Goal: Task Accomplishment & Management: Use online tool/utility

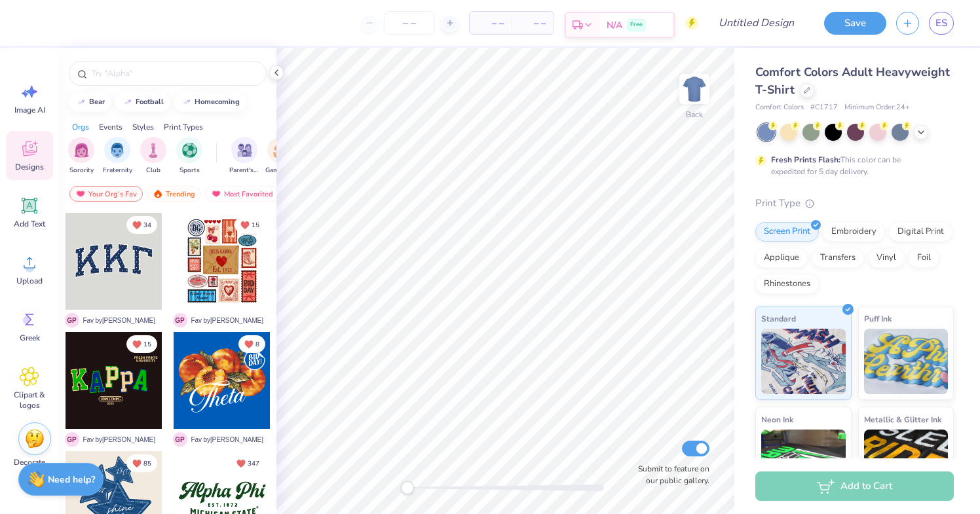
click at [943, 29] on span "ES" at bounding box center [942, 23] width 12 height 15
click at [952, 23] on link "ES" at bounding box center [941, 23] width 25 height 23
click at [943, 28] on span "ES" at bounding box center [942, 23] width 12 height 15
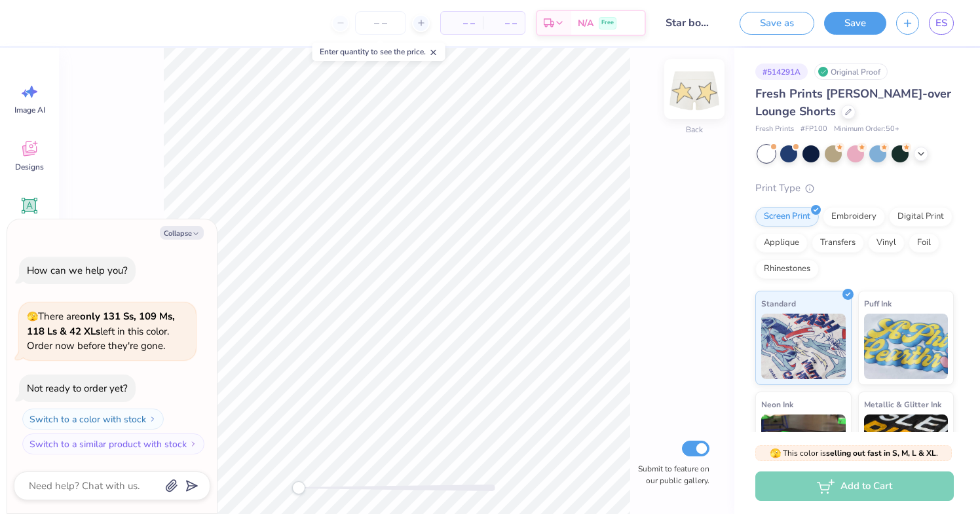
click at [693, 94] on img at bounding box center [694, 89] width 52 height 52
click at [866, 25] on button "Save" at bounding box center [855, 21] width 62 height 23
type textarea "x"
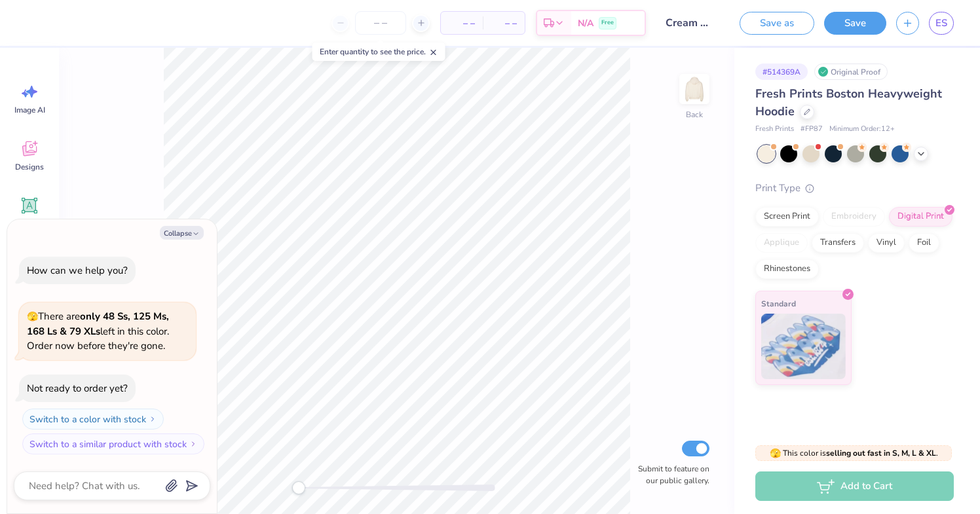
click at [929, 153] on div at bounding box center [856, 153] width 196 height 17
click at [923, 153] on icon at bounding box center [921, 152] width 10 height 10
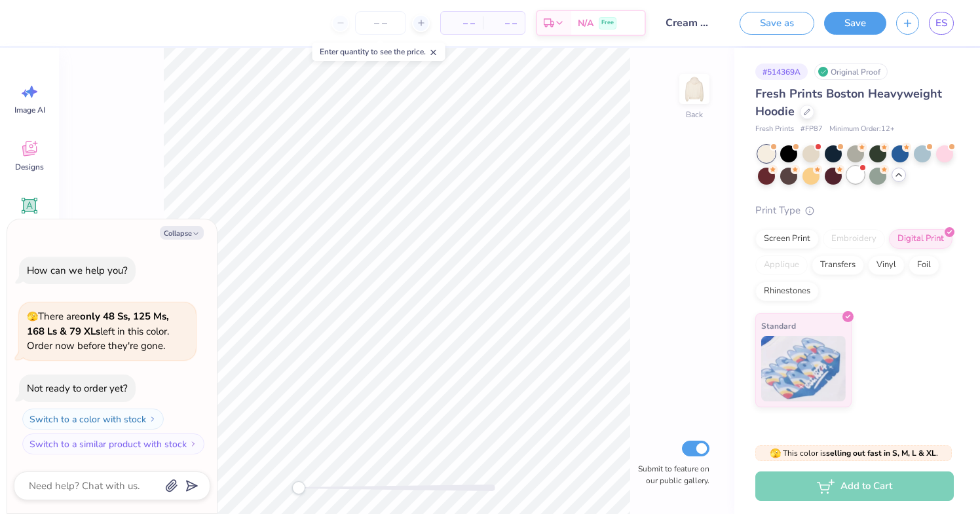
click at [860, 176] on div at bounding box center [855, 174] width 17 height 17
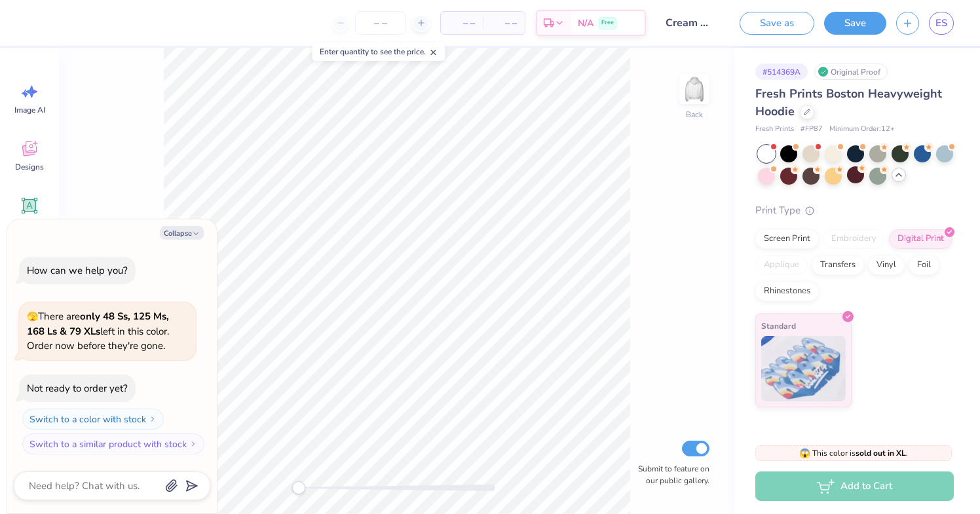
scroll to position [98, 0]
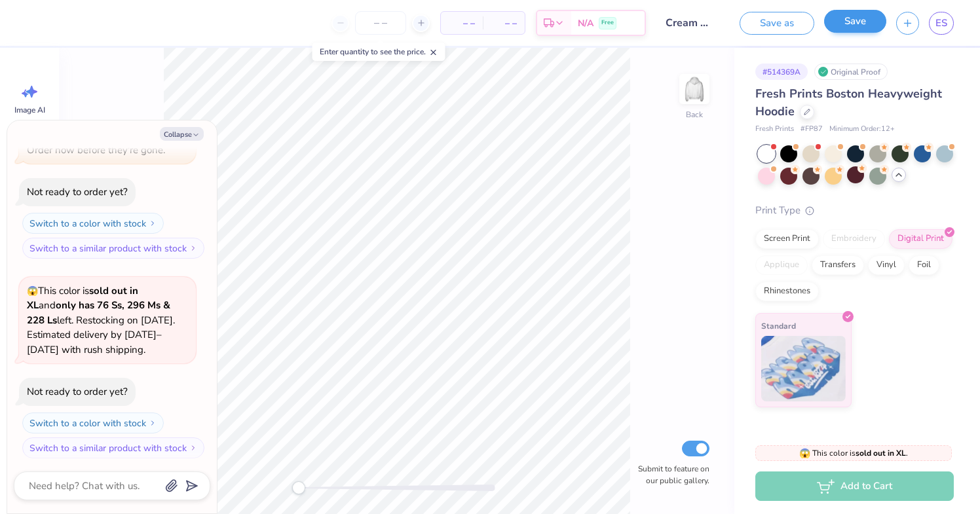
click at [876, 31] on button "Save" at bounding box center [855, 21] width 62 height 23
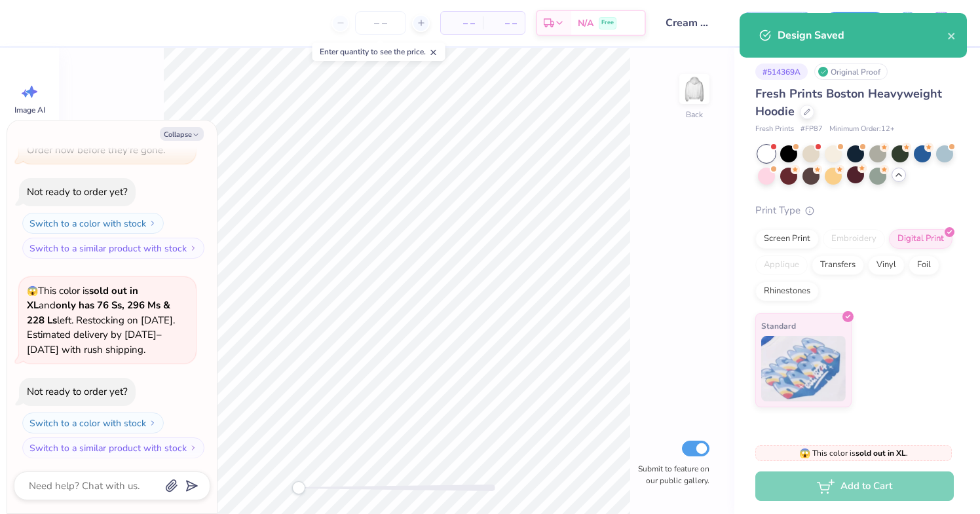
type textarea "x"
click at [941, 37] on div "Design Saved" at bounding box center [863, 36] width 170 height 16
click at [950, 37] on icon "close" at bounding box center [951, 36] width 7 height 7
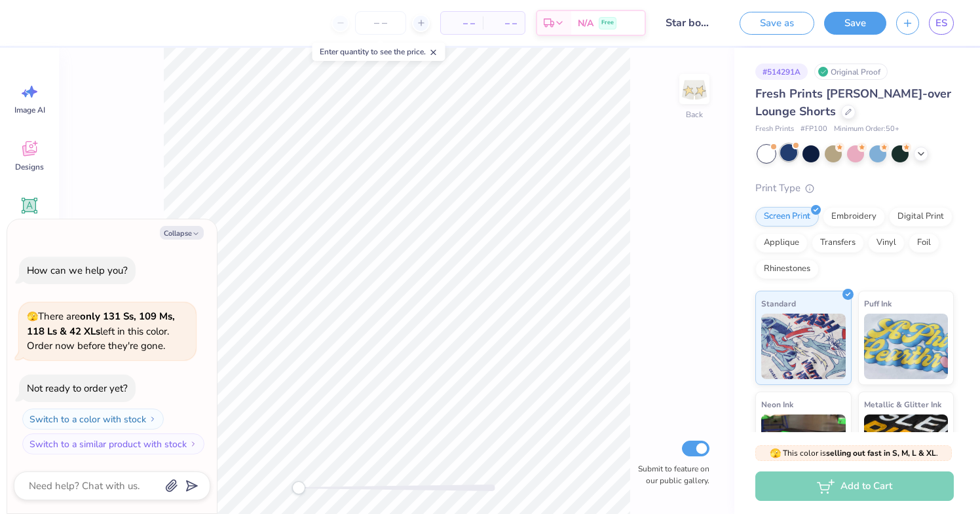
click at [792, 161] on div at bounding box center [788, 152] width 17 height 17
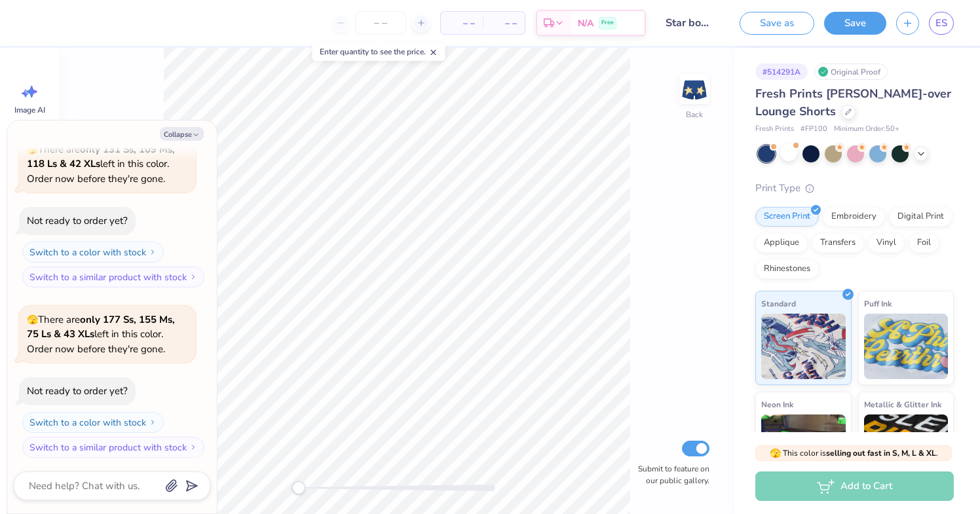
click at [765, 157] on div at bounding box center [766, 153] width 17 height 17
click at [793, 153] on div at bounding box center [788, 152] width 17 height 17
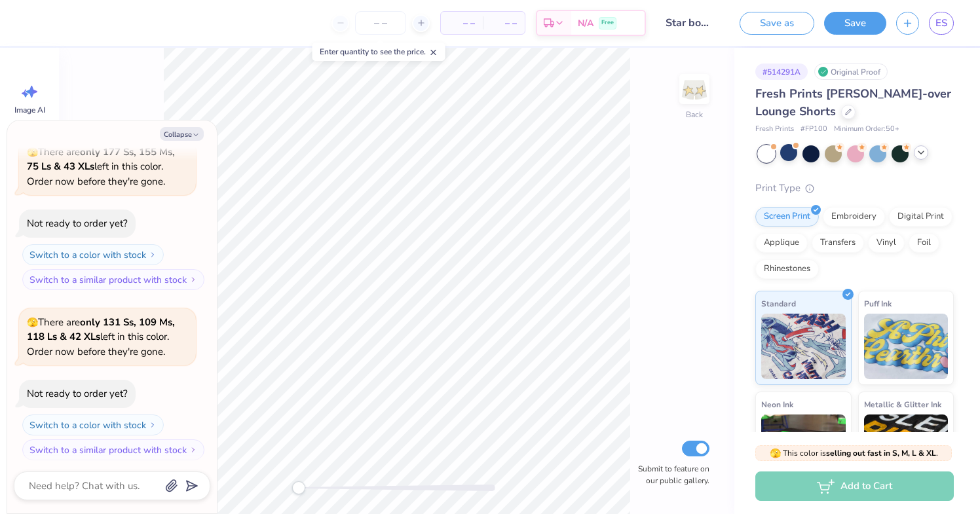
click at [927, 153] on div at bounding box center [921, 152] width 14 height 14
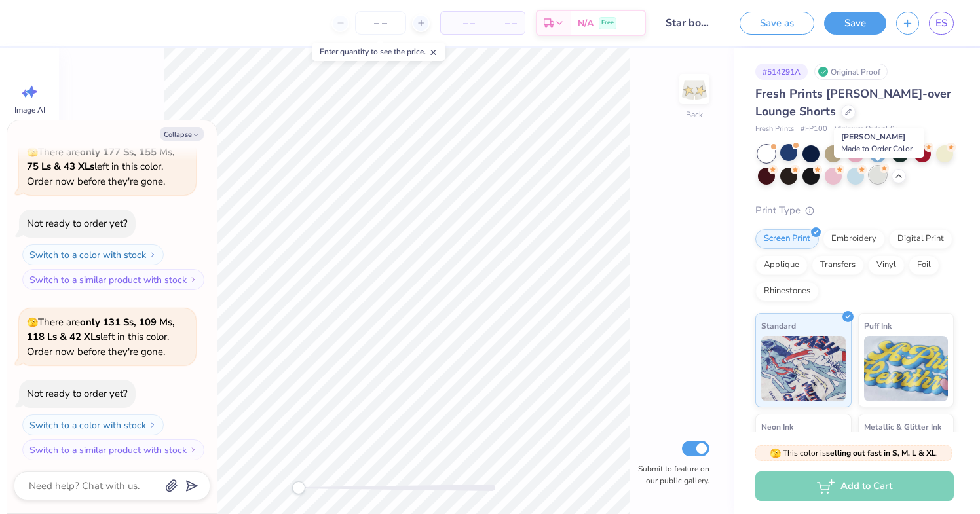
click at [878, 178] on div at bounding box center [878, 174] width 17 height 17
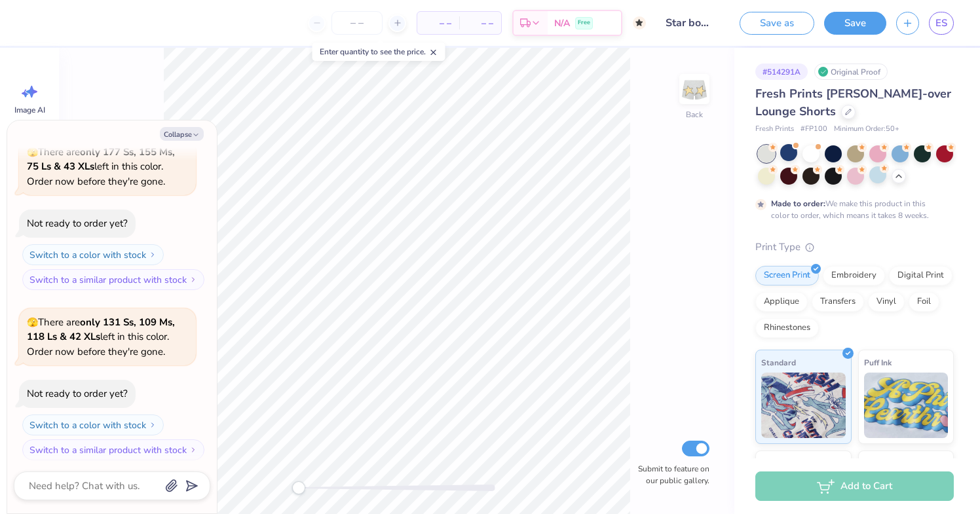
scroll to position [515, 0]
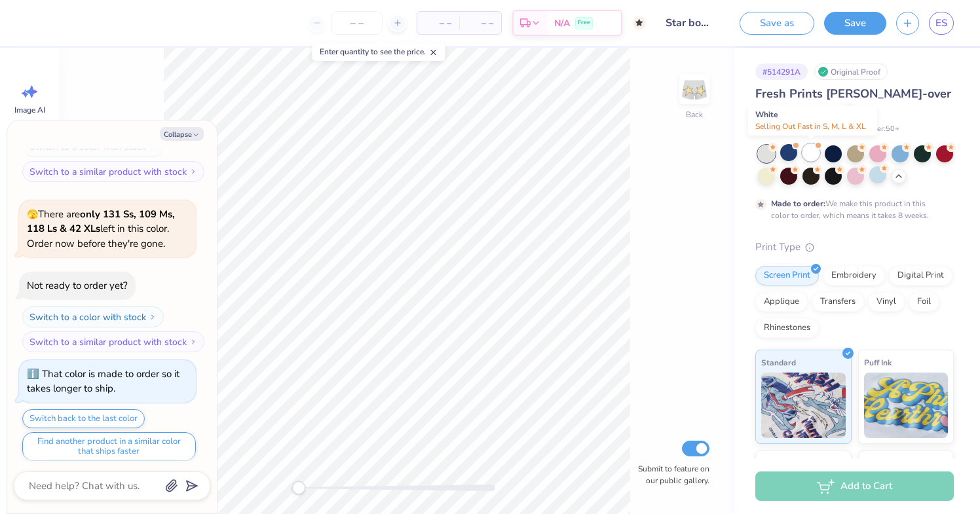
click at [815, 155] on div at bounding box center [811, 152] width 17 height 17
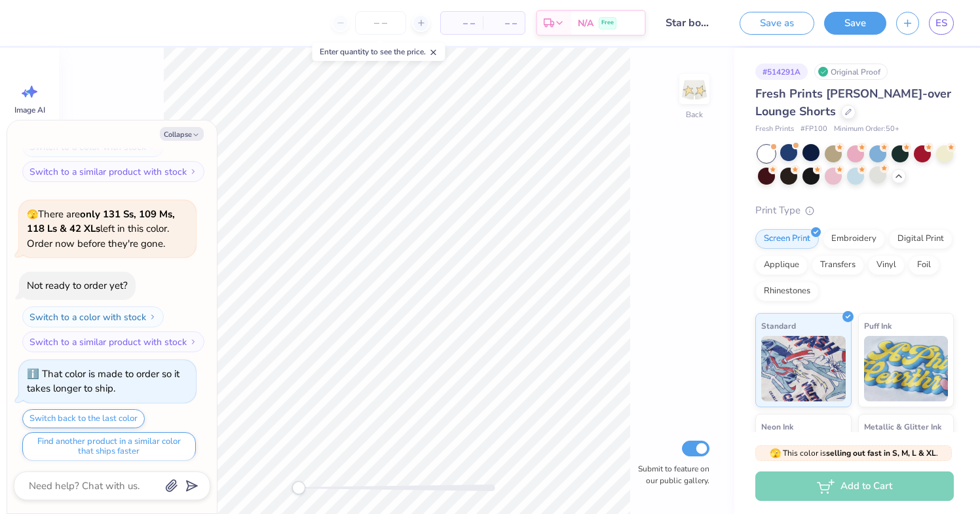
scroll to position [748, 0]
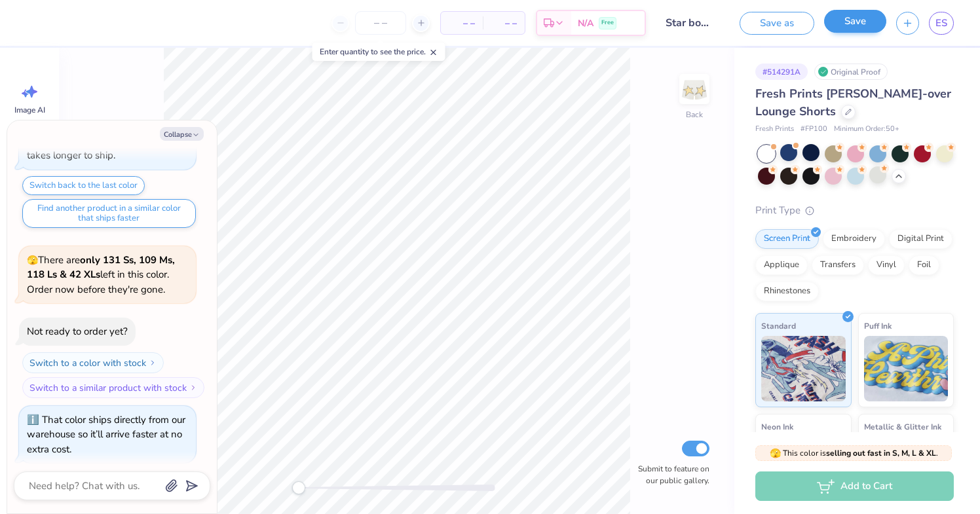
click at [864, 22] on button "Save" at bounding box center [855, 21] width 62 height 23
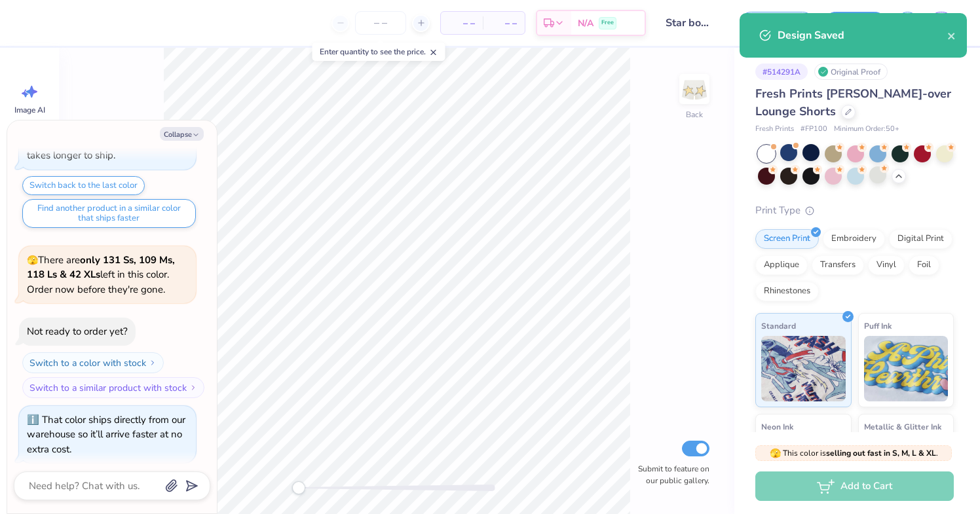
click at [947, 35] on div "Design Saved" at bounding box center [863, 36] width 170 height 16
click at [953, 31] on icon "close" at bounding box center [952, 36] width 9 height 10
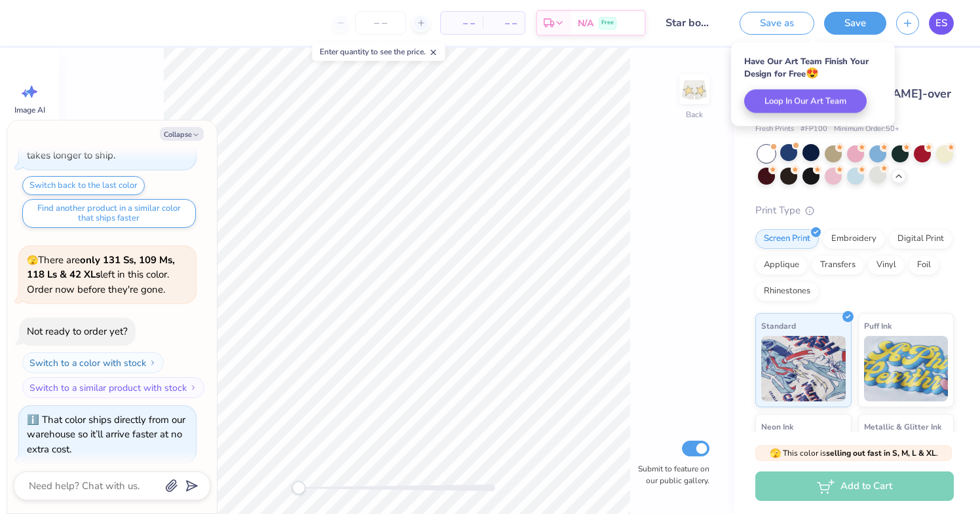
click at [944, 24] on span "ES" at bounding box center [942, 23] width 12 height 15
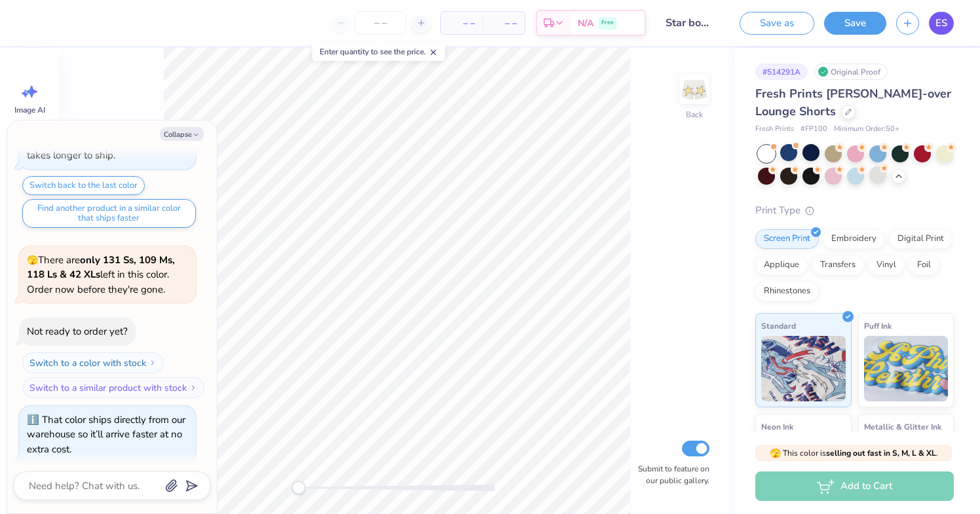
click at [943, 24] on span "ES" at bounding box center [942, 23] width 12 height 15
click at [869, 20] on button "Save" at bounding box center [855, 21] width 62 height 23
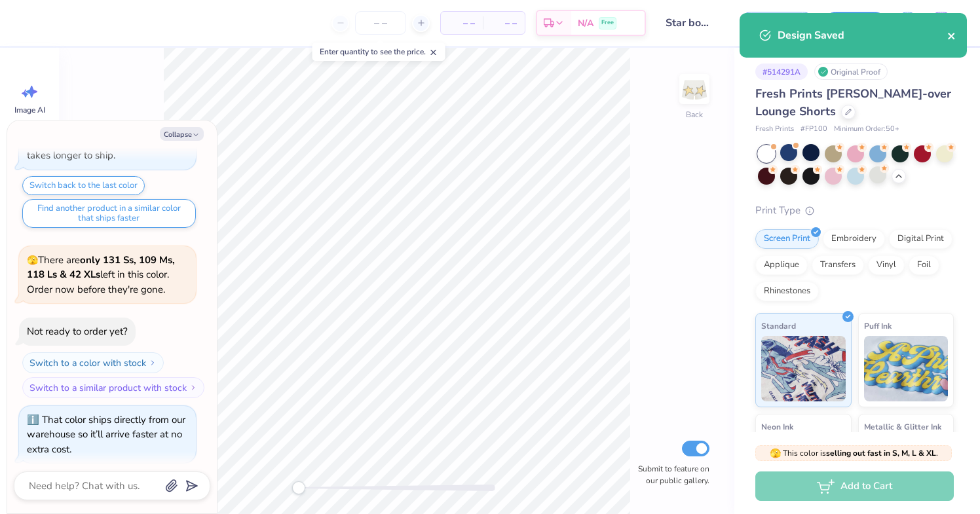
click at [953, 39] on icon "close" at bounding box center [952, 36] width 9 height 10
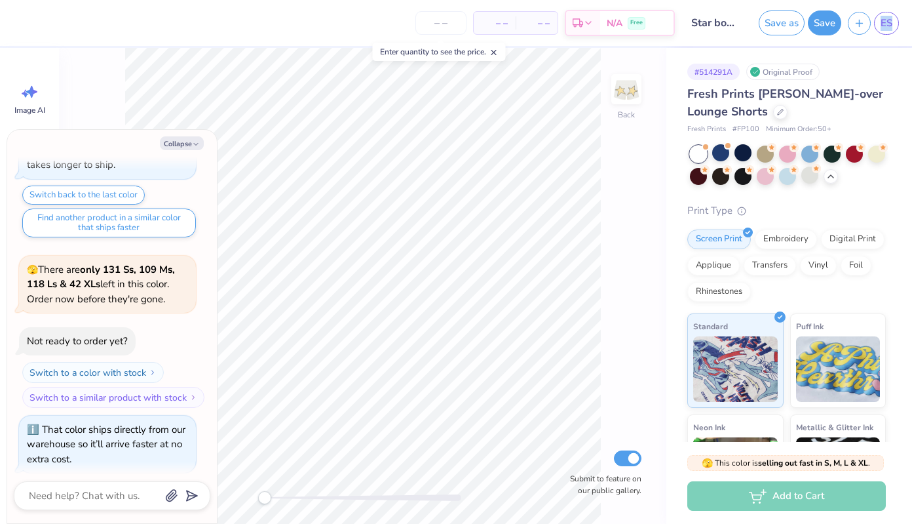
type textarea "x"
click at [714, 15] on input "Star bottom groovy theta bottoms" at bounding box center [714, 23] width 64 height 26
click at [711, 20] on input "Star bottom groovy theta bottoms" at bounding box center [714, 23] width 64 height 26
click at [716, 15] on input "Star bottom groovy theta bottoms" at bounding box center [714, 23] width 64 height 26
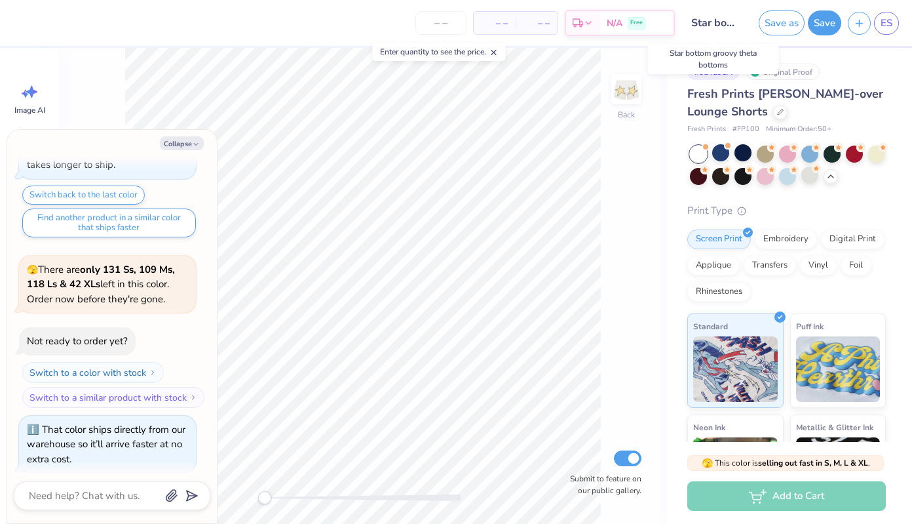
click at [716, 15] on input "Star bottom groovy theta bottoms" at bounding box center [714, 23] width 64 height 26
click at [723, 22] on input "Star bottom groovy theta bottoms" at bounding box center [714, 23] width 64 height 26
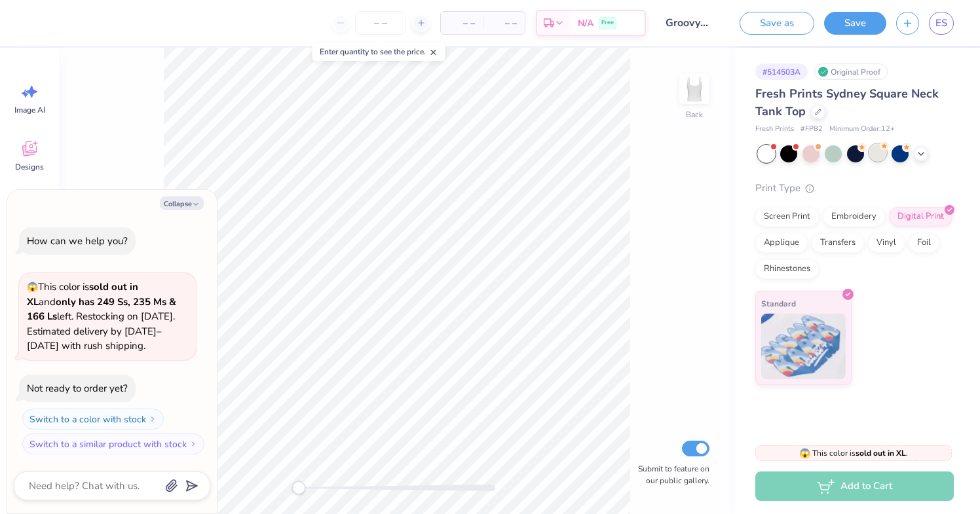
click at [873, 154] on div at bounding box center [878, 152] width 17 height 17
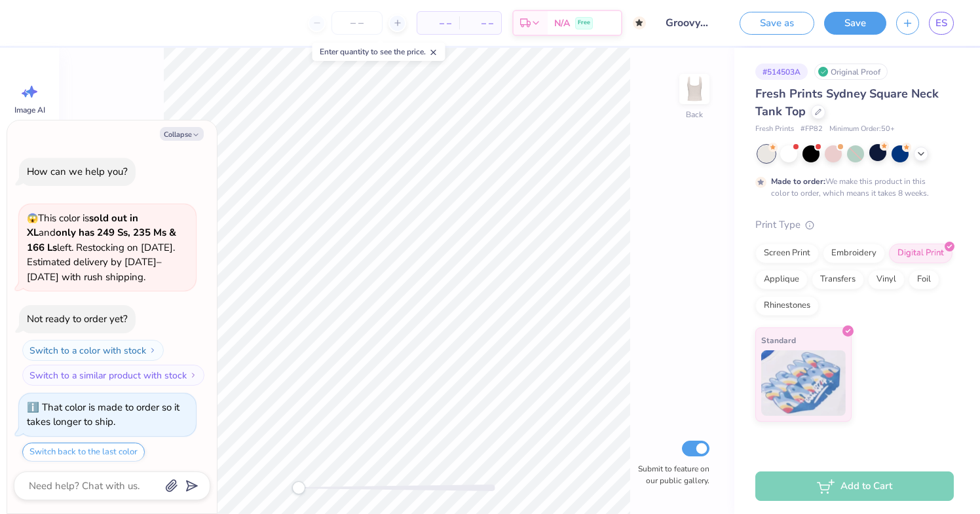
scroll to position [37, 0]
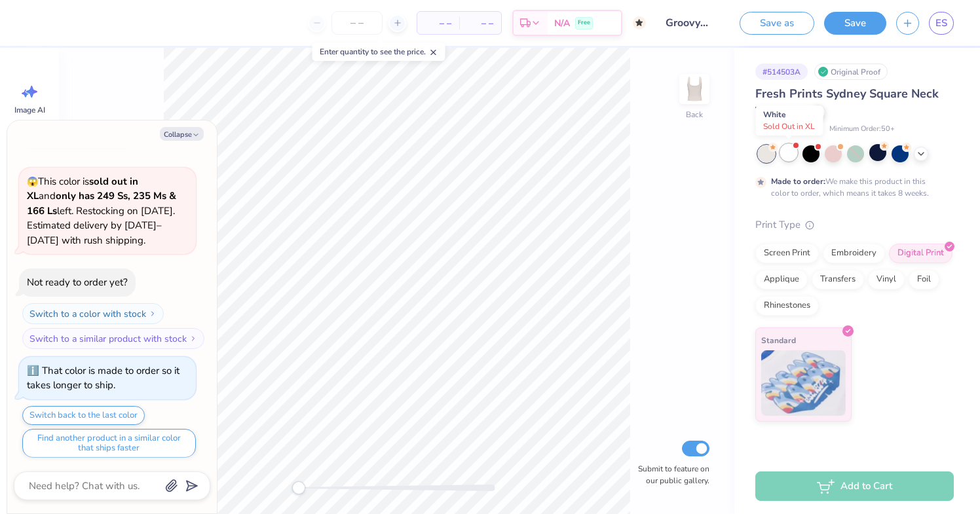
click at [792, 151] on div at bounding box center [788, 152] width 17 height 17
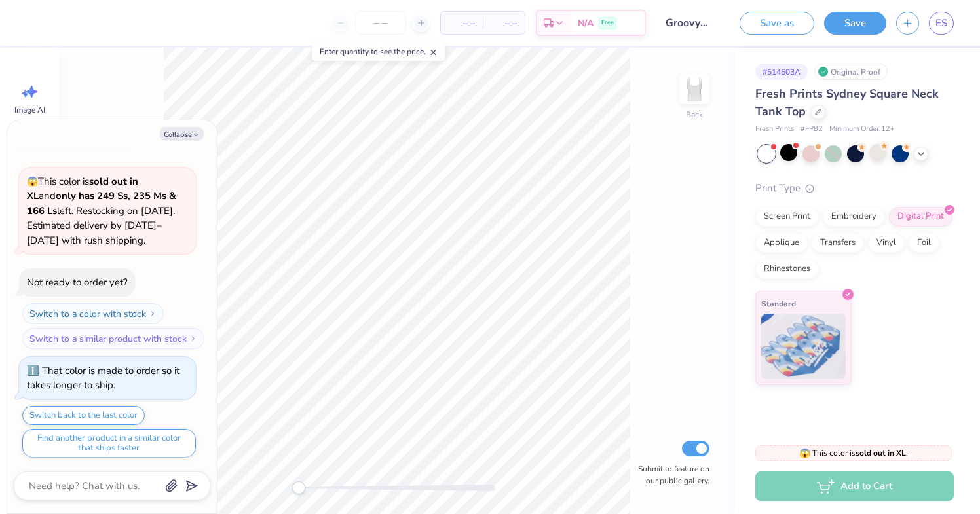
scroll to position [299, 0]
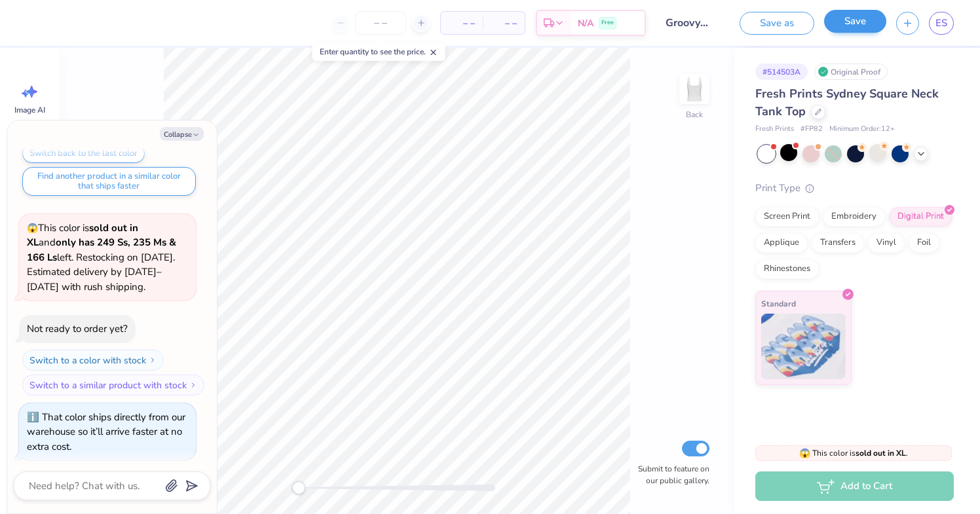
click at [862, 25] on button "Save" at bounding box center [855, 21] width 62 height 23
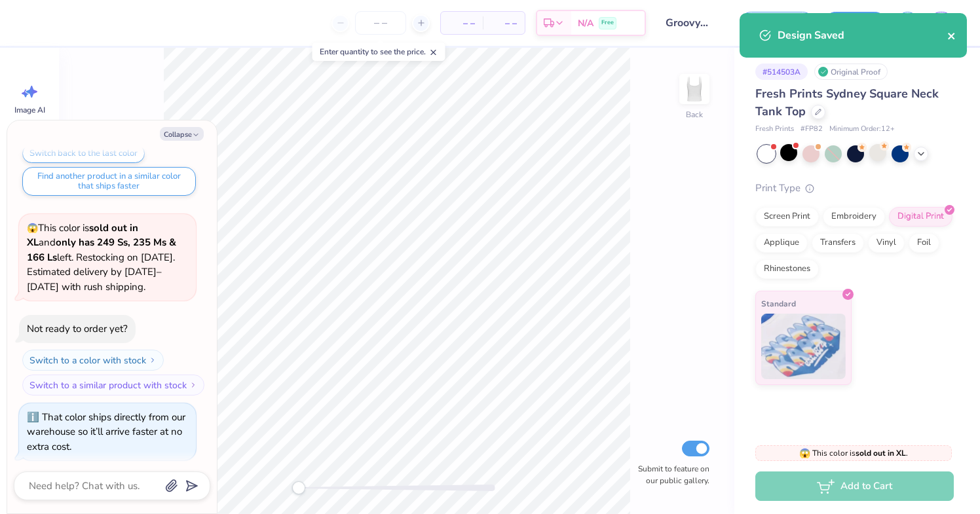
type textarea "x"
click at [955, 35] on icon "close" at bounding box center [952, 36] width 9 height 10
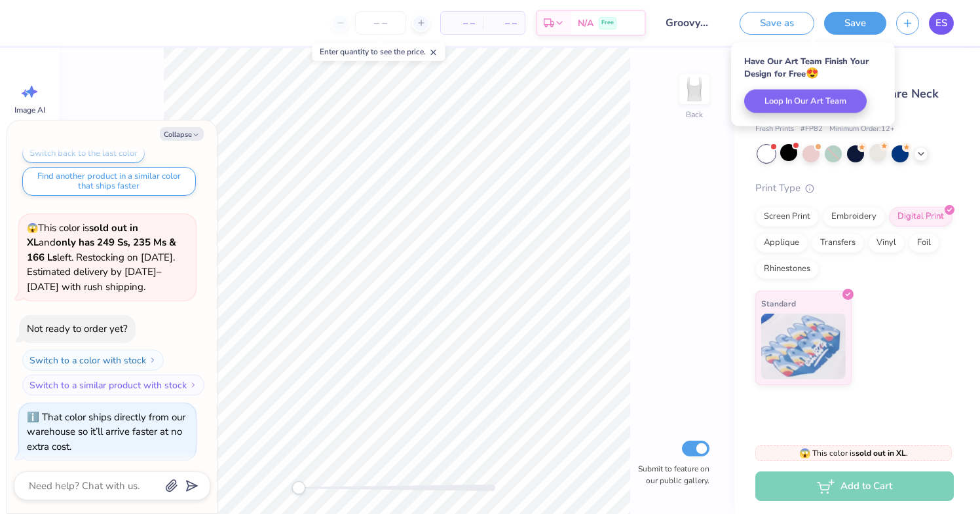
click at [941, 22] on span "ES" at bounding box center [942, 23] width 12 height 15
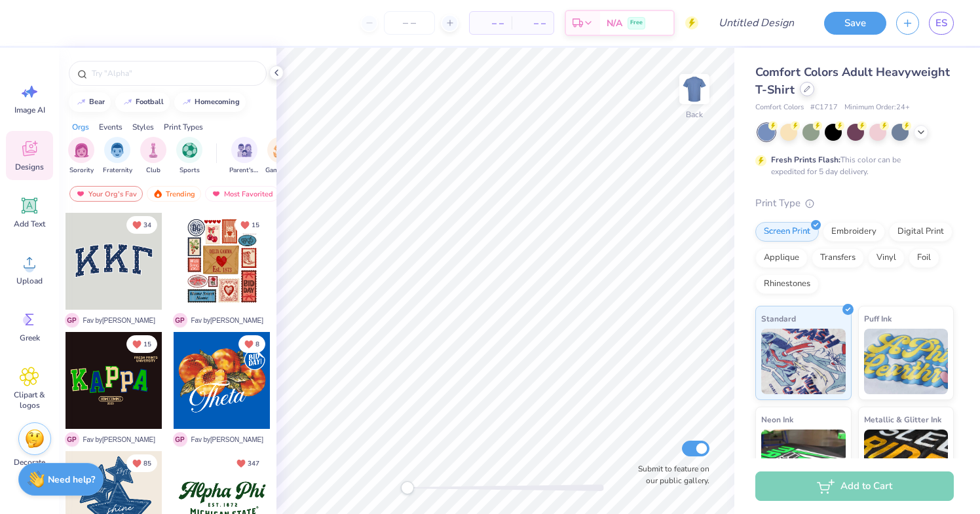
click at [805, 92] on icon at bounding box center [807, 89] width 5 height 5
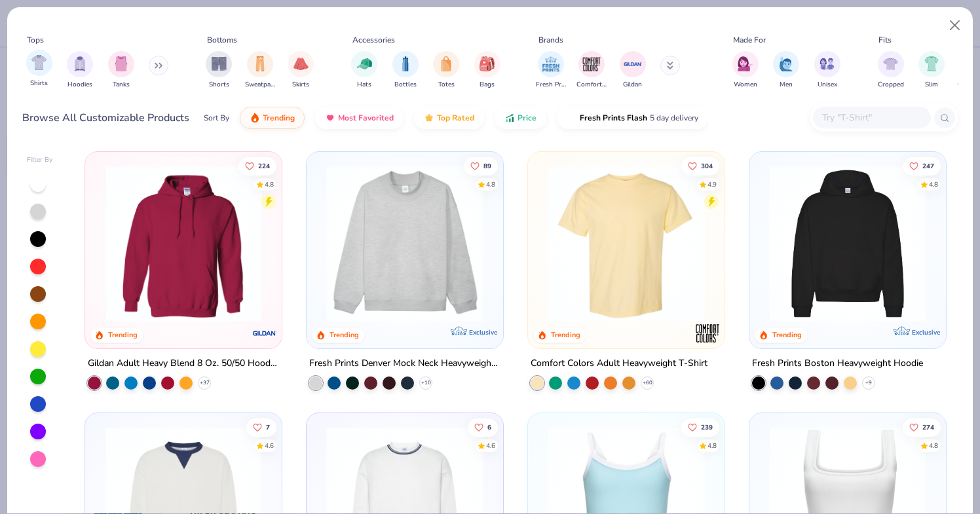
click at [27, 71] on div "Shirts" at bounding box center [39, 69] width 26 height 39
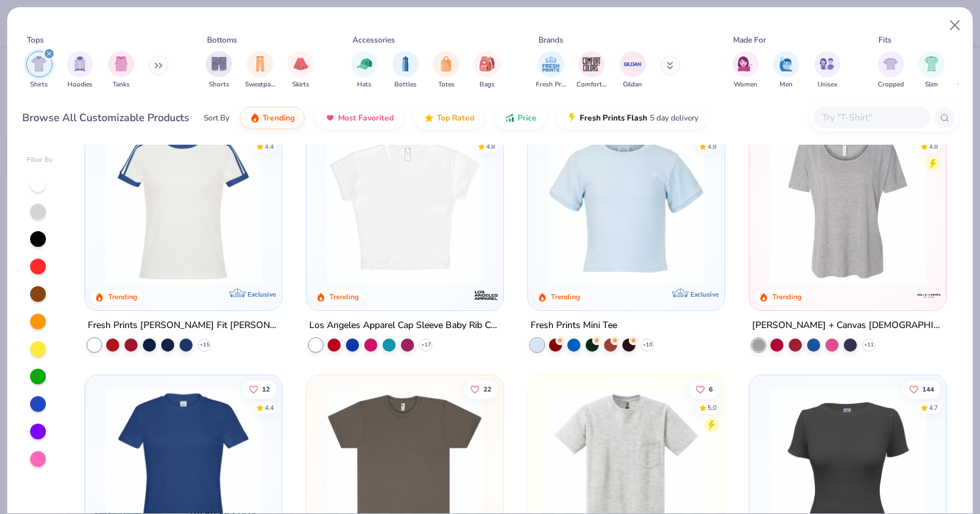
scroll to position [212, 0]
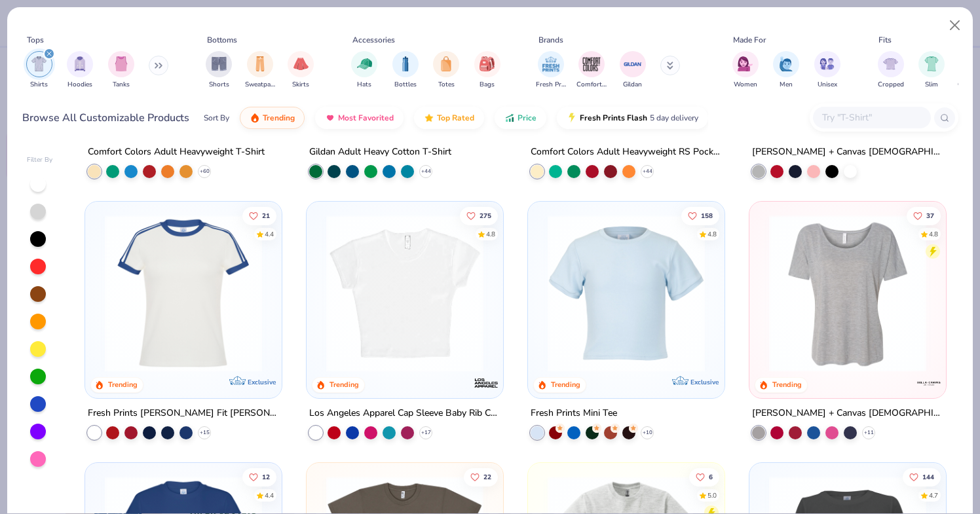
click at [620, 260] on img at bounding box center [626, 293] width 170 height 157
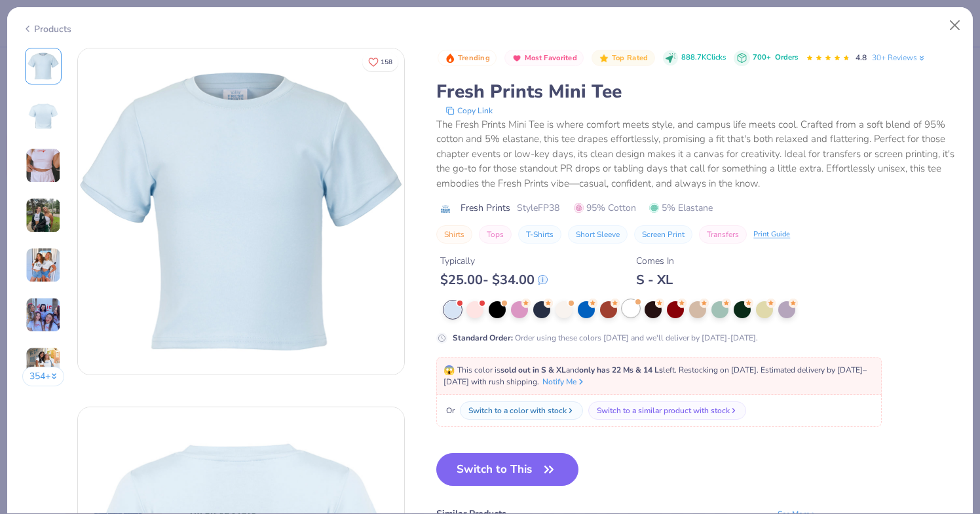
click at [629, 309] on div at bounding box center [631, 308] width 17 height 17
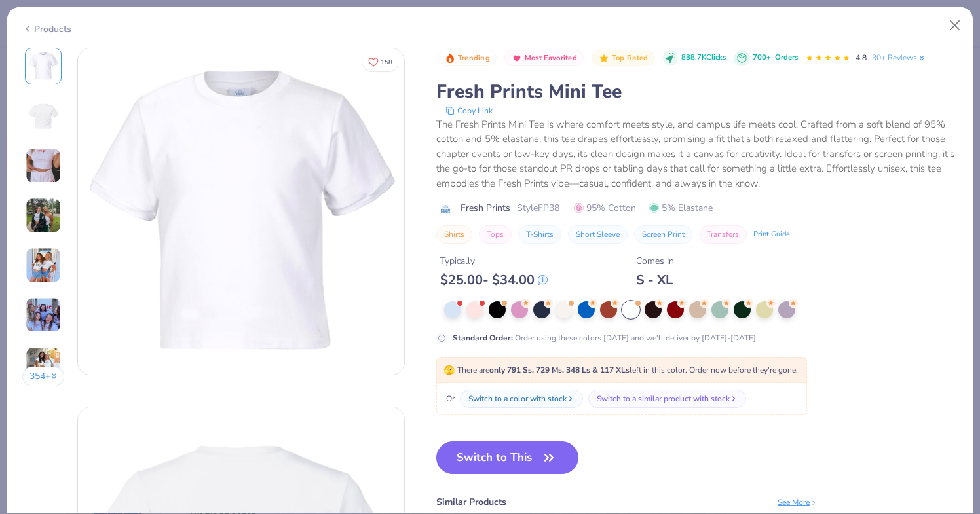
click at [48, 163] on img at bounding box center [43, 165] width 35 height 35
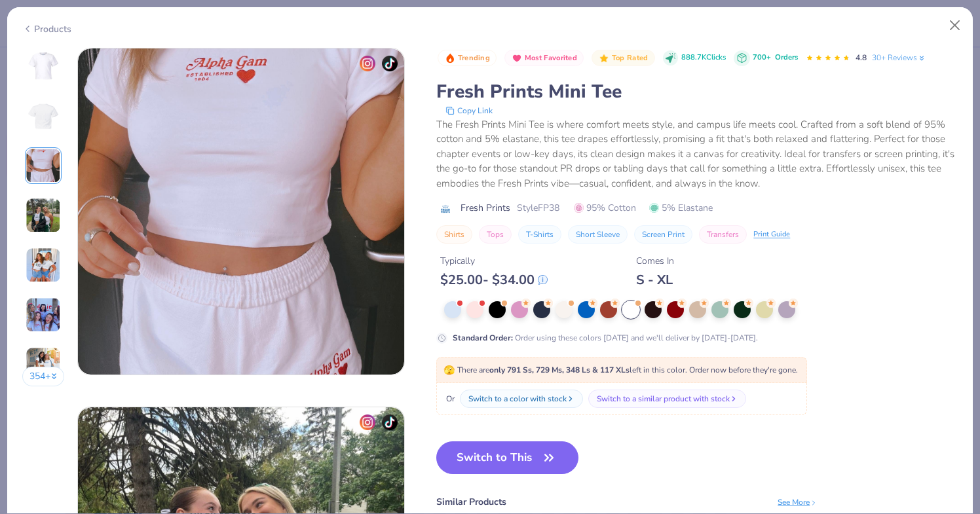
click at [49, 206] on img at bounding box center [43, 215] width 35 height 35
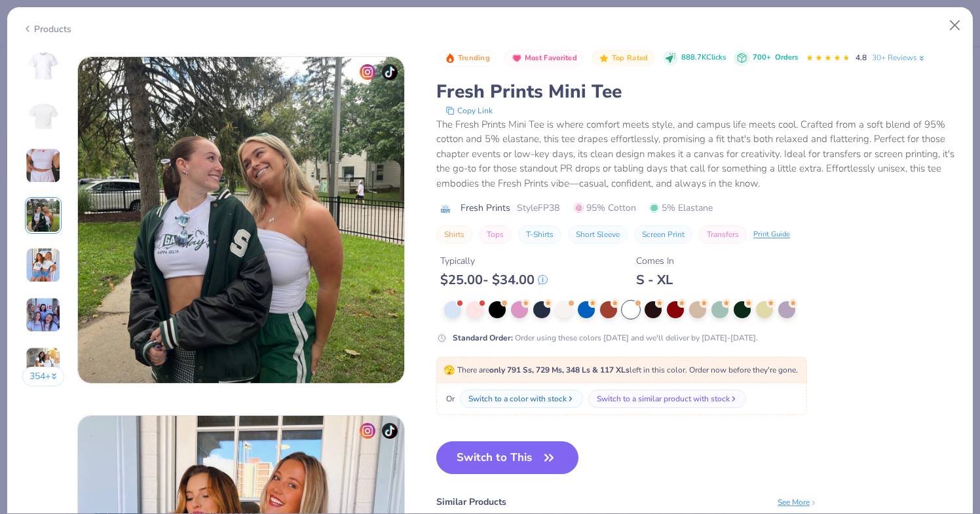
scroll to position [1077, 0]
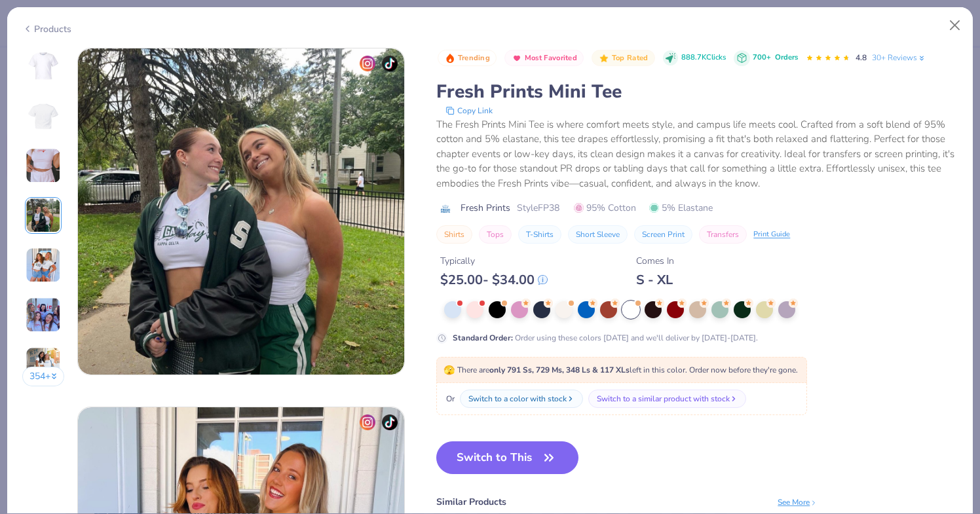
click at [51, 246] on div "354 +" at bounding box center [43, 222] width 43 height 349
click at [49, 263] on img at bounding box center [43, 265] width 35 height 35
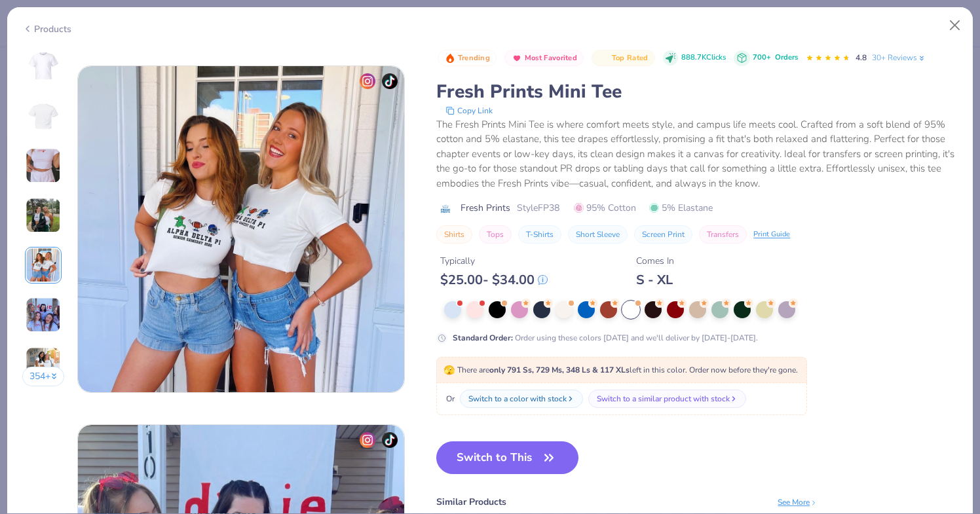
scroll to position [1436, 0]
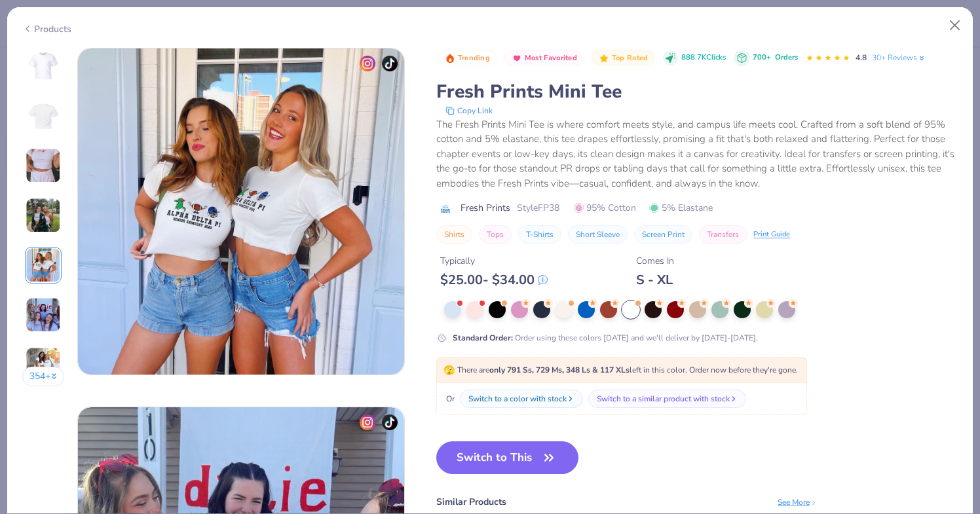
click at [45, 311] on img at bounding box center [43, 315] width 35 height 35
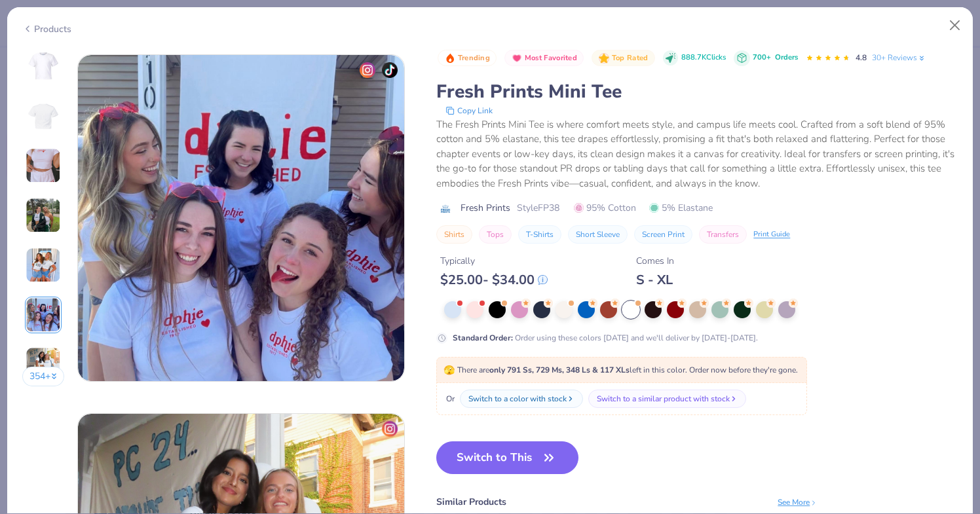
scroll to position [1796, 0]
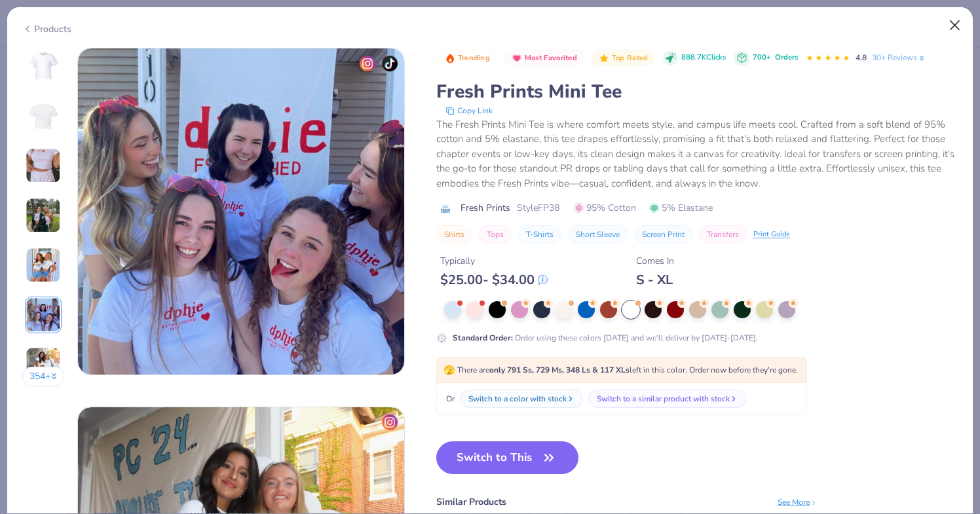
click at [952, 26] on button "Close" at bounding box center [955, 25] width 25 height 25
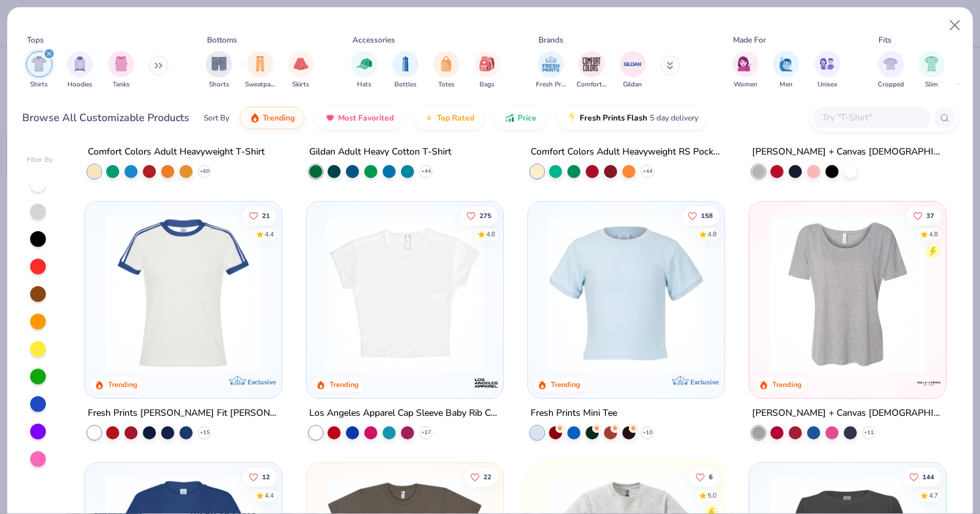
click at [128, 316] on img at bounding box center [183, 293] width 170 height 157
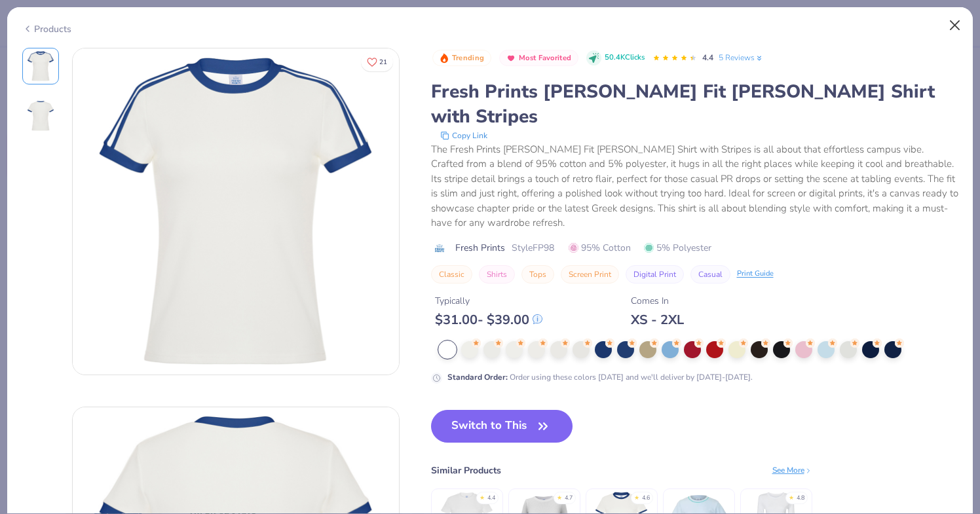
click at [960, 27] on button "Close" at bounding box center [955, 25] width 25 height 25
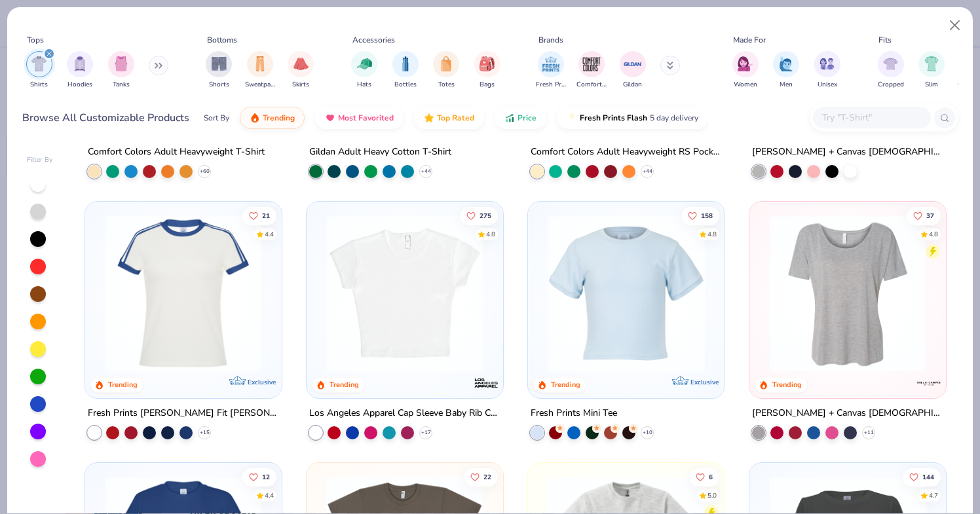
click at [533, 334] on div "158 4.8 Trending Exclusive" at bounding box center [626, 300] width 197 height 197
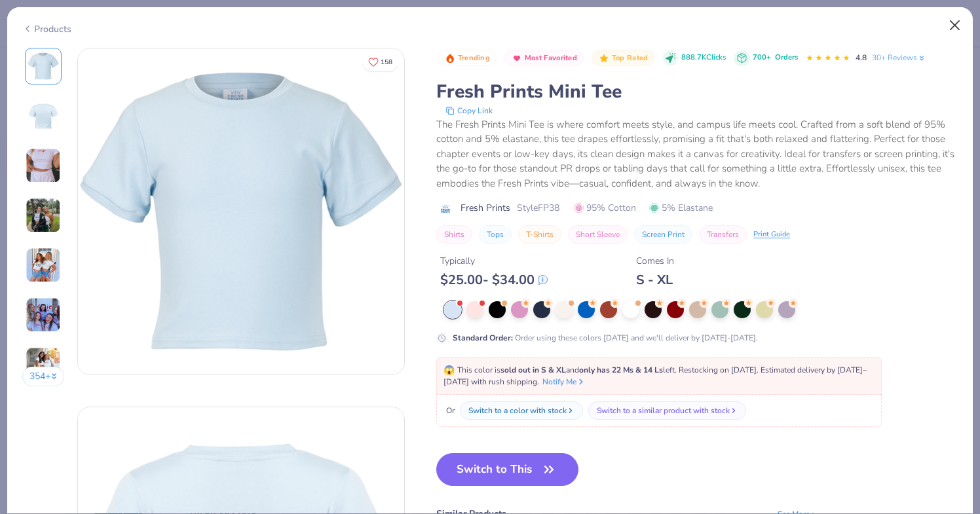
click at [961, 32] on button "Close" at bounding box center [955, 25] width 25 height 25
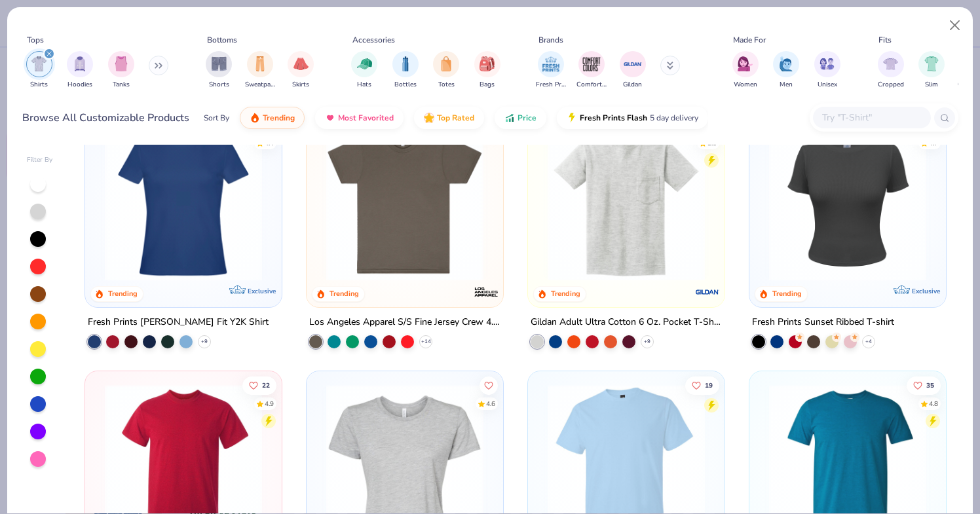
scroll to position [567, 0]
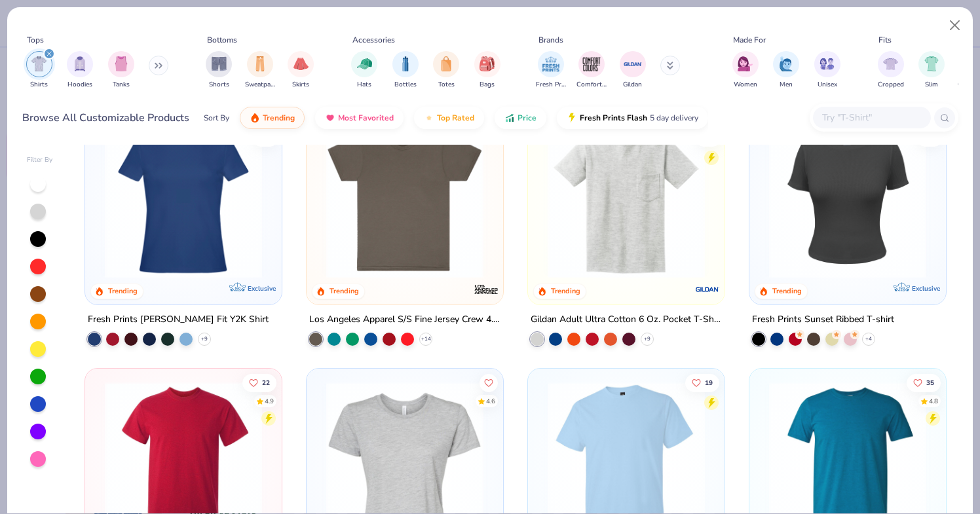
click at [251, 236] on img at bounding box center [183, 199] width 170 height 157
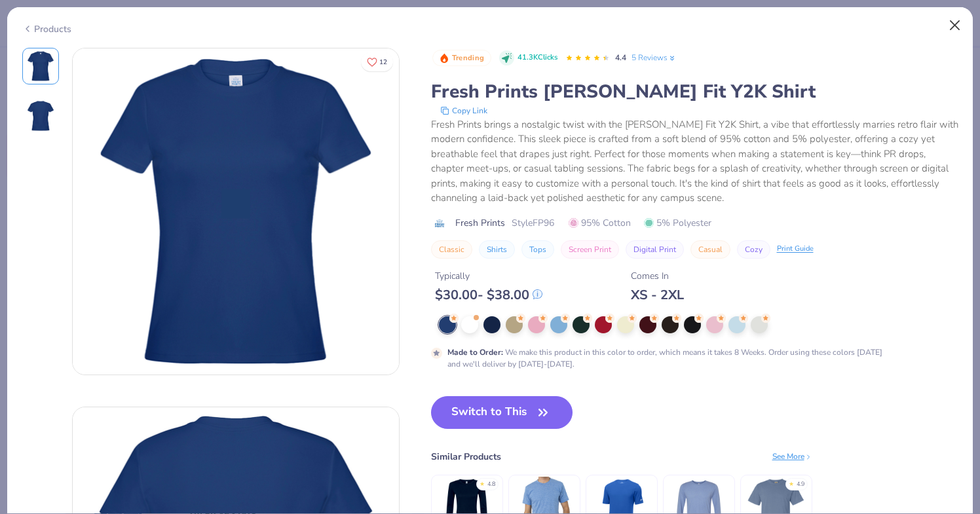
click at [962, 24] on button "Close" at bounding box center [955, 25] width 25 height 25
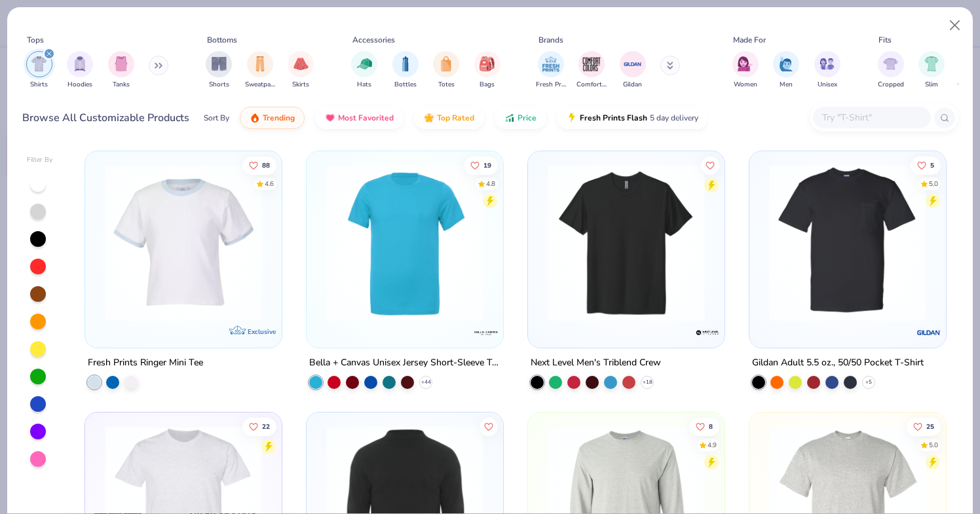
scroll to position [1398, 0]
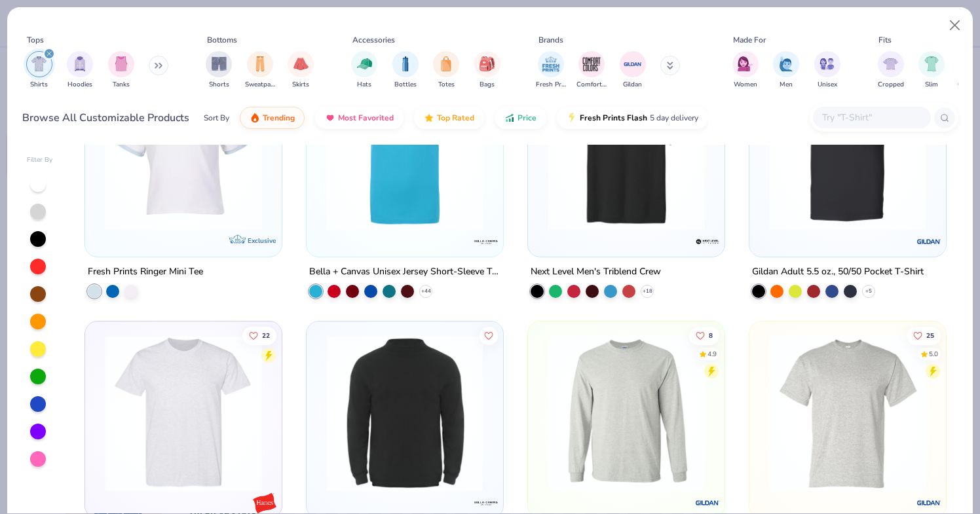
click at [189, 206] on img at bounding box center [183, 151] width 170 height 157
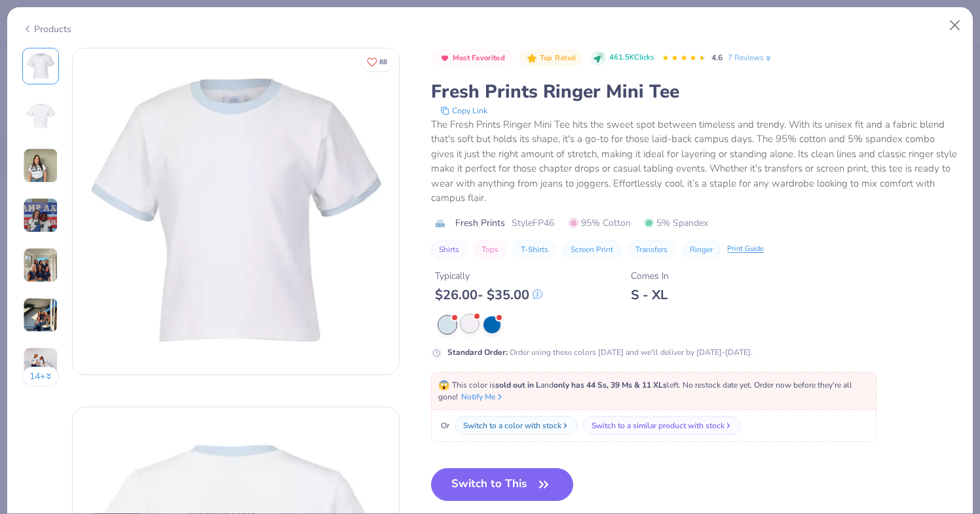
click at [471, 329] on div at bounding box center [469, 323] width 17 height 17
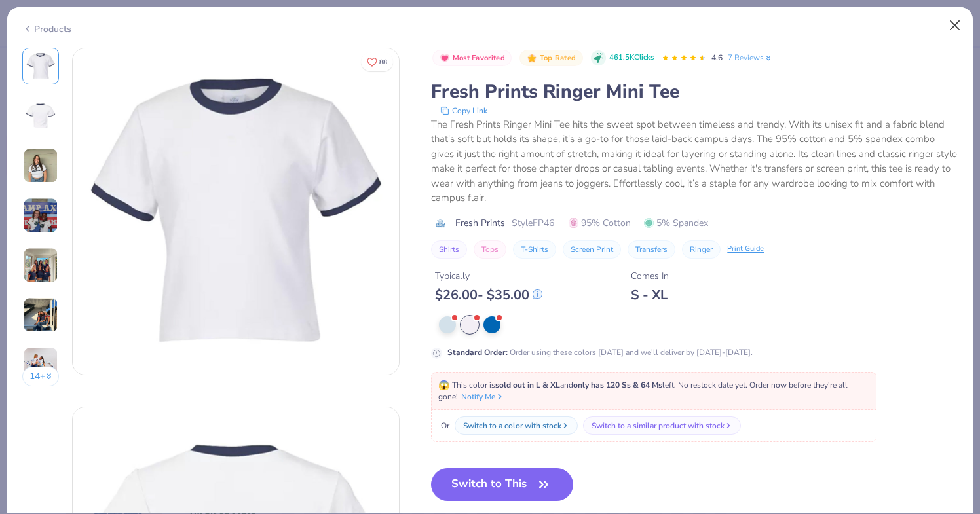
click at [950, 26] on button "Close" at bounding box center [955, 25] width 25 height 25
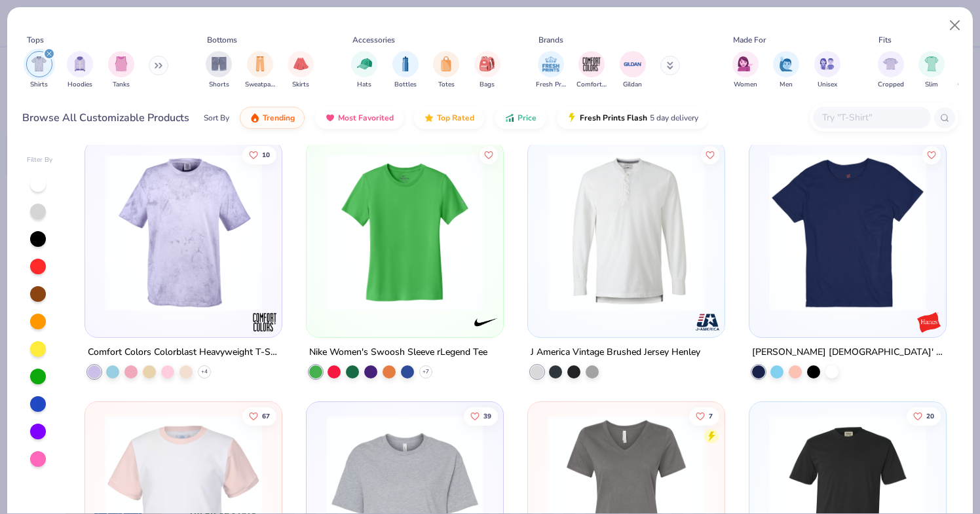
scroll to position [3064, 0]
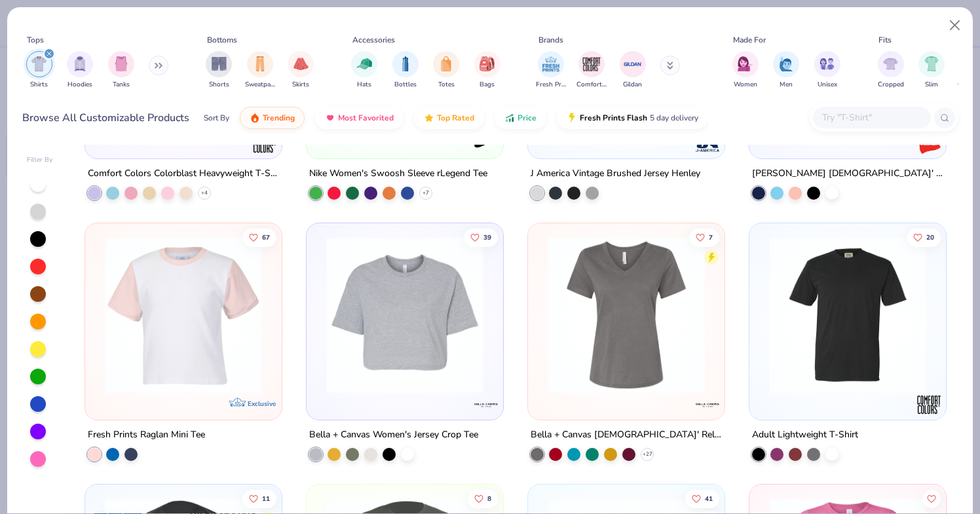
click at [180, 338] on img at bounding box center [183, 315] width 170 height 157
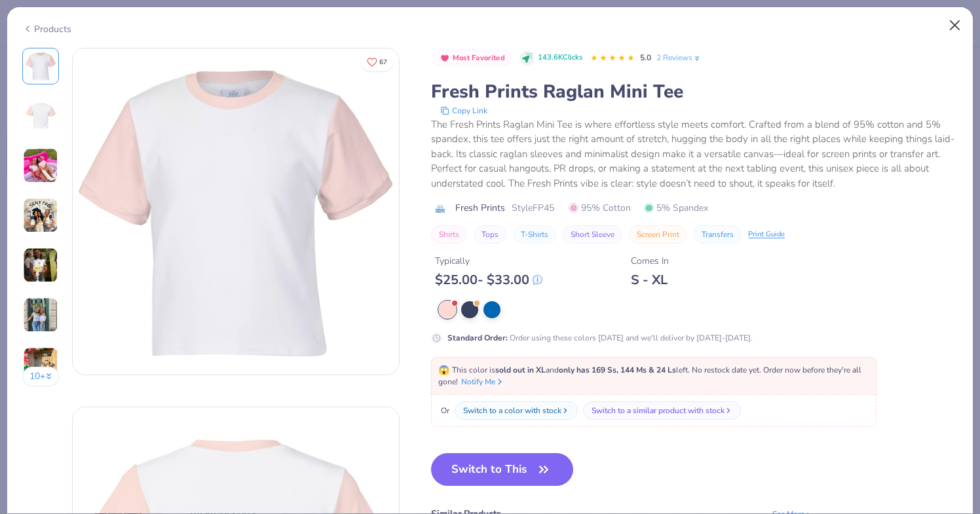
click at [954, 30] on button "Close" at bounding box center [955, 25] width 25 height 25
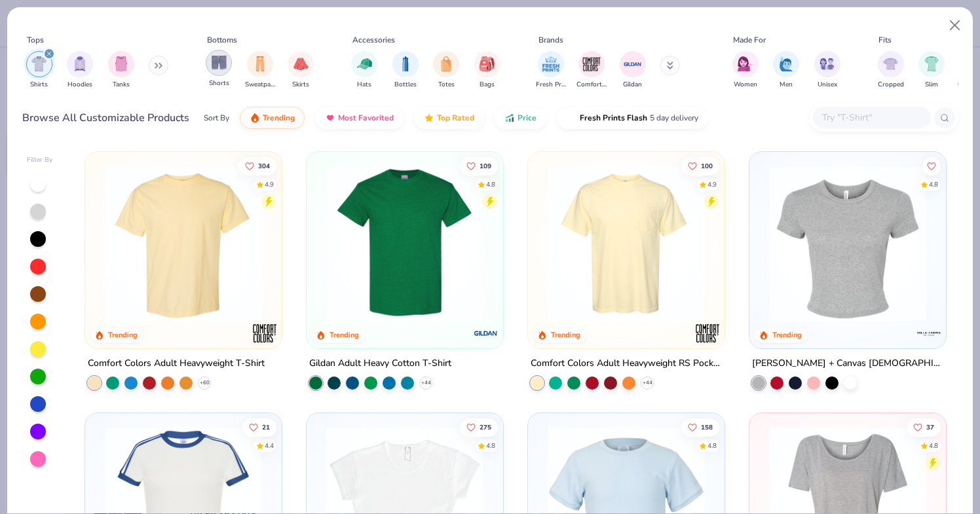
click at [221, 69] on img "filter for Shorts" at bounding box center [219, 62] width 15 height 15
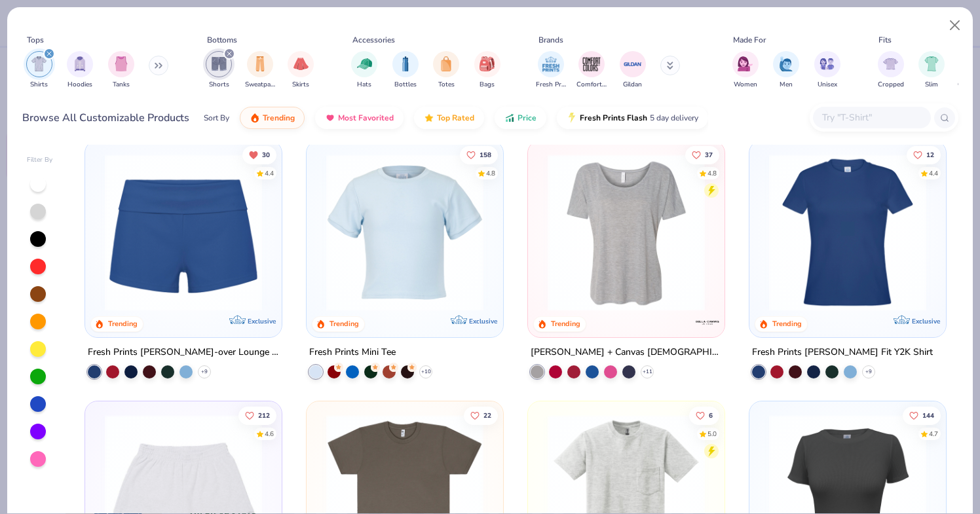
scroll to position [545, 0]
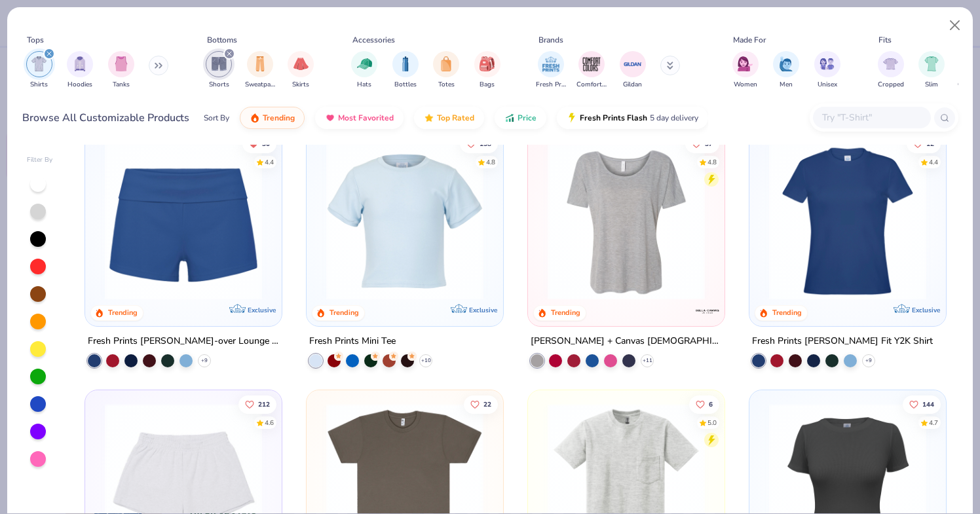
click at [164, 222] on img at bounding box center [183, 220] width 170 height 157
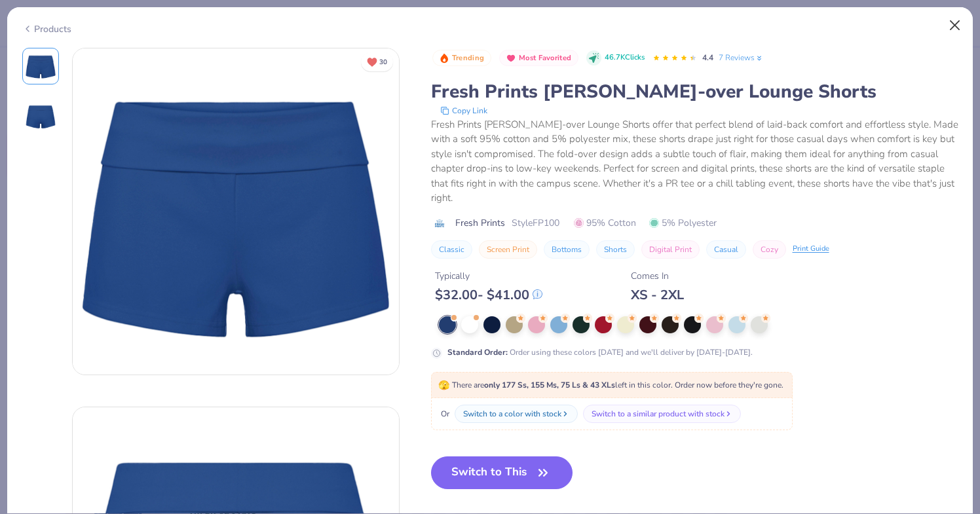
click at [955, 28] on button "Close" at bounding box center [955, 25] width 25 height 25
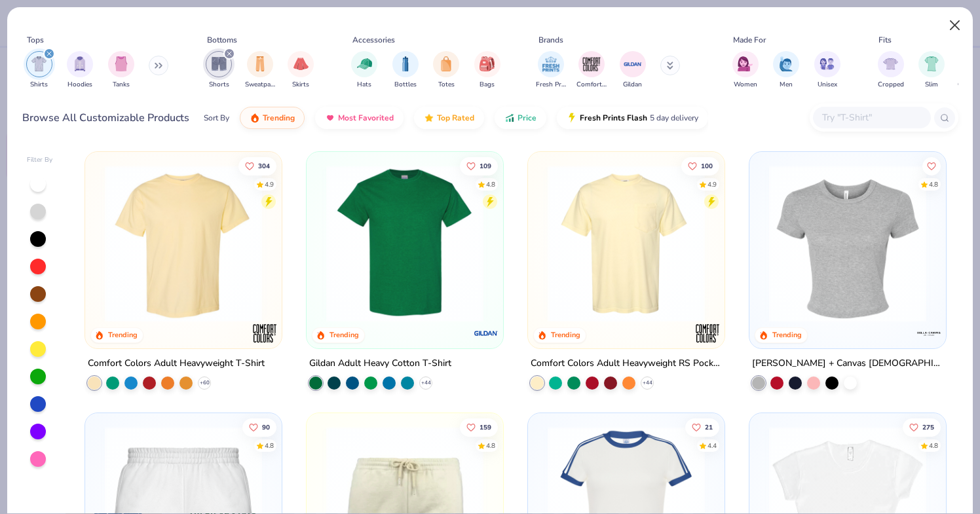
click at [952, 31] on button "Close" at bounding box center [955, 25] width 25 height 25
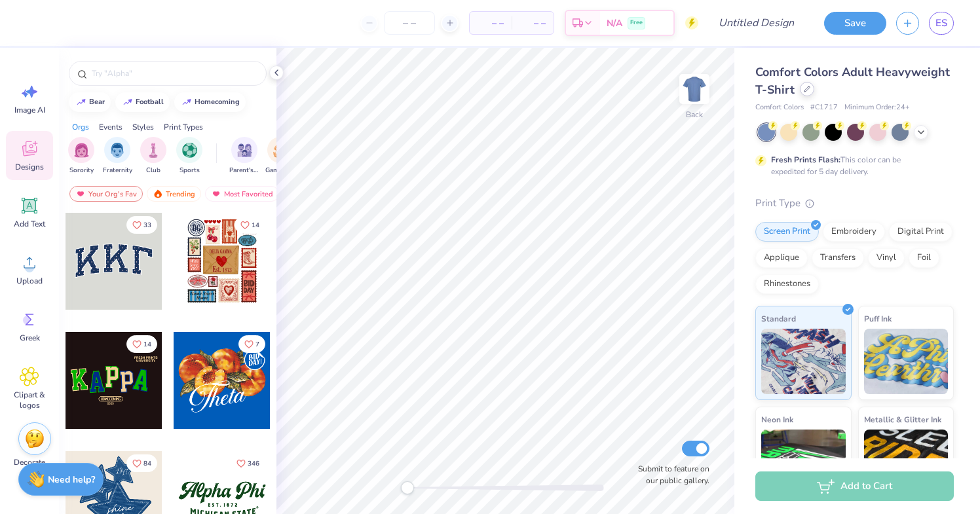
click at [808, 91] on icon at bounding box center [807, 89] width 7 height 7
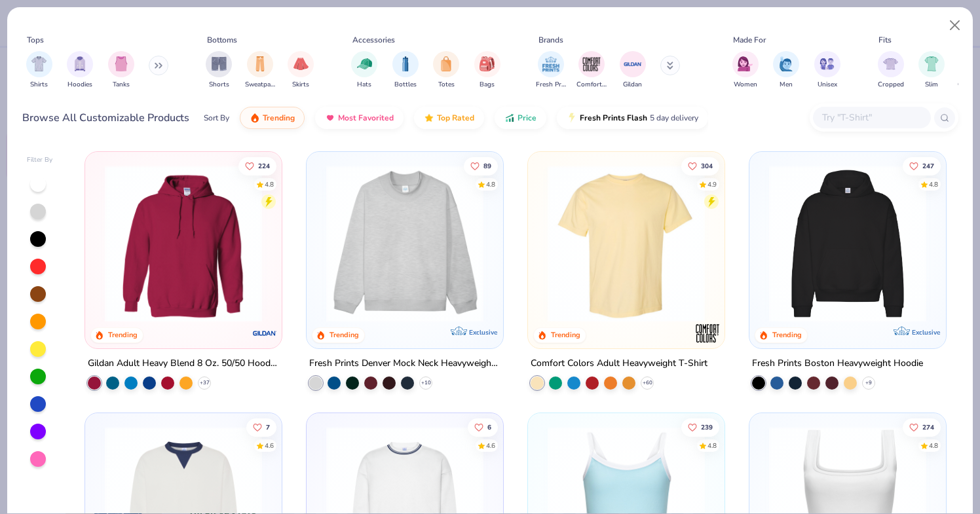
click at [843, 119] on input "text" at bounding box center [871, 117] width 101 height 15
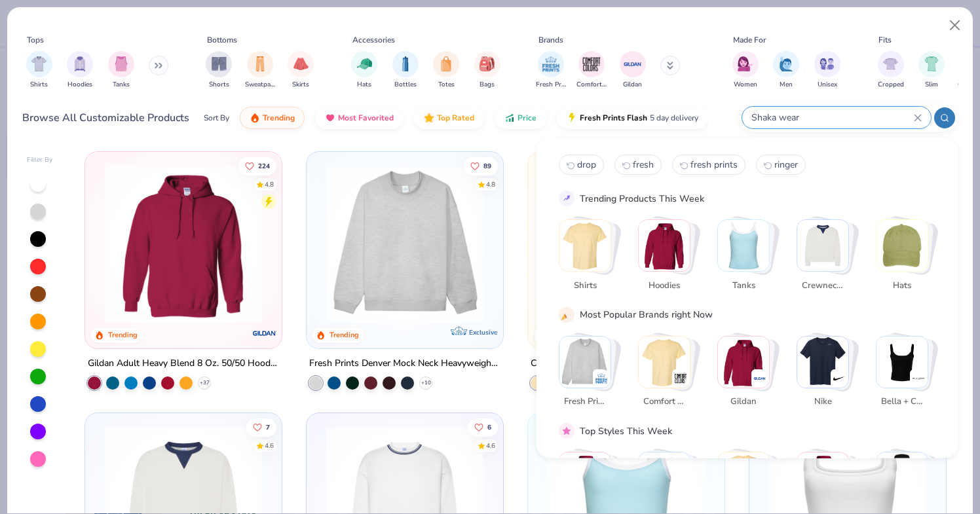
type input "Shaka wear"
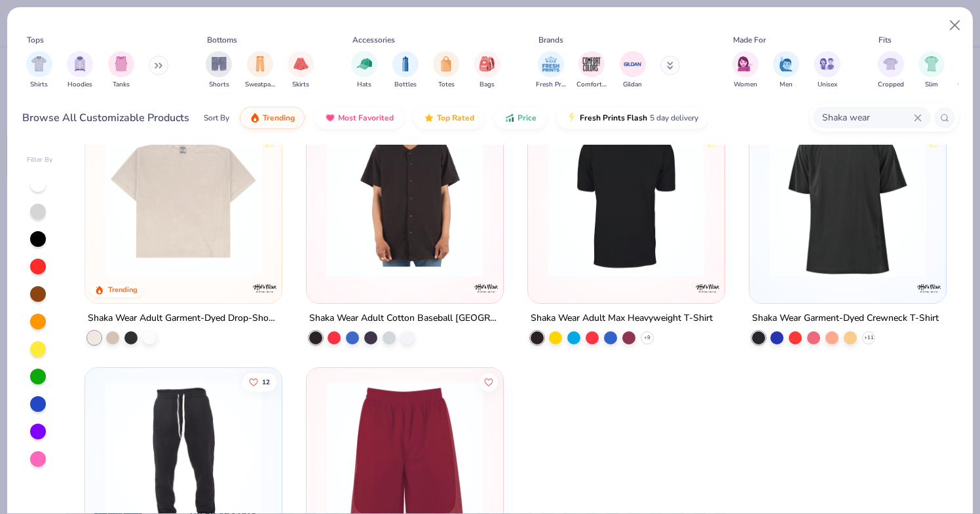
scroll to position [37, 0]
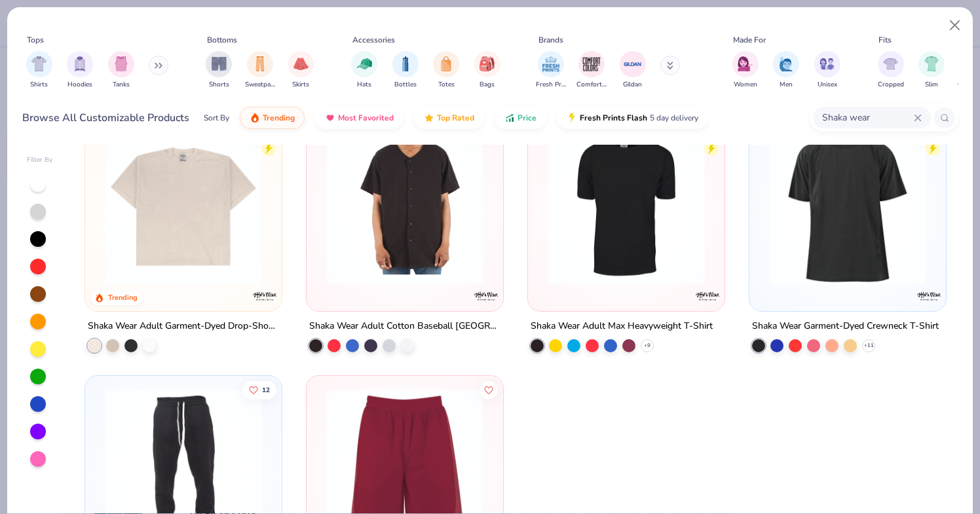
click at [838, 292] on div at bounding box center [847, 209] width 183 height 177
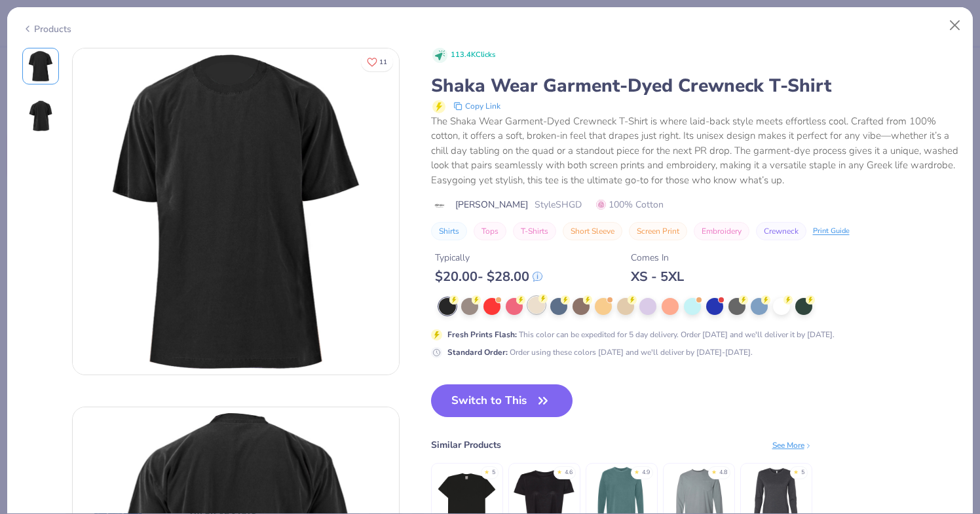
click at [539, 301] on icon at bounding box center [543, 298] width 9 height 9
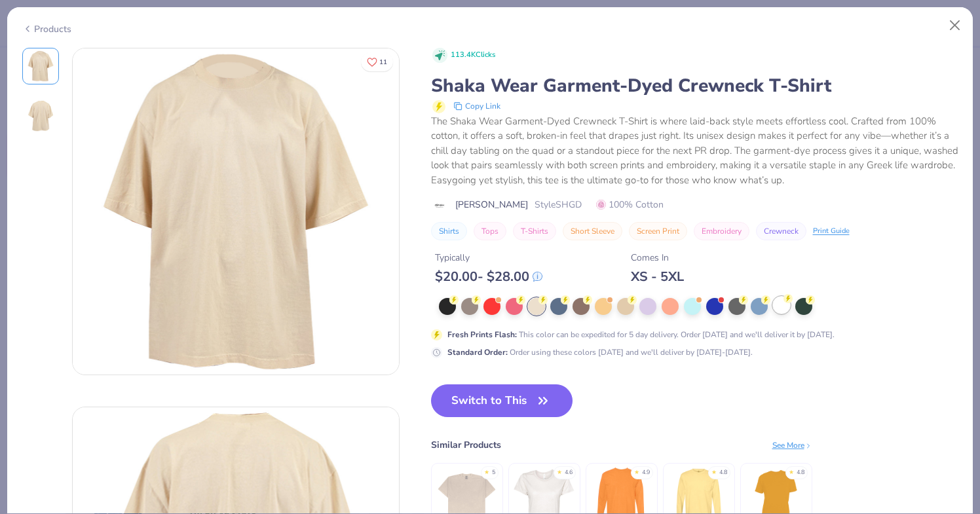
click at [776, 301] on div at bounding box center [781, 305] width 17 height 17
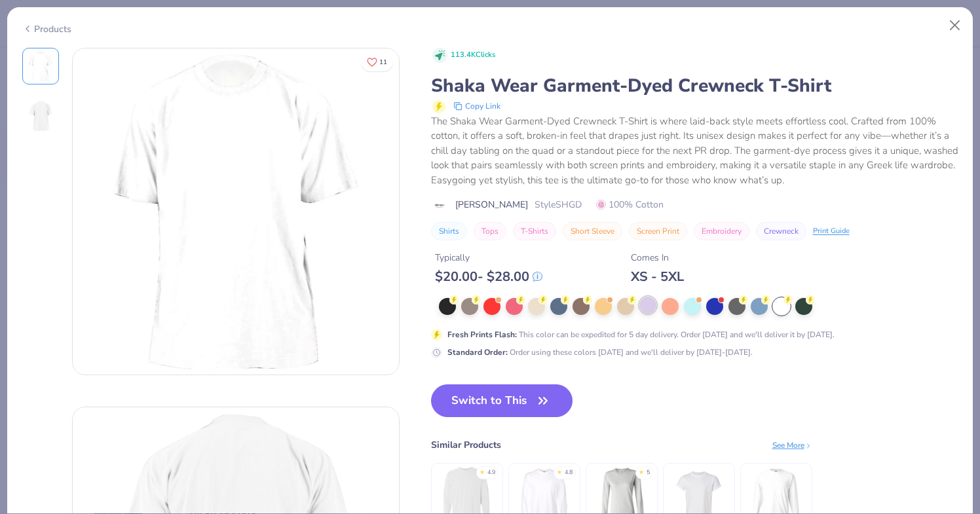
click at [655, 308] on div at bounding box center [648, 305] width 17 height 17
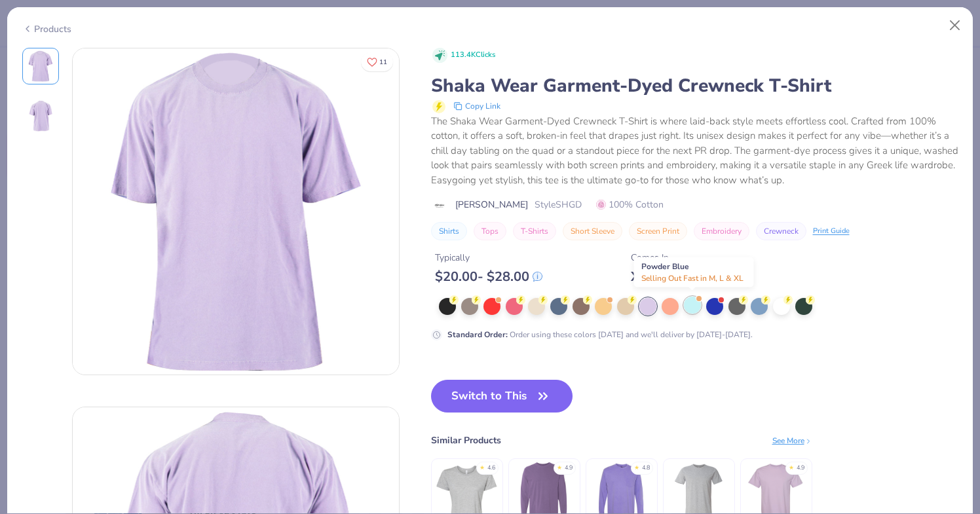
click at [691, 307] on div at bounding box center [692, 305] width 17 height 17
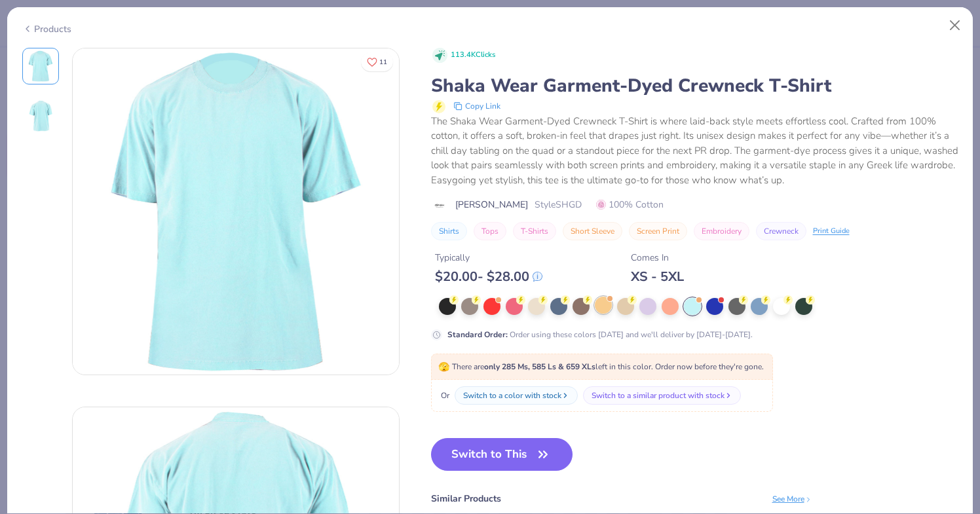
click at [598, 309] on div at bounding box center [603, 305] width 17 height 17
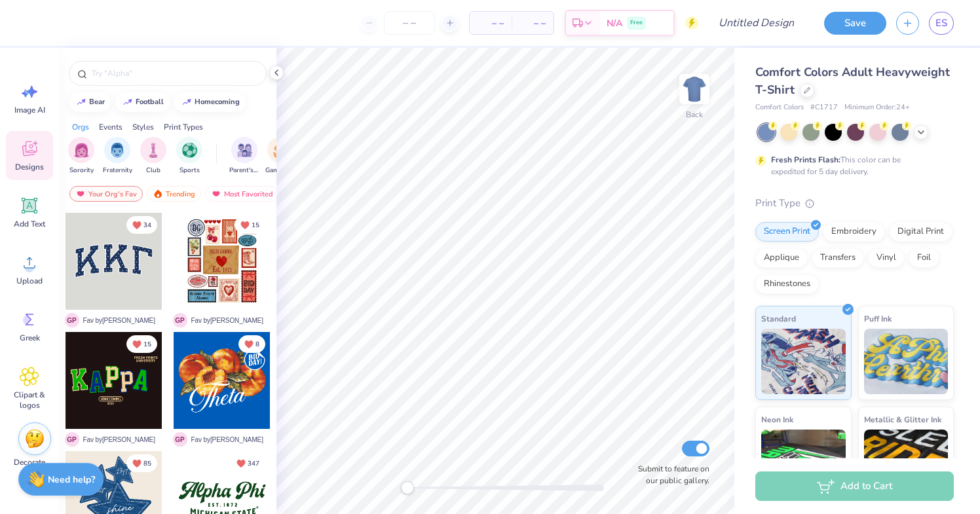
click at [814, 90] on div "Comfort Colors Adult Heavyweight T-Shirt" at bounding box center [855, 81] width 199 height 35
click at [807, 90] on icon at bounding box center [807, 89] width 7 height 7
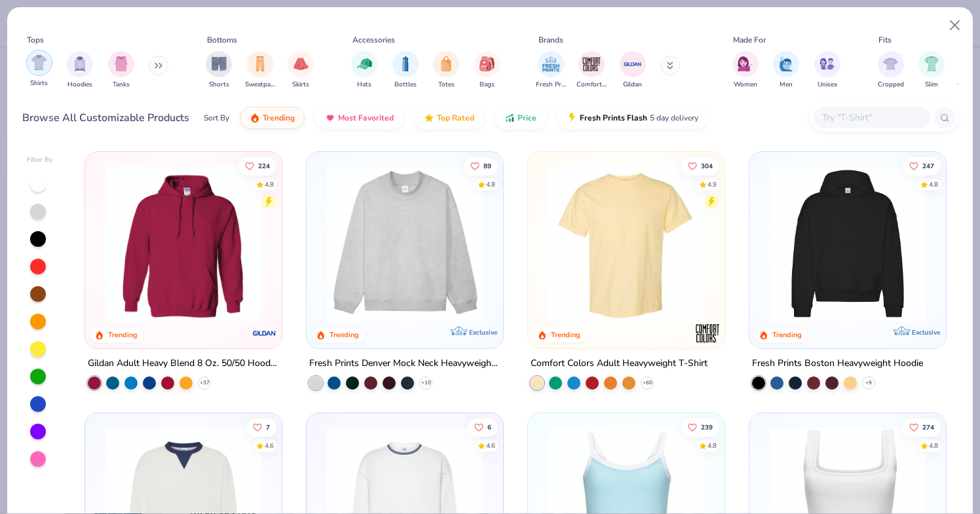
click at [49, 71] on div "filter for Shirts" at bounding box center [39, 63] width 26 height 26
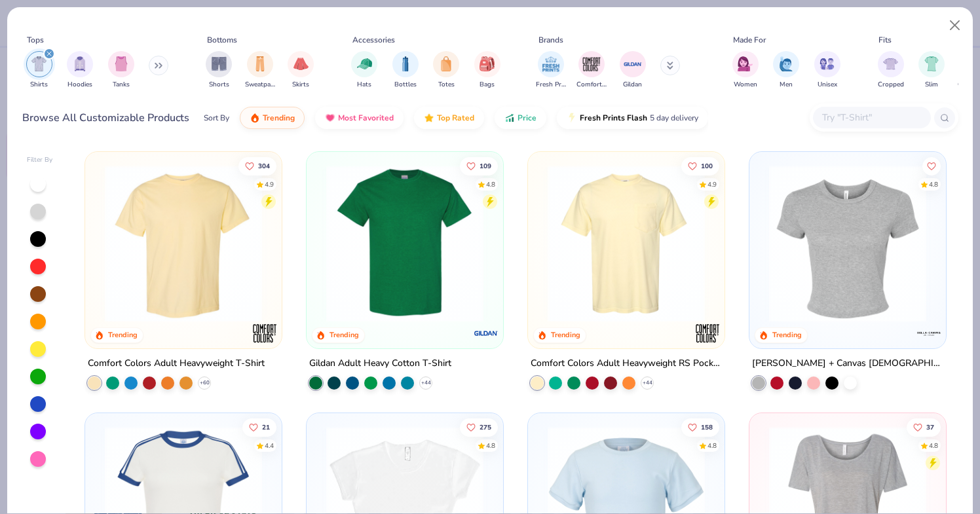
click at [164, 69] on button at bounding box center [159, 66] width 20 height 20
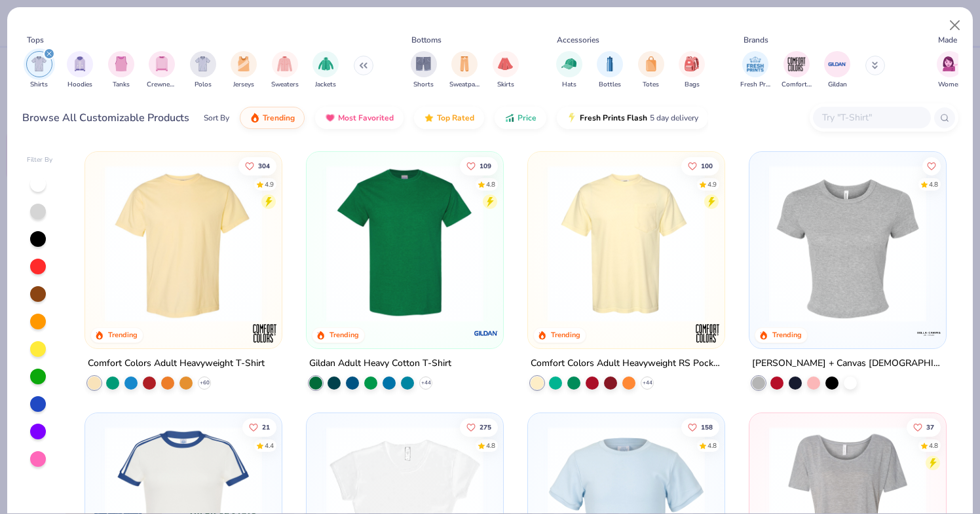
scroll to position [58, 0]
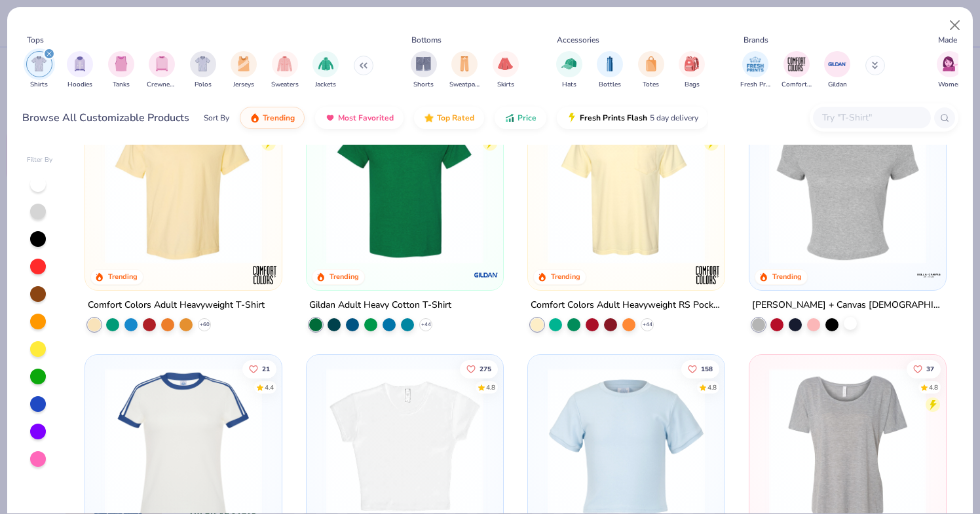
click at [849, 322] on div at bounding box center [850, 323] width 13 height 13
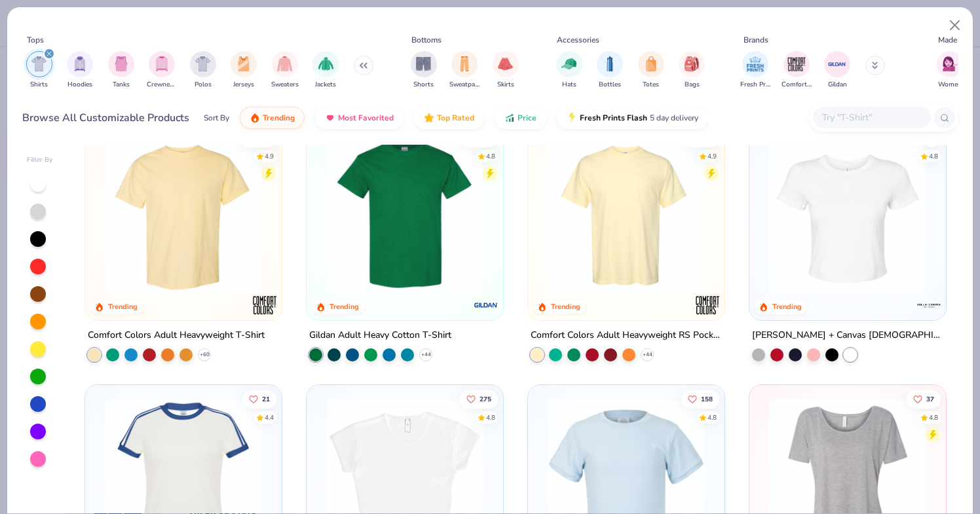
scroll to position [16, 0]
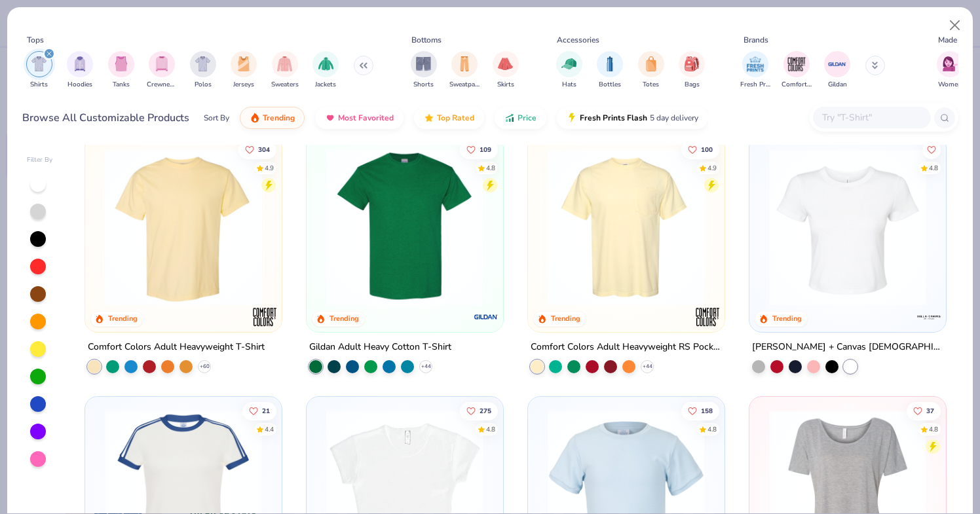
click at [852, 255] on img at bounding box center [848, 227] width 170 height 157
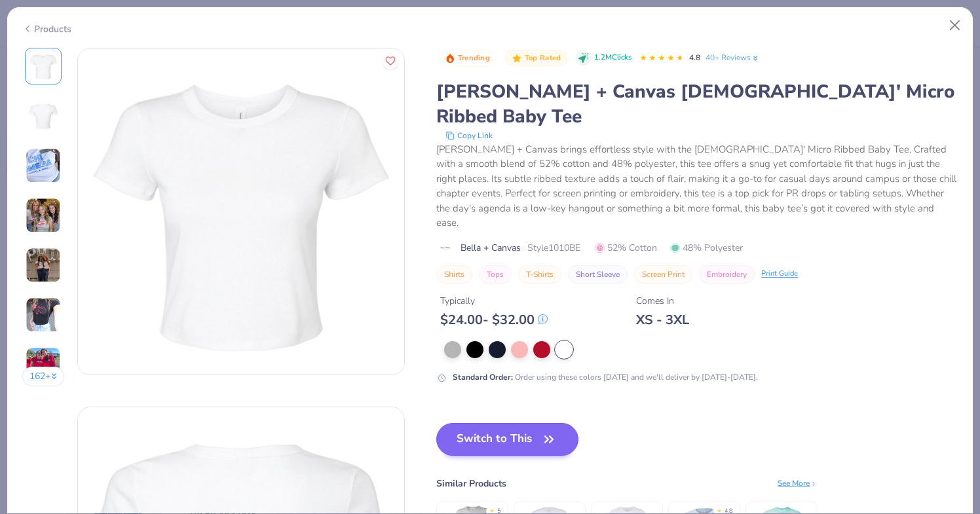
click at [489, 423] on button "Switch to This" at bounding box center [507, 439] width 142 height 33
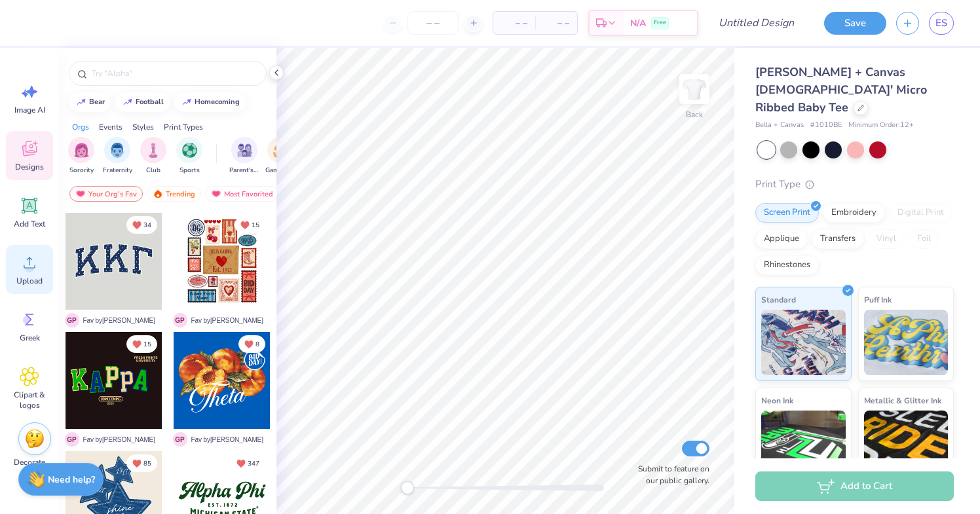
click at [32, 260] on icon at bounding box center [30, 263] width 12 height 11
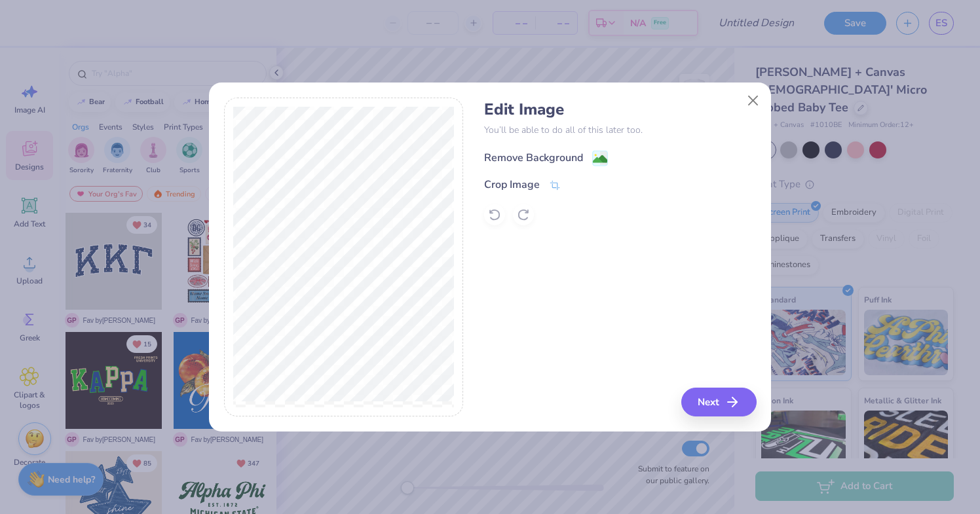
click at [579, 158] on div "Remove Background" at bounding box center [533, 158] width 99 height 16
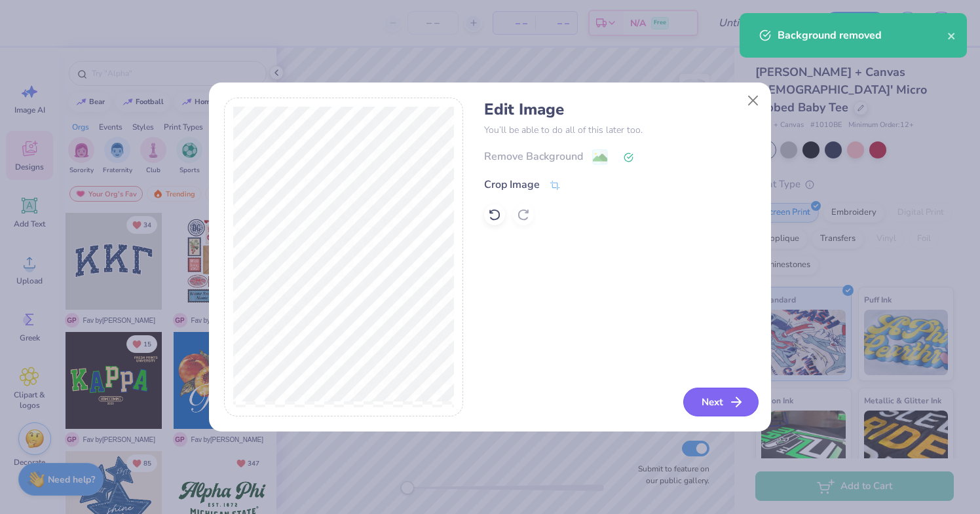
click at [735, 395] on button "Next" at bounding box center [720, 402] width 75 height 29
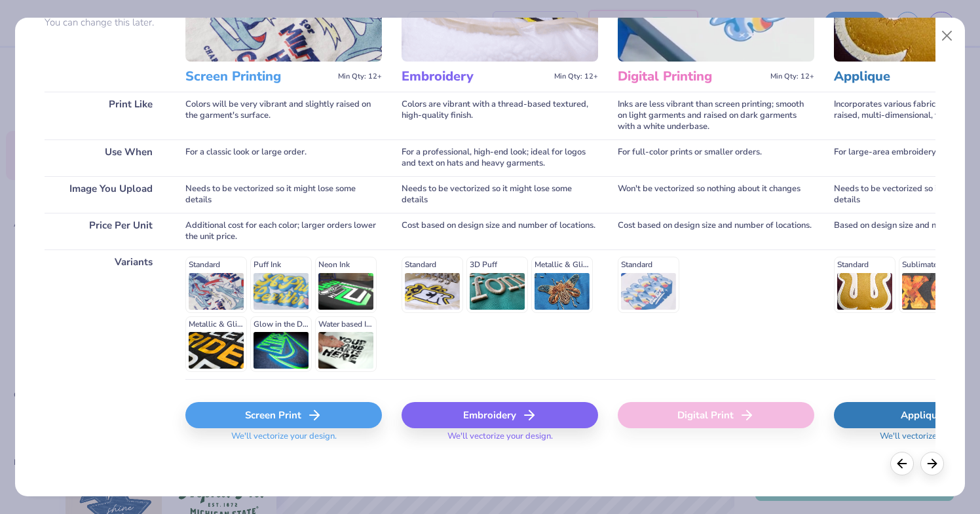
scroll to position [138, 0]
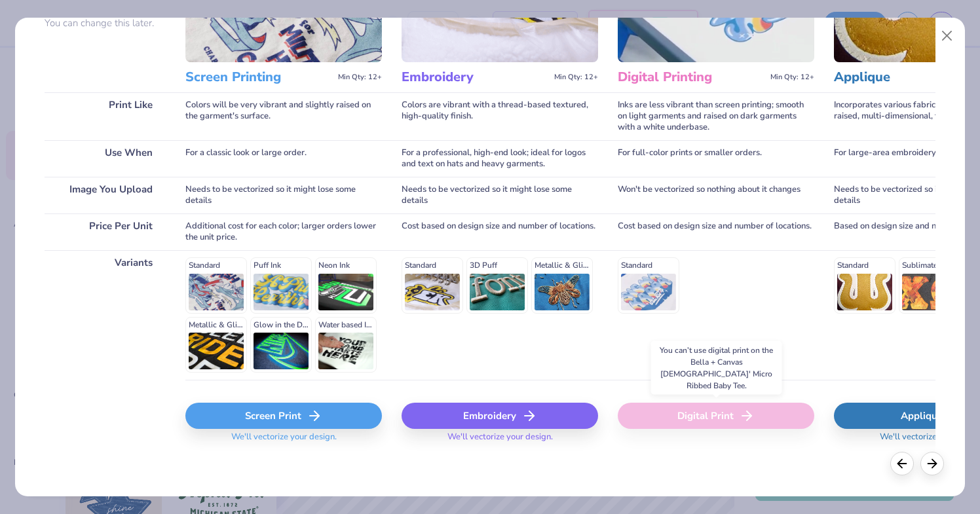
click at [687, 417] on div "Digital Print" at bounding box center [716, 416] width 197 height 26
click at [327, 409] on div "Screen Print" at bounding box center [283, 416] width 197 height 26
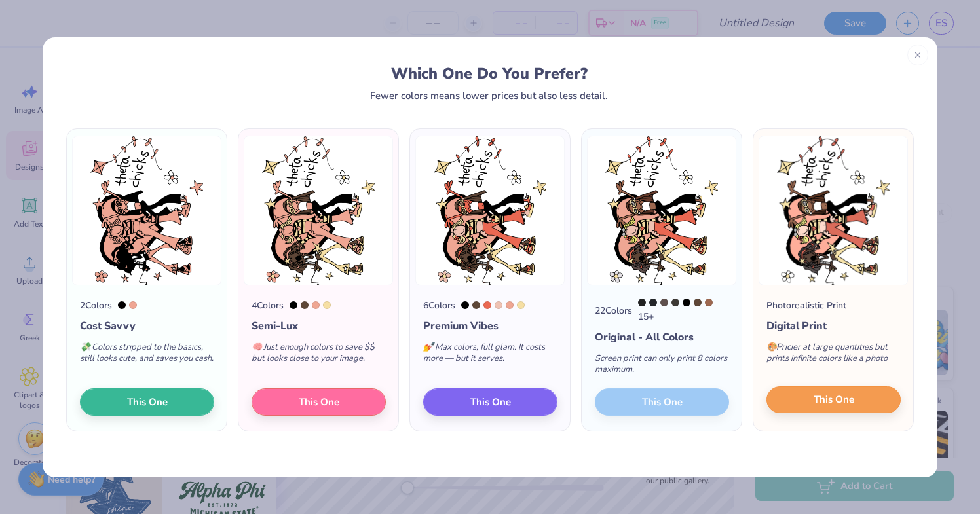
click at [858, 412] on button "This One" at bounding box center [834, 401] width 134 height 28
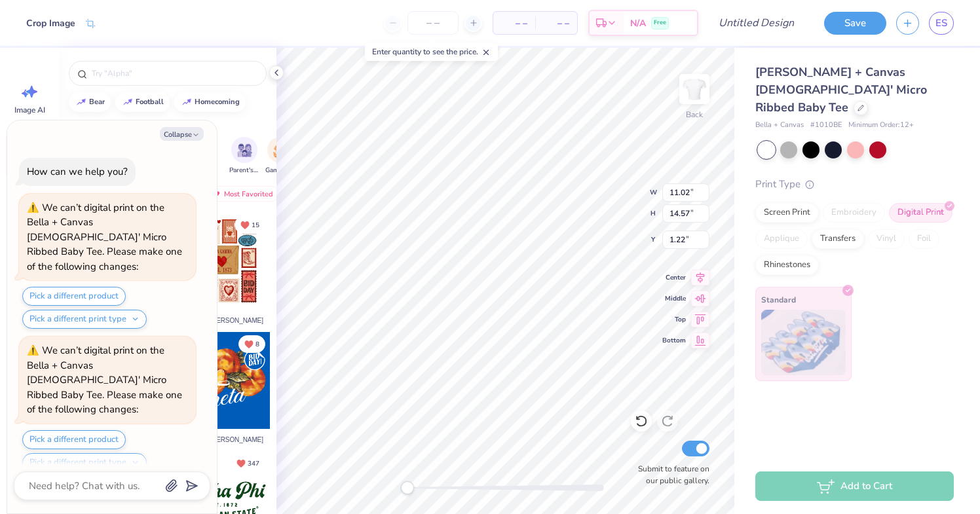
scroll to position [239, 0]
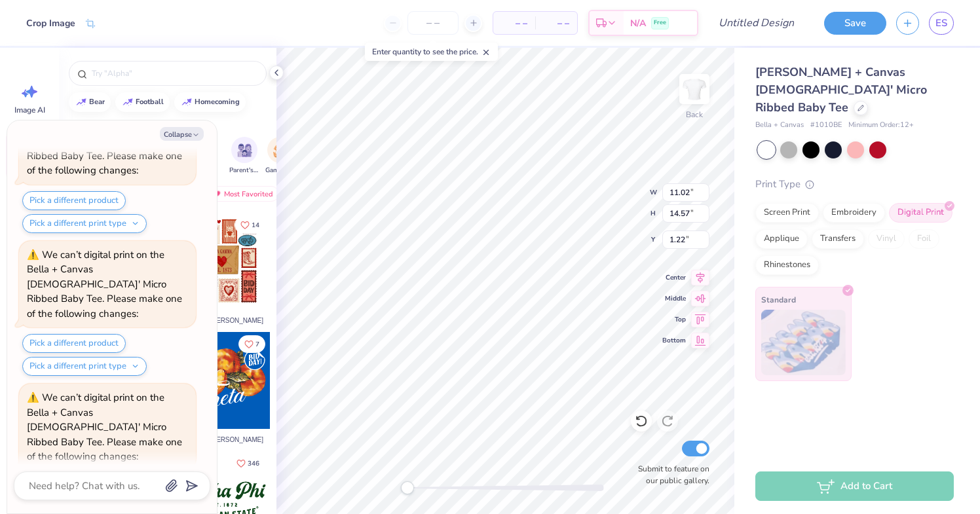
type textarea "x"
type input "8.50"
type input "11.24"
type input "4.54"
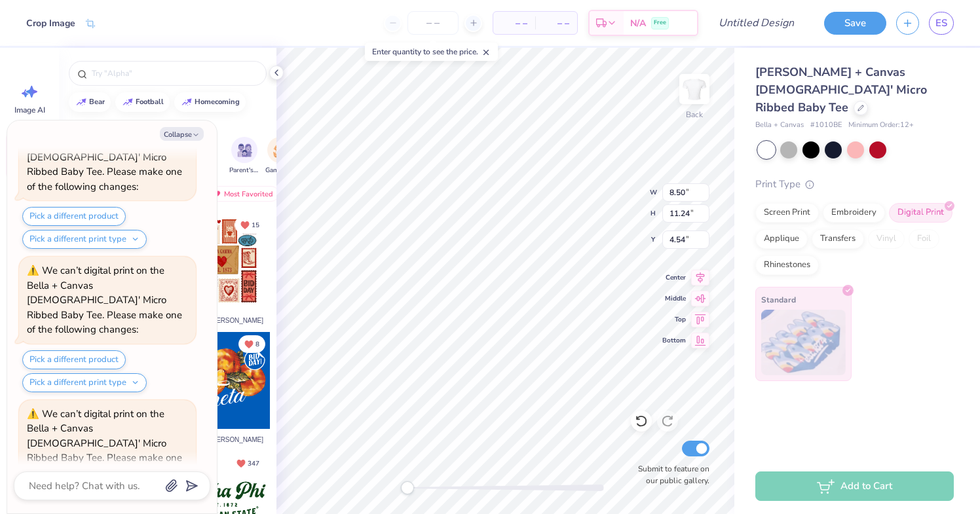
scroll to position [493, 0]
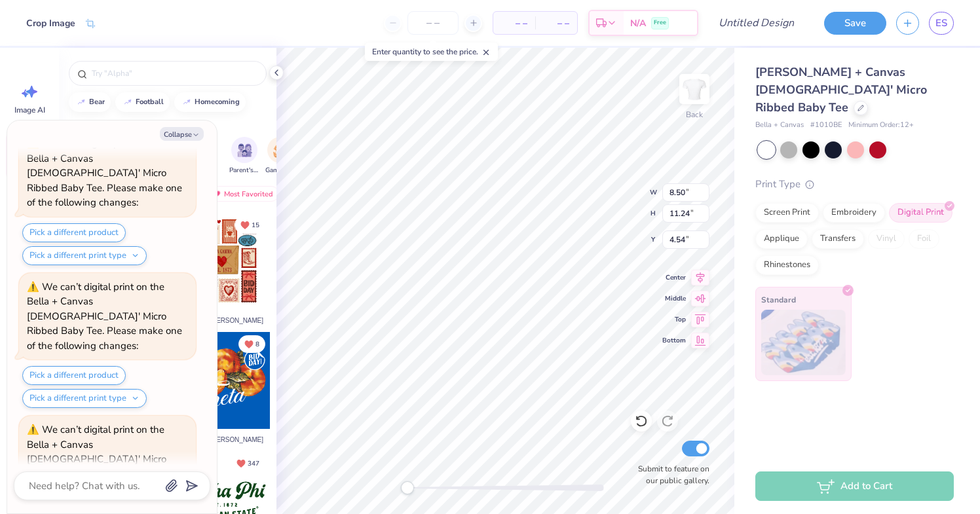
type textarea "x"
type input "2.61"
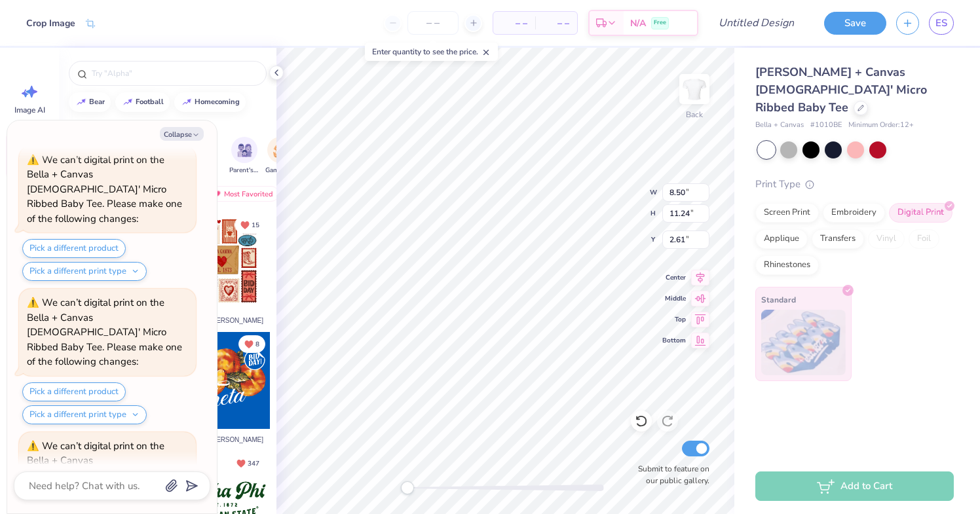
type textarea "x"
type input "6.94"
type input "9.17"
type input "4.68"
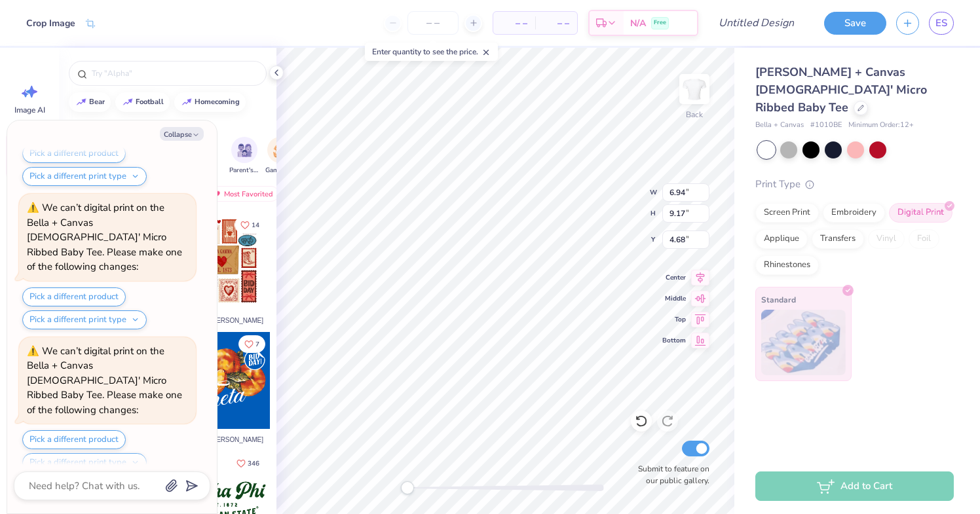
scroll to position [1129, 0]
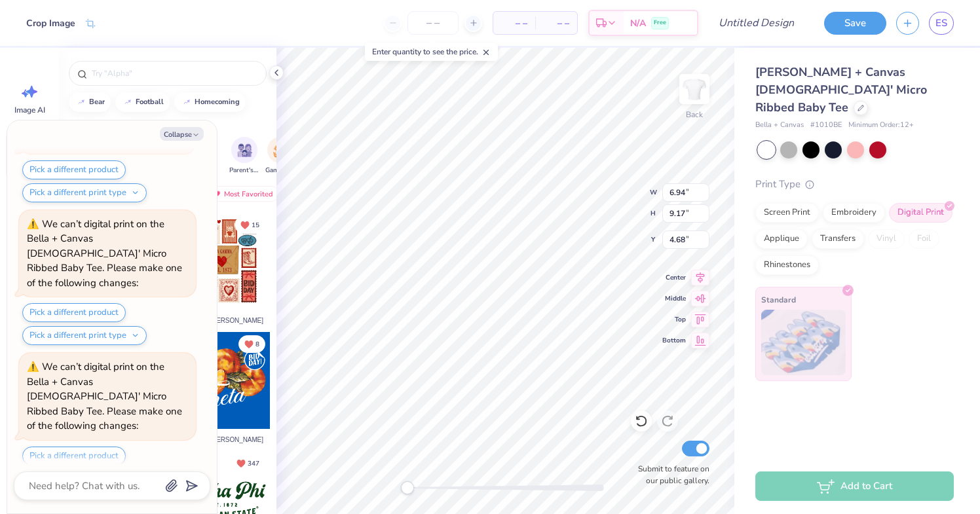
type textarea "x"
click at [700, 454] on input "Submit to feature on our public gallery." at bounding box center [696, 449] width 28 height 16
checkbox input "false"
click at [802, 201] on div "Screen Print" at bounding box center [788, 211] width 64 height 20
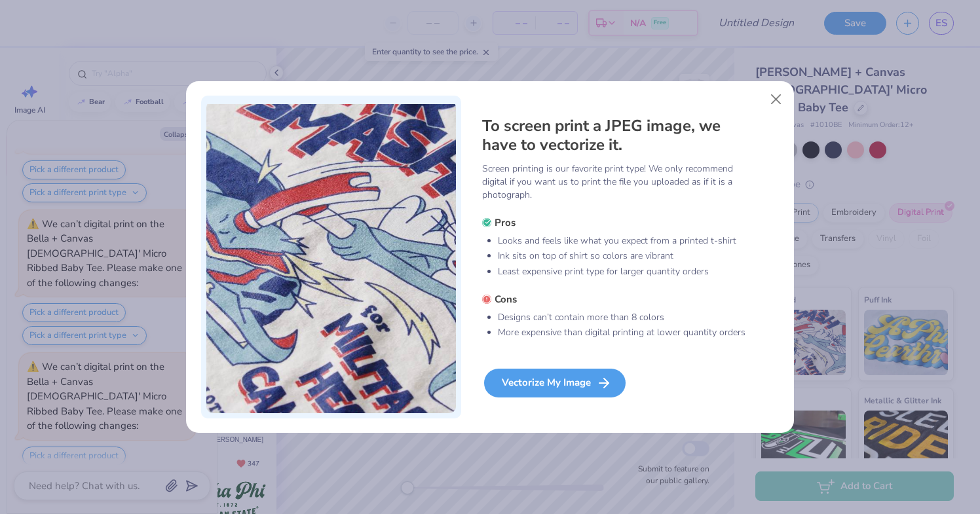
click at [571, 390] on div "Vectorize My Image" at bounding box center [555, 383] width 142 height 29
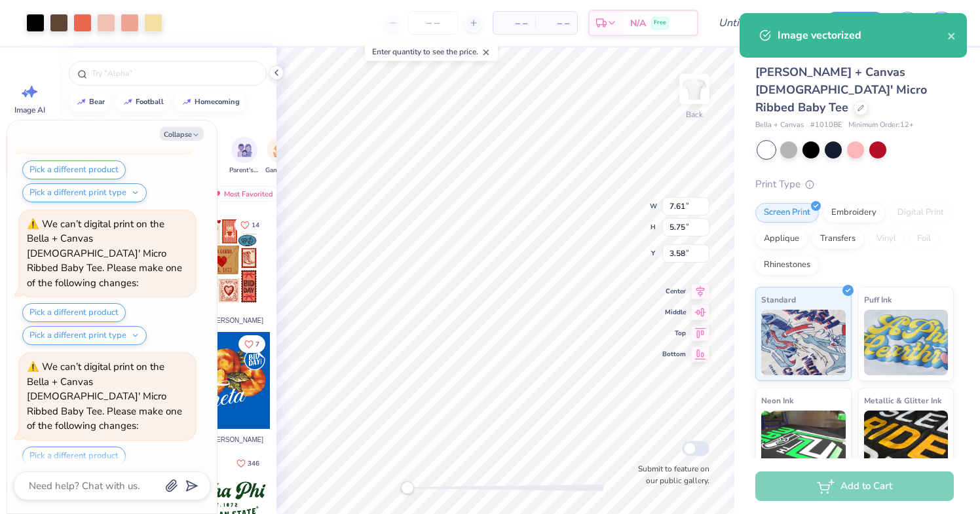
scroll to position [1237, 0]
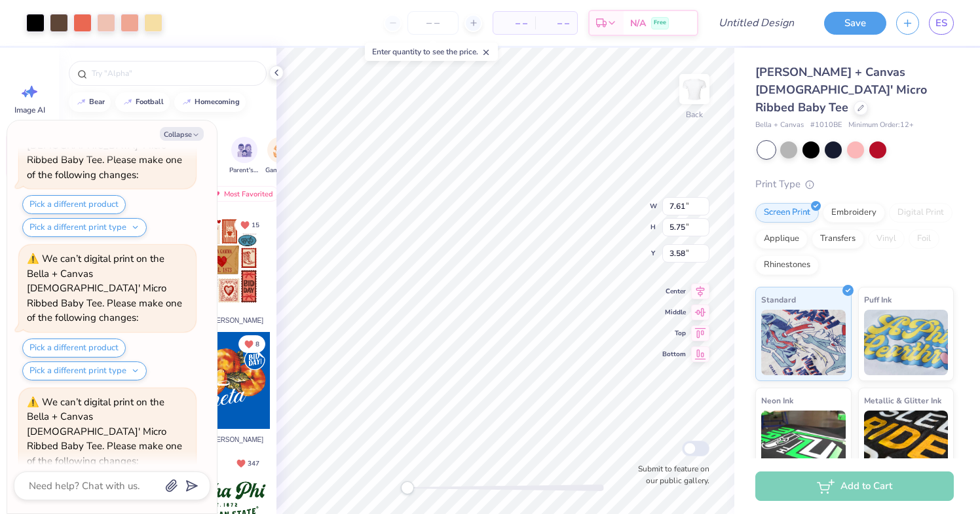
click at [915, 203] on div "Digital Print" at bounding box center [921, 213] width 64 height 20
click at [854, 100] on div at bounding box center [861, 107] width 14 height 14
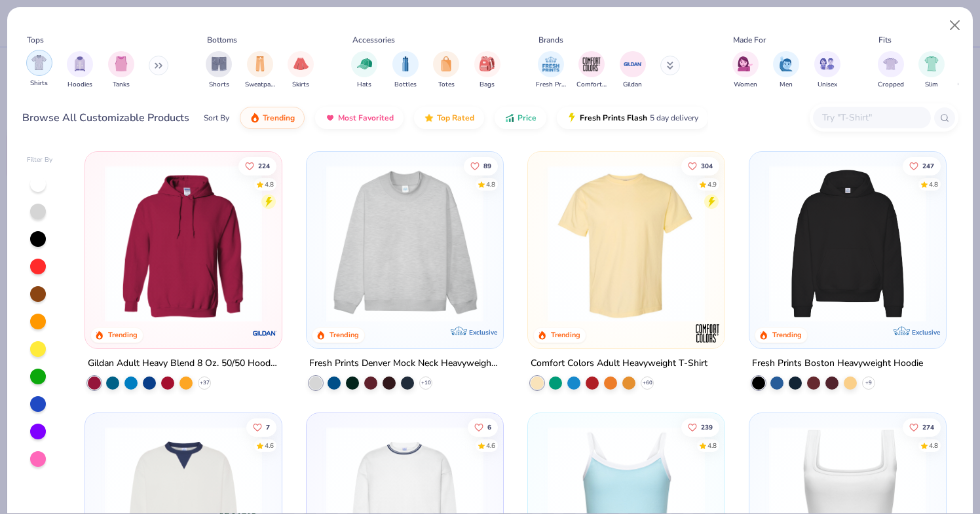
click at [52, 63] on div "filter for Shirts" at bounding box center [39, 63] width 26 height 26
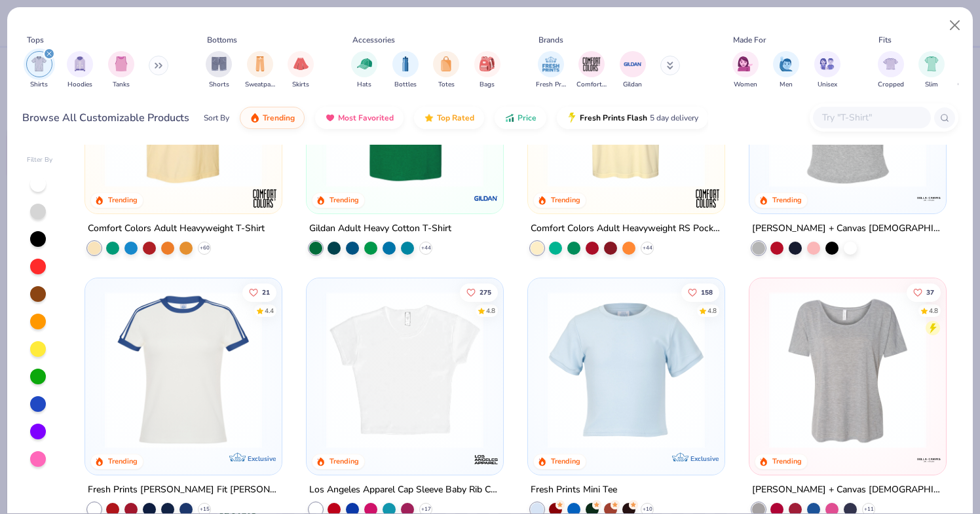
scroll to position [192, 0]
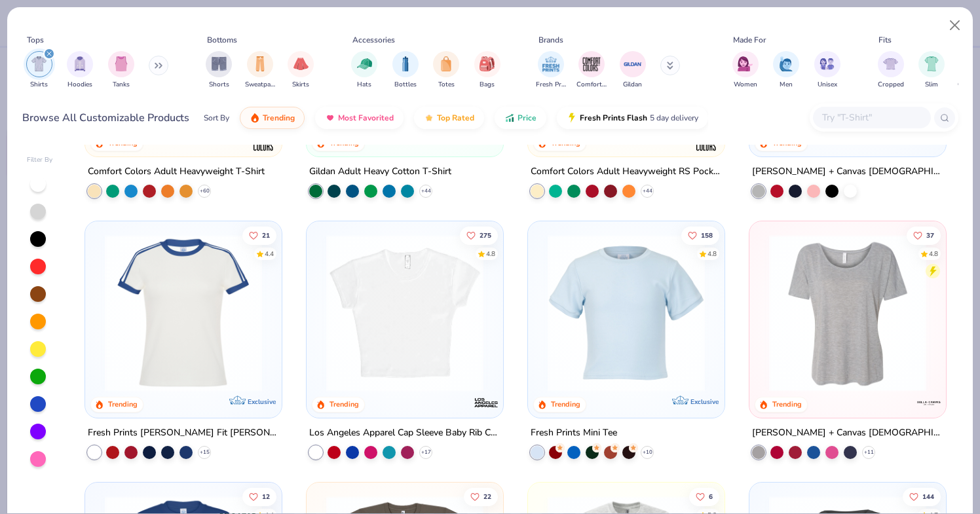
click at [635, 324] on img at bounding box center [626, 313] width 170 height 157
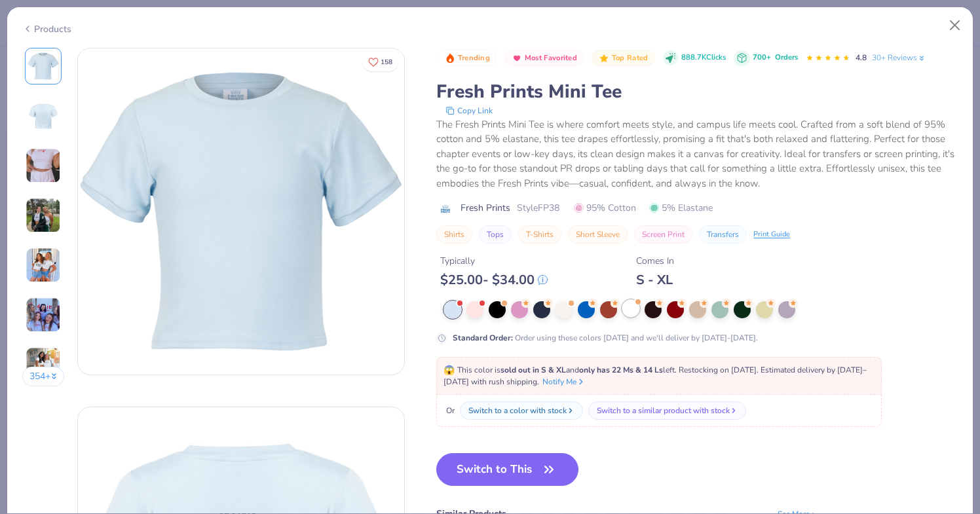
click at [628, 315] on div at bounding box center [631, 308] width 17 height 17
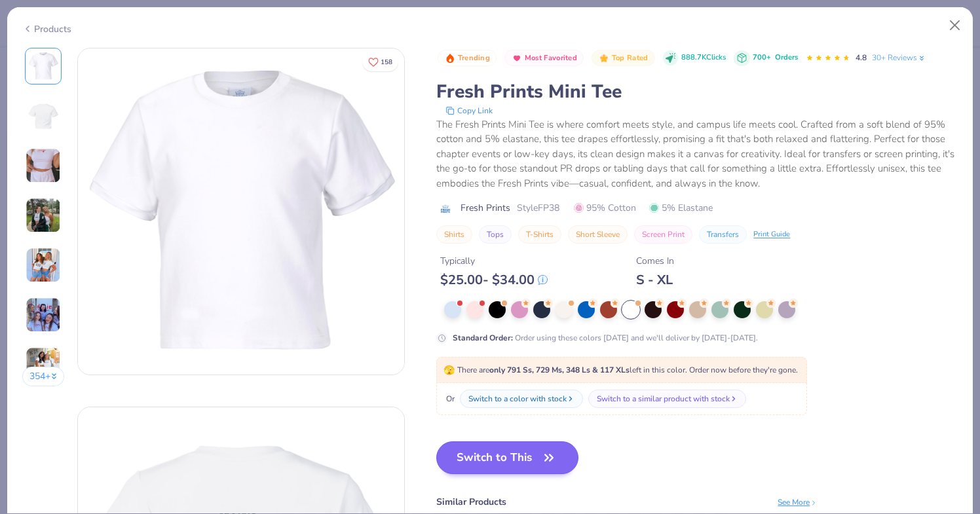
click at [514, 459] on button "Switch to This" at bounding box center [507, 458] width 142 height 33
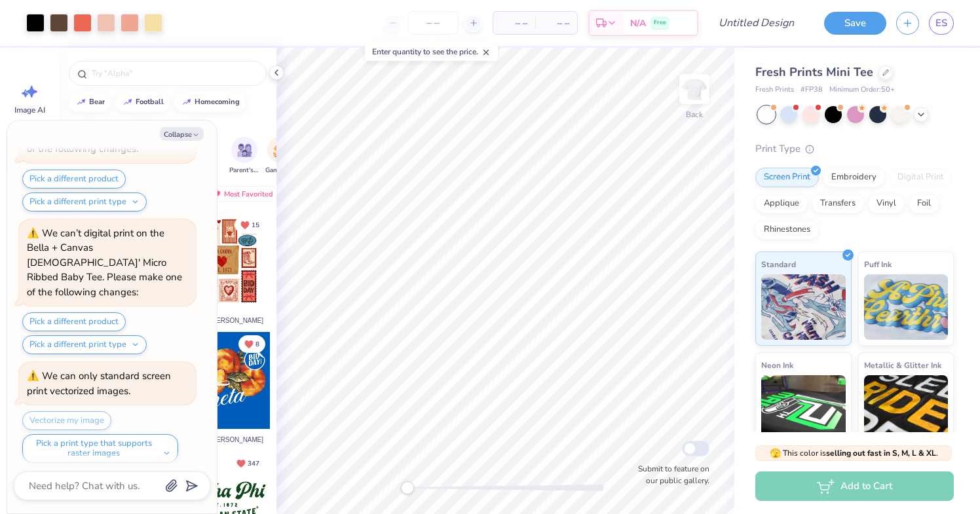
scroll to position [1476, 0]
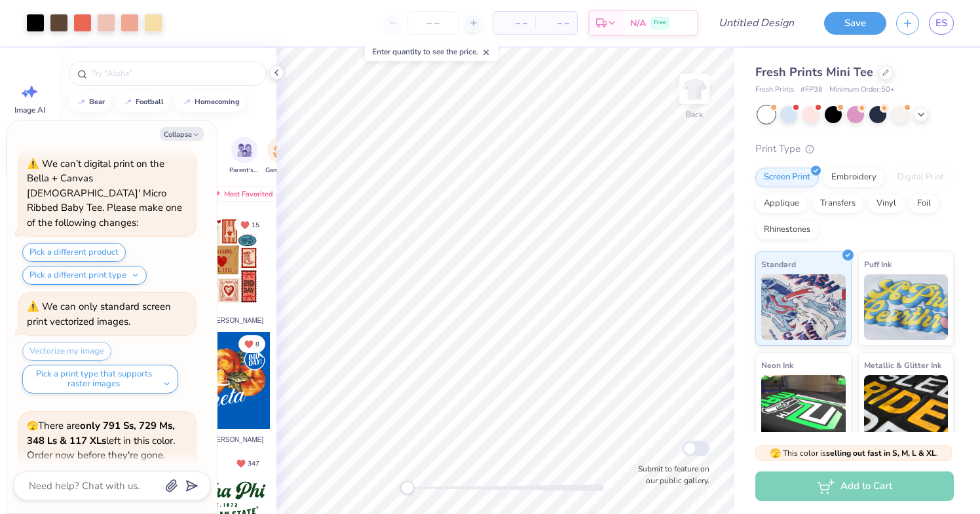
click at [906, 171] on div "Digital Print" at bounding box center [921, 178] width 64 height 20
click at [876, 83] on div "Fresh Prints Mini Tee Fresh Prints # FP38 Minimum Order: 50 +" at bounding box center [855, 80] width 199 height 32
click at [881, 77] on div at bounding box center [886, 71] width 14 height 14
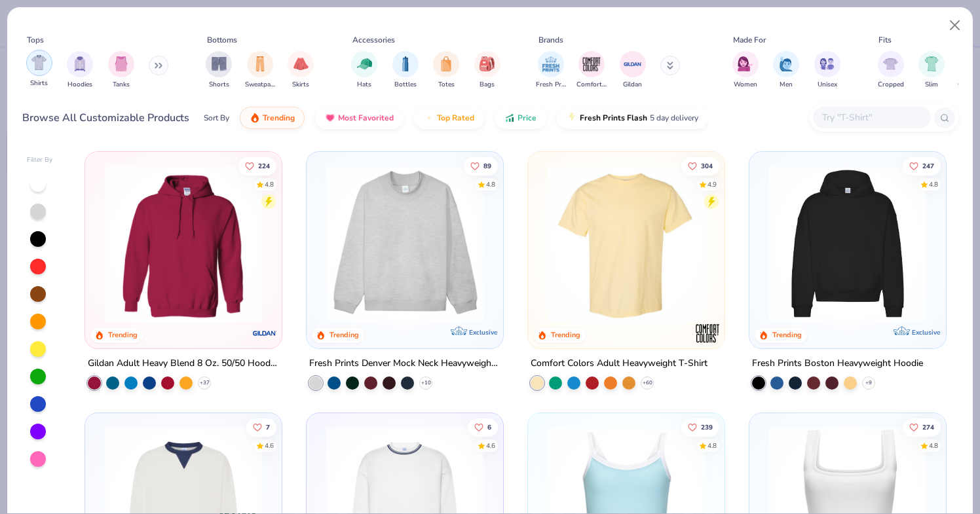
click at [44, 69] on img "filter for Shirts" at bounding box center [38, 62] width 15 height 15
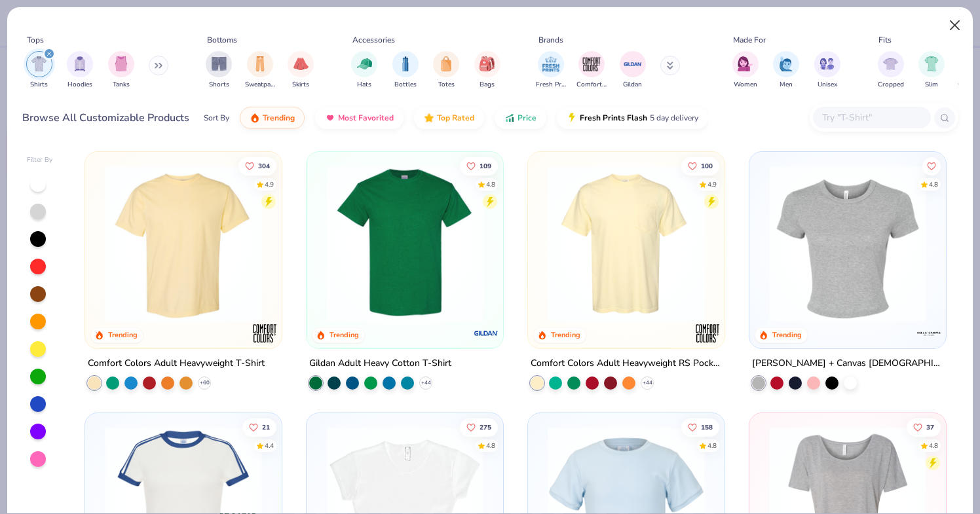
click at [952, 25] on button "Close" at bounding box center [955, 25] width 25 height 25
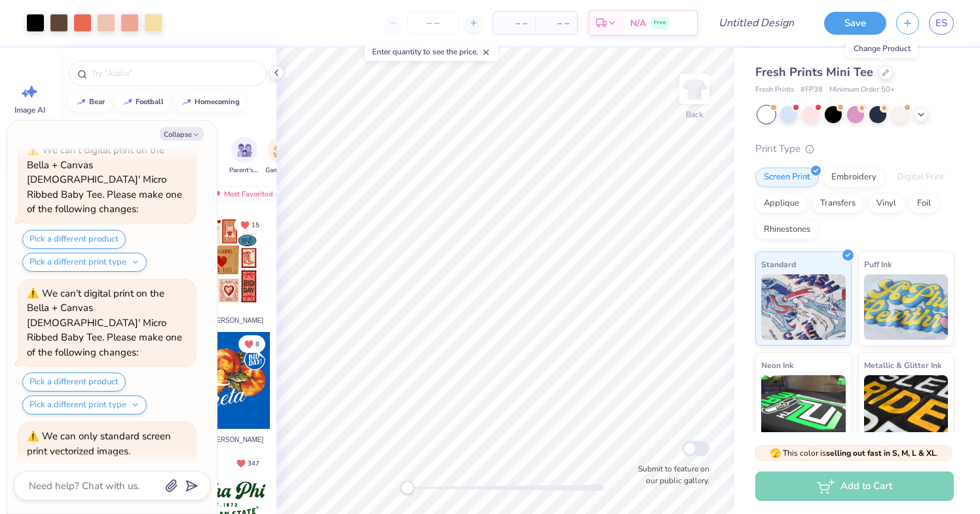
scroll to position [1332, 0]
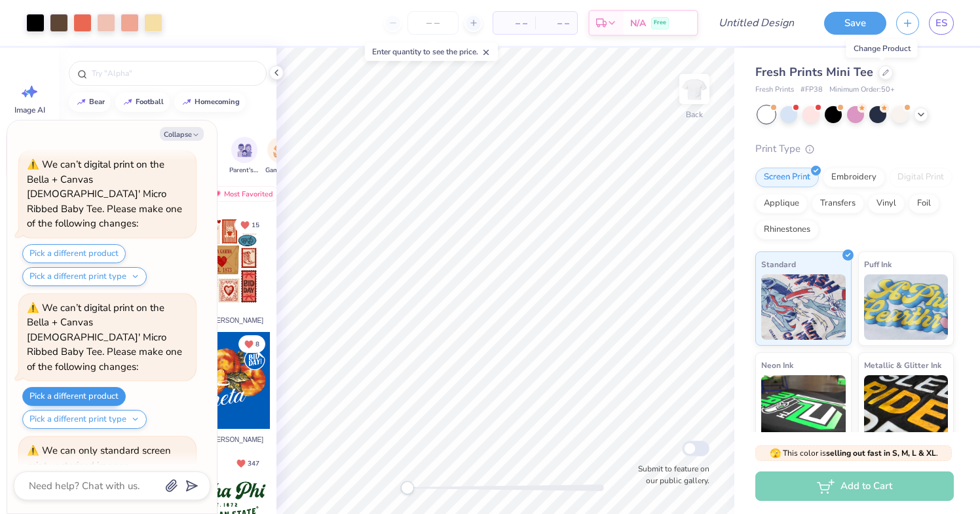
click at [86, 387] on button "Pick a different product" at bounding box center [74, 396] width 104 height 19
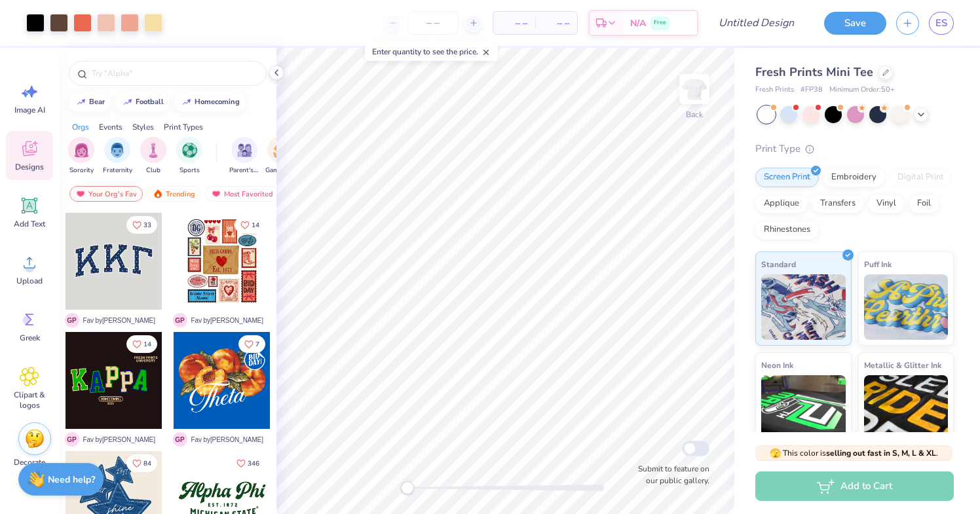
type textarea "x"
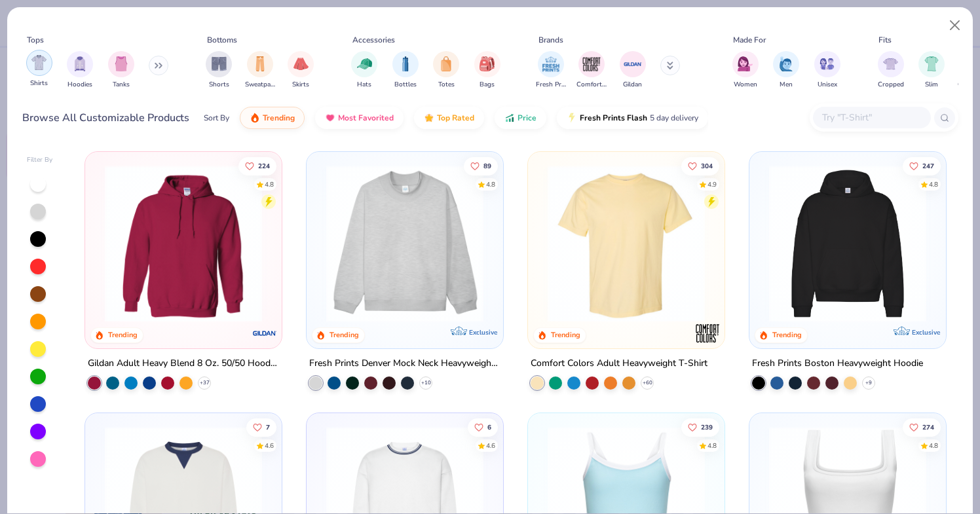
click at [39, 67] on img "filter for Shirts" at bounding box center [38, 62] width 15 height 15
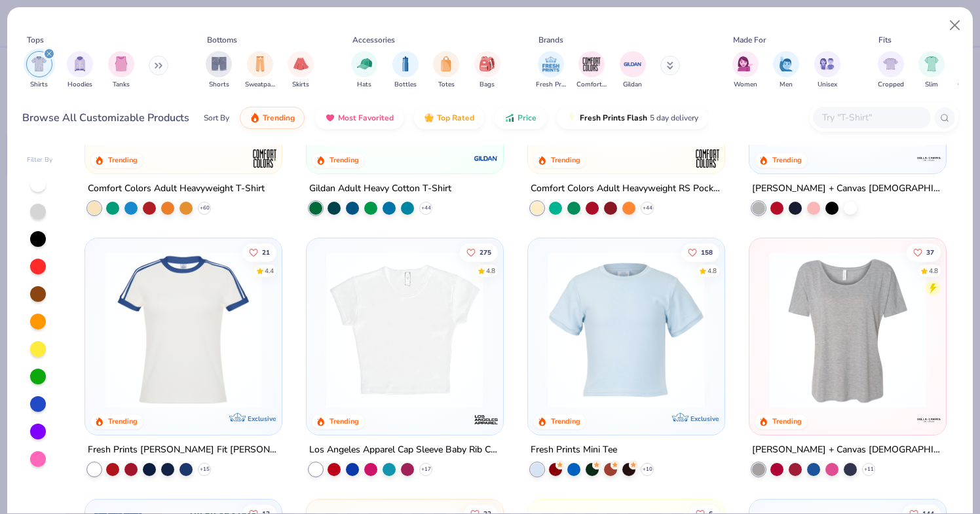
scroll to position [179, 0]
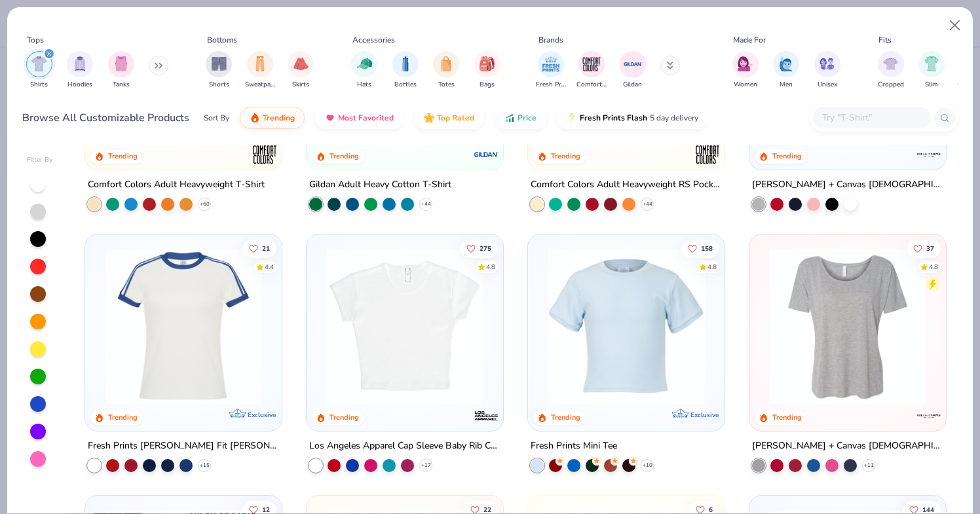
click at [383, 412] on div at bounding box center [404, 329] width 183 height 177
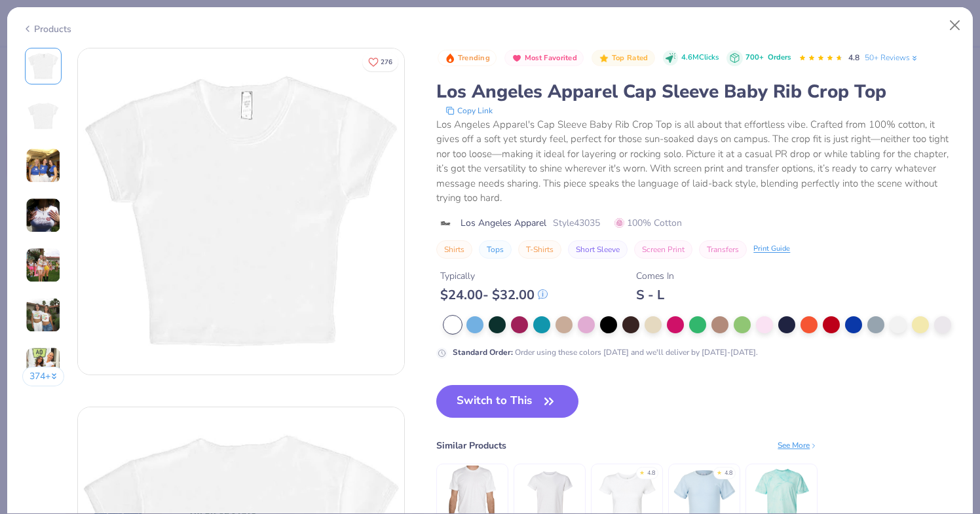
click at [39, 108] on img at bounding box center [43, 115] width 31 height 31
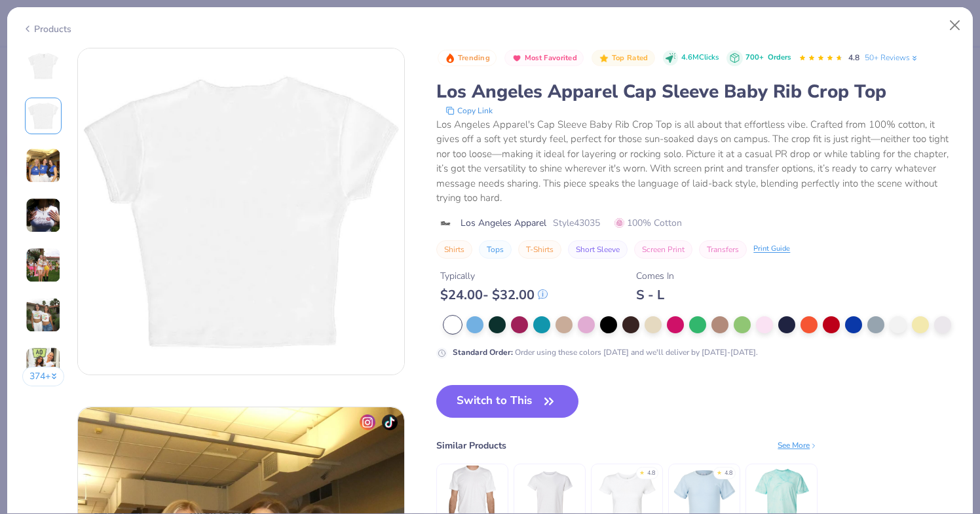
click at [39, 155] on img at bounding box center [43, 165] width 35 height 35
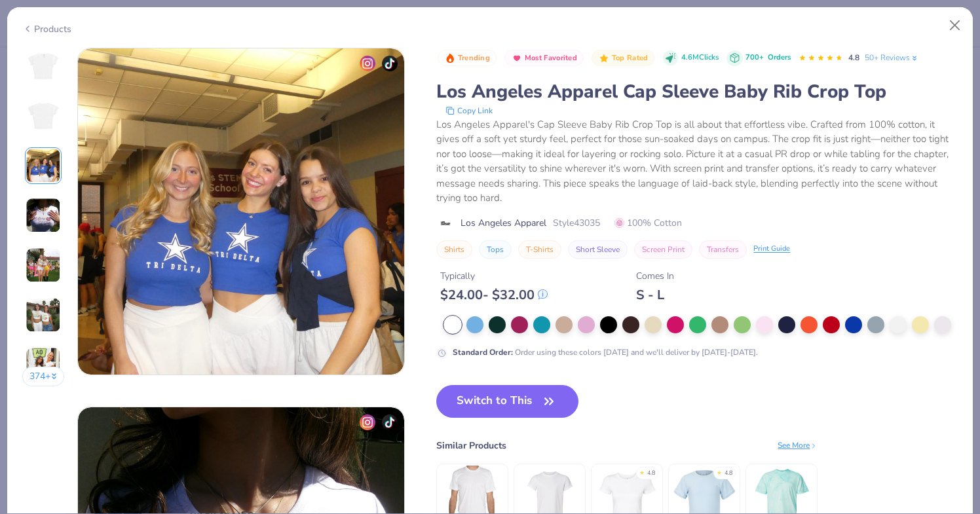
click at [39, 207] on img at bounding box center [43, 215] width 35 height 35
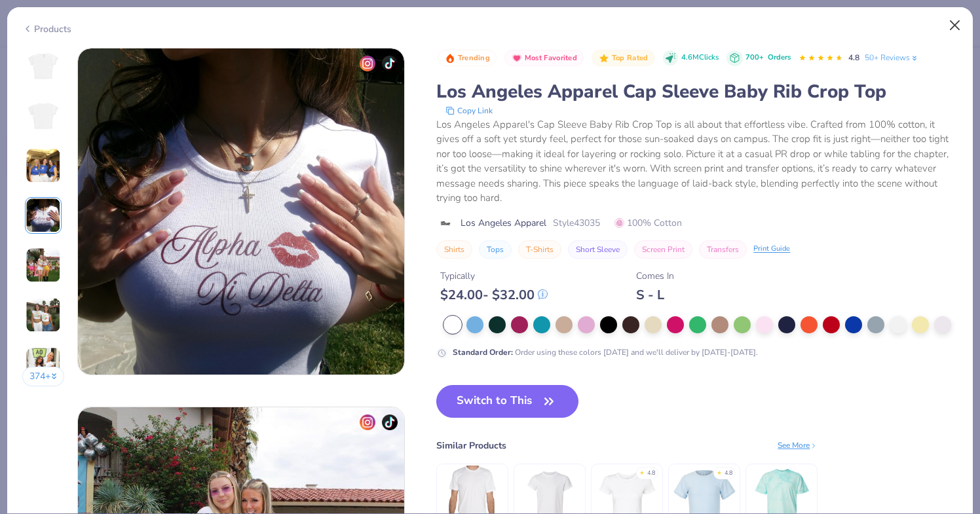
click at [955, 24] on button "Close" at bounding box center [955, 25] width 25 height 25
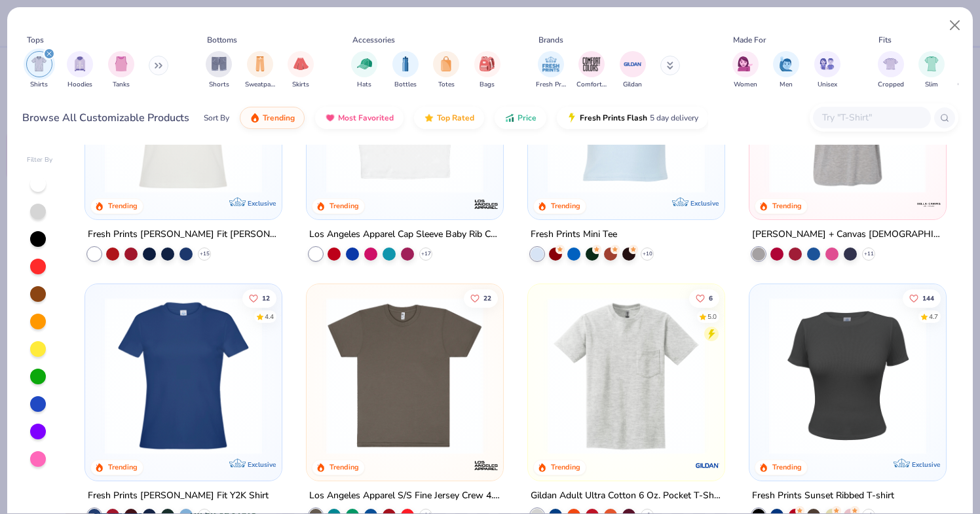
scroll to position [457, 0]
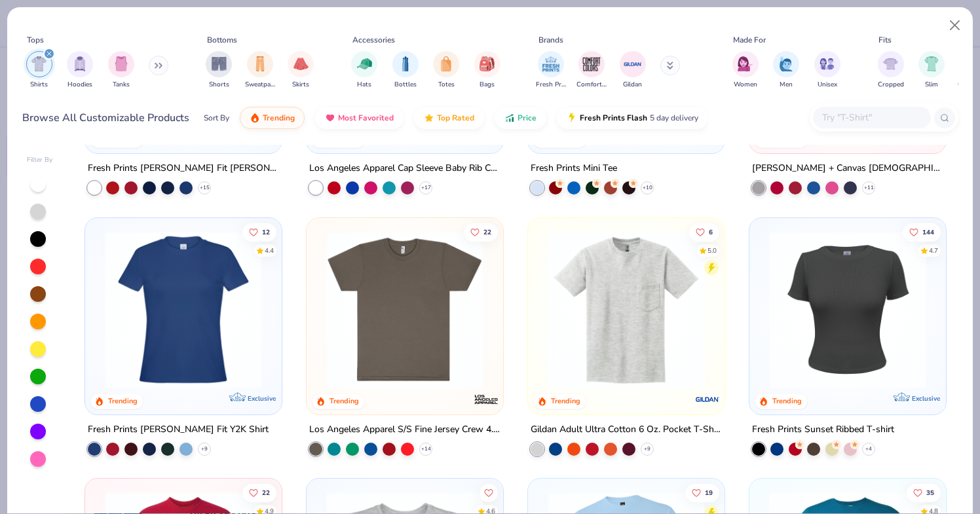
click at [847, 333] on img at bounding box center [848, 309] width 170 height 157
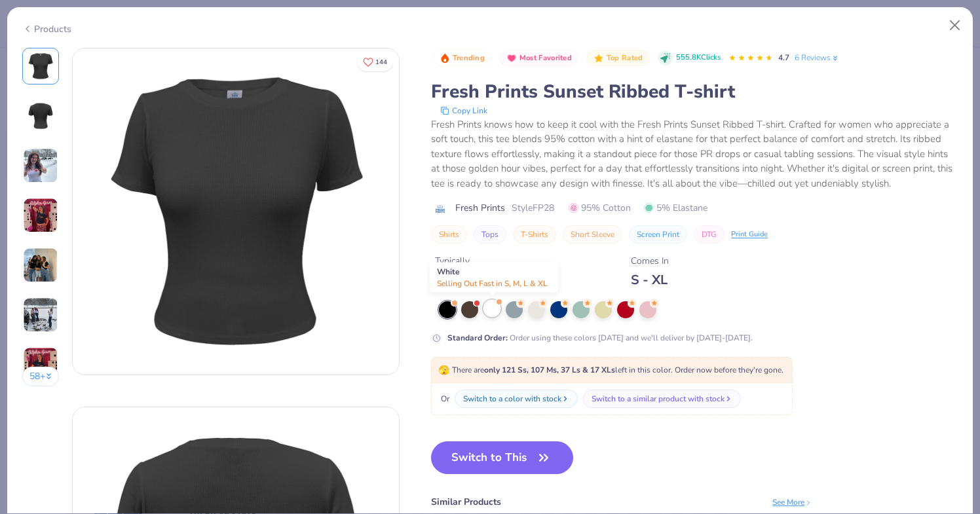
click at [497, 309] on div at bounding box center [492, 308] width 17 height 17
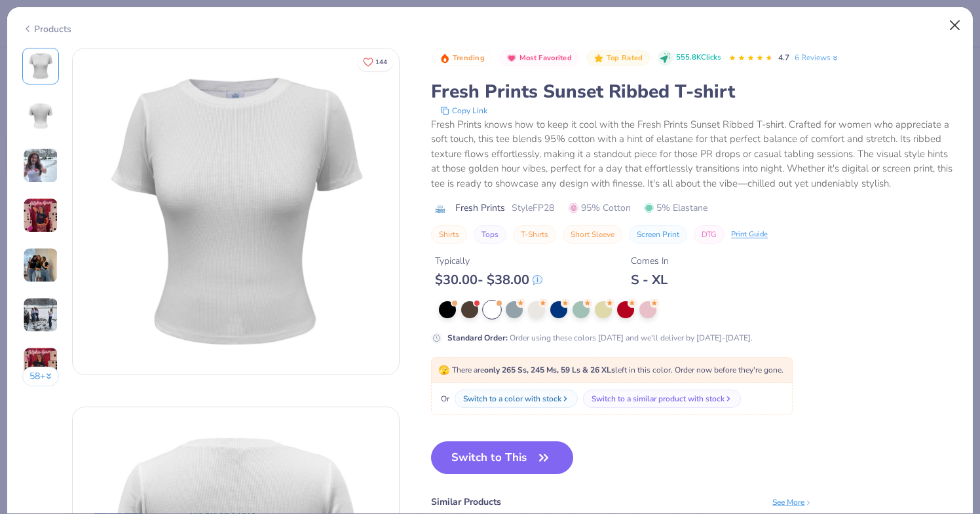
click at [956, 25] on button "Close" at bounding box center [955, 25] width 25 height 25
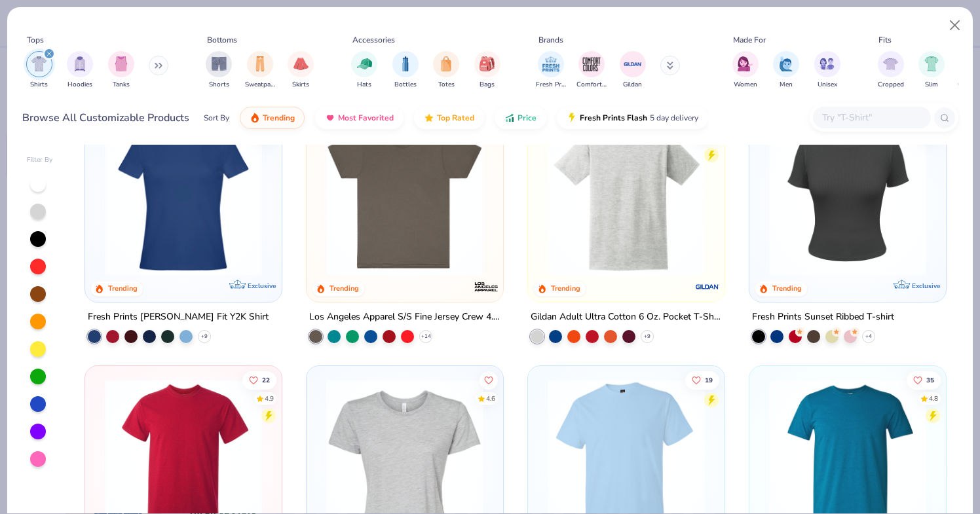
scroll to position [760, 0]
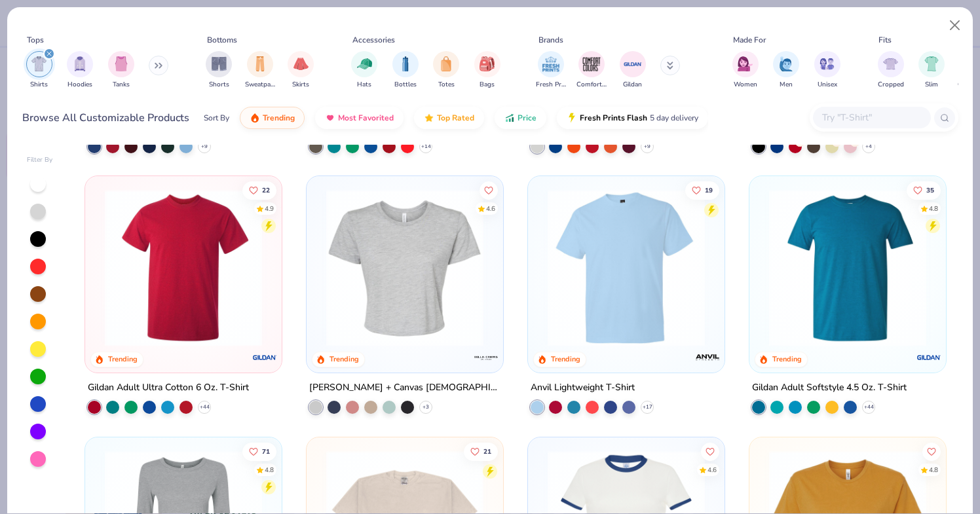
click at [458, 304] on img at bounding box center [405, 267] width 170 height 157
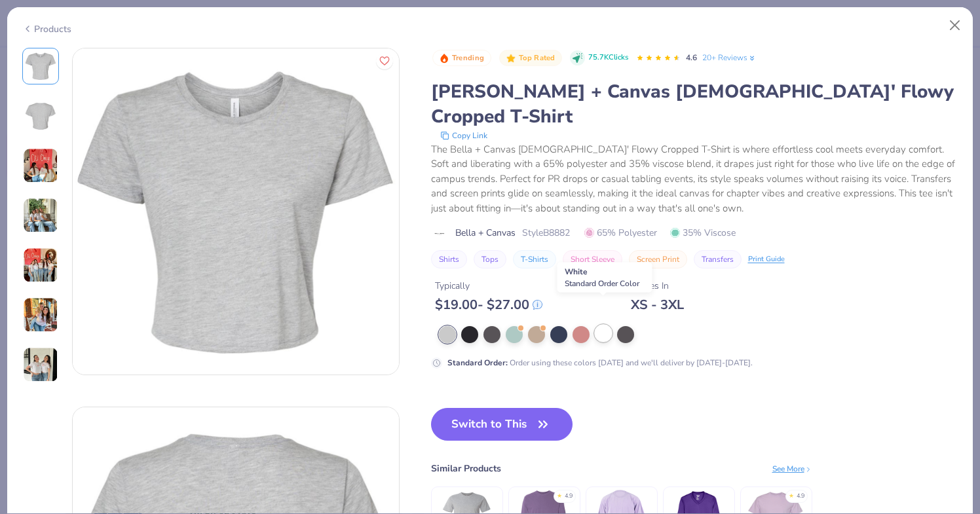
click at [611, 325] on div at bounding box center [603, 333] width 17 height 17
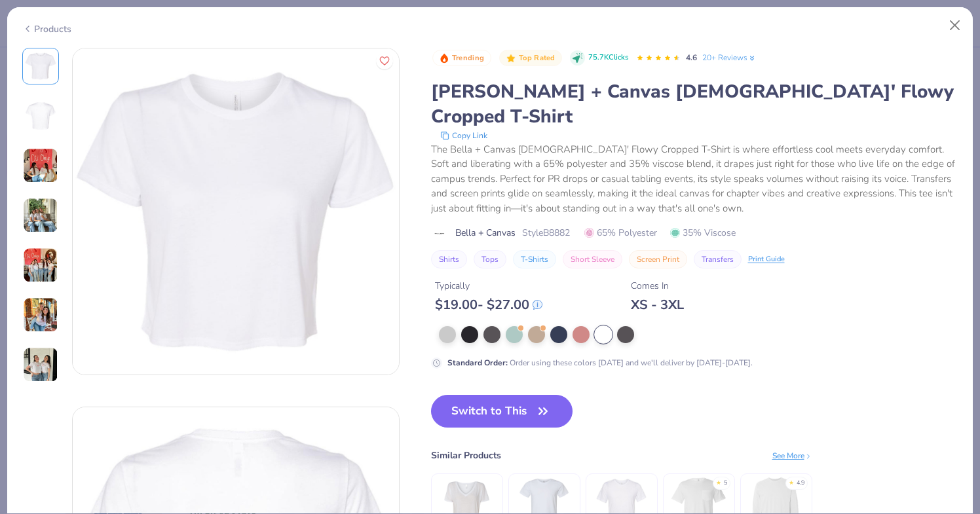
click at [45, 116] on img at bounding box center [40, 115] width 31 height 31
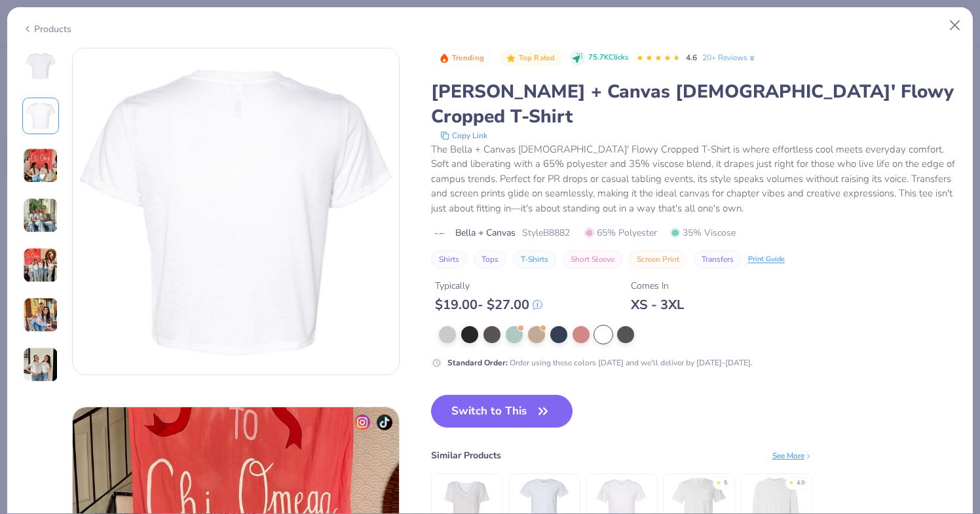
click at [41, 154] on img at bounding box center [40, 165] width 35 height 35
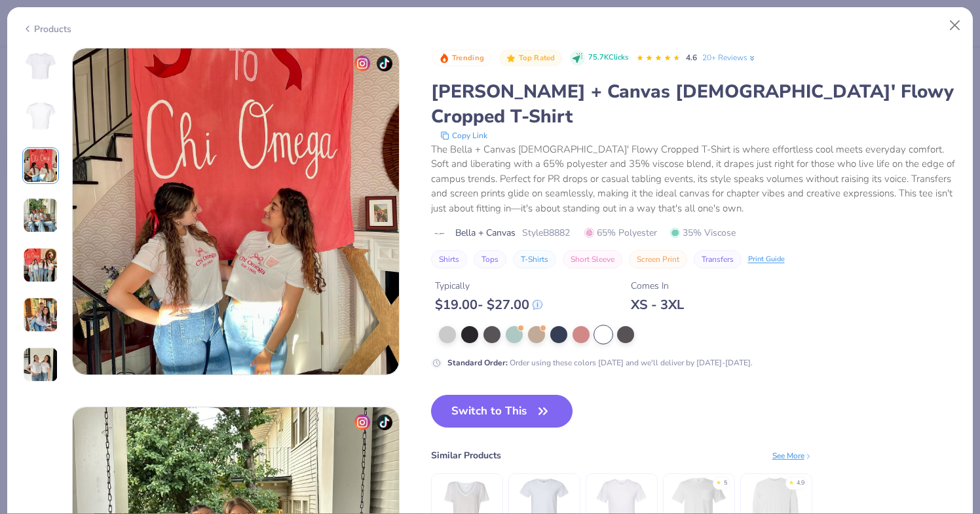
click at [32, 231] on img at bounding box center [40, 215] width 35 height 35
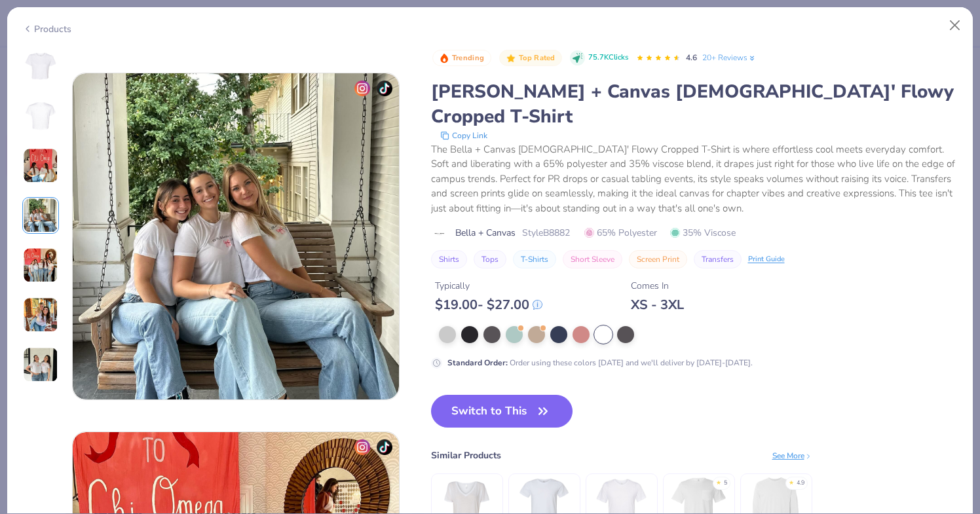
scroll to position [1077, 0]
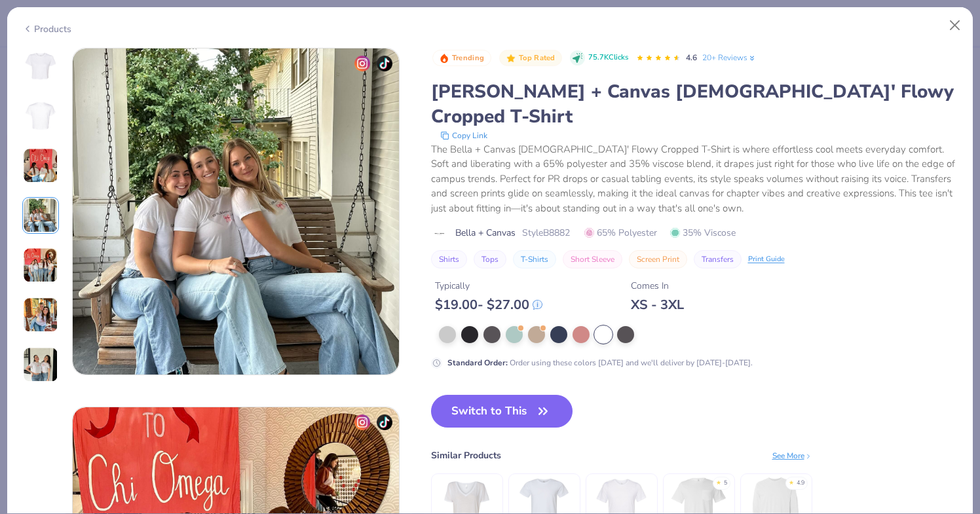
click at [37, 272] on img at bounding box center [40, 265] width 35 height 35
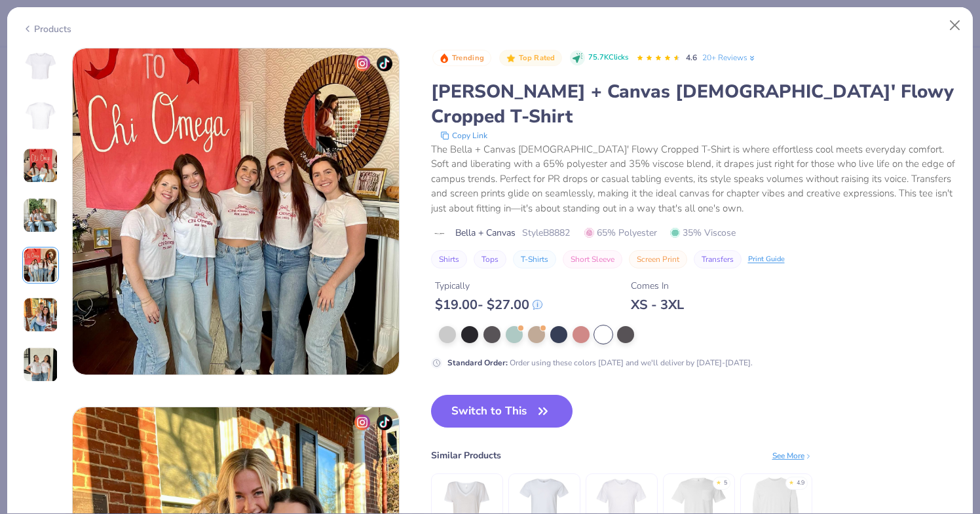
click at [43, 301] on img at bounding box center [40, 315] width 35 height 35
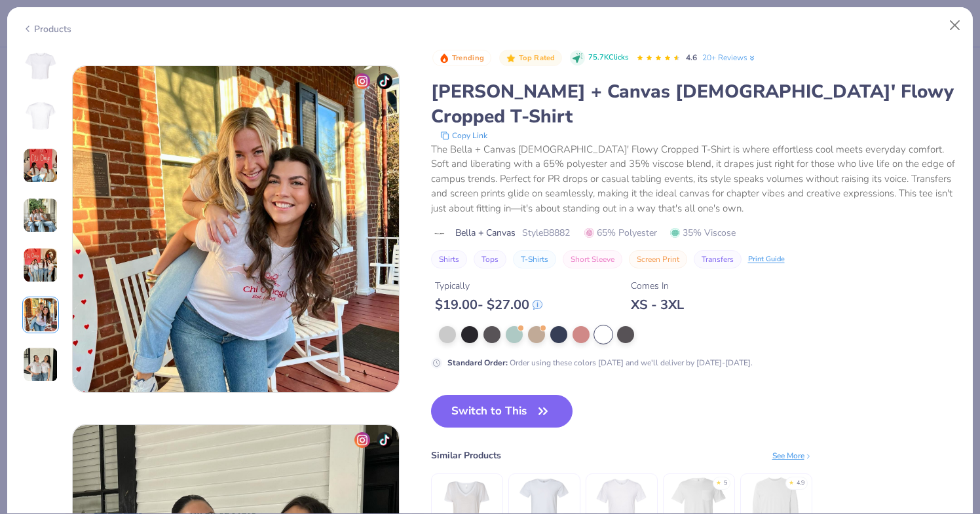
scroll to position [1796, 0]
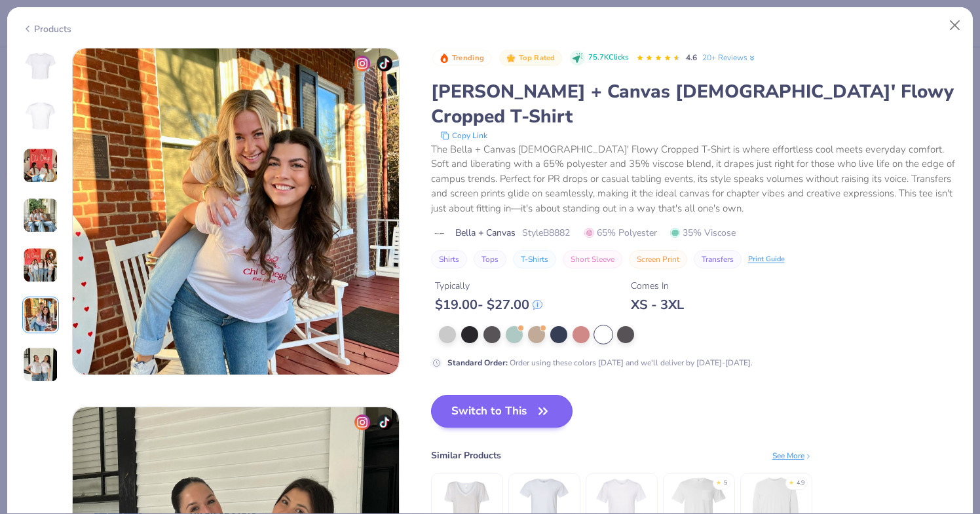
click at [475, 395] on button "Switch to This" at bounding box center [502, 411] width 142 height 33
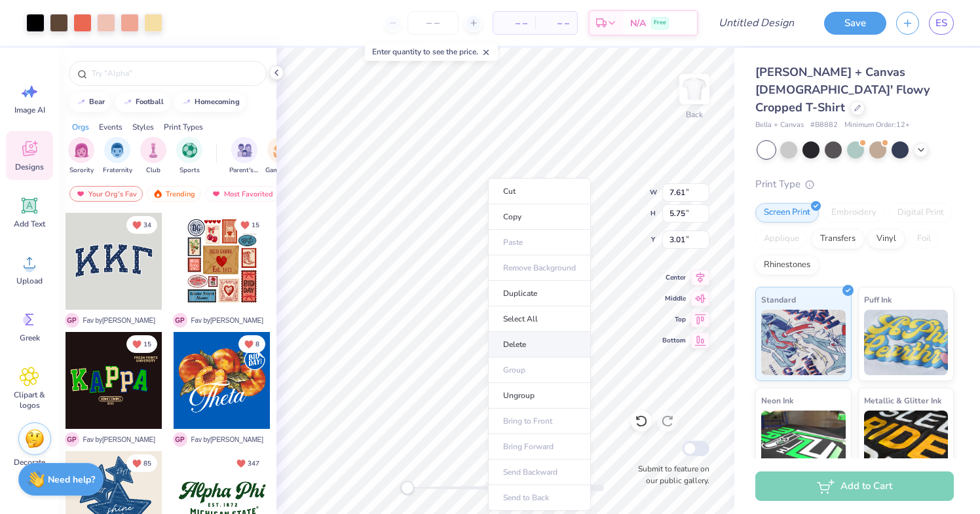
click at [510, 341] on li "Delete" at bounding box center [539, 345] width 103 height 26
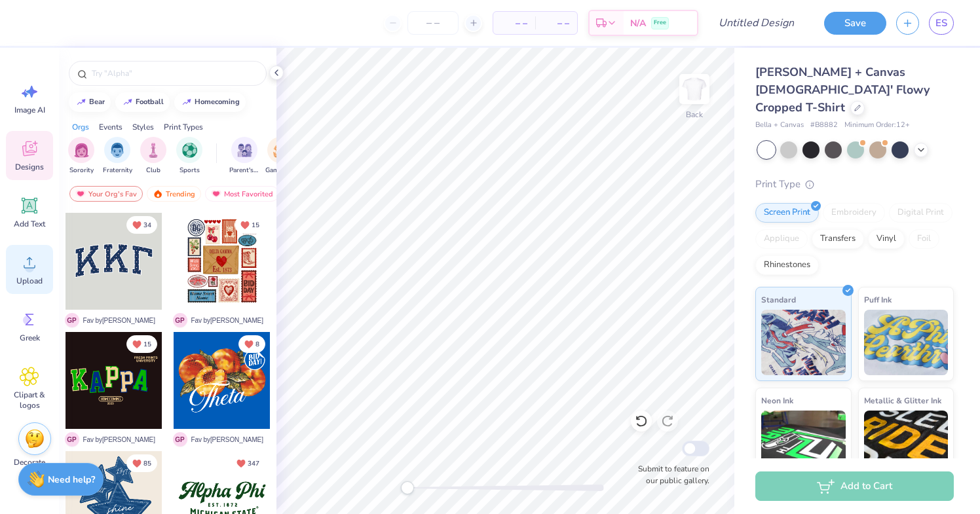
click at [26, 268] on icon at bounding box center [30, 263] width 12 height 11
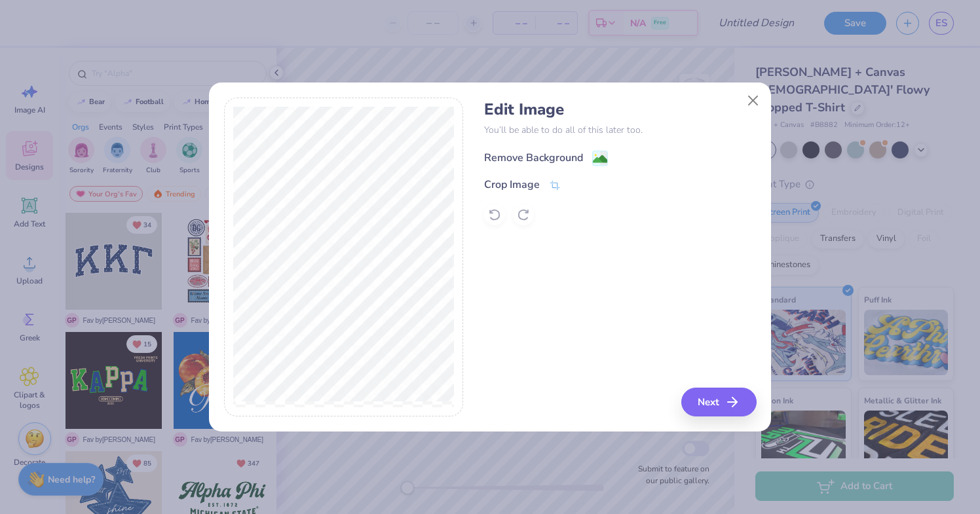
click at [573, 158] on div "Remove Background" at bounding box center [533, 158] width 99 height 16
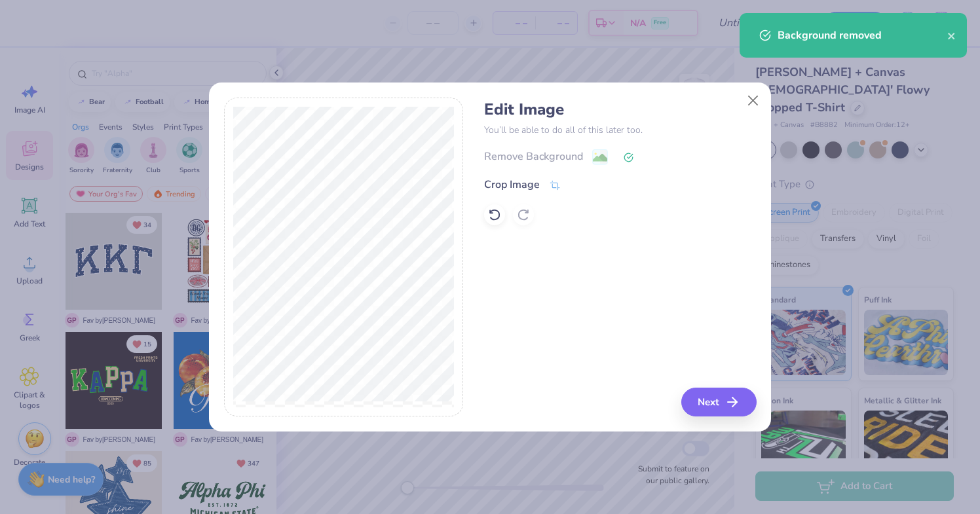
click at [721, 417] on div "Edit Image You’ll be able to do all of this later too. Remove Background Crop I…" at bounding box center [490, 265] width 562 height 334
click at [720, 410] on button "Next" at bounding box center [720, 402] width 75 height 29
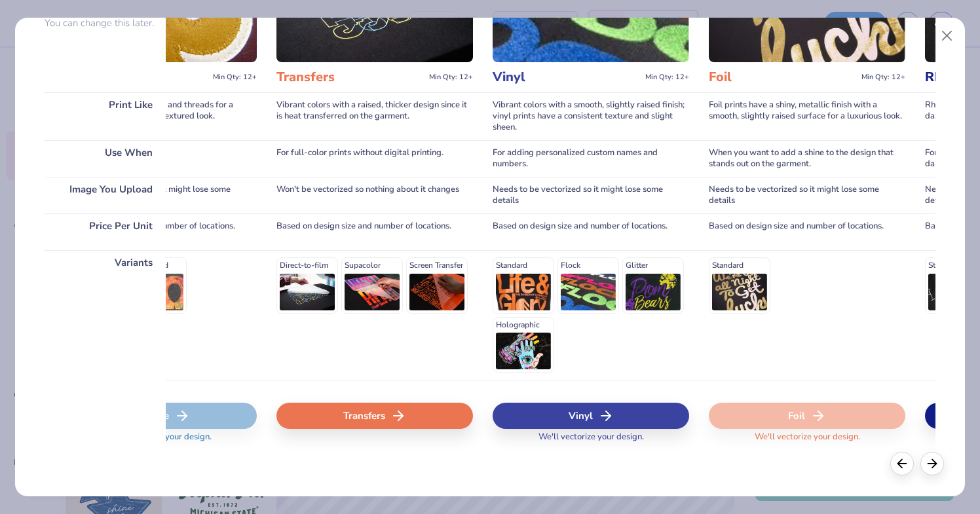
scroll to position [0, 772]
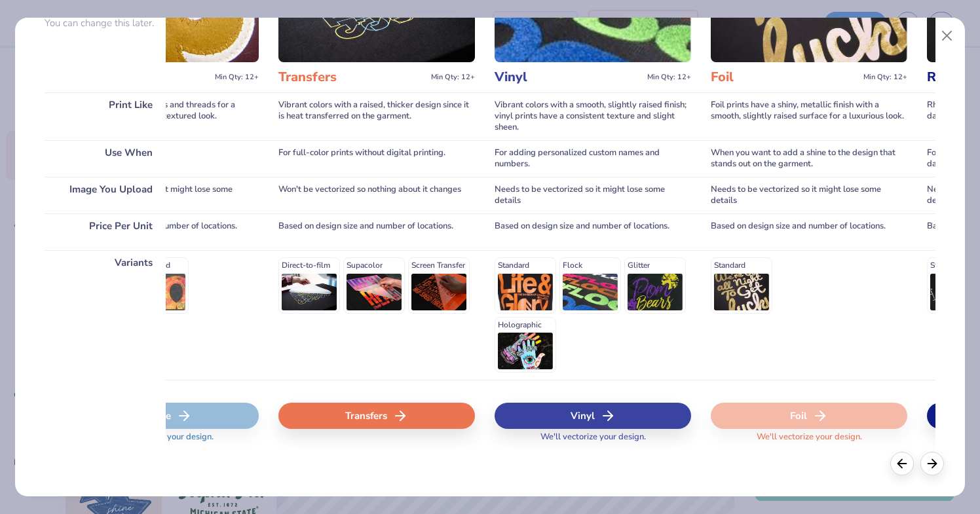
click at [378, 415] on div "Transfers" at bounding box center [377, 416] width 197 height 26
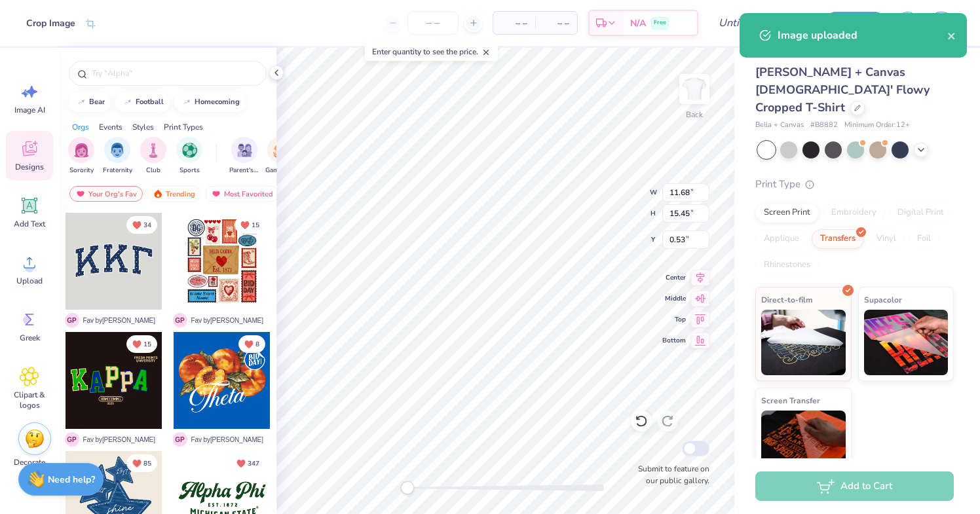
type input "7.13"
type input "9.42"
type input "6.55"
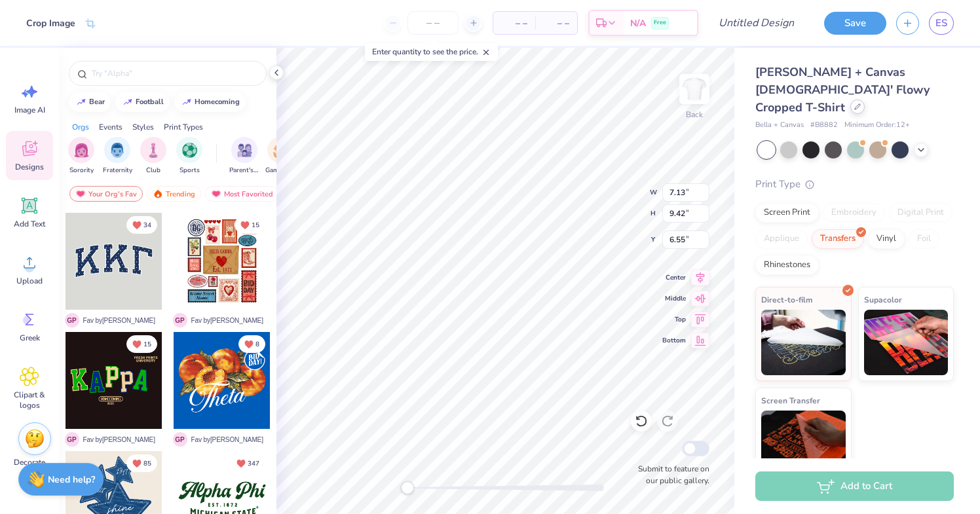
click at [855, 104] on icon at bounding box center [857, 106] width 5 height 5
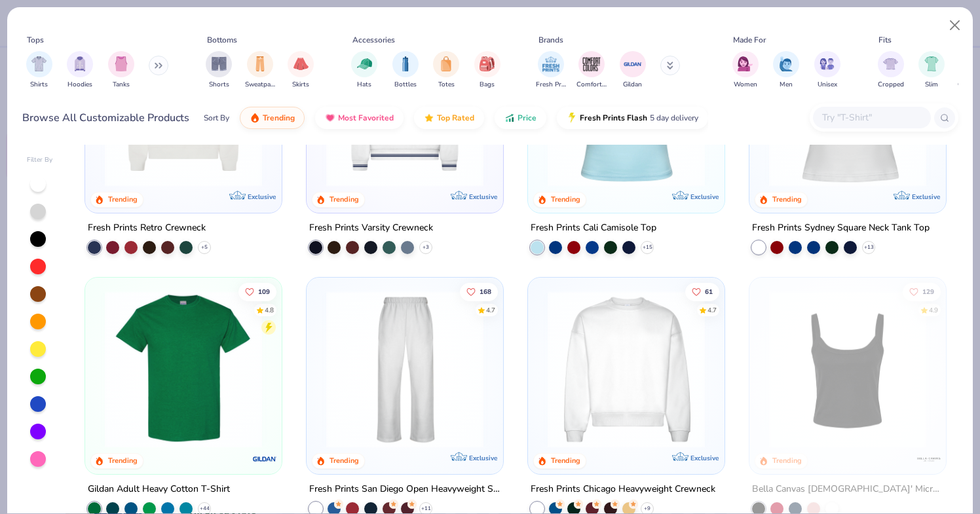
scroll to position [400, 0]
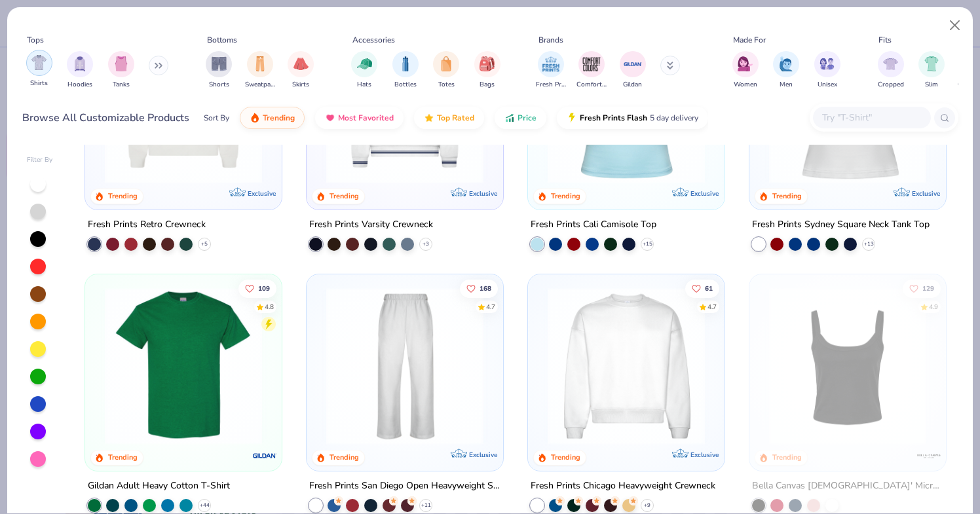
click at [33, 65] on img "filter for Shirts" at bounding box center [38, 62] width 15 height 15
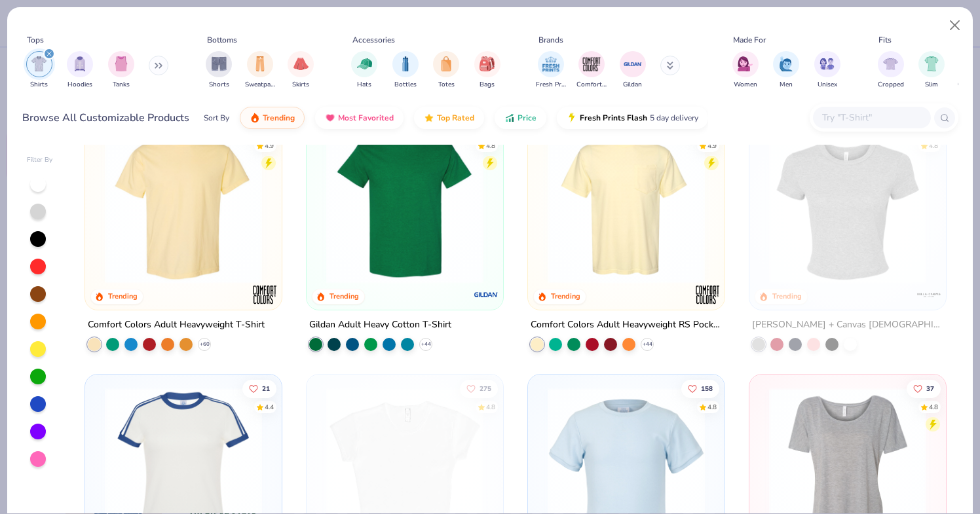
scroll to position [50, 0]
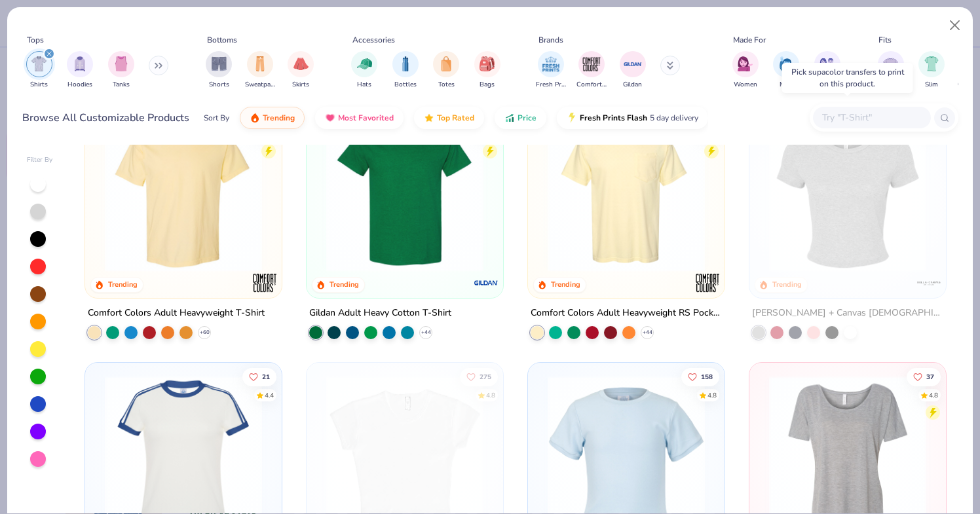
click at [874, 223] on img at bounding box center [848, 193] width 170 height 157
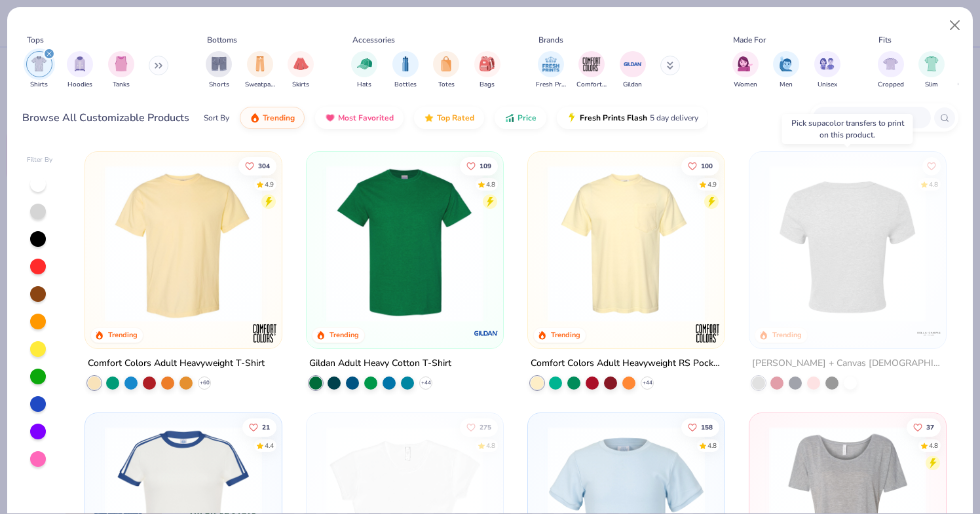
scroll to position [0, 0]
click at [838, 250] on img at bounding box center [848, 243] width 170 height 157
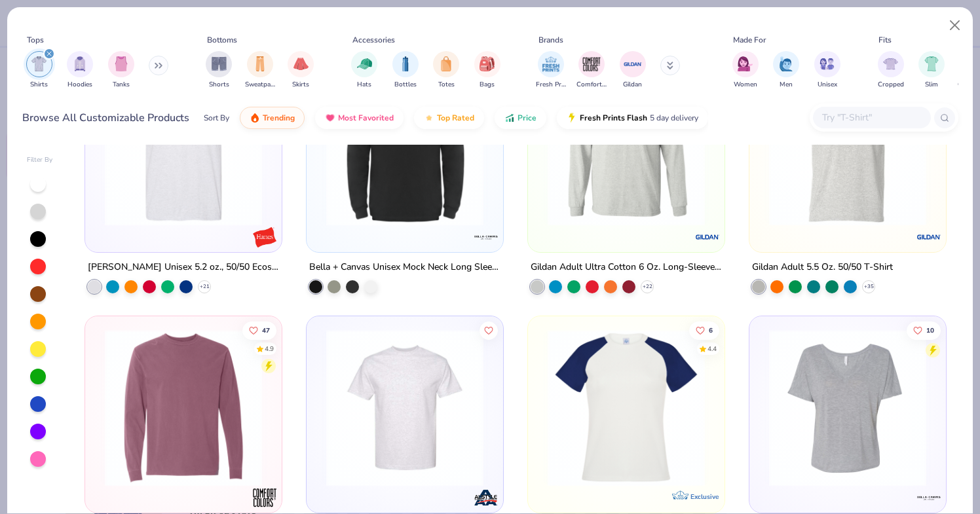
scroll to position [1668, 0]
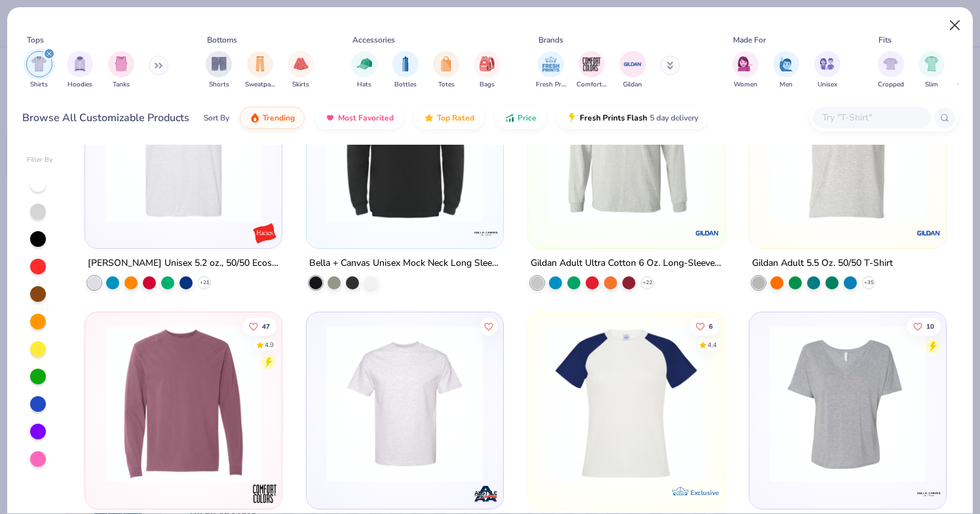
click at [952, 26] on button "Close" at bounding box center [955, 25] width 25 height 25
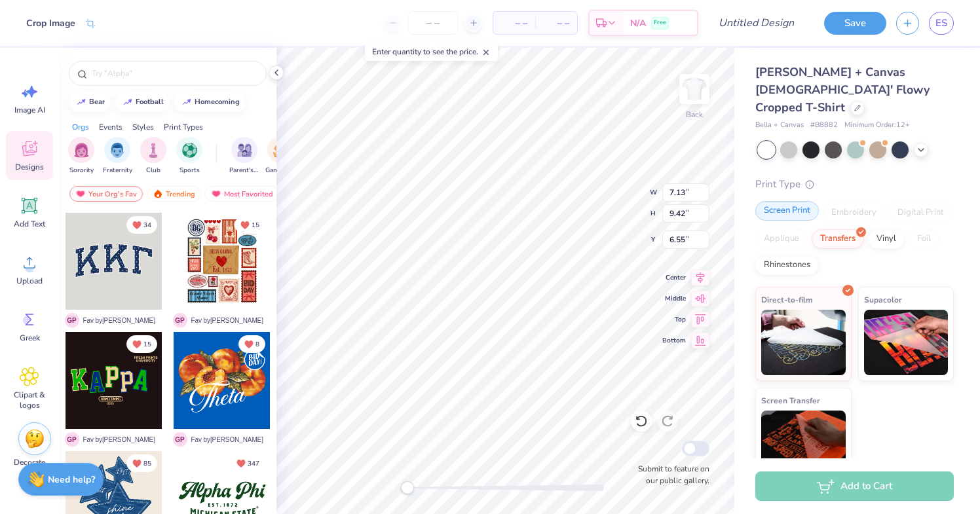
click at [796, 201] on div "Screen Print" at bounding box center [788, 211] width 64 height 20
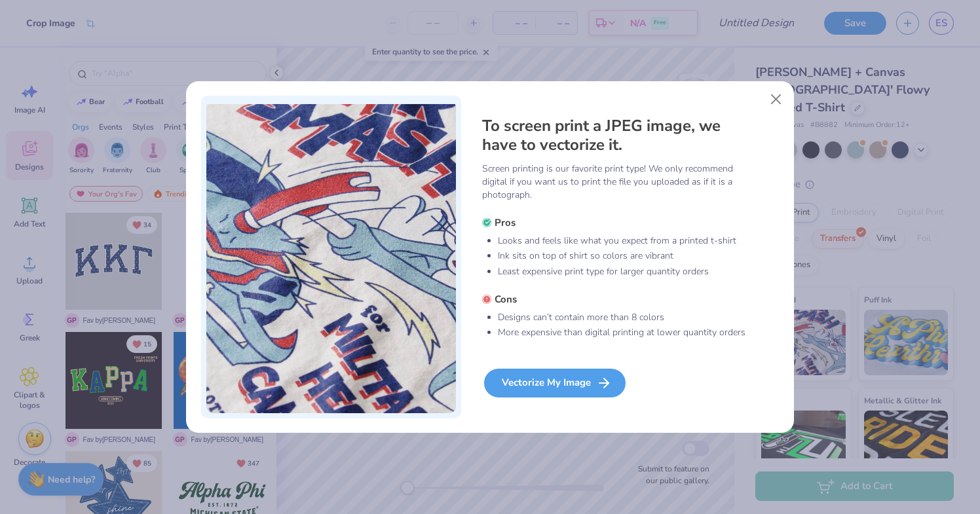
click at [592, 377] on div "Vectorize My Image" at bounding box center [555, 383] width 142 height 29
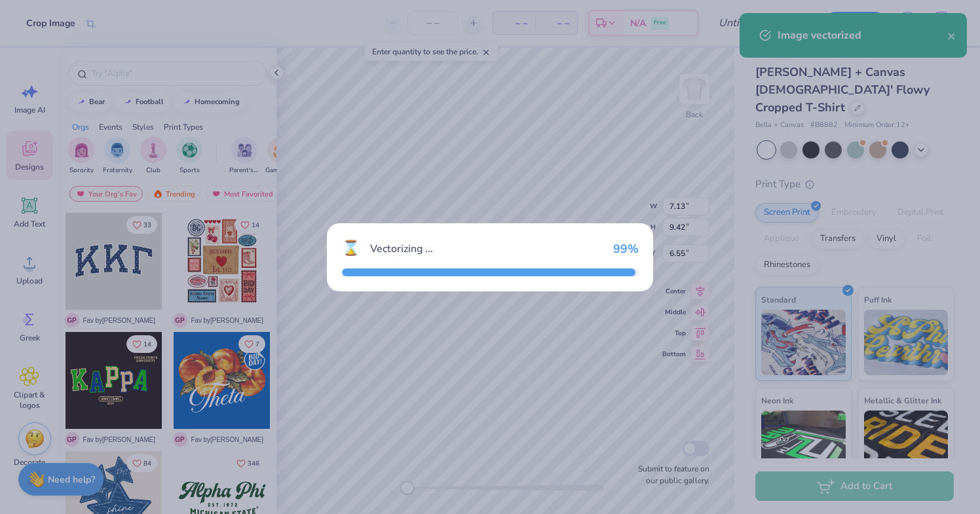
type textarea "x"
type input "7.81"
type input "5.90"
type input "2.81"
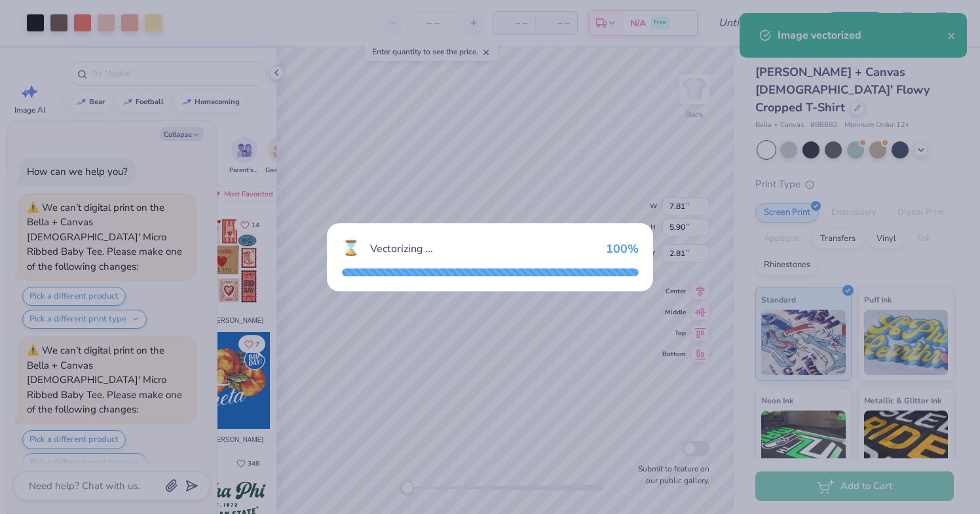
scroll to position [1584, 0]
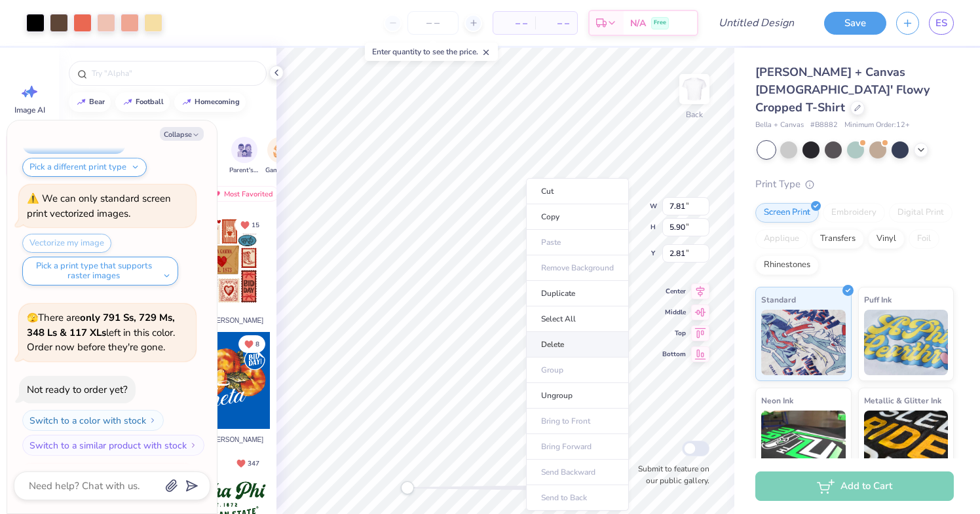
click at [554, 336] on li "Delete" at bounding box center [577, 345] width 103 height 26
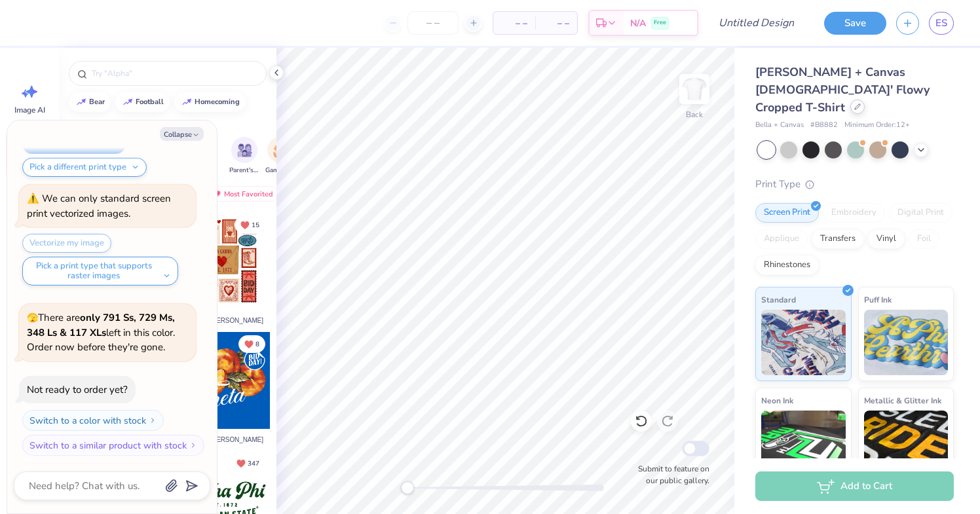
click at [860, 100] on div at bounding box center [858, 107] width 14 height 14
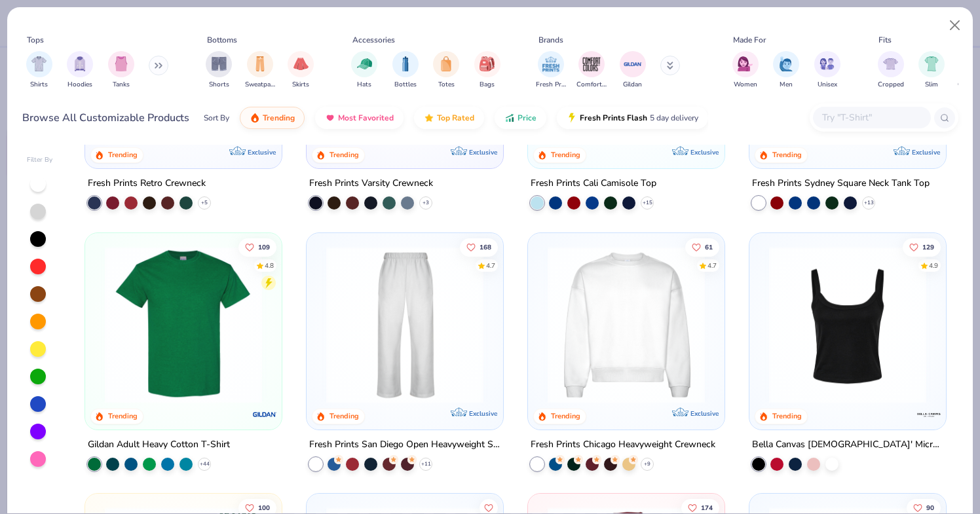
scroll to position [457, 0]
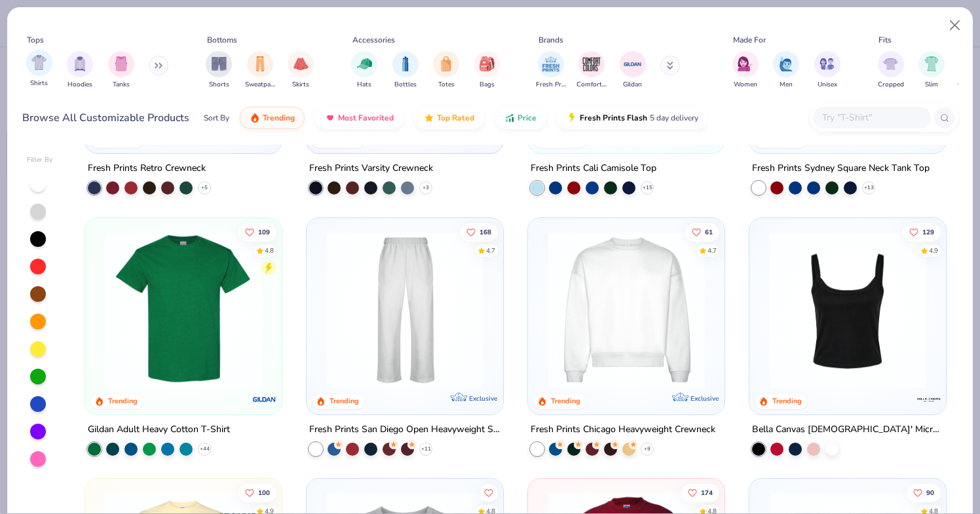
click at [51, 71] on div "Shirts" at bounding box center [39, 69] width 26 height 39
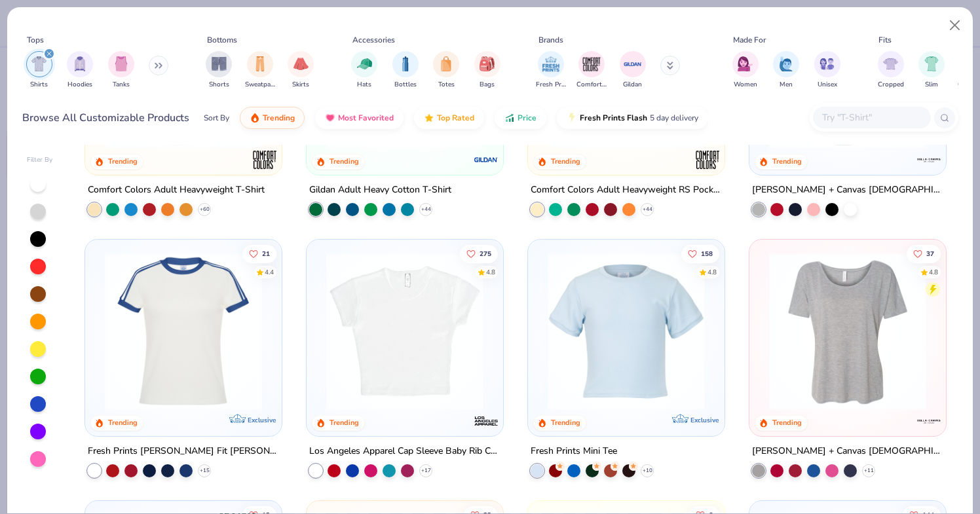
scroll to position [180, 0]
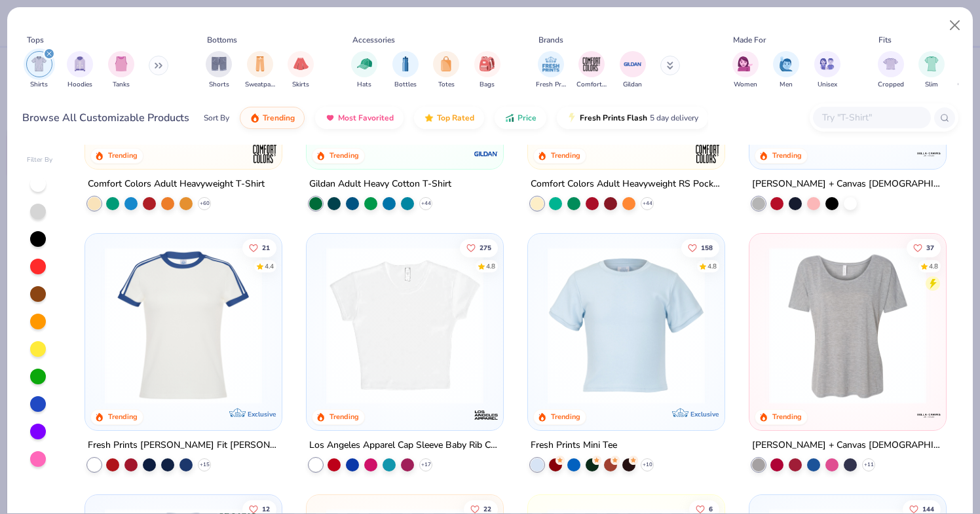
click at [648, 374] on img at bounding box center [626, 325] width 170 height 157
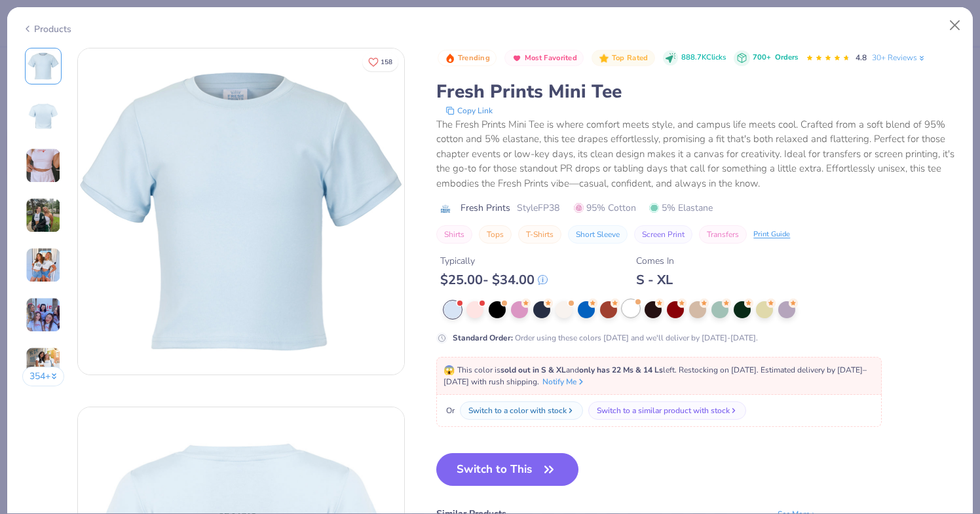
click at [631, 311] on div at bounding box center [631, 308] width 17 height 17
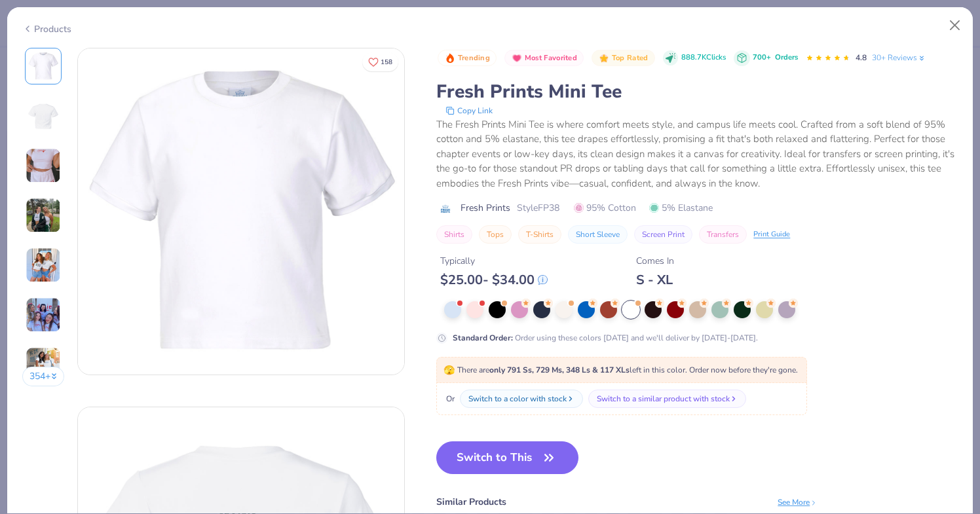
click at [48, 261] on img at bounding box center [43, 265] width 35 height 35
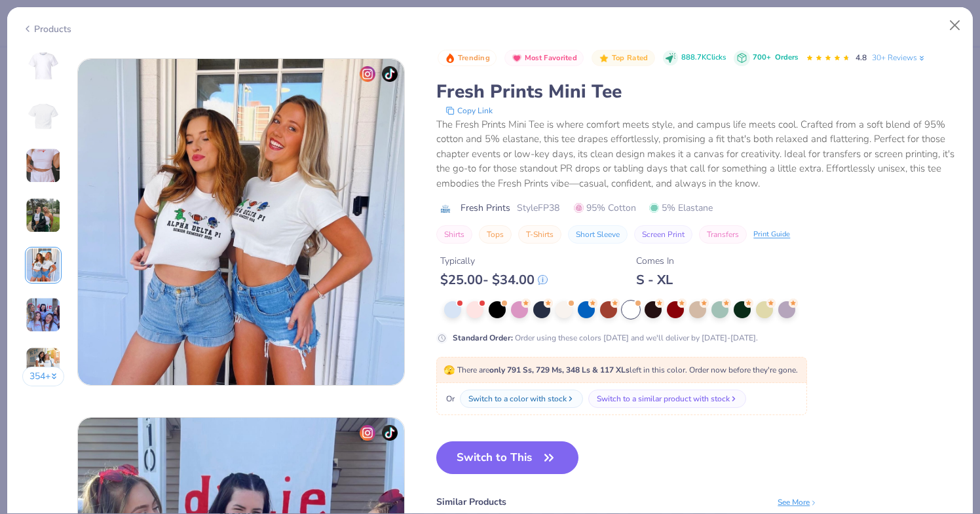
scroll to position [1436, 0]
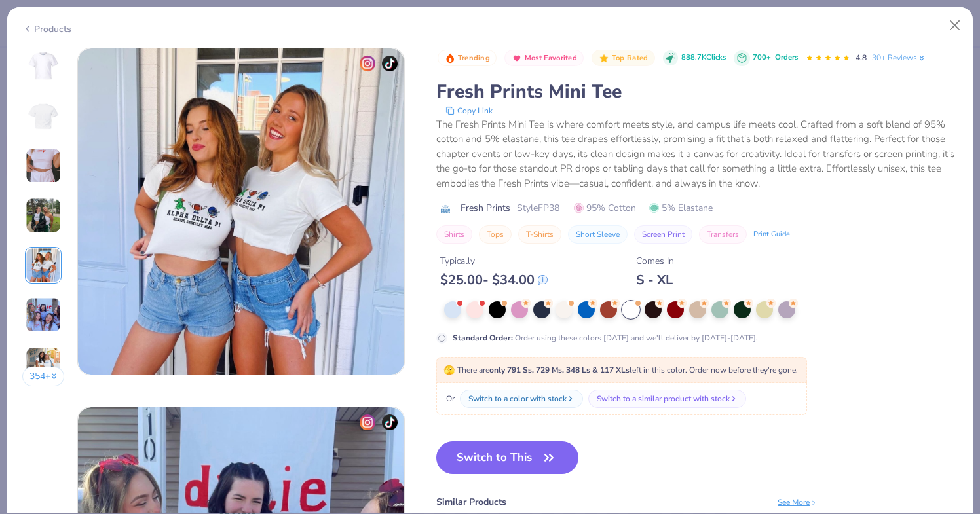
click at [44, 290] on div "354 +" at bounding box center [43, 222] width 43 height 349
click at [48, 305] on img at bounding box center [43, 315] width 35 height 35
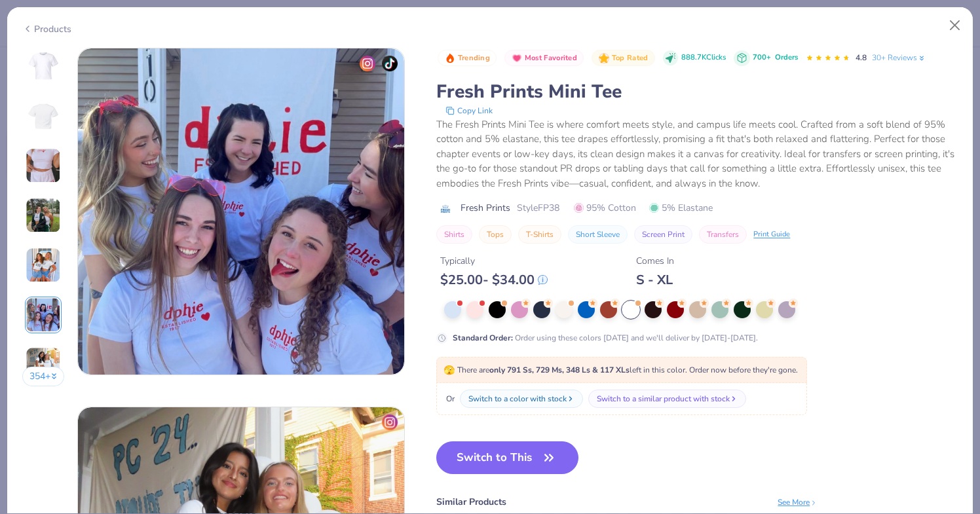
click at [52, 341] on div "354 +" at bounding box center [43, 222] width 43 height 349
click at [52, 345] on div "354 +" at bounding box center [43, 222] width 43 height 349
click at [47, 355] on img at bounding box center [43, 364] width 35 height 35
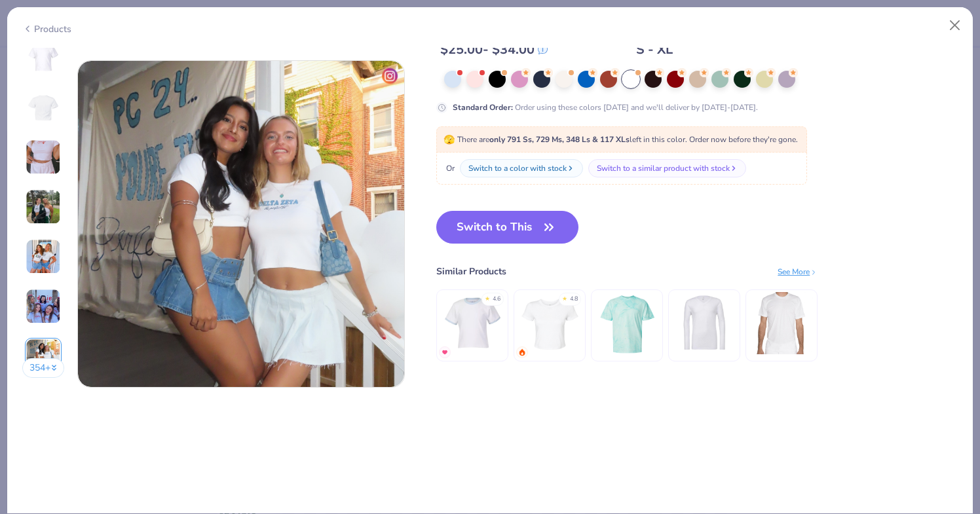
scroll to position [2155, 0]
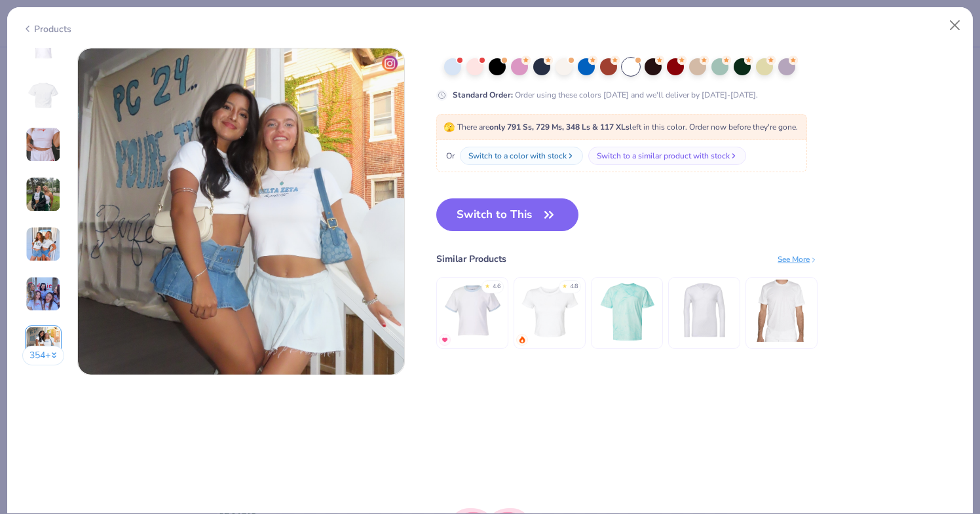
click at [34, 240] on img at bounding box center [43, 244] width 35 height 35
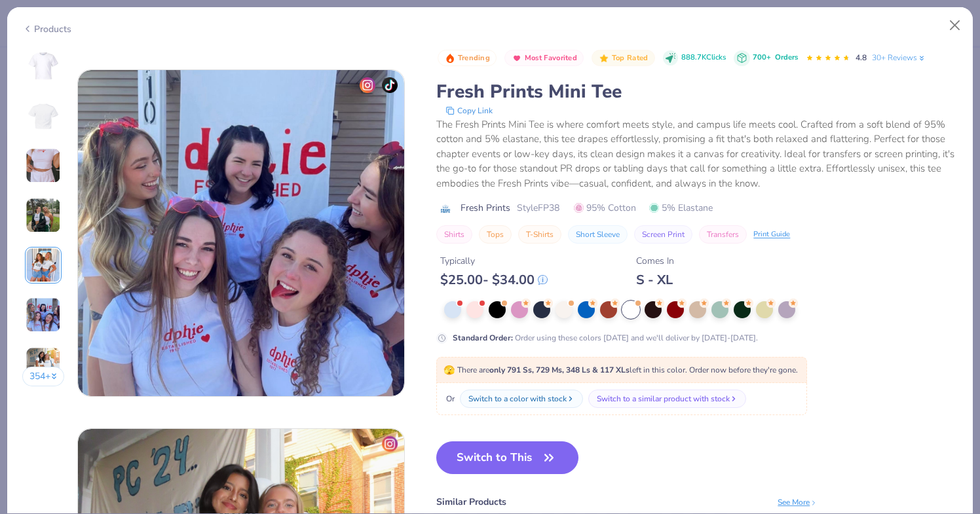
scroll to position [1436, 0]
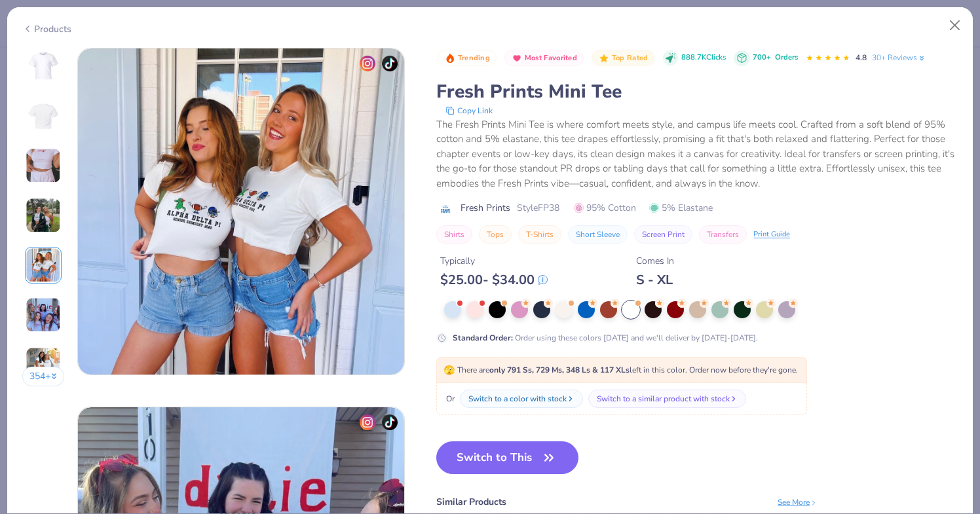
click at [47, 202] on img at bounding box center [43, 215] width 35 height 35
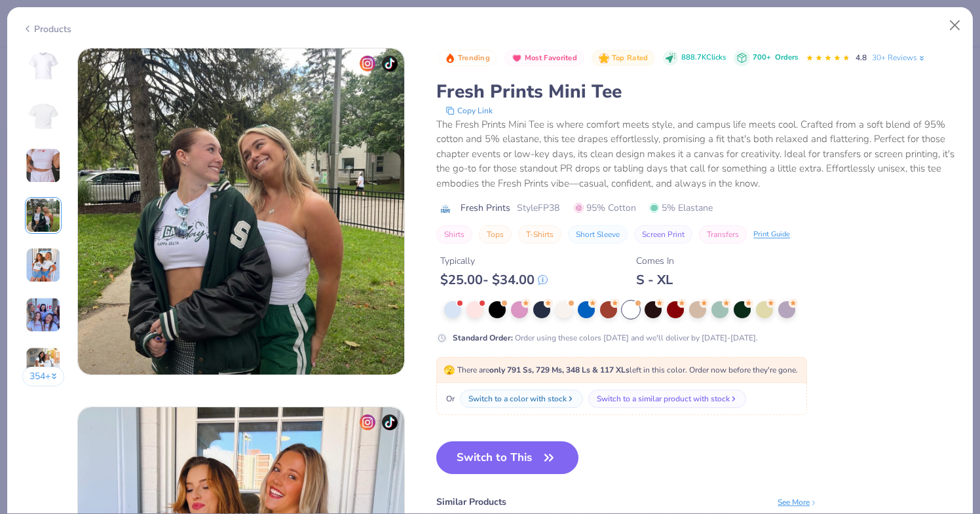
click at [47, 179] on img at bounding box center [43, 165] width 35 height 35
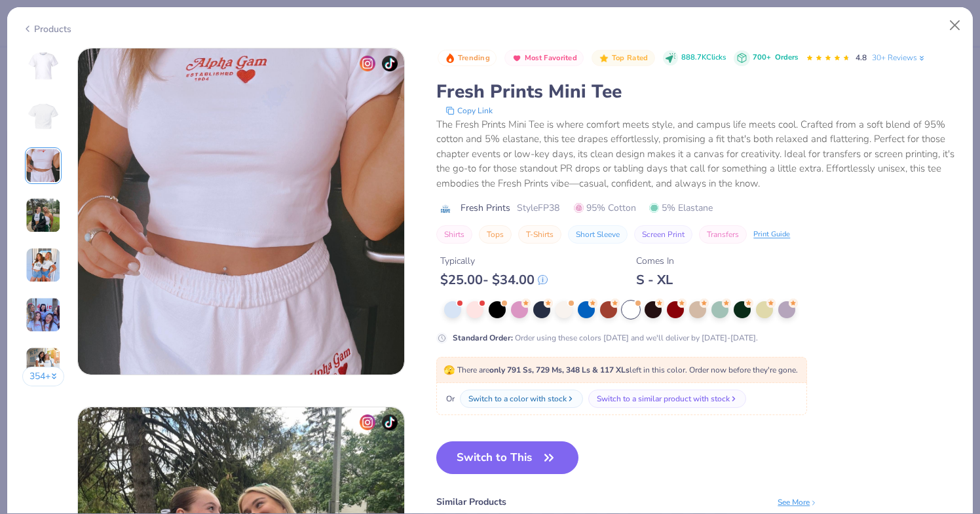
click at [50, 228] on img at bounding box center [43, 215] width 35 height 35
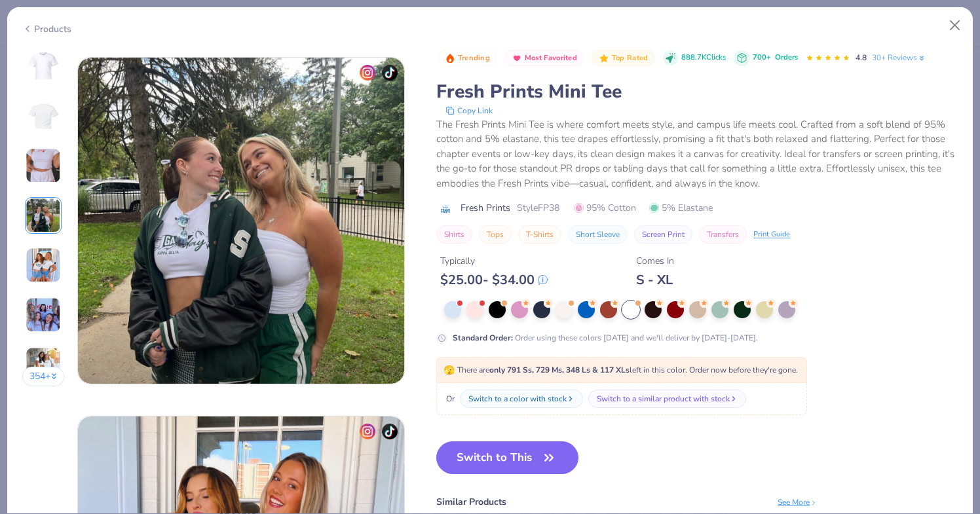
scroll to position [1077, 0]
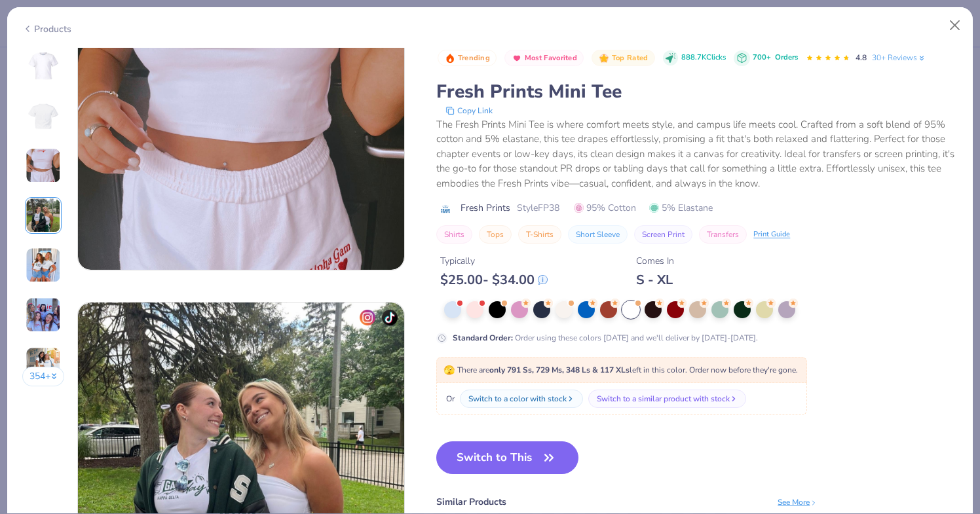
click at [34, 174] on img at bounding box center [43, 165] width 35 height 35
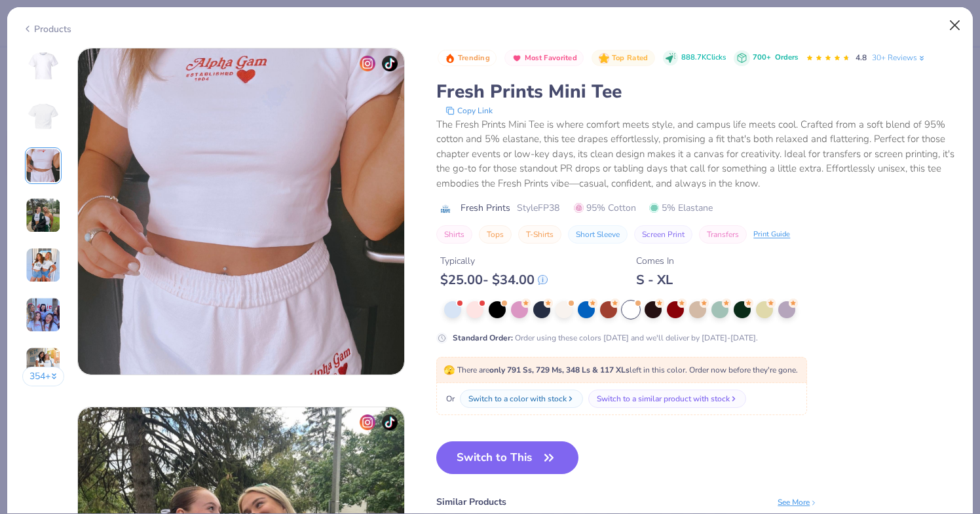
click at [953, 23] on button "Close" at bounding box center [955, 25] width 25 height 25
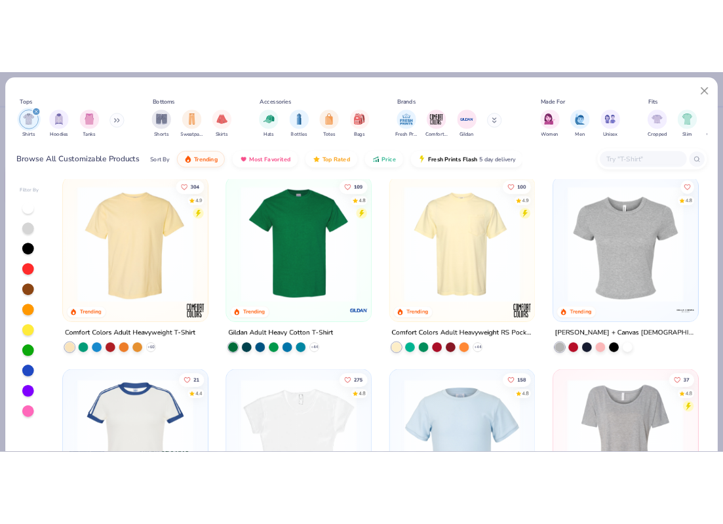
scroll to position [10, 0]
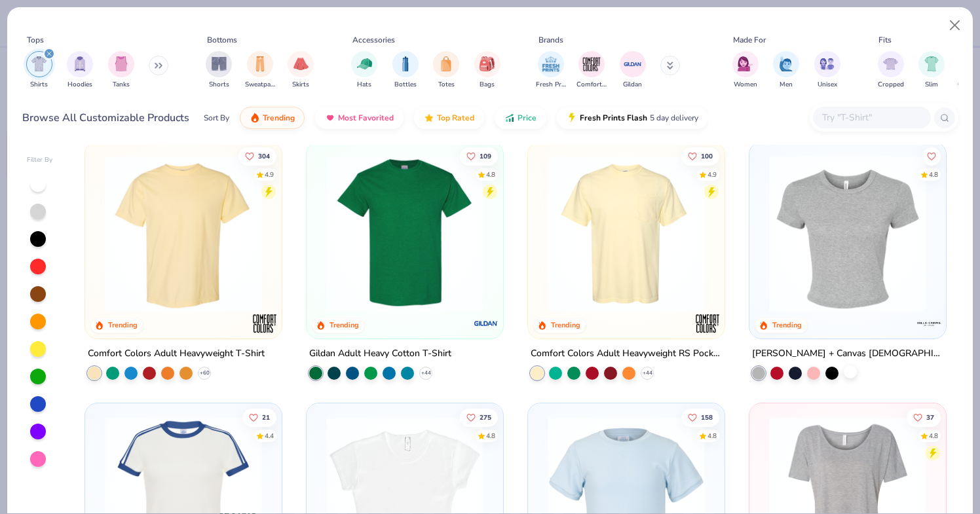
click at [855, 372] on div at bounding box center [850, 372] width 13 height 13
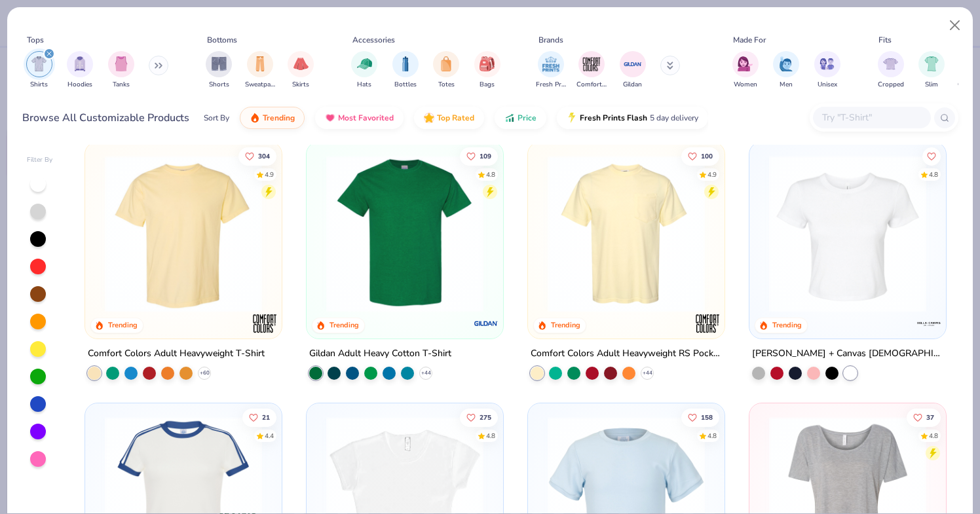
click at [830, 267] on img at bounding box center [848, 233] width 170 height 157
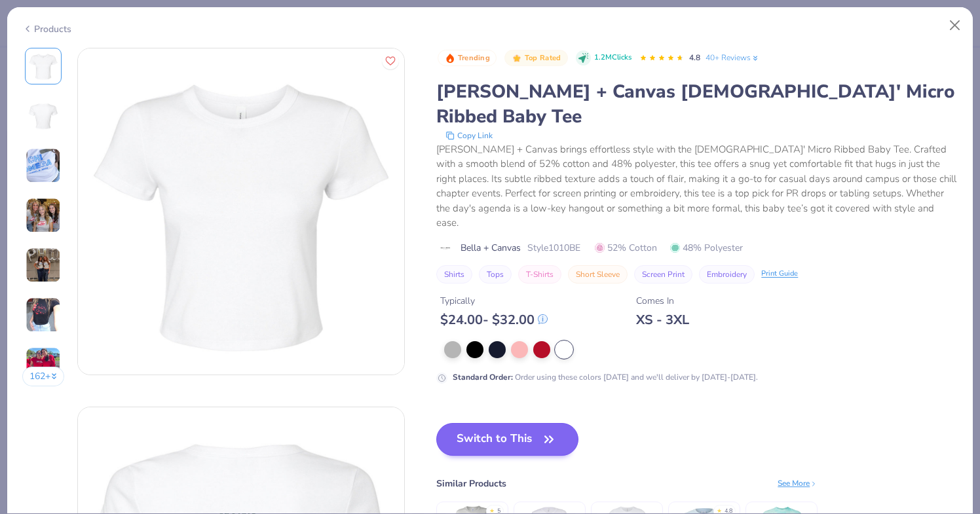
click at [484, 423] on button "Switch to This" at bounding box center [507, 439] width 142 height 33
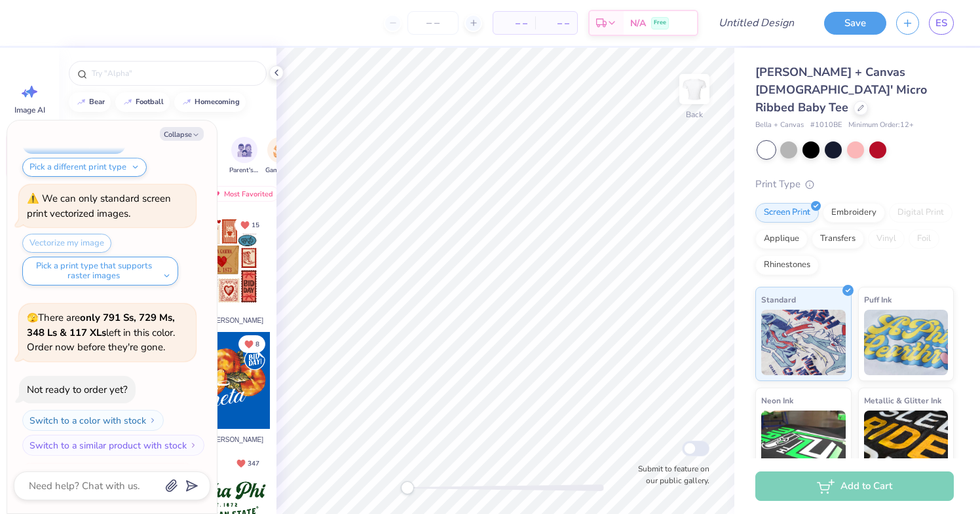
click at [279, 76] on icon at bounding box center [276, 72] width 10 height 10
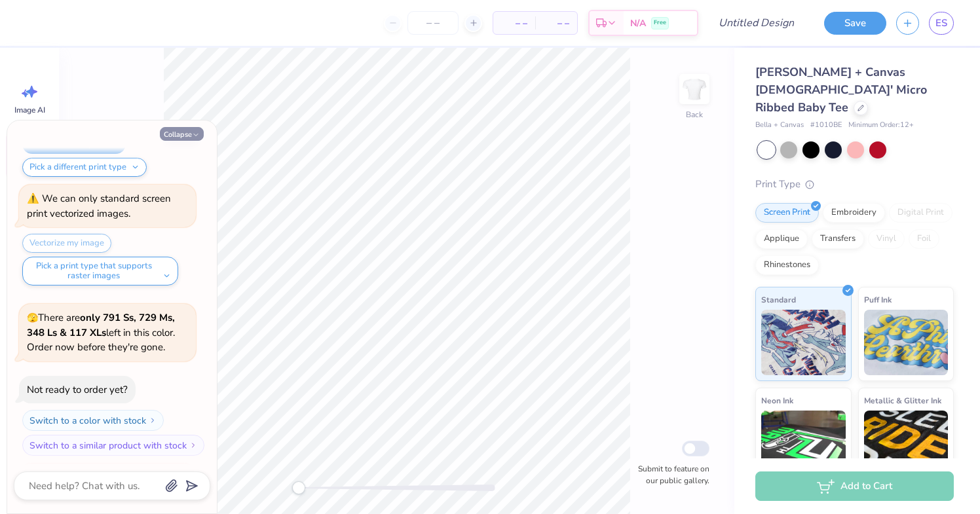
click at [201, 129] on button "Collapse" at bounding box center [182, 134] width 44 height 14
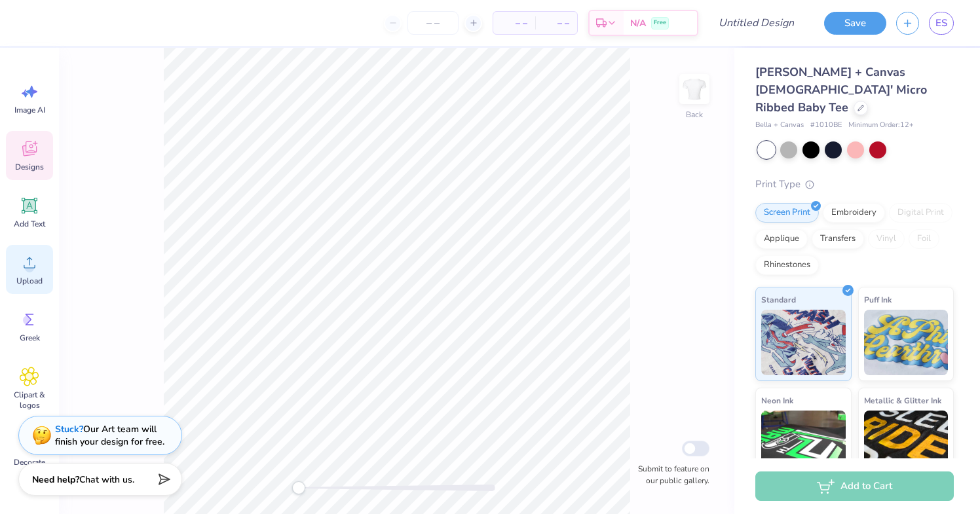
click at [22, 285] on span "Upload" at bounding box center [29, 281] width 26 height 10
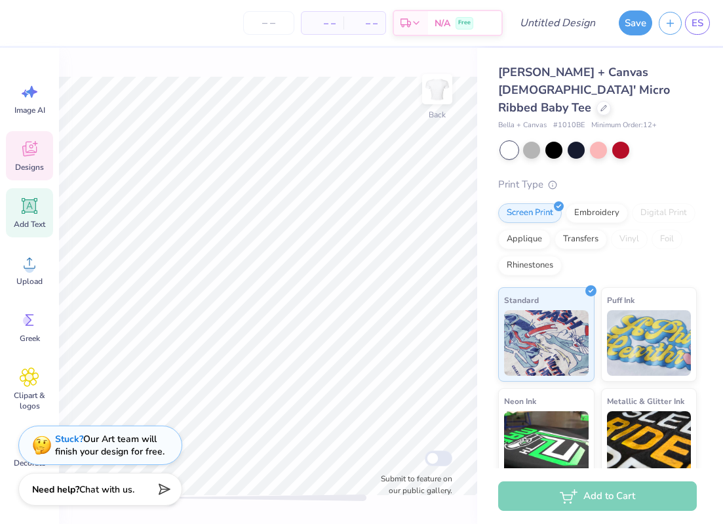
click at [31, 205] on icon at bounding box center [30, 206] width 16 height 16
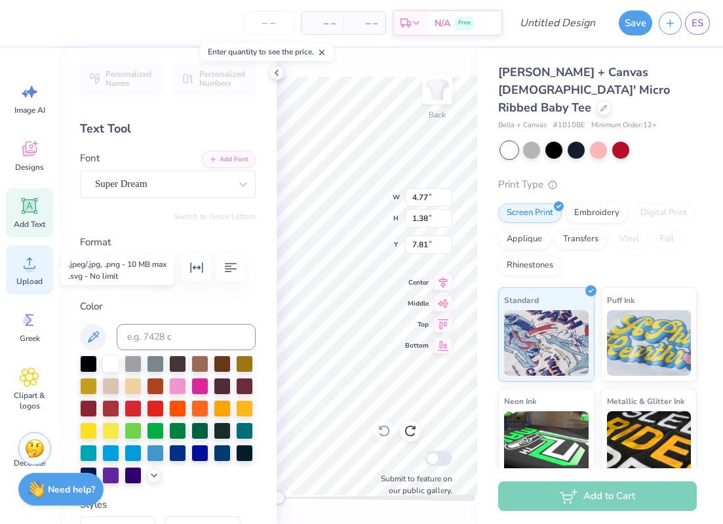
click at [33, 263] on icon at bounding box center [30, 263] width 20 height 20
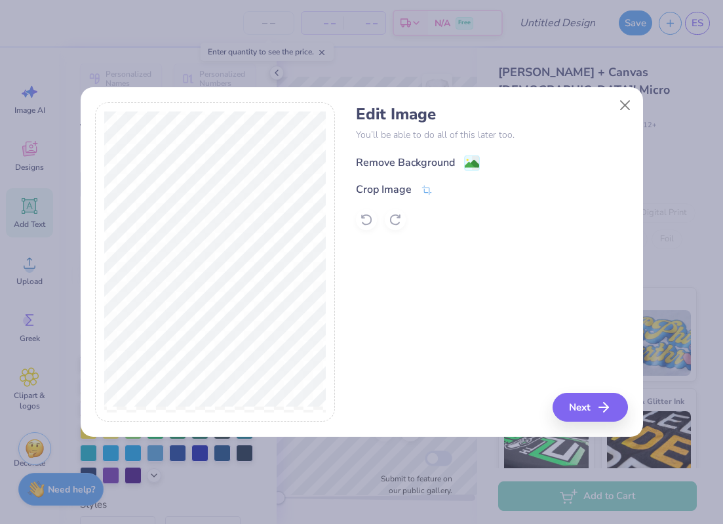
click at [459, 165] on div "Remove Background" at bounding box center [418, 163] width 124 height 16
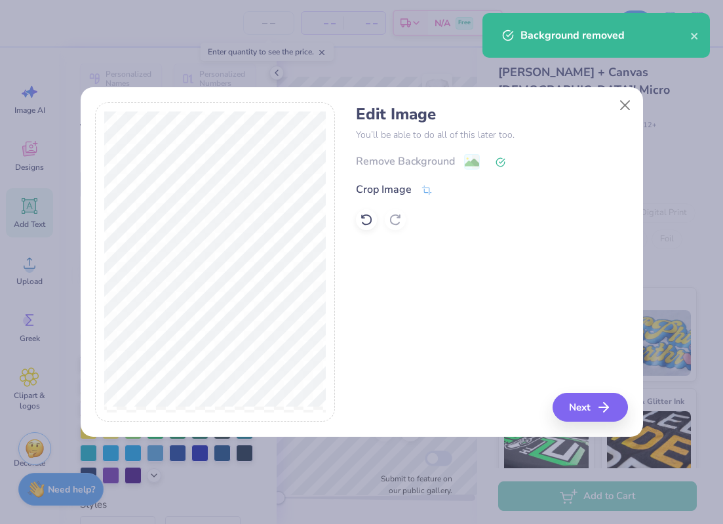
click at [604, 414] on icon "button" at bounding box center [604, 407] width 16 height 16
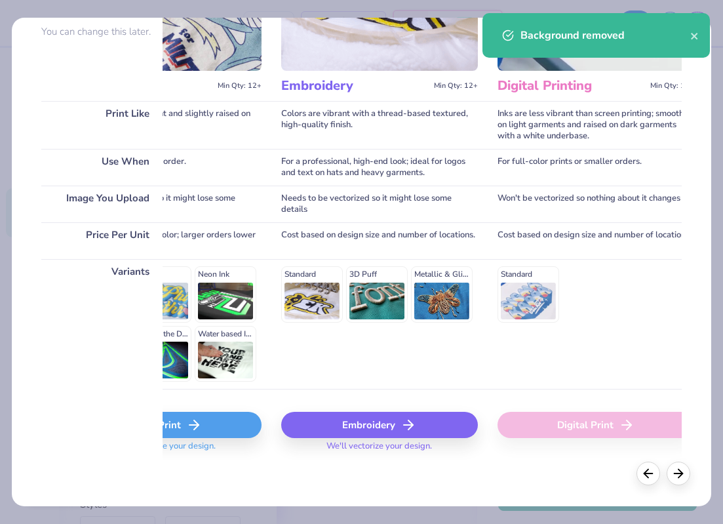
scroll to position [129, 0]
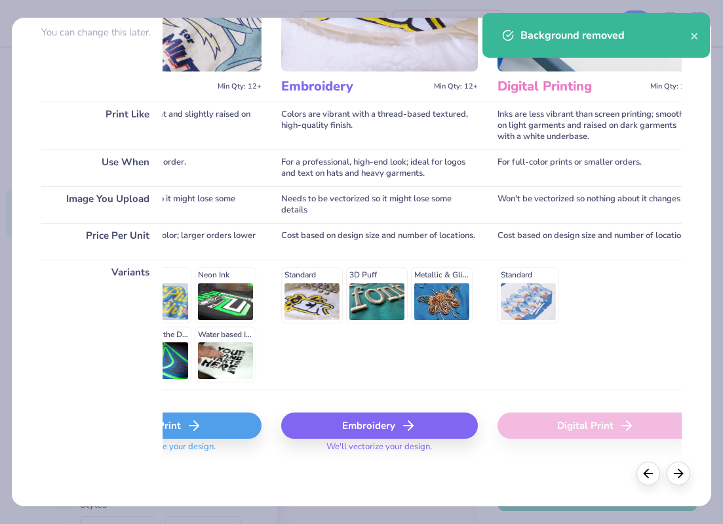
click at [560, 420] on div "Digital Print" at bounding box center [595, 425] width 197 height 26
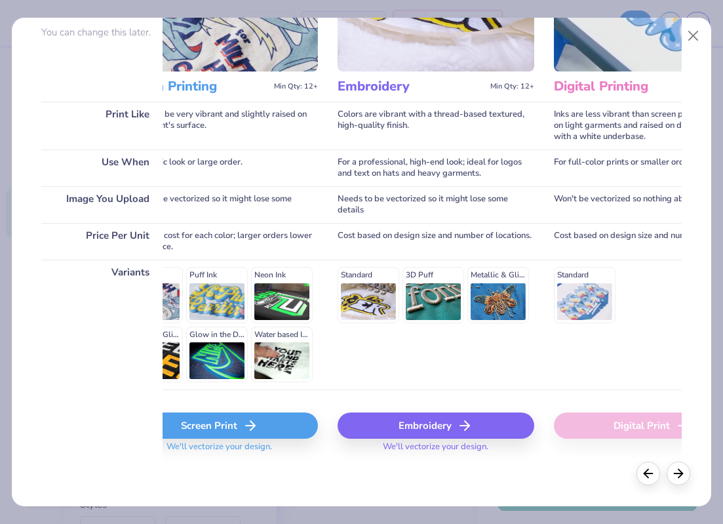
scroll to position [0, 6]
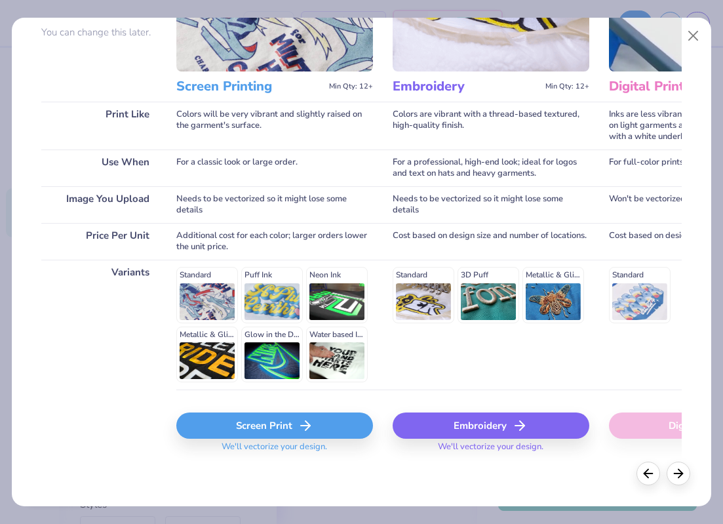
click at [305, 422] on icon at bounding box center [306, 425] width 16 height 16
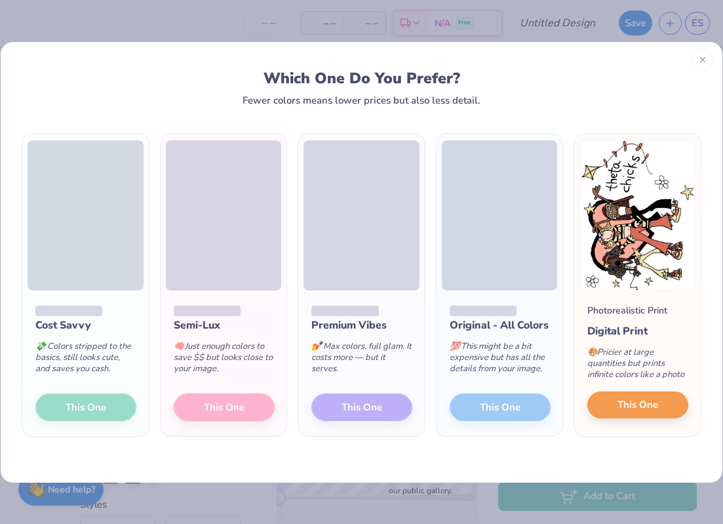
click at [613, 406] on button "This One" at bounding box center [637, 405] width 101 height 28
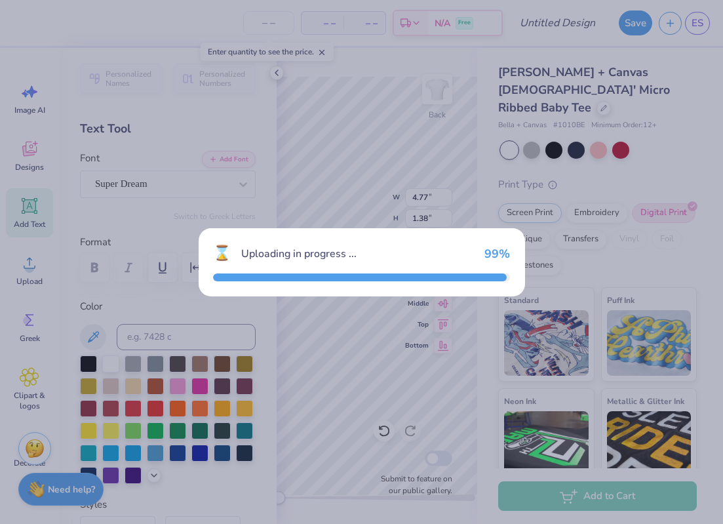
type textarea "x"
type input "11.02"
type input "14.58"
type input "1.21"
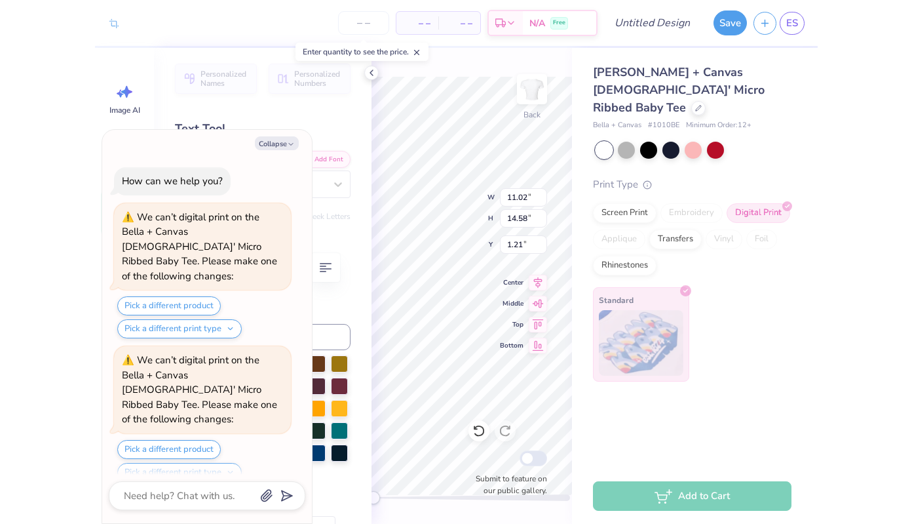
scroll to position [1965, 0]
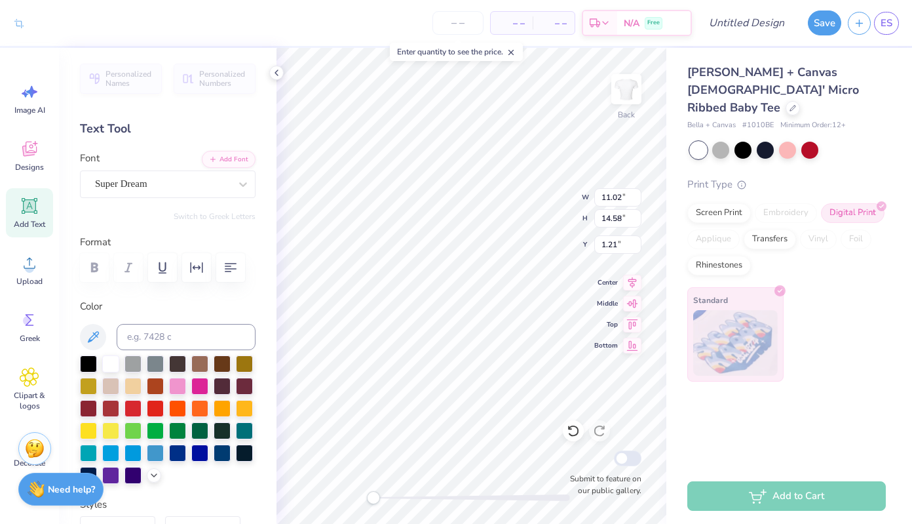
type textarea "x"
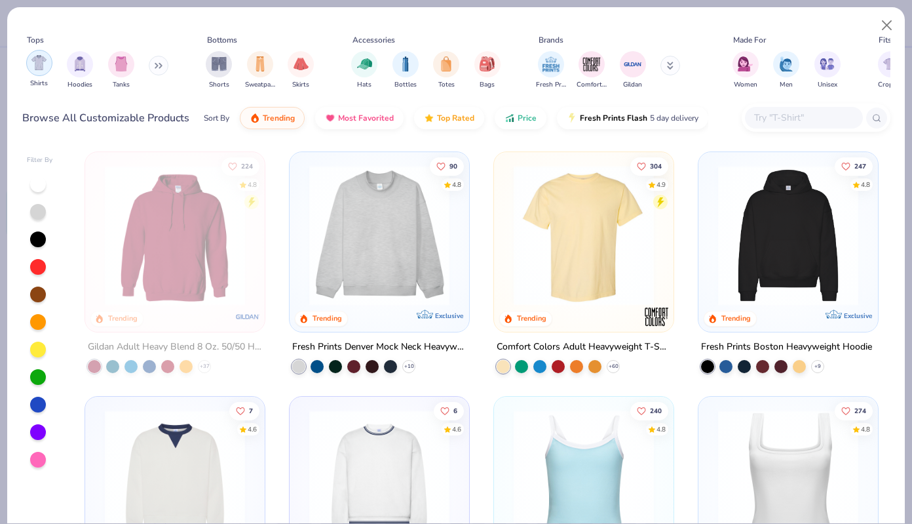
click at [49, 67] on div "filter for Shirts" at bounding box center [39, 63] width 26 height 26
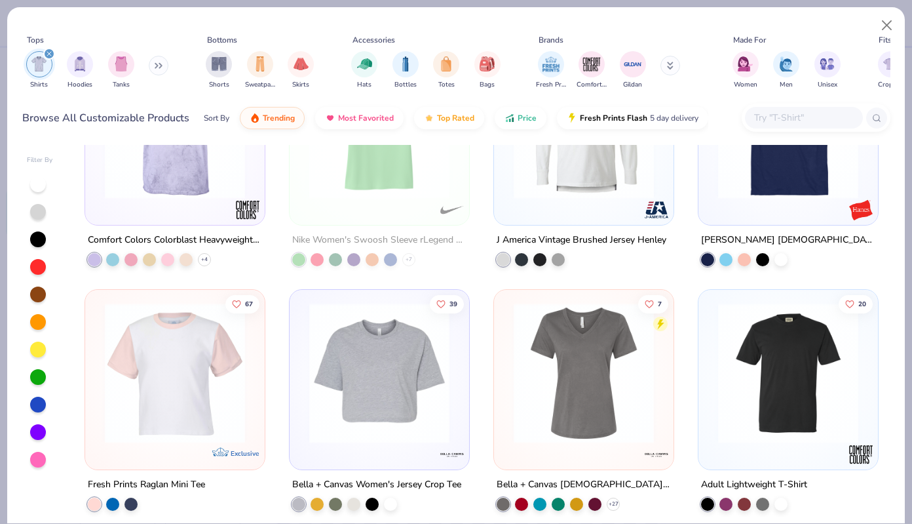
scroll to position [2952, 0]
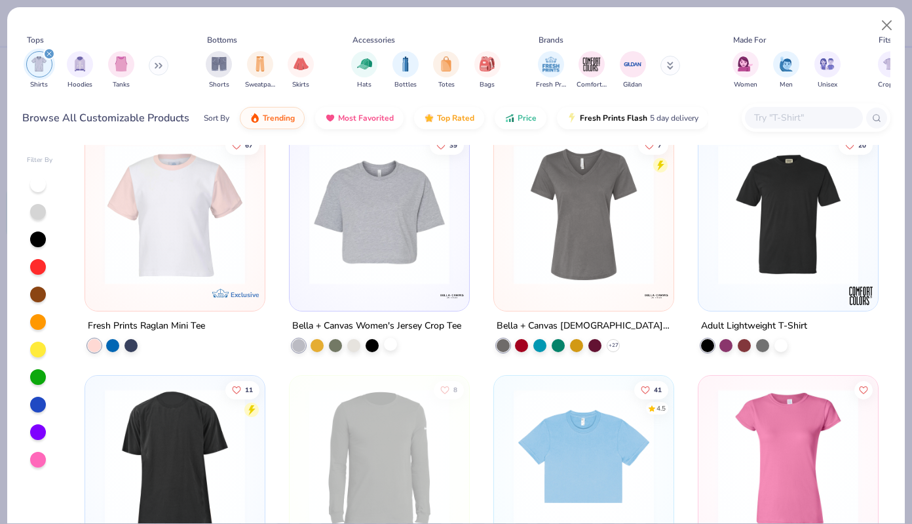
click at [393, 344] on div at bounding box center [390, 343] width 13 height 13
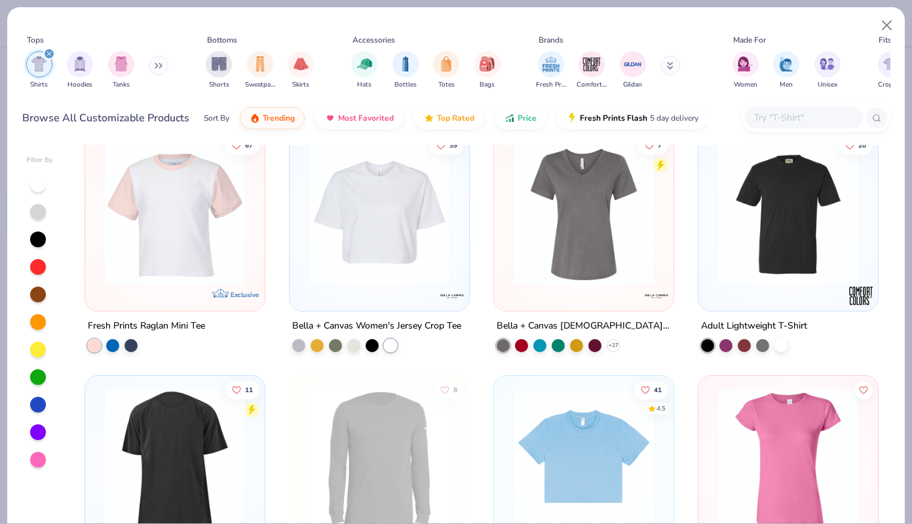
click at [406, 256] on img at bounding box center [379, 214] width 153 height 140
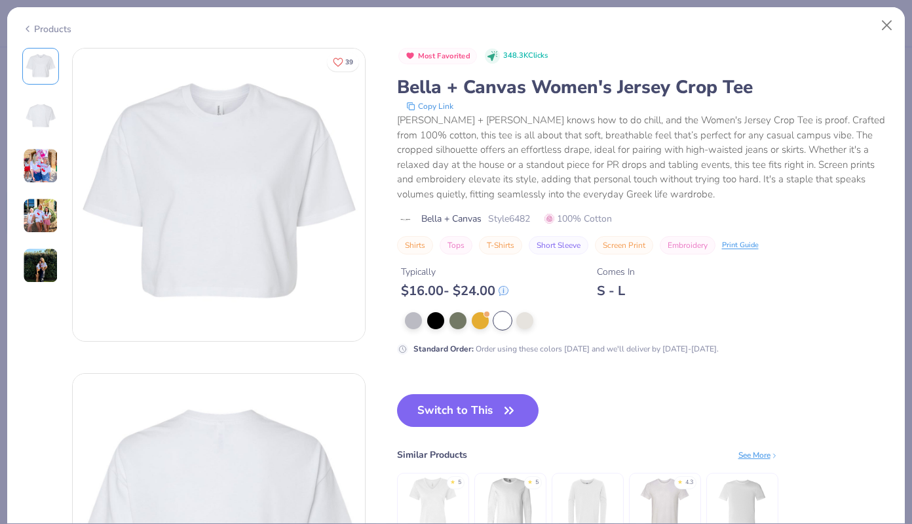
click at [52, 225] on img at bounding box center [40, 215] width 35 height 35
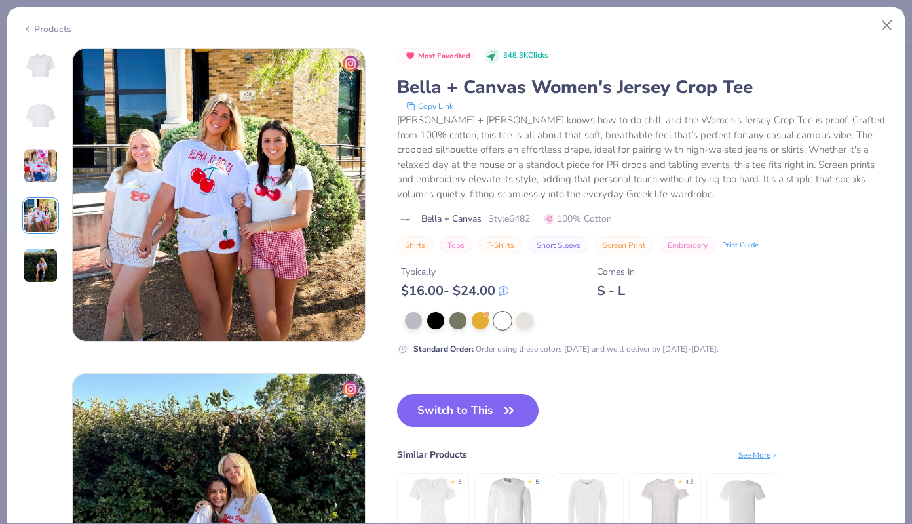
click at [41, 172] on img at bounding box center [40, 165] width 35 height 35
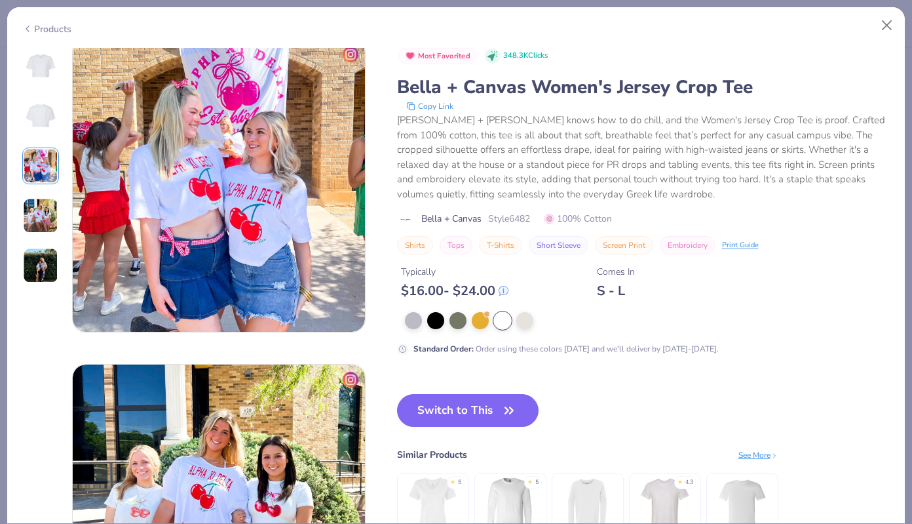
scroll to position [650, 0]
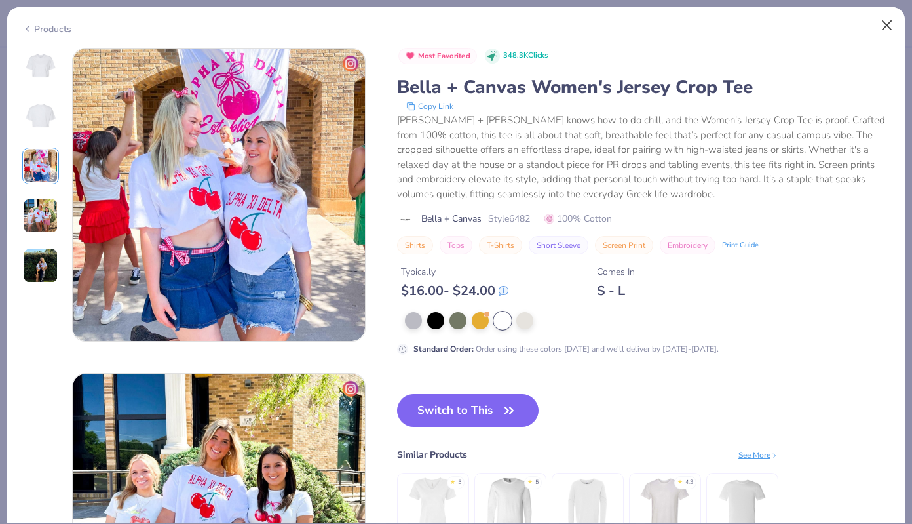
click at [893, 21] on button "Close" at bounding box center [887, 25] width 25 height 25
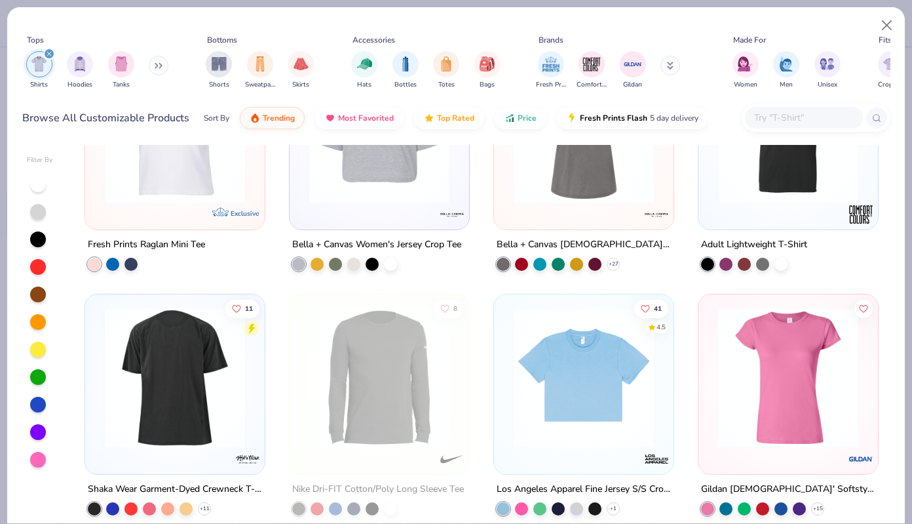
scroll to position [3119, 0]
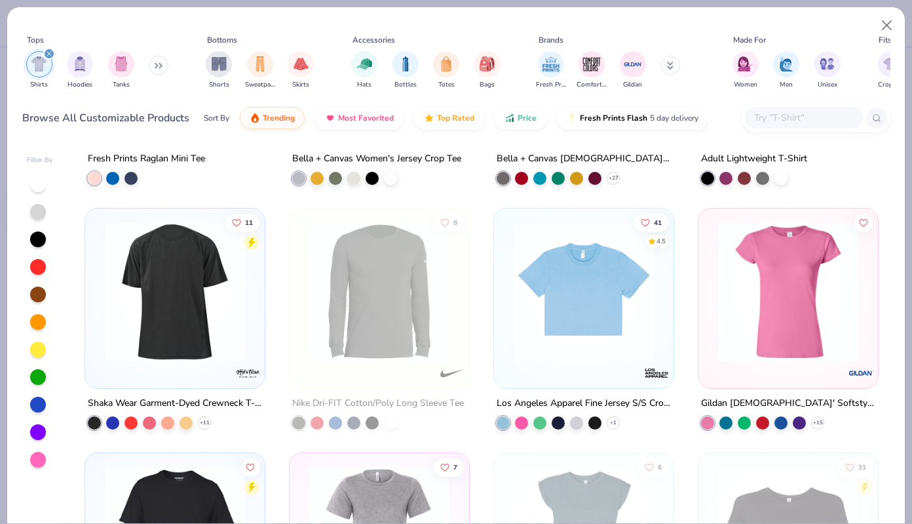
click at [579, 309] on img at bounding box center [583, 291] width 153 height 140
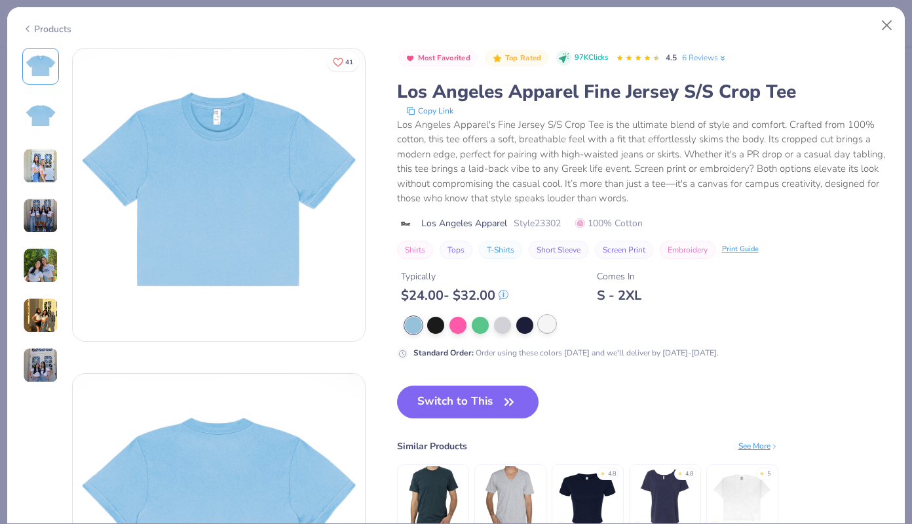
click at [545, 328] on div at bounding box center [547, 323] width 17 height 17
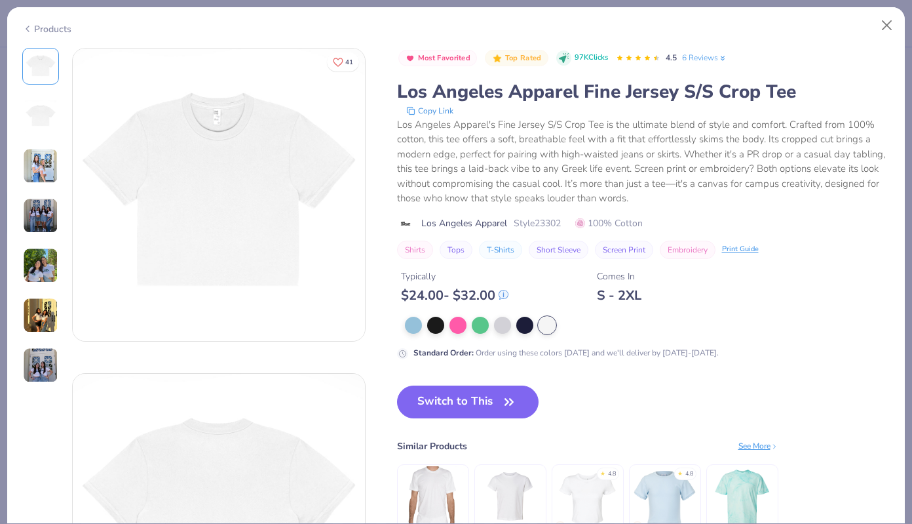
click at [41, 163] on img at bounding box center [40, 165] width 35 height 35
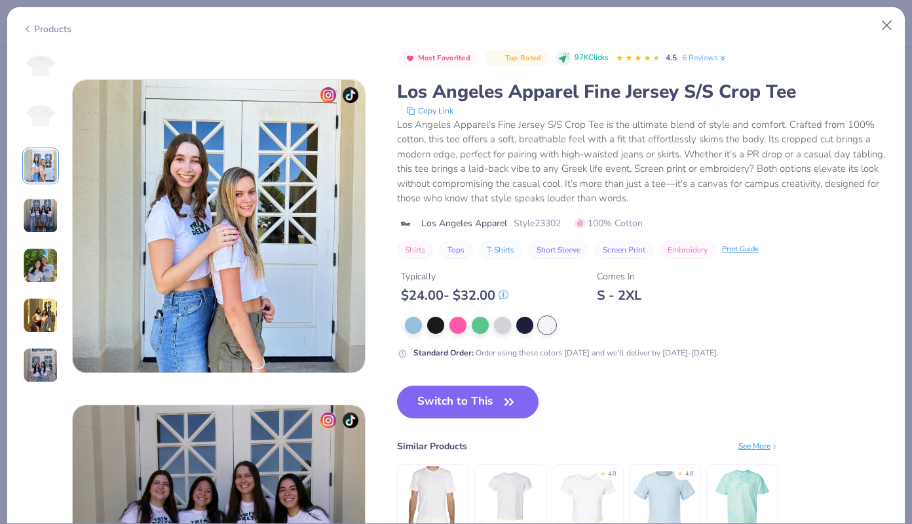
scroll to position [650, 0]
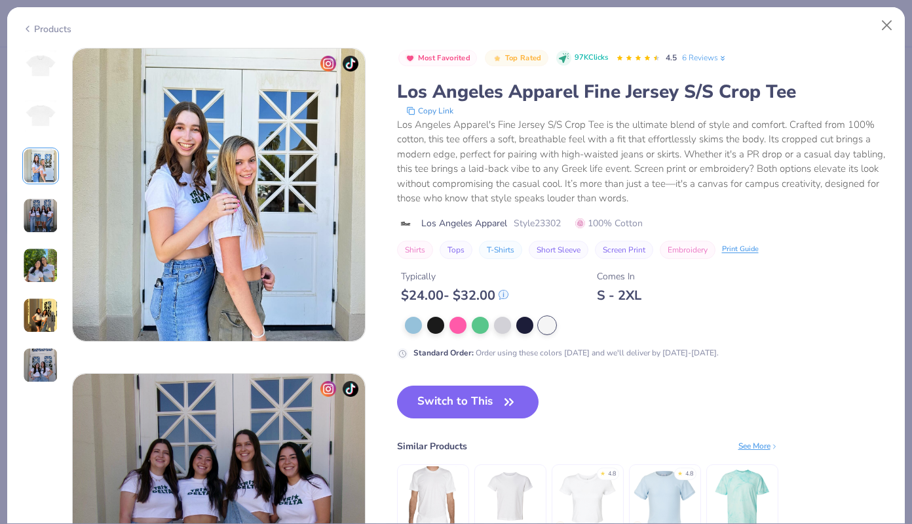
click at [40, 212] on img at bounding box center [40, 215] width 35 height 35
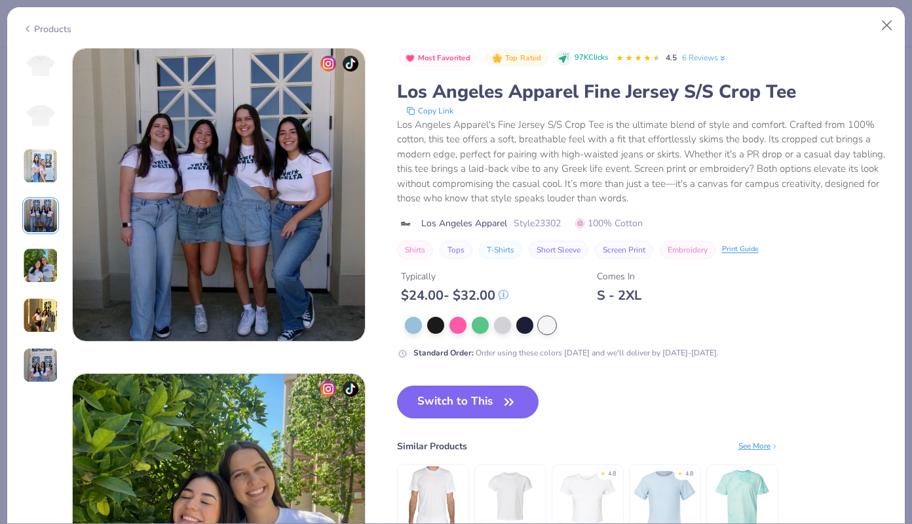
click at [50, 257] on img at bounding box center [40, 265] width 35 height 35
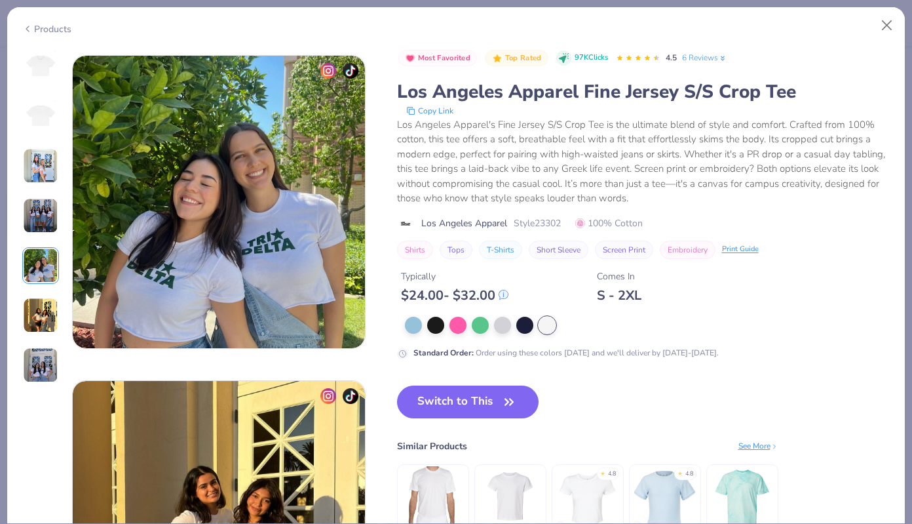
scroll to position [1300, 0]
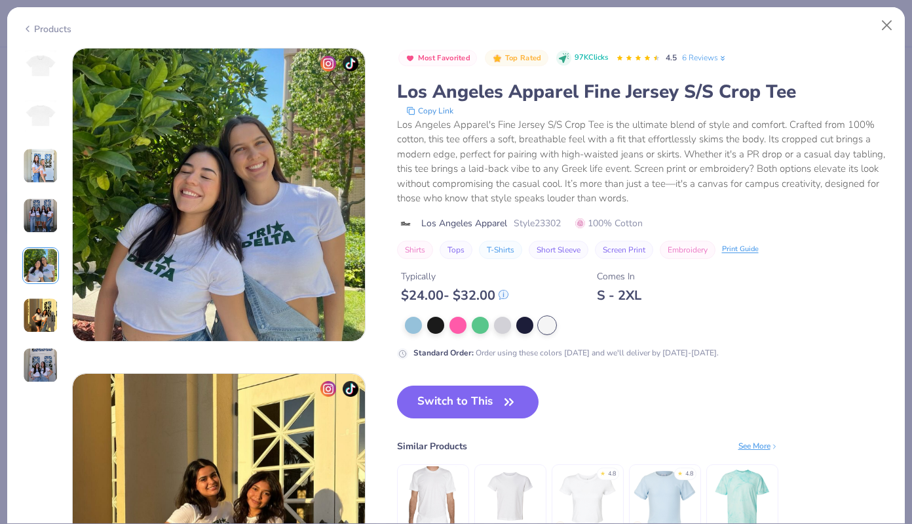
click at [45, 305] on img at bounding box center [40, 315] width 35 height 35
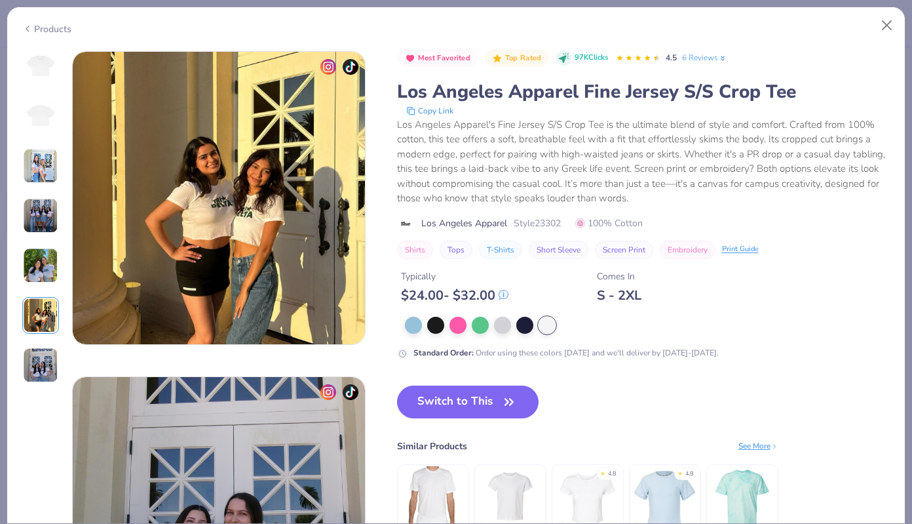
scroll to position [1625, 0]
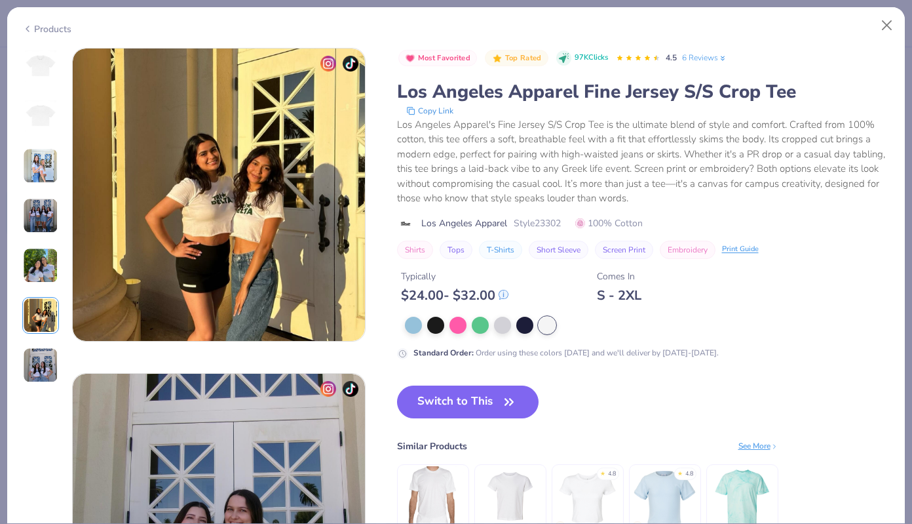
click at [39, 363] on img at bounding box center [40, 364] width 35 height 35
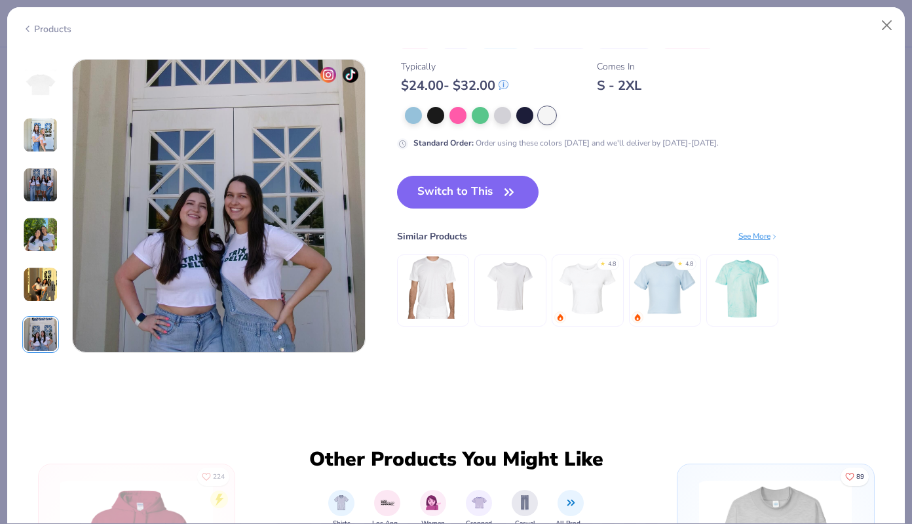
scroll to position [1950, 0]
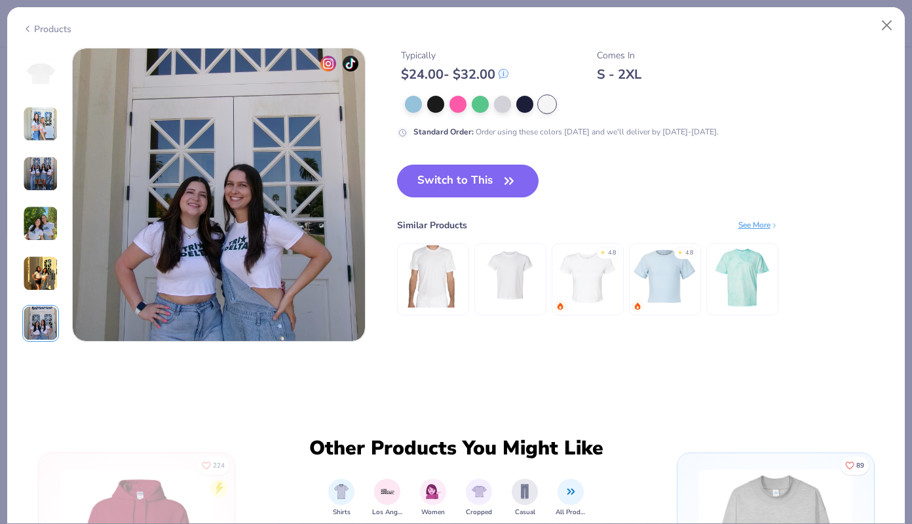
click at [47, 127] on img at bounding box center [40, 123] width 35 height 35
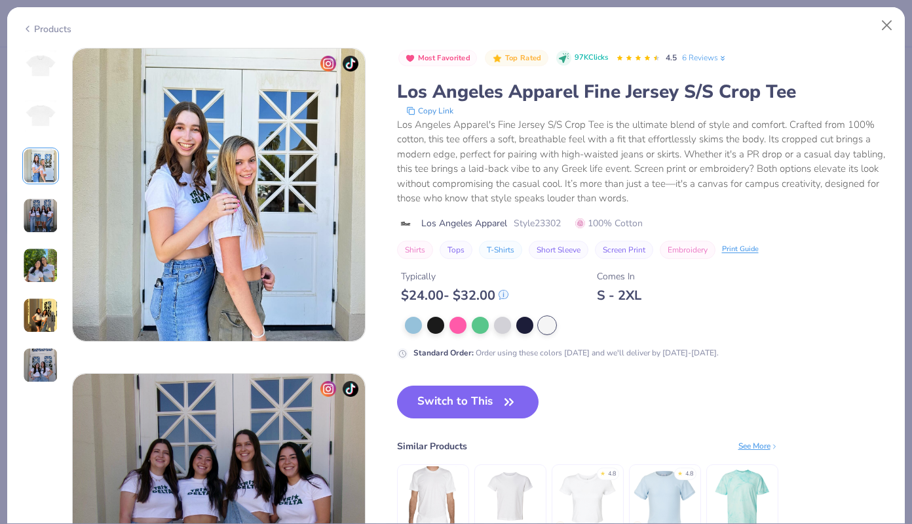
click at [47, 128] on img at bounding box center [40, 115] width 31 height 31
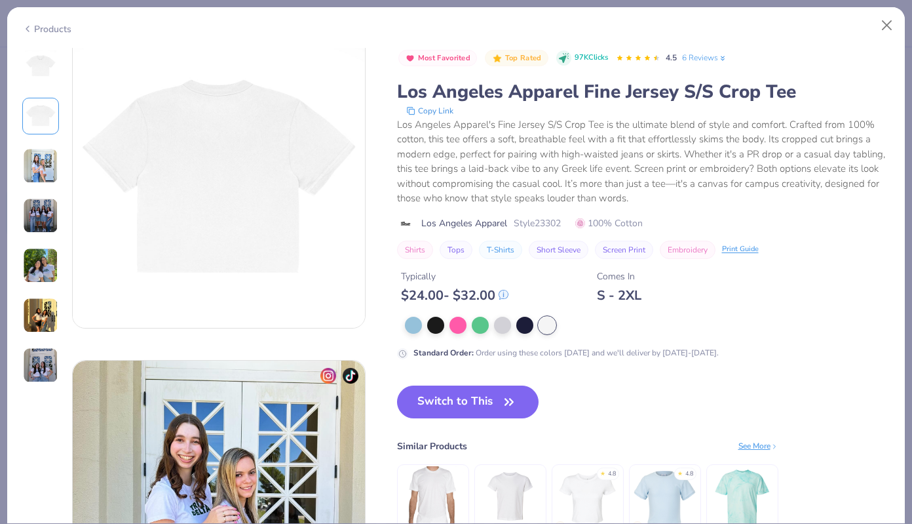
scroll to position [325, 0]
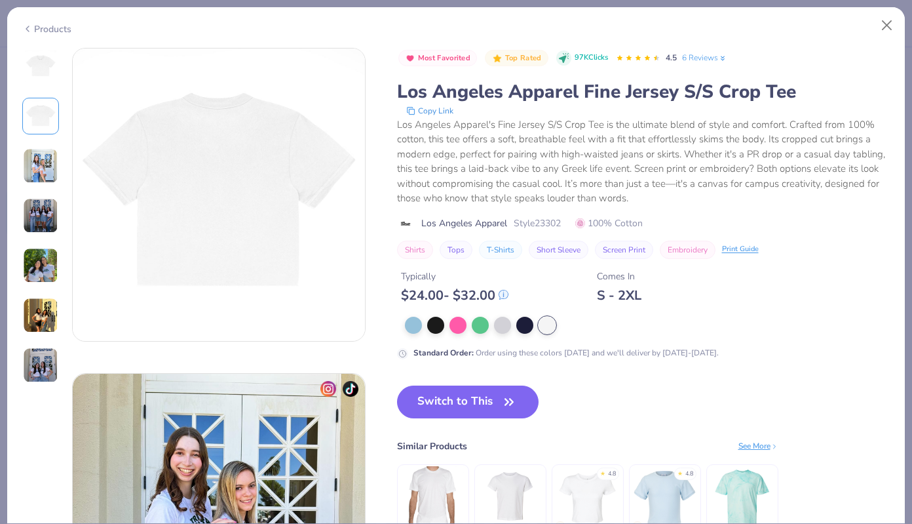
click at [40, 174] on img at bounding box center [40, 165] width 35 height 35
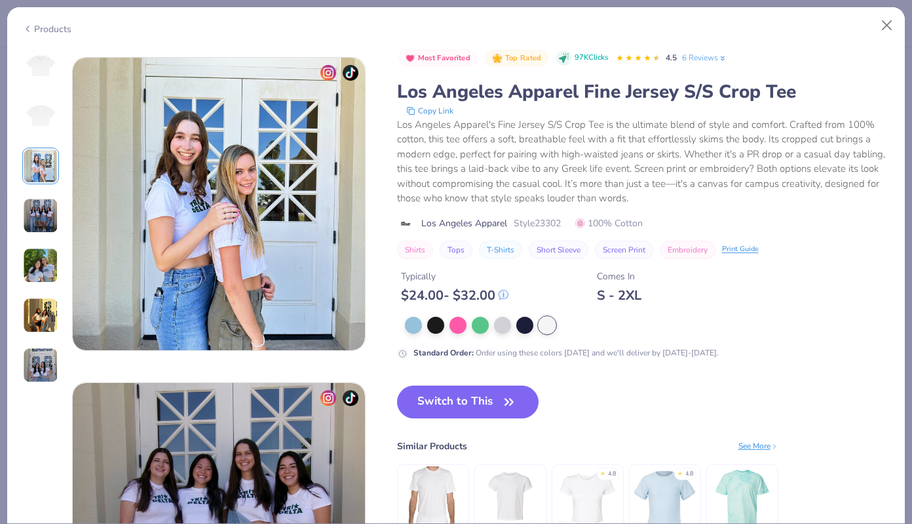
scroll to position [650, 0]
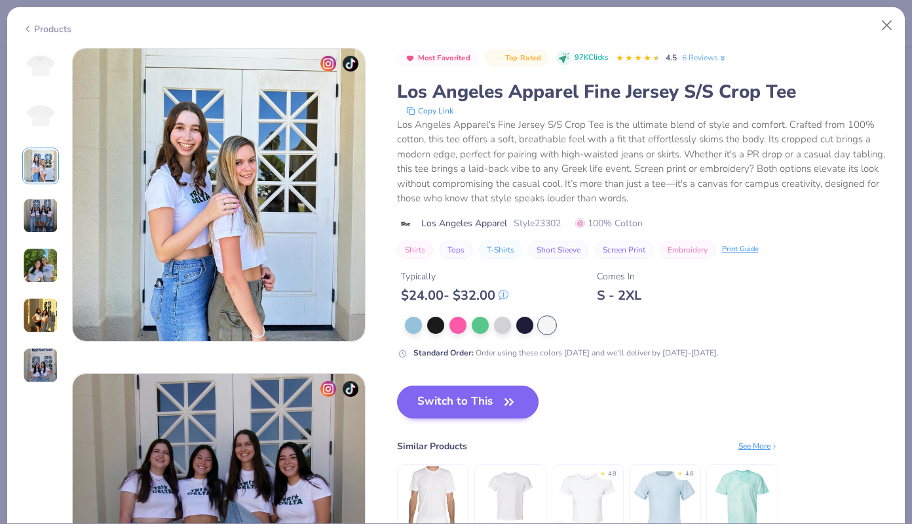
click at [476, 404] on button "Switch to This" at bounding box center [468, 401] width 142 height 33
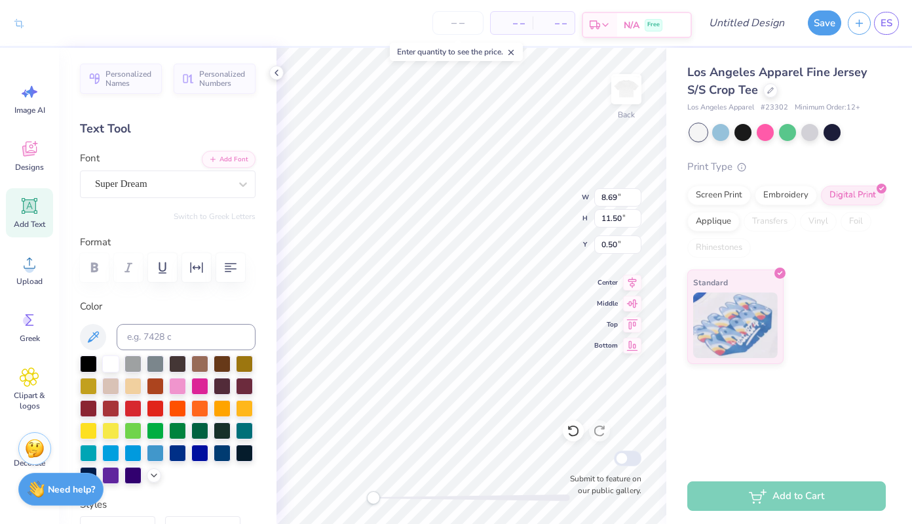
type input "6.64"
type input "8.78"
type input "3.22"
type input "10.22"
type input "7.72"
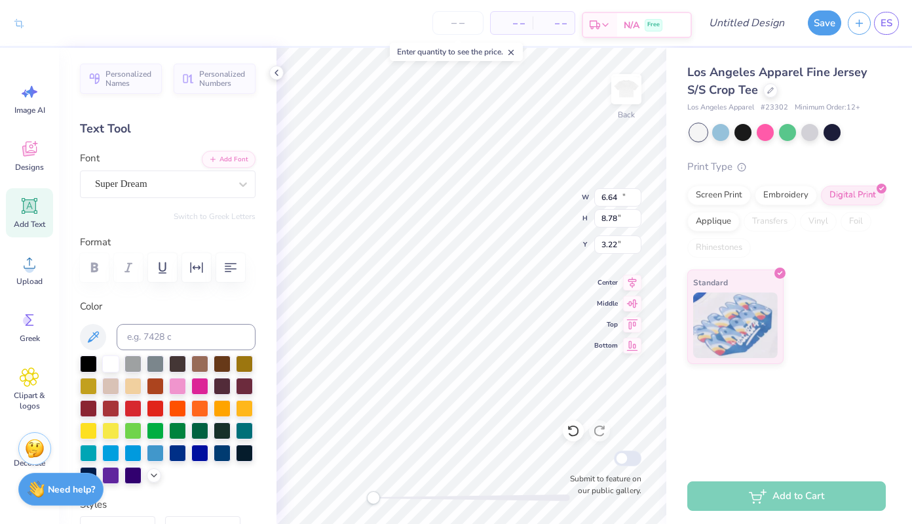
type input "2.53"
click at [779, 23] on input "Design Title" at bounding box center [763, 23] width 64 height 26
click at [745, 14] on input "Theta Chicks Baby Tee" at bounding box center [763, 23] width 64 height 26
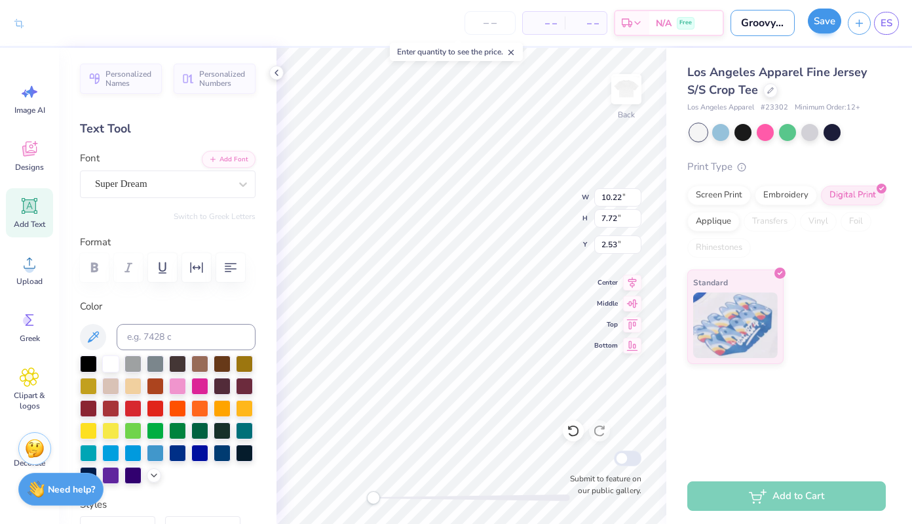
type input "Groovy Theta Chicks Tee"
click at [811, 22] on button "Save" at bounding box center [824, 21] width 33 height 25
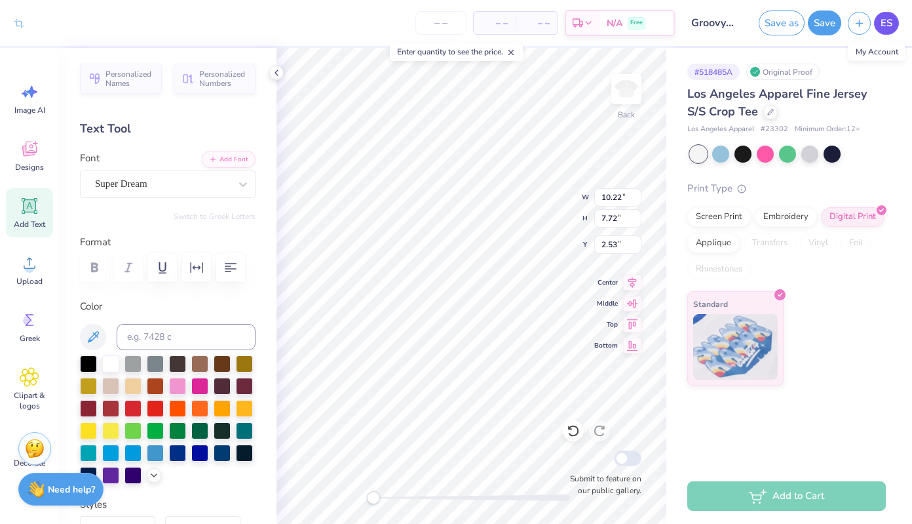
click at [887, 22] on span "ES" at bounding box center [887, 23] width 12 height 15
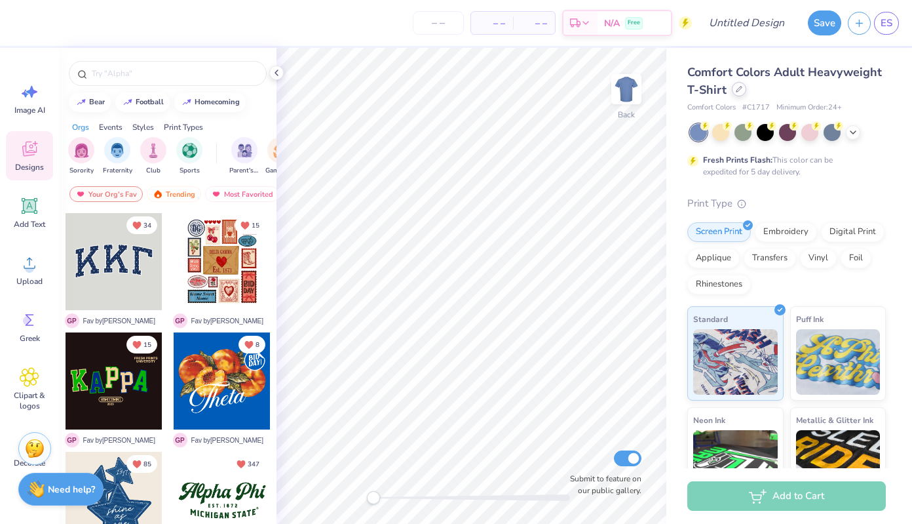
click at [738, 90] on icon at bounding box center [739, 89] width 5 height 5
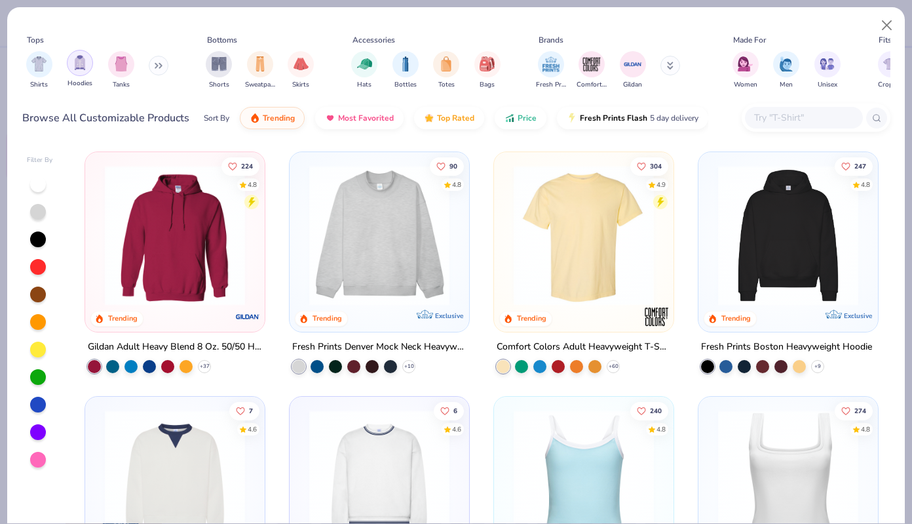
click at [78, 61] on img "filter for Hoodies" at bounding box center [80, 62] width 14 height 15
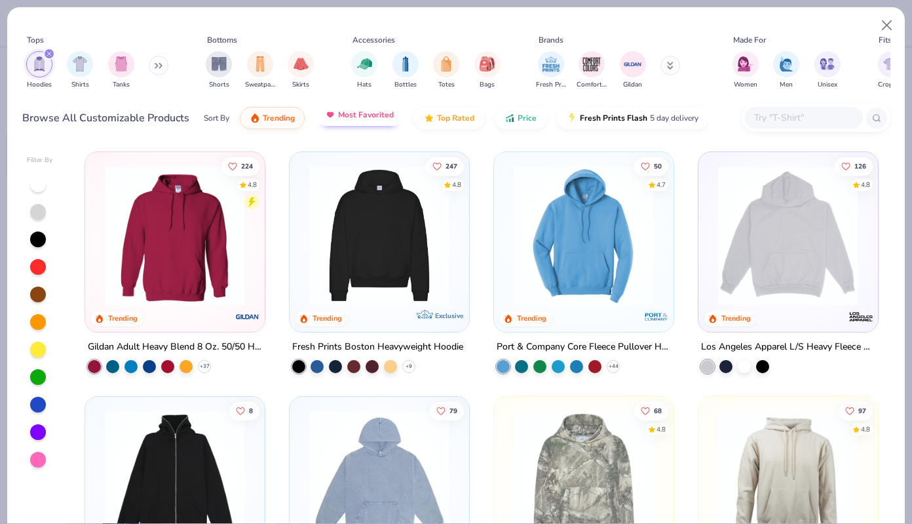
click at [382, 118] on span "Most Favorited" at bounding box center [366, 114] width 56 height 10
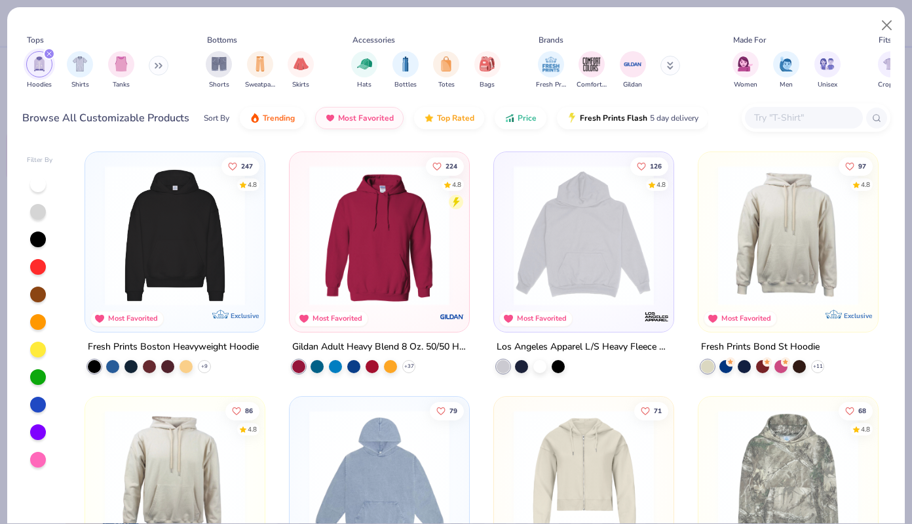
click at [156, 65] on button at bounding box center [159, 66] width 20 height 20
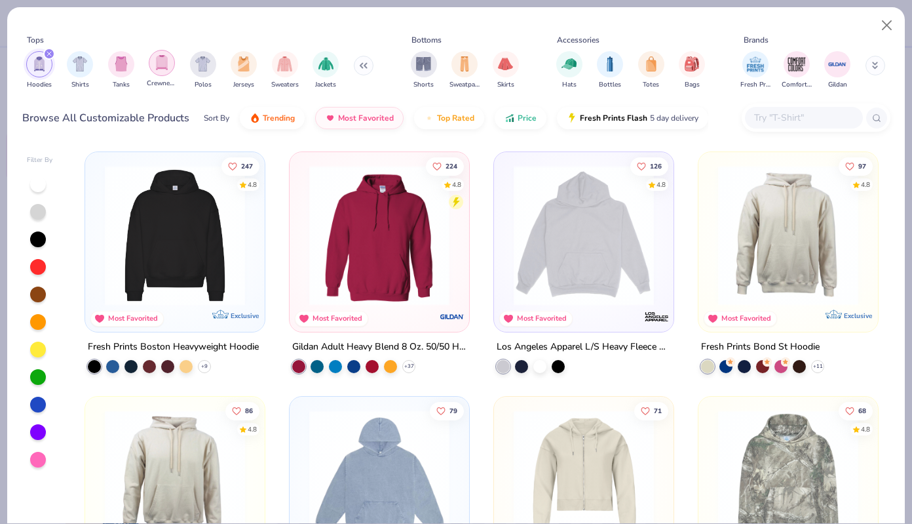
click at [166, 66] on img "filter for Crewnecks" at bounding box center [162, 62] width 14 height 15
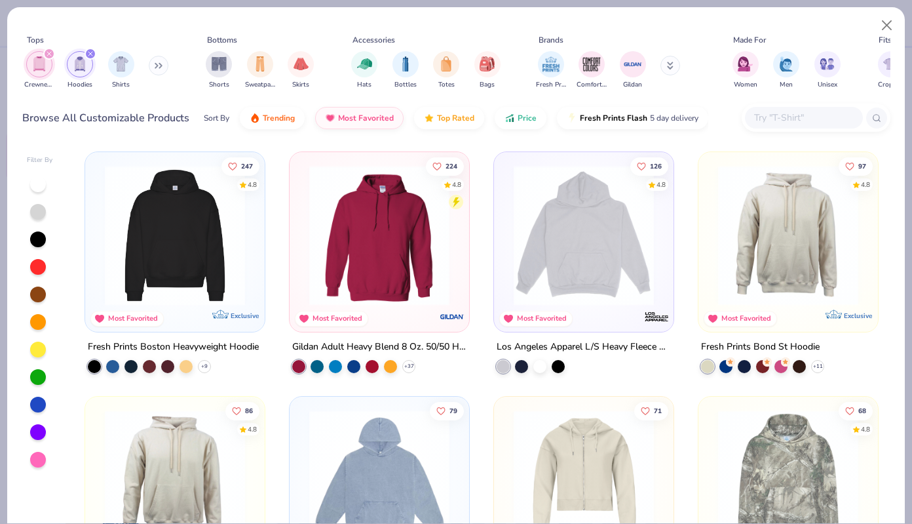
click at [48, 56] on icon "filter for Crewnecks" at bounding box center [49, 53] width 5 height 5
click at [48, 55] on icon "filter for Hoodies" at bounding box center [49, 53] width 5 height 5
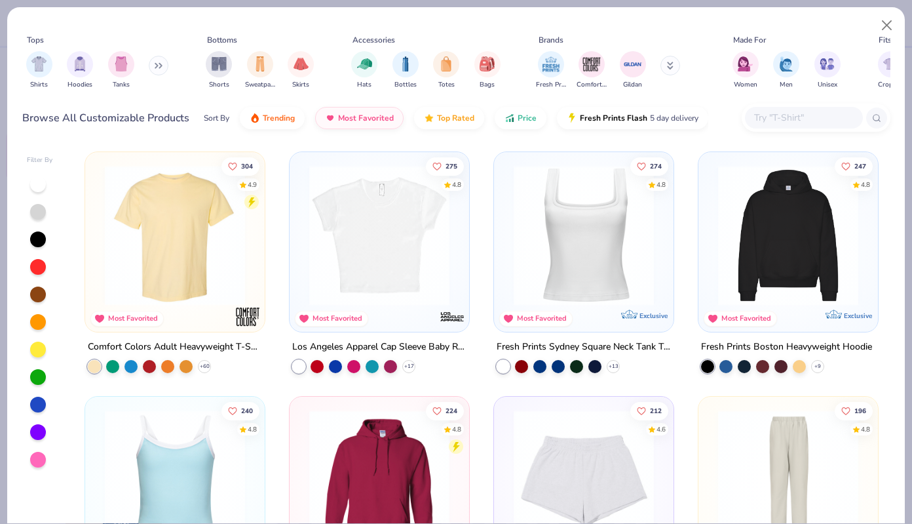
click at [159, 66] on icon at bounding box center [159, 65] width 8 height 7
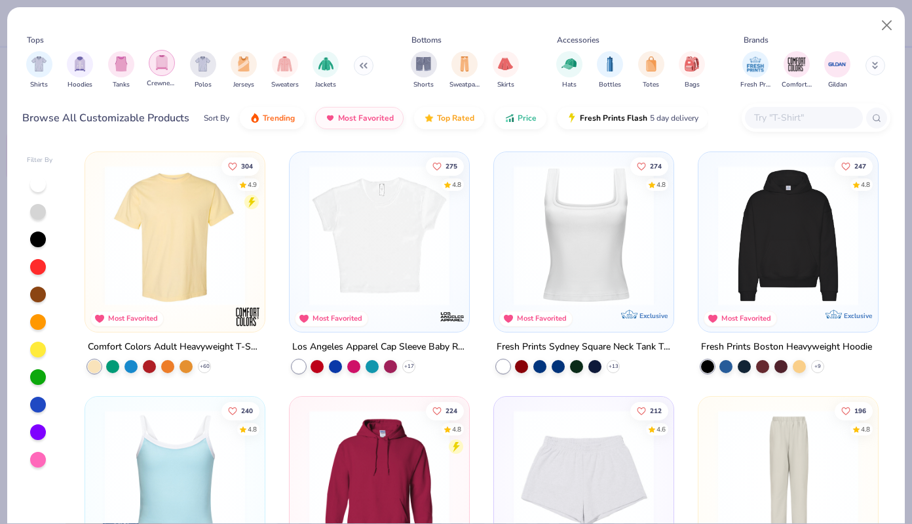
click at [169, 65] on div "filter for Crewnecks" at bounding box center [162, 63] width 26 height 26
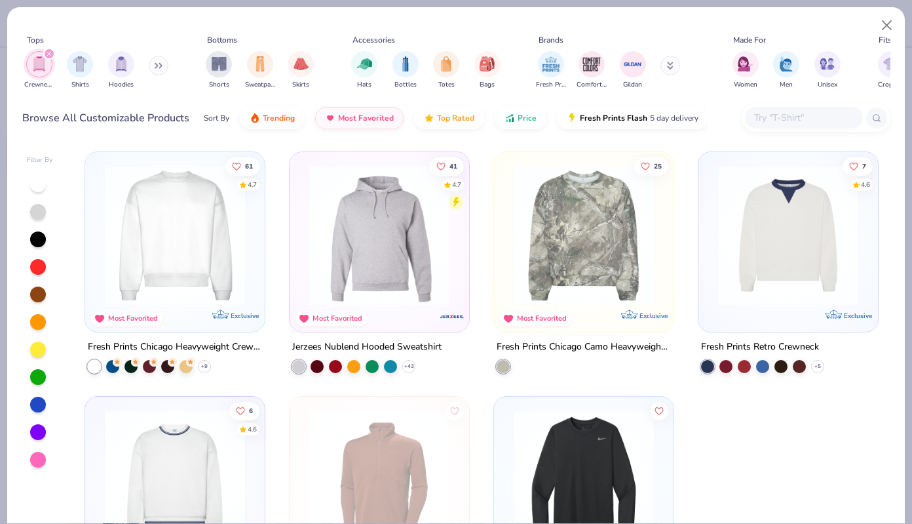
scroll to position [32, 0]
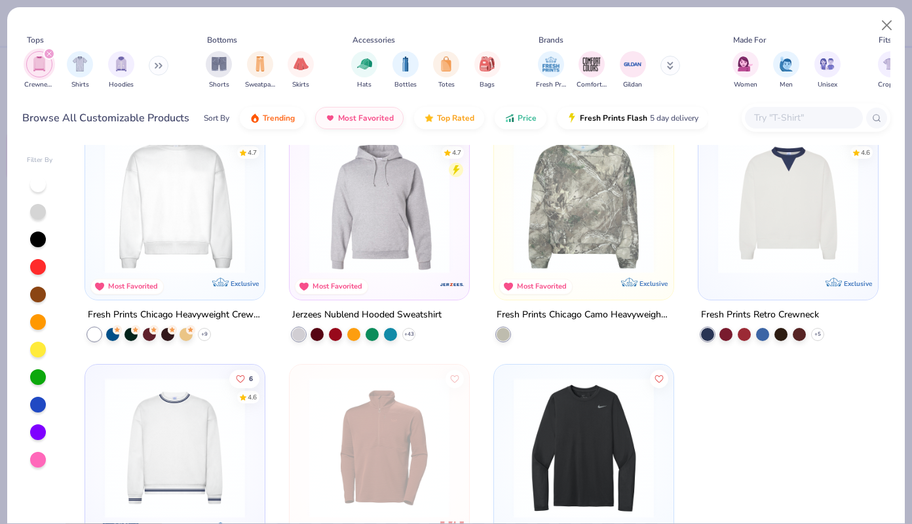
click at [52, 57] on div "filter for Crewnecks" at bounding box center [49, 54] width 12 height 12
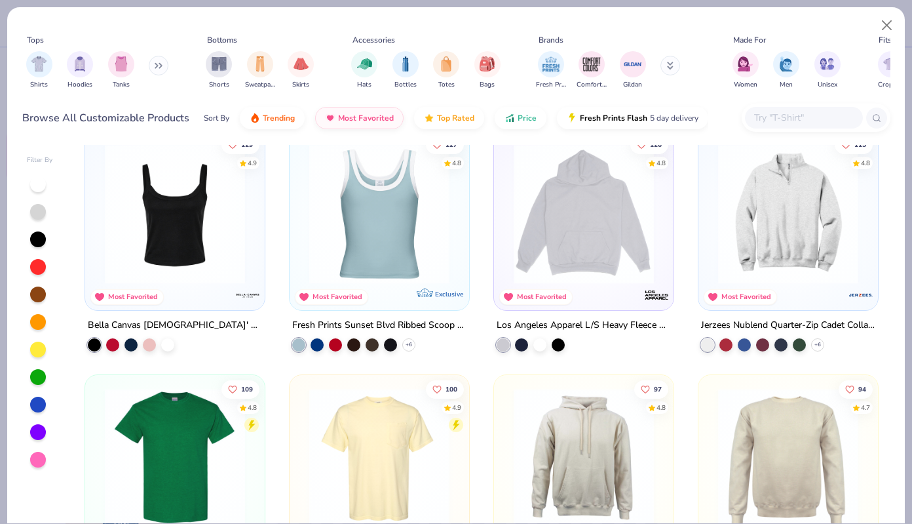
scroll to position [991, 0]
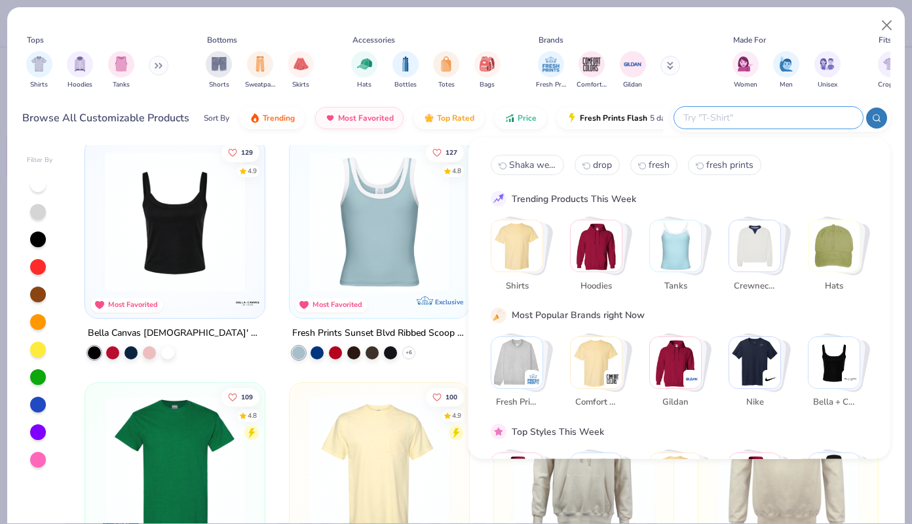
click at [795, 115] on input "text" at bounding box center [768, 117] width 172 height 15
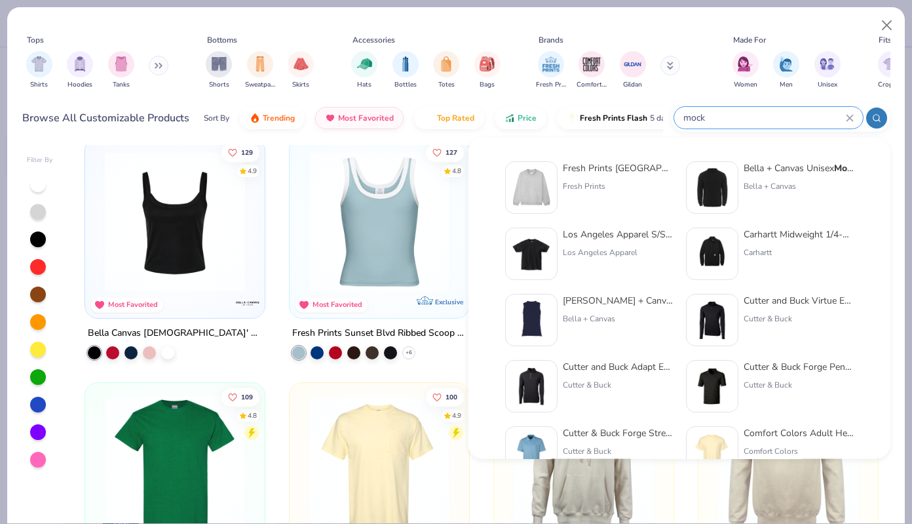
type input "mock"
click at [613, 170] on div "Fresh Prints Denver Mock Neck Heavyweight Sweatshirt" at bounding box center [618, 168] width 110 height 14
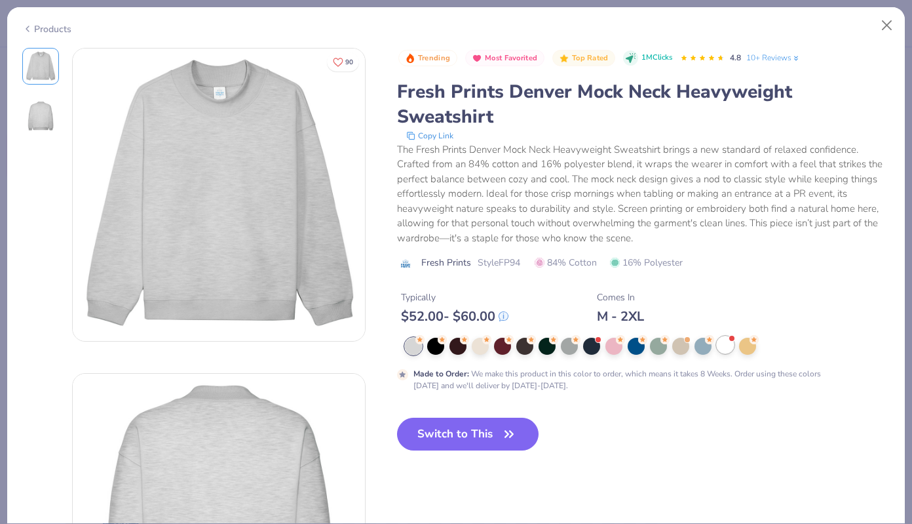
click at [723, 336] on div at bounding box center [725, 344] width 17 height 17
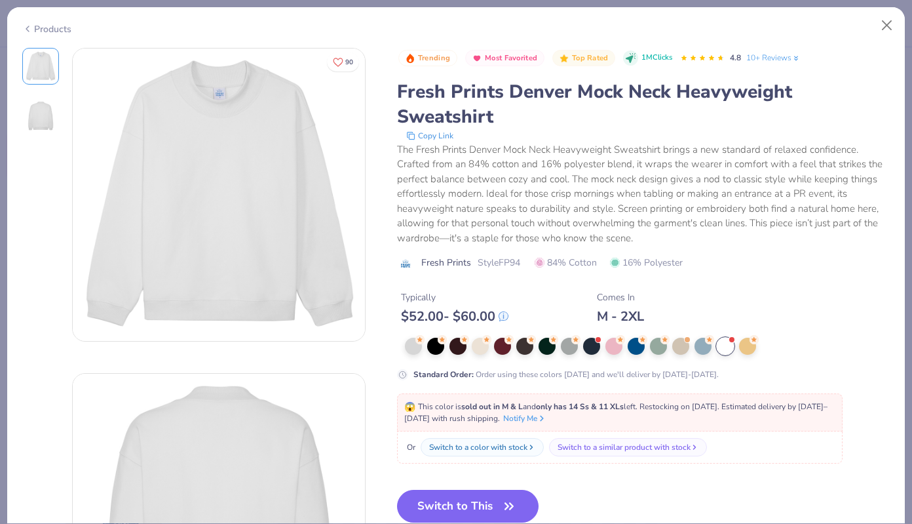
click at [43, 122] on img at bounding box center [40, 115] width 31 height 31
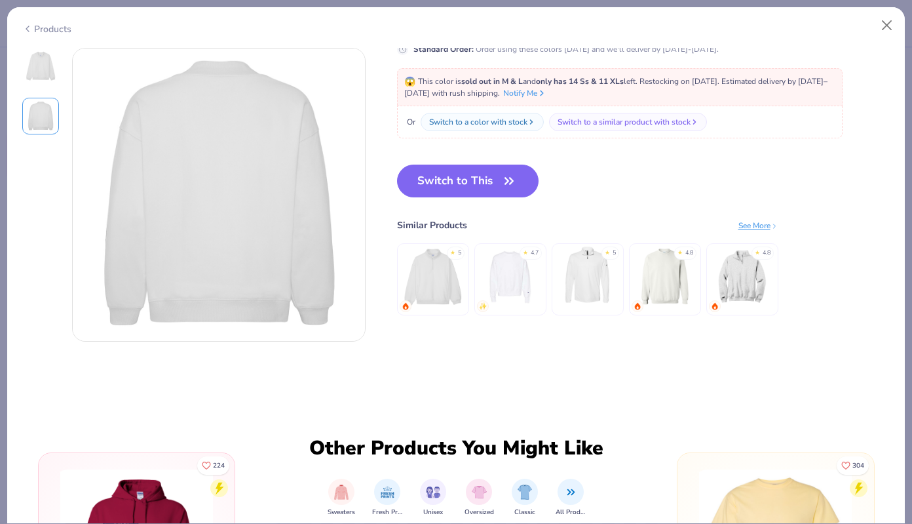
click at [50, 76] on img at bounding box center [40, 65] width 31 height 31
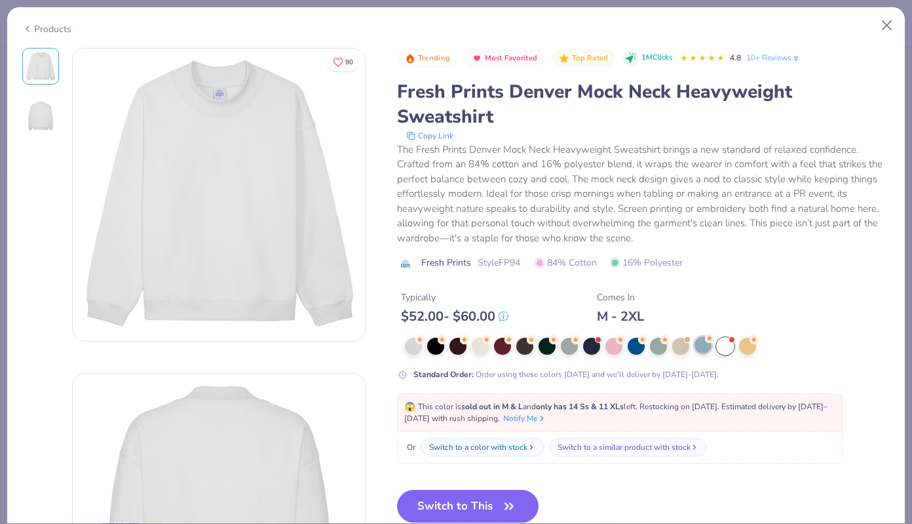
click at [701, 336] on div at bounding box center [703, 344] width 17 height 17
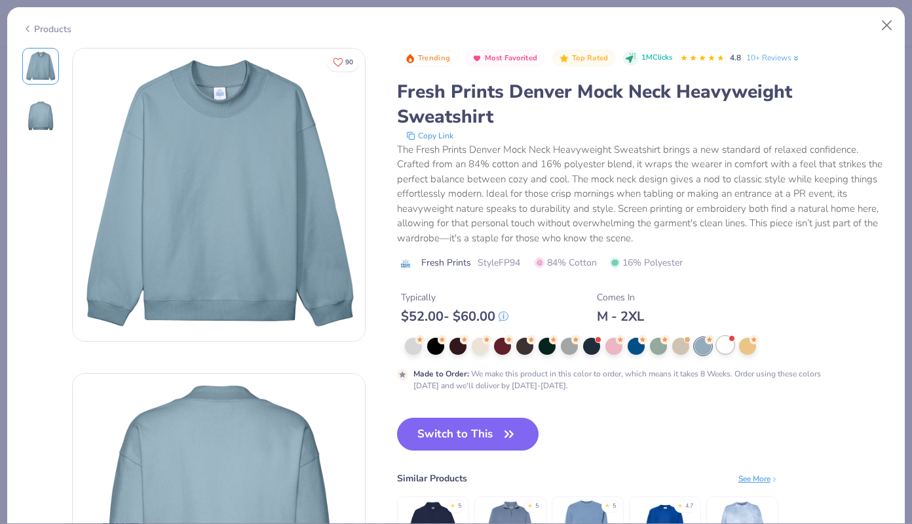
click at [728, 336] on div at bounding box center [725, 344] width 17 height 17
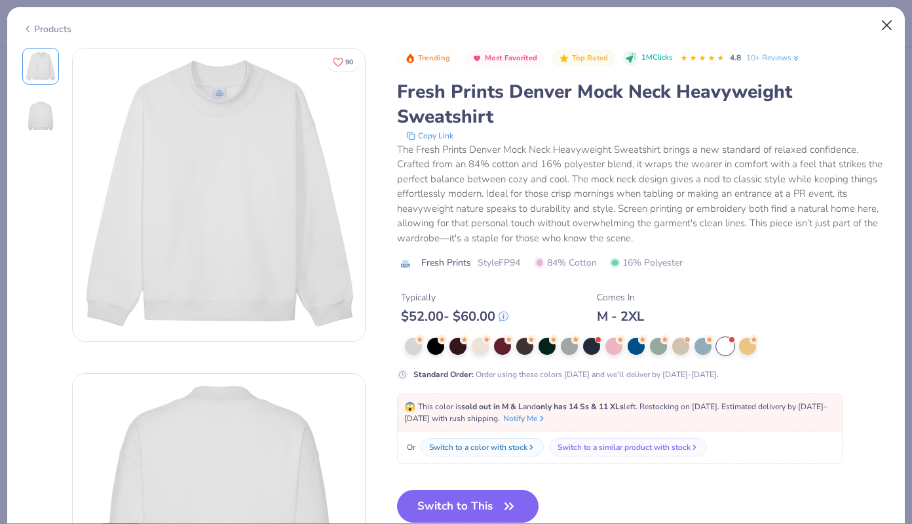
click at [891, 28] on button "Close" at bounding box center [887, 25] width 25 height 25
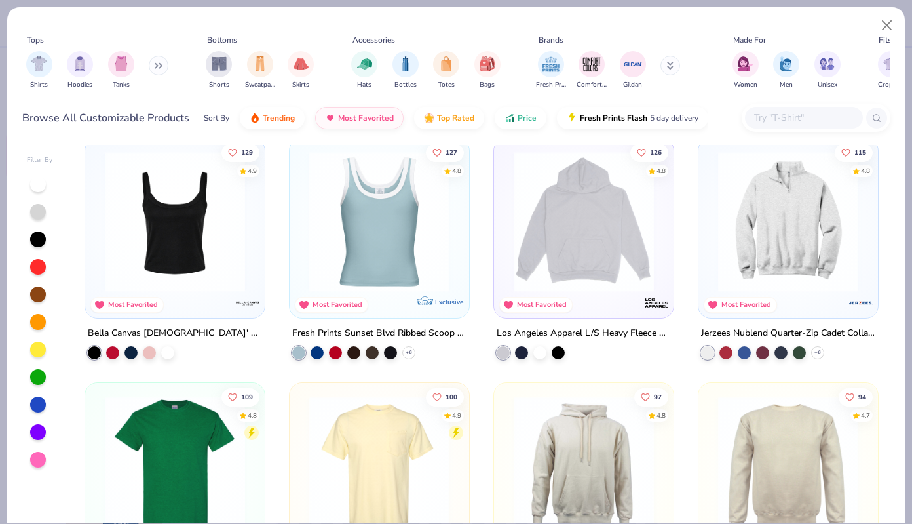
click at [155, 66] on button at bounding box center [159, 66] width 20 height 20
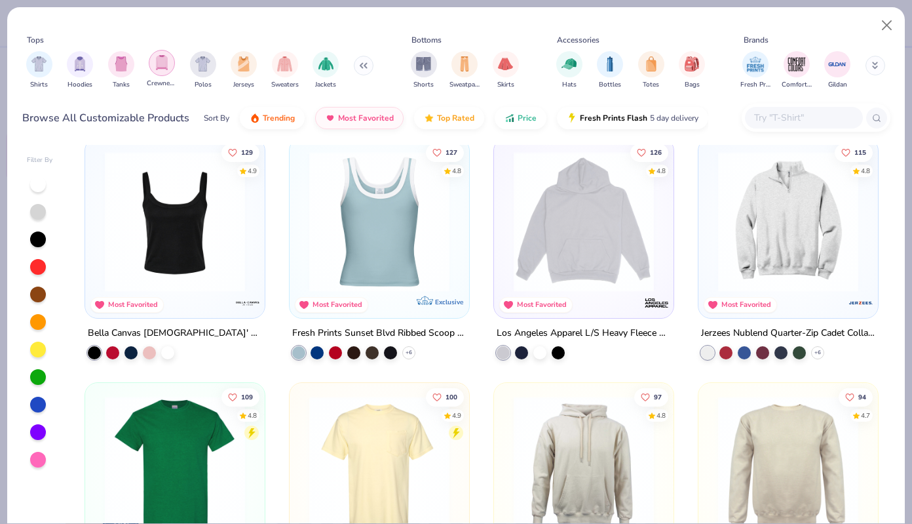
click at [166, 63] on img "filter for Crewnecks" at bounding box center [162, 62] width 14 height 15
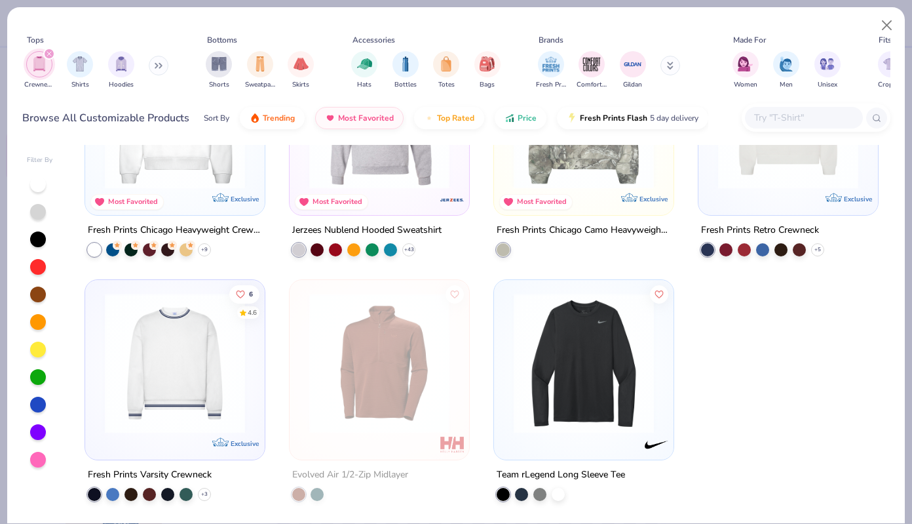
scroll to position [117, 0]
click at [156, 61] on button at bounding box center [159, 66] width 20 height 20
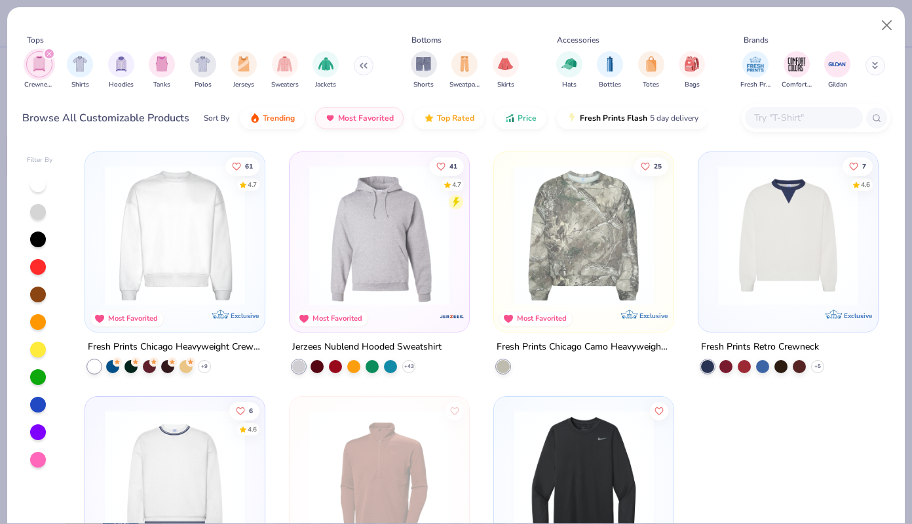
scroll to position [0, 0]
click at [144, 239] on img at bounding box center [174, 235] width 153 height 140
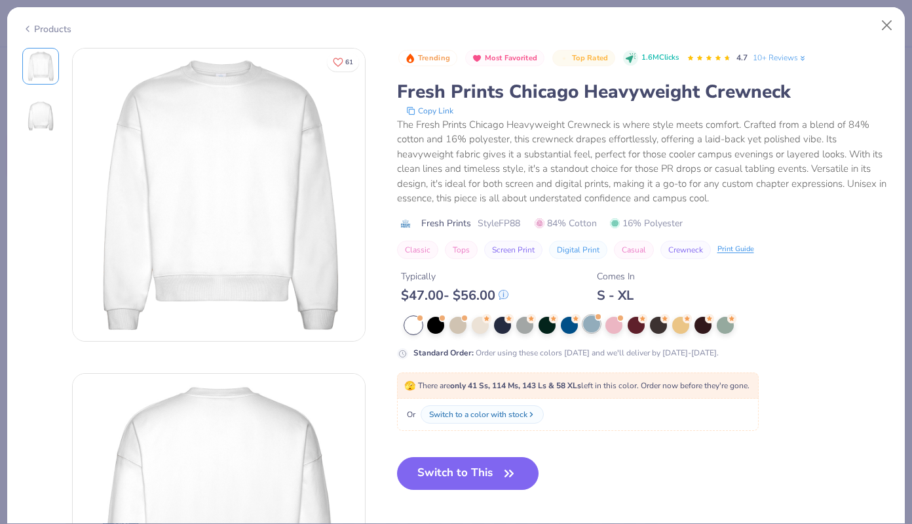
click at [584, 326] on div at bounding box center [591, 323] width 17 height 17
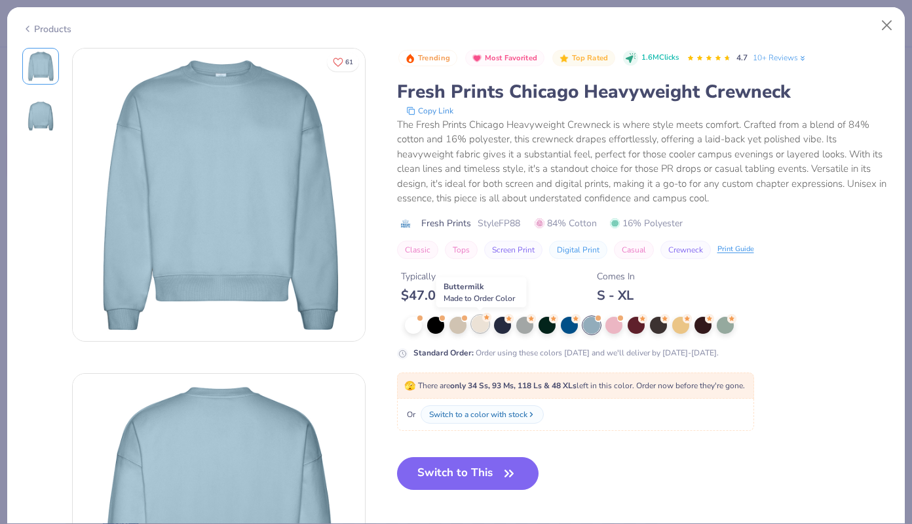
click at [475, 321] on div at bounding box center [480, 323] width 17 height 17
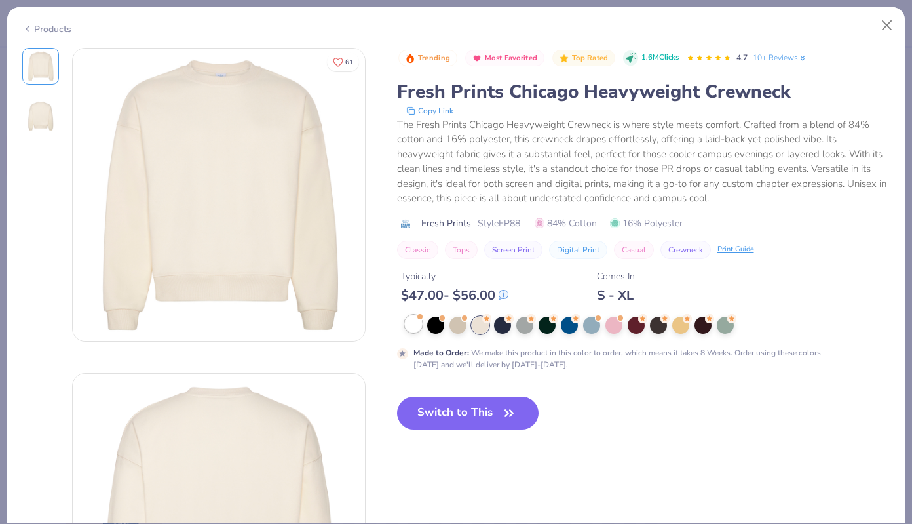
click at [418, 320] on span at bounding box center [420, 316] width 7 height 7
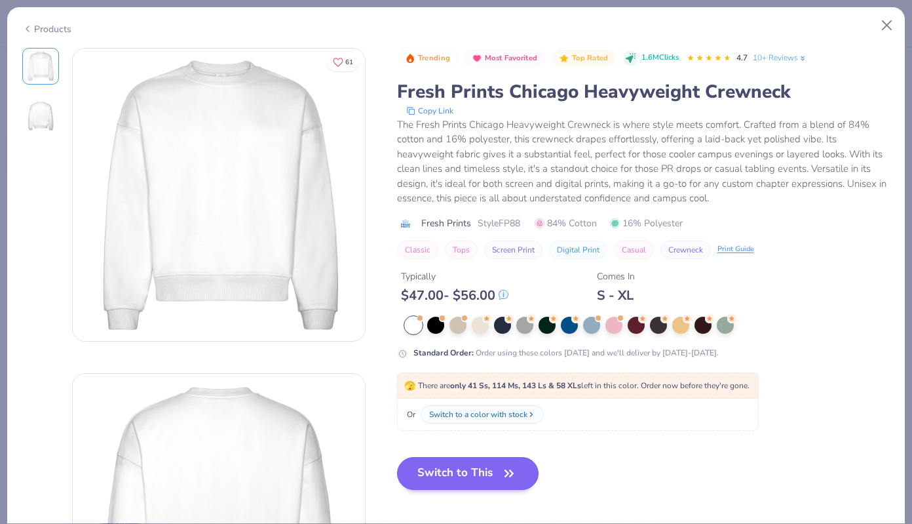
click at [468, 471] on button "Switch to This" at bounding box center [468, 473] width 142 height 33
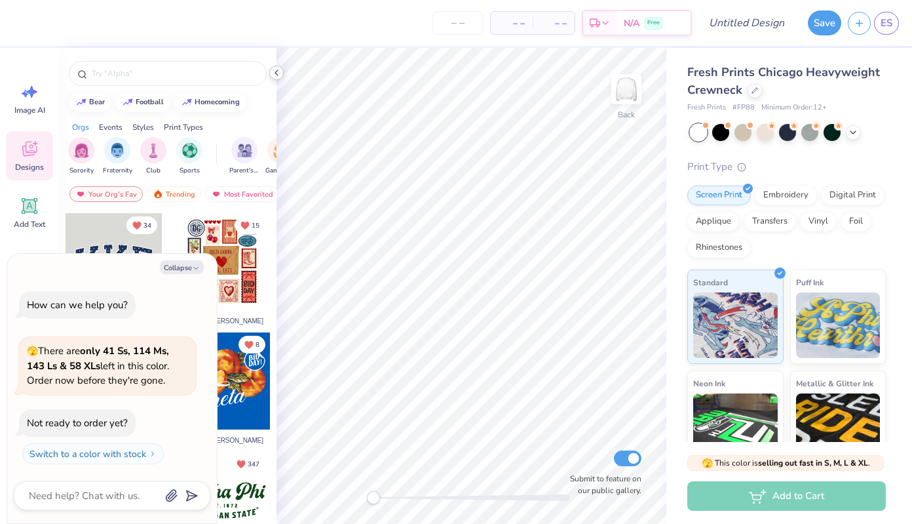
click at [279, 73] on icon at bounding box center [276, 72] width 10 height 10
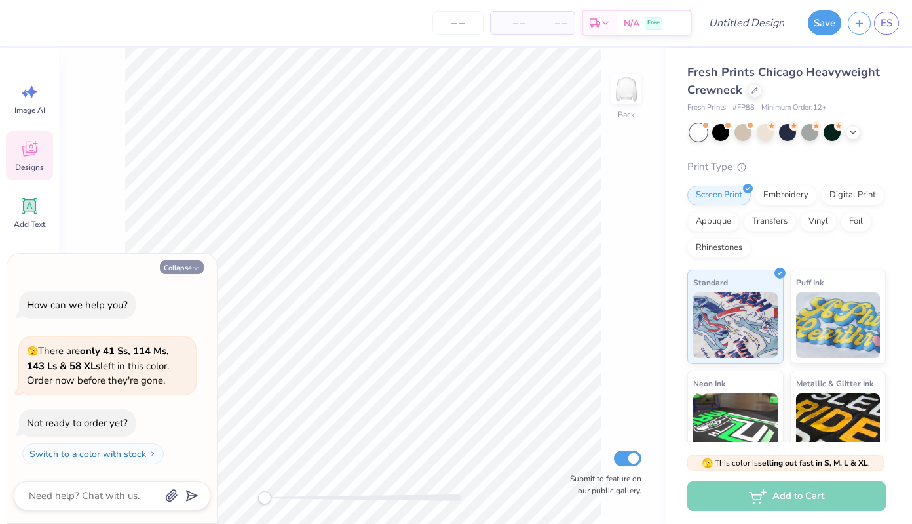
click at [178, 269] on button "Collapse" at bounding box center [182, 267] width 44 height 14
type textarea "x"
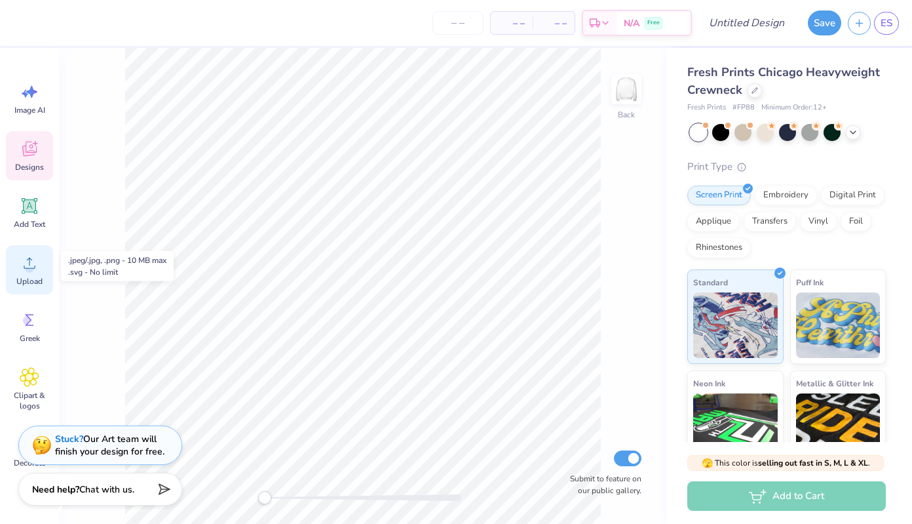
click at [26, 254] on icon at bounding box center [30, 263] width 20 height 20
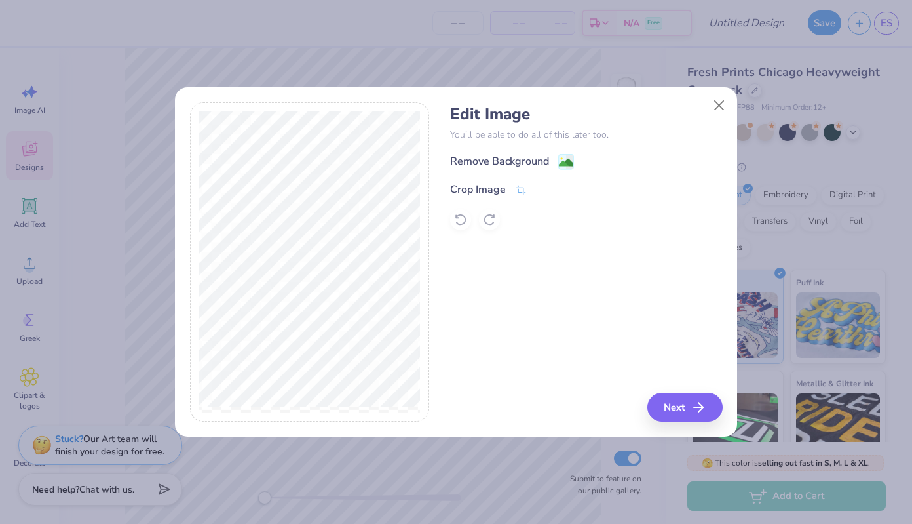
click at [537, 160] on div "Remove Background" at bounding box center [499, 161] width 99 height 16
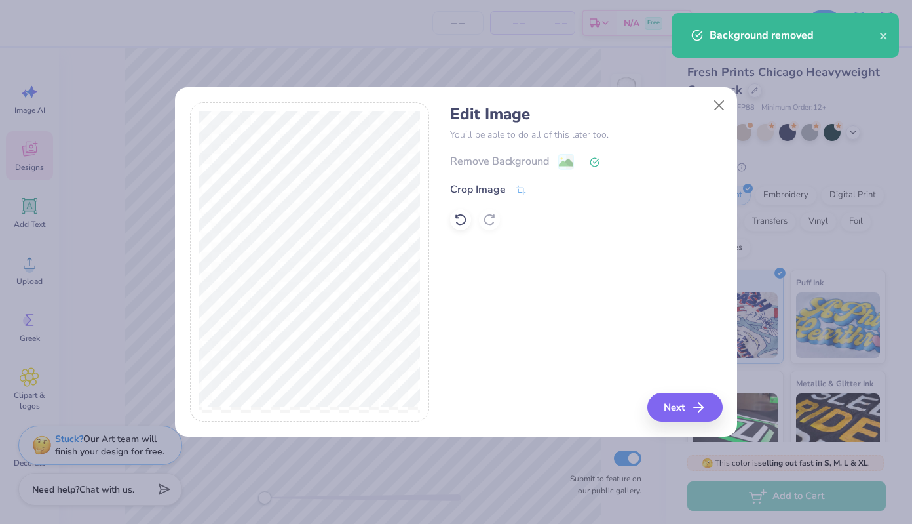
click at [685, 410] on button "Next" at bounding box center [684, 407] width 75 height 29
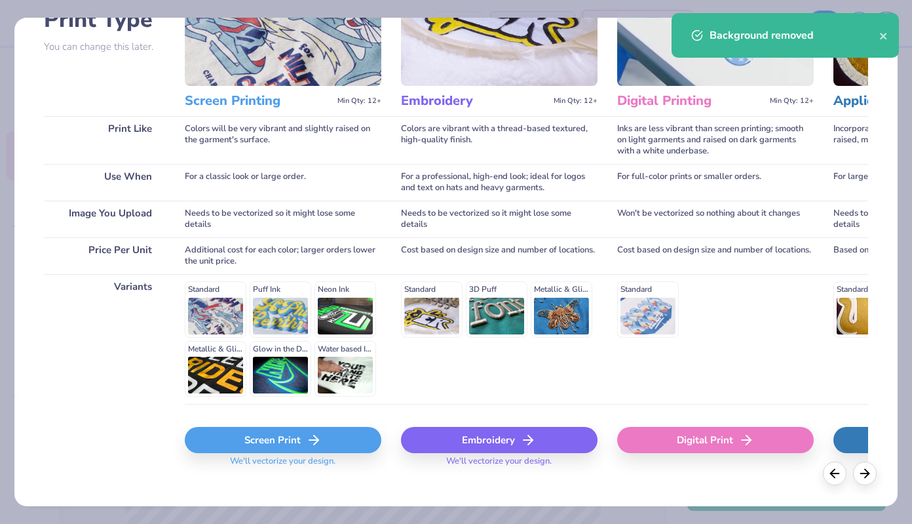
scroll to position [114, 0]
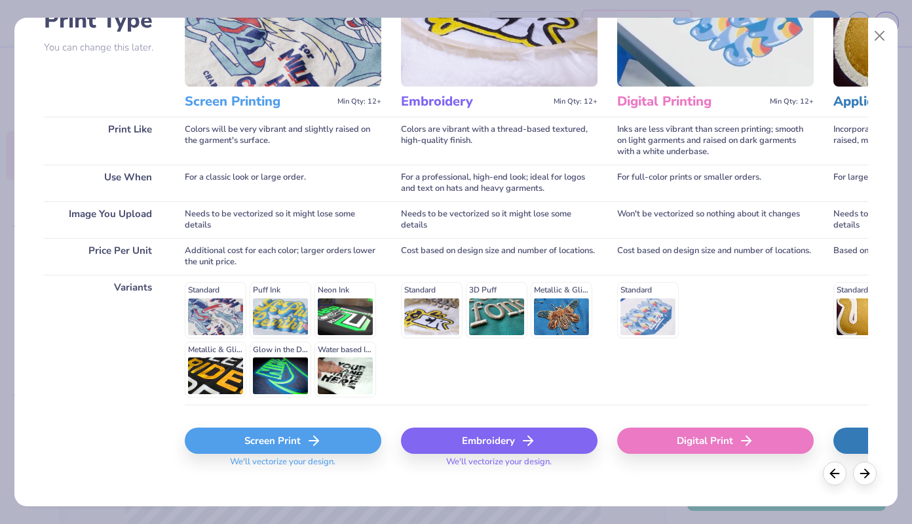
click at [687, 435] on div "Digital Print" at bounding box center [715, 440] width 197 height 26
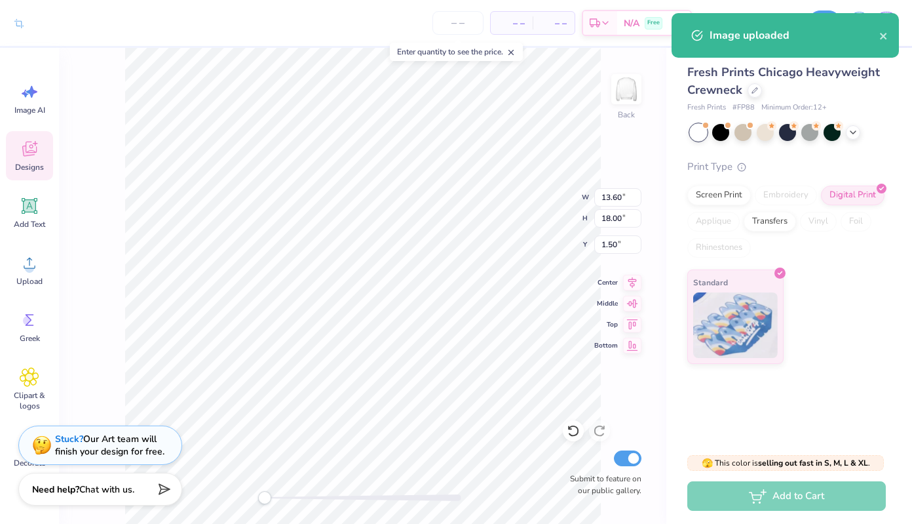
type input "8.72"
type input "11.54"
type input "7.96"
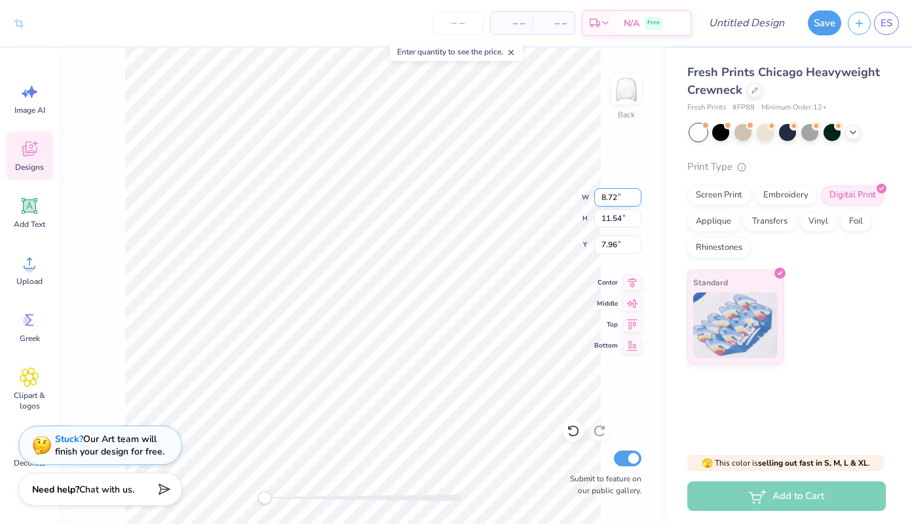
click at [608, 193] on input "8.72" at bounding box center [617, 197] width 47 height 18
type input "15.00"
type input "11.32"
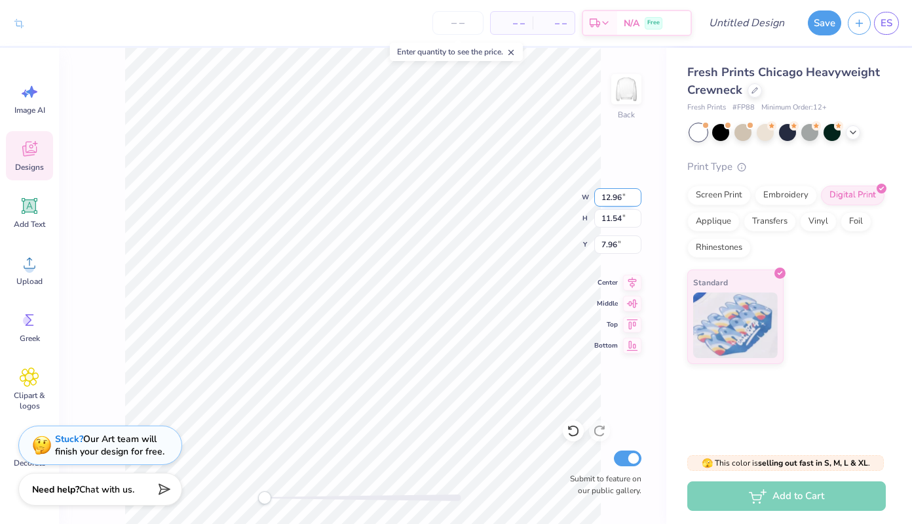
type input "5.32"
click at [628, 224] on input "11.32" at bounding box center [617, 218] width 47 height 18
click at [626, 224] on input "11.32" at bounding box center [617, 218] width 47 height 18
type input "9.8"
type input "12.98"
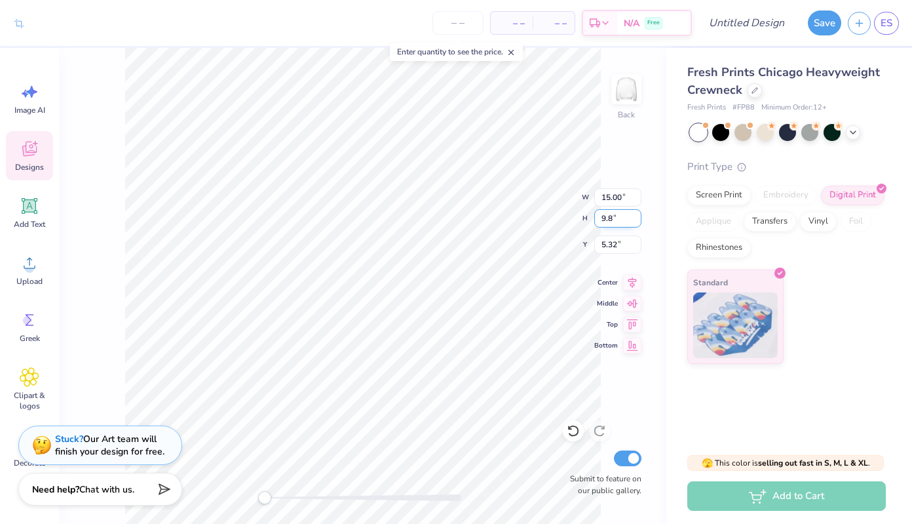
type input "9.80"
click at [608, 244] on input "6.08" at bounding box center [617, 244] width 47 height 18
click at [610, 243] on input "6.08" at bounding box center [617, 244] width 47 height 18
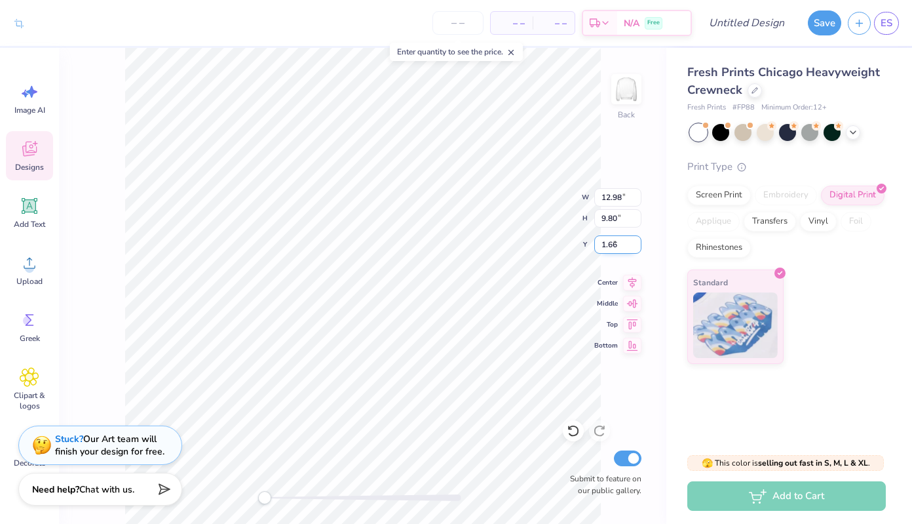
type input "1.66"
click at [864, 130] on div at bounding box center [788, 132] width 196 height 17
click at [848, 130] on icon at bounding box center [853, 131] width 10 height 10
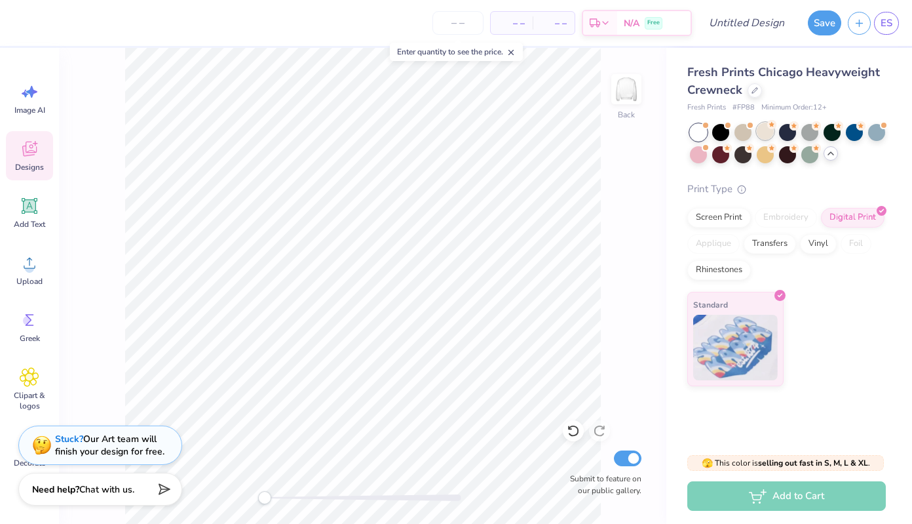
click at [763, 136] on div at bounding box center [765, 131] width 17 height 17
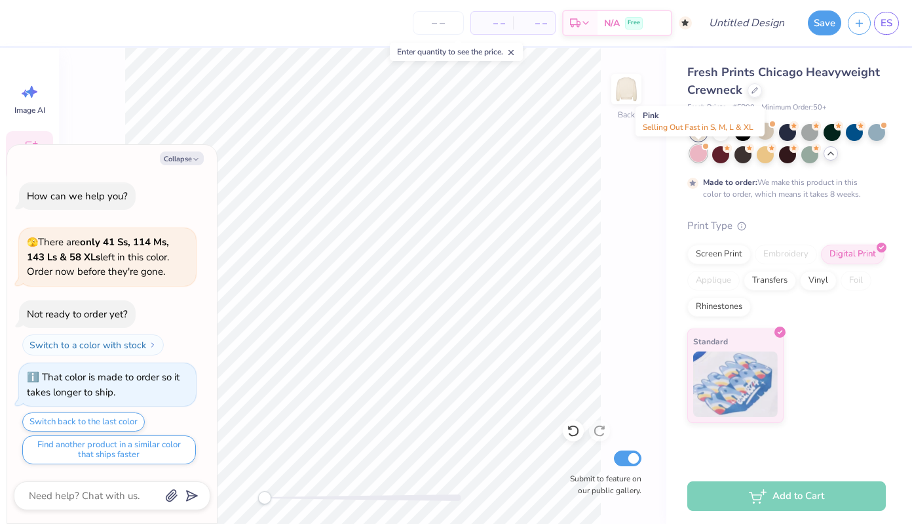
click at [701, 158] on div at bounding box center [698, 153] width 17 height 17
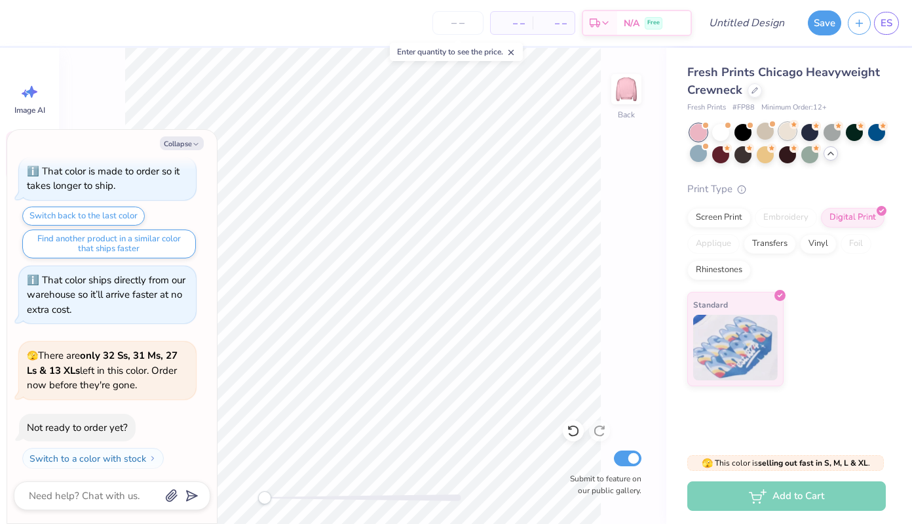
click at [782, 132] on div at bounding box center [787, 131] width 17 height 17
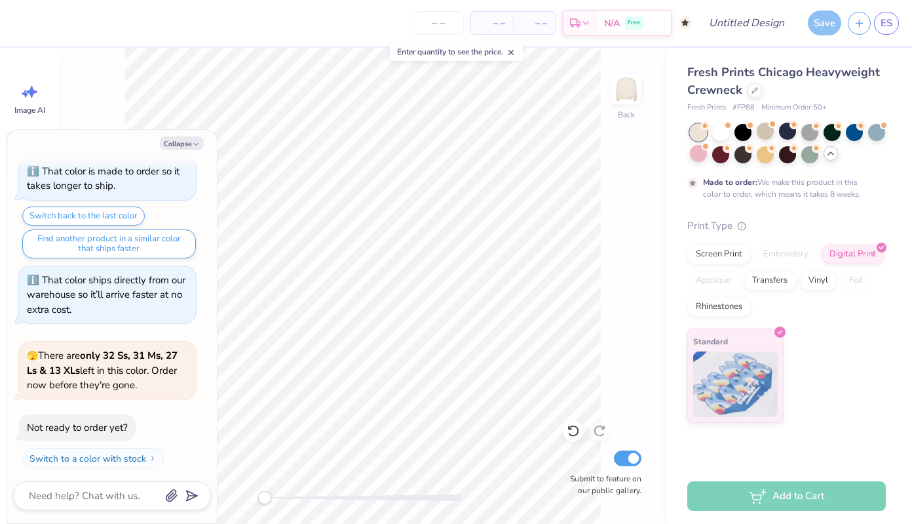
scroll to position [299, 0]
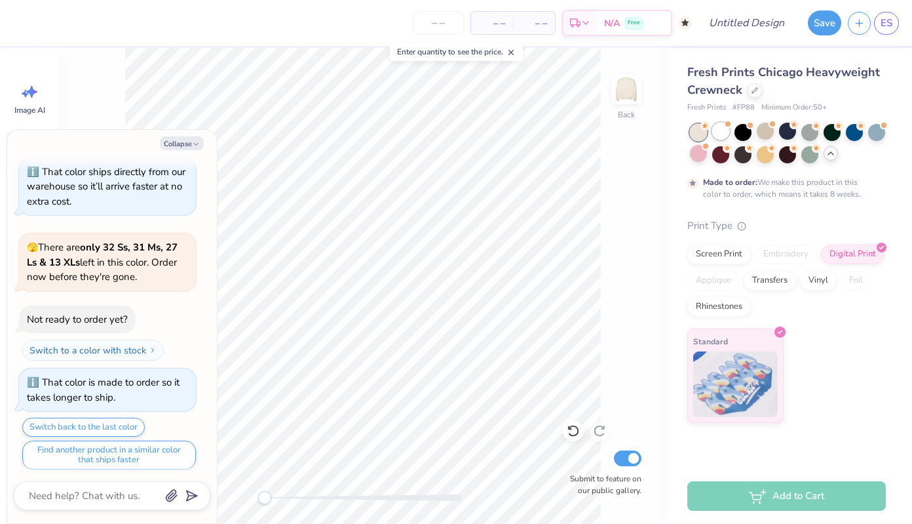
click at [723, 130] on div at bounding box center [720, 131] width 17 height 17
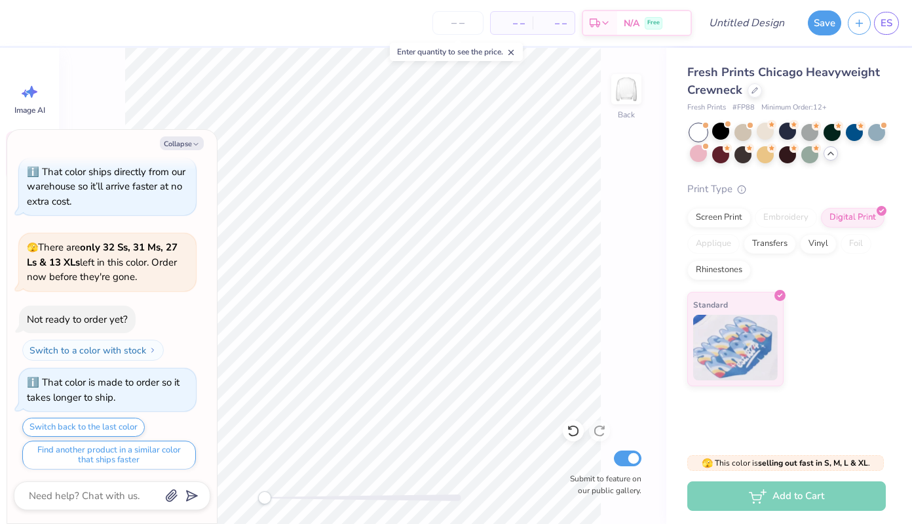
scroll to position [508, 0]
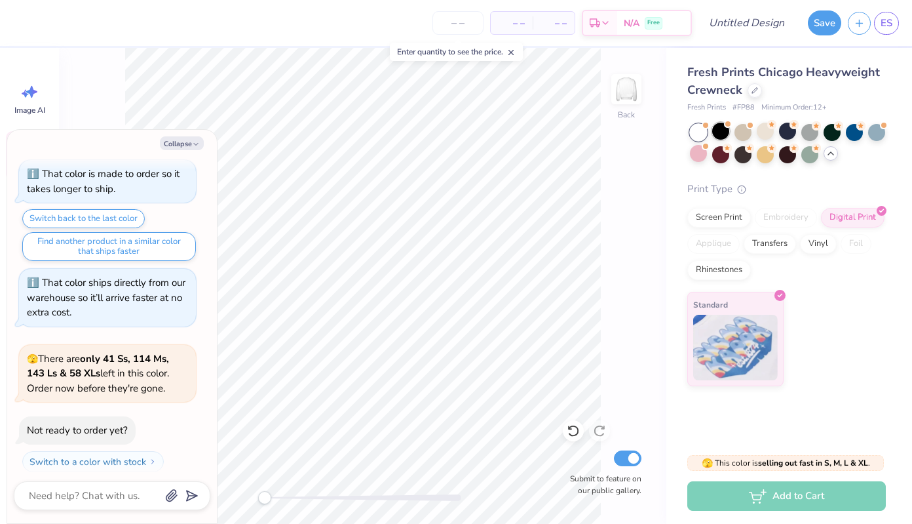
click at [719, 131] on div at bounding box center [720, 131] width 17 height 17
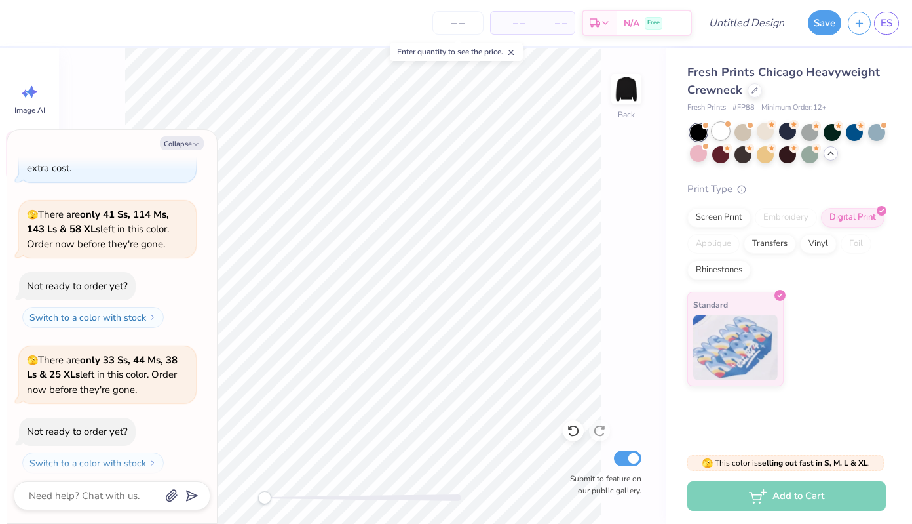
click at [720, 129] on div at bounding box center [720, 131] width 17 height 17
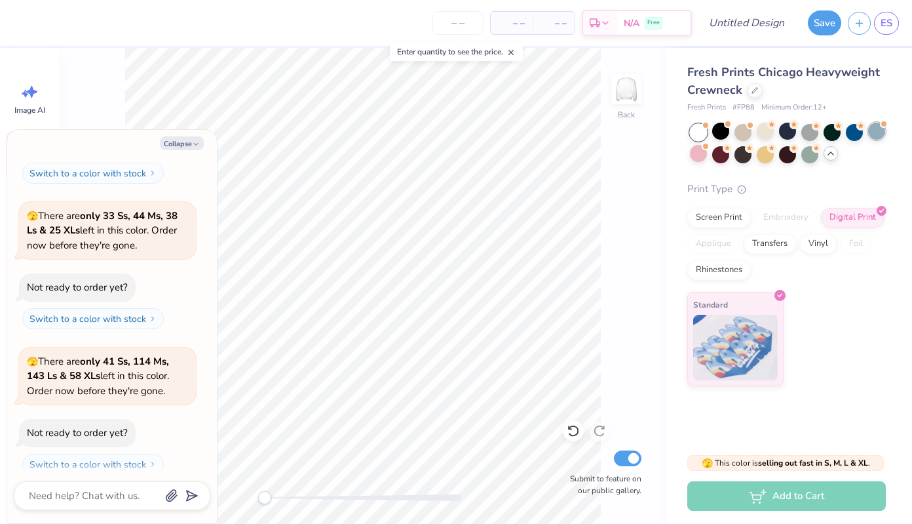
click at [870, 132] on div at bounding box center [876, 131] width 17 height 17
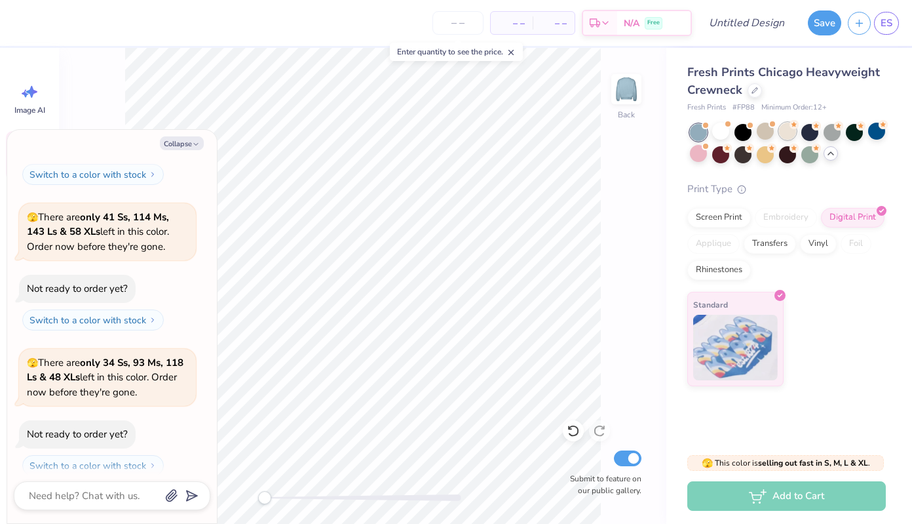
click at [793, 128] on circle at bounding box center [794, 124] width 9 height 9
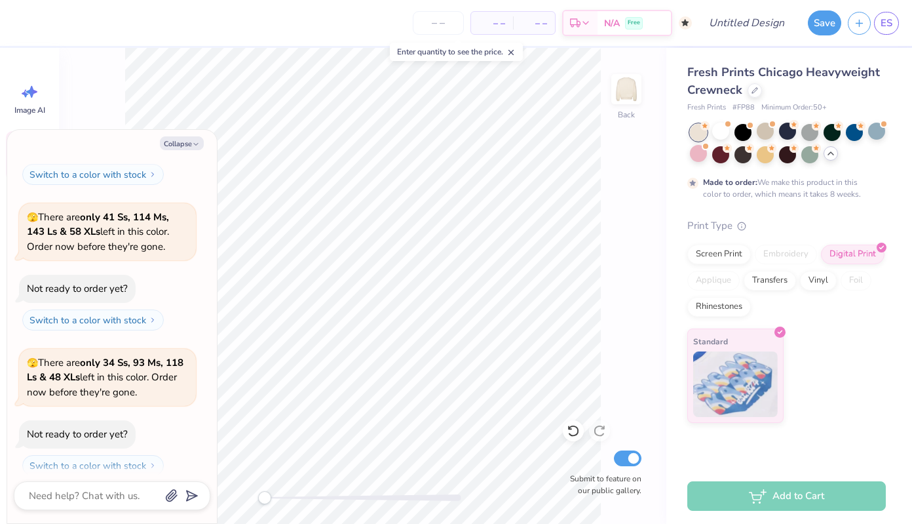
scroll to position [1049, 0]
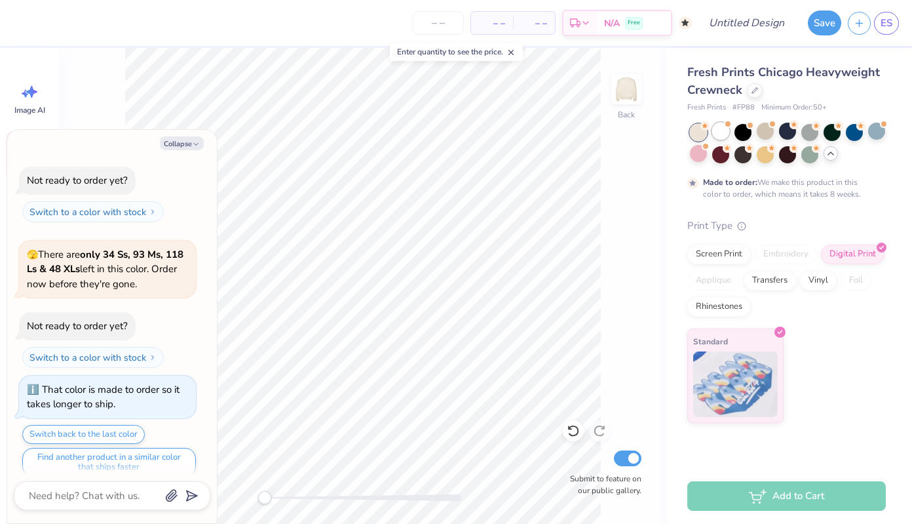
click at [725, 134] on div at bounding box center [720, 131] width 17 height 17
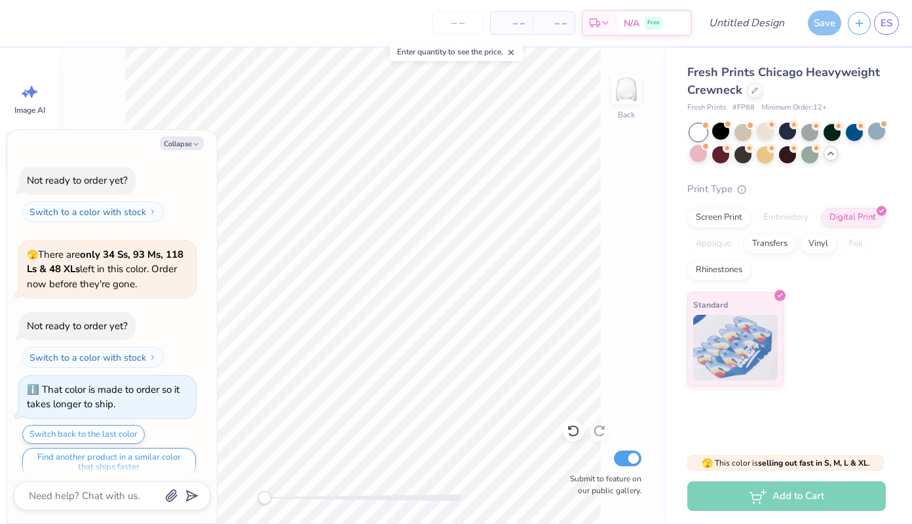
type textarea "x"
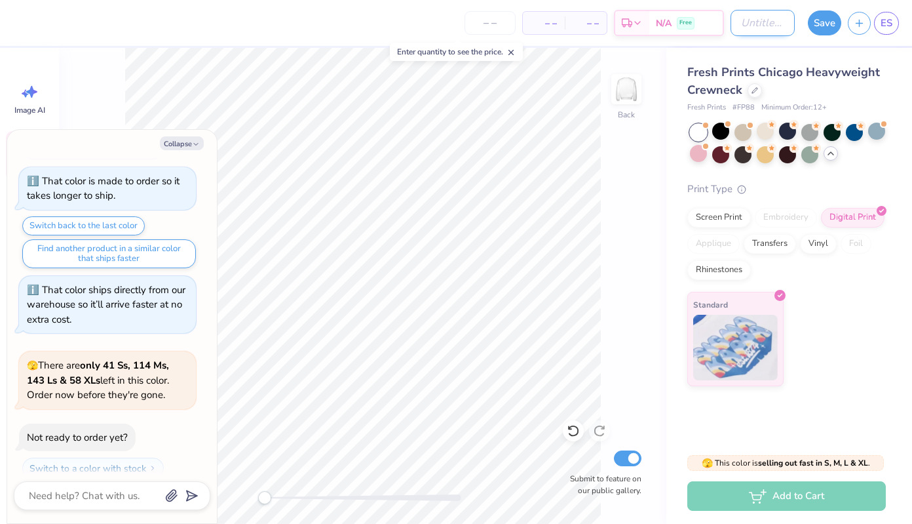
click at [737, 28] on input "Design Title" at bounding box center [763, 23] width 64 height 26
type input "G"
type textarea "x"
type input "Gr"
type textarea "x"
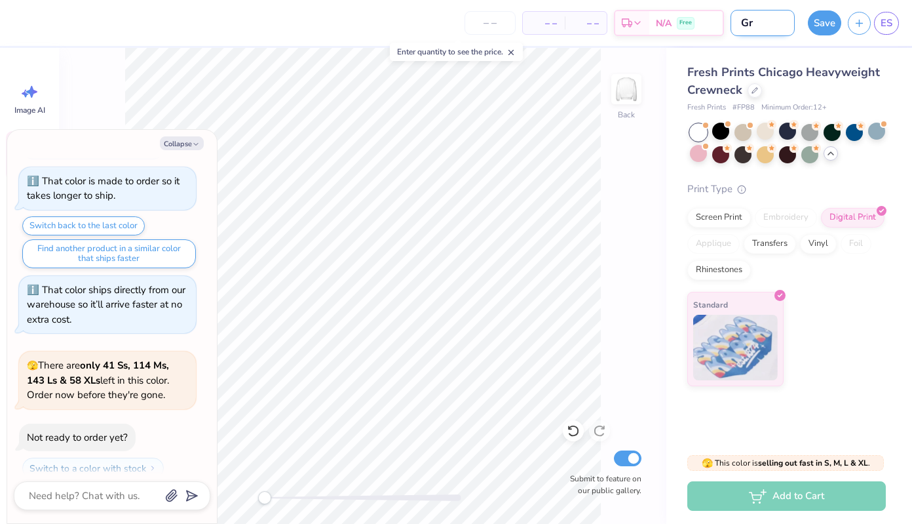
type input "Gro"
type textarea "x"
type input "Groo"
type textarea "x"
type input "Groov"
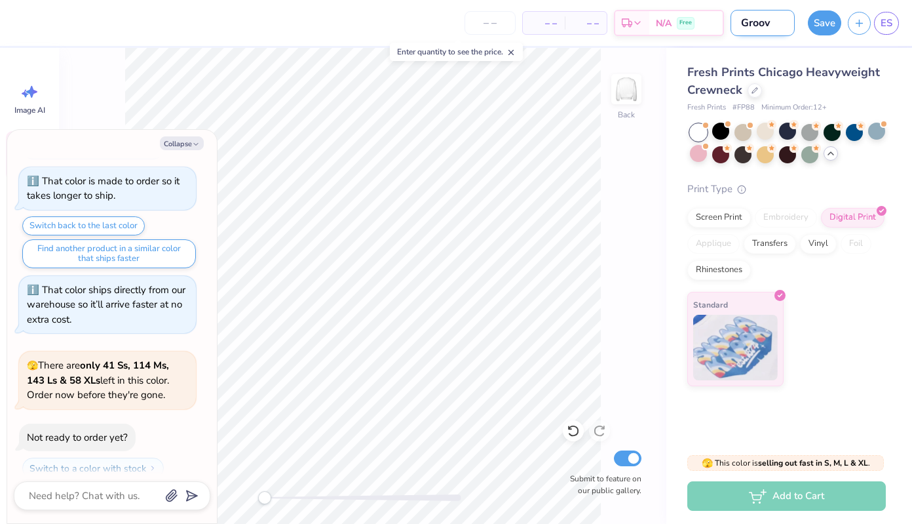
type textarea "x"
type input "Groovy"
type textarea "x"
type input "Groovy"
type textarea "x"
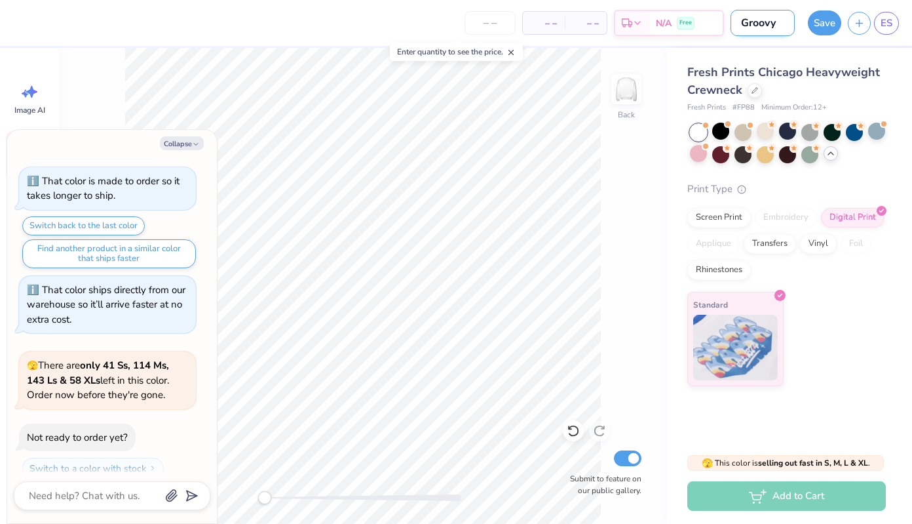
type input "Groovy T"
type textarea "x"
type input "Groovy Th"
type textarea "x"
type input "Groovy The"
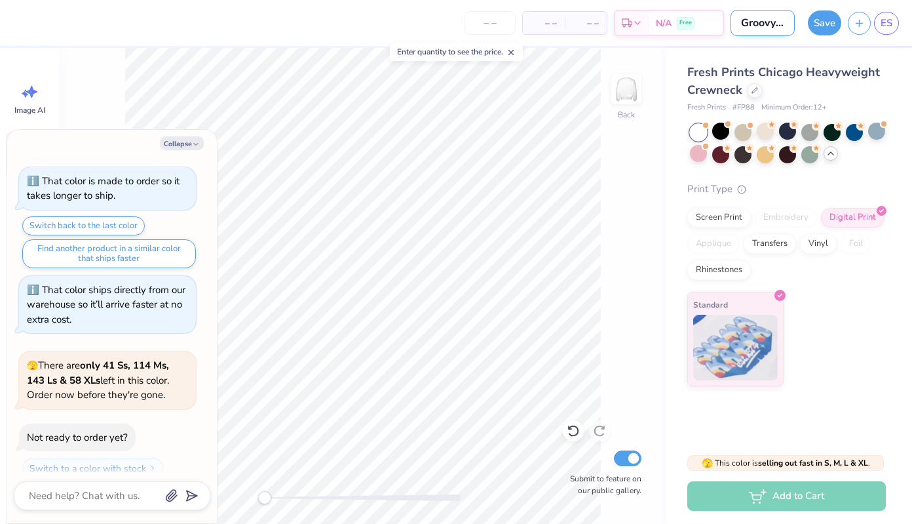
type textarea "x"
type input "Groovy Thet"
type textarea "x"
type input "Groovy Theta"
type textarea "x"
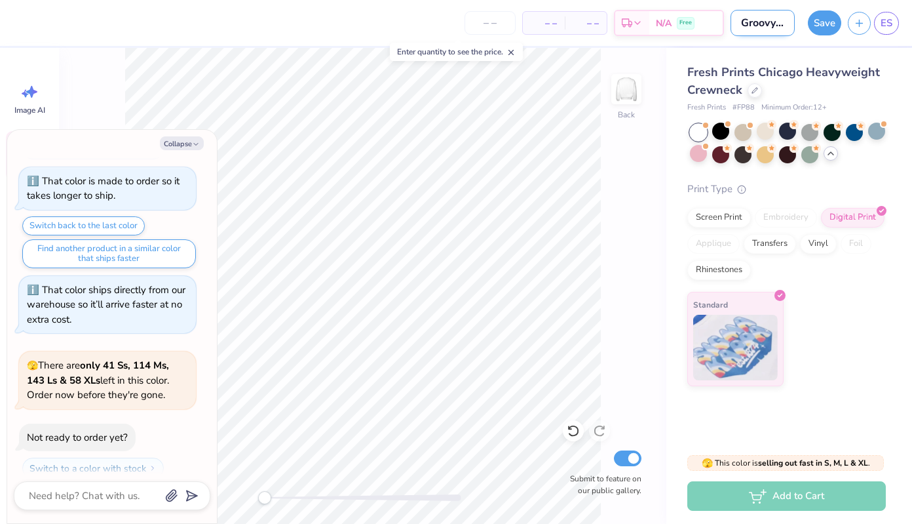
type input "Groovy Theta"
type textarea "x"
type input "Groovy Theta C"
type textarea "x"
type input "Groovy Theta Cr"
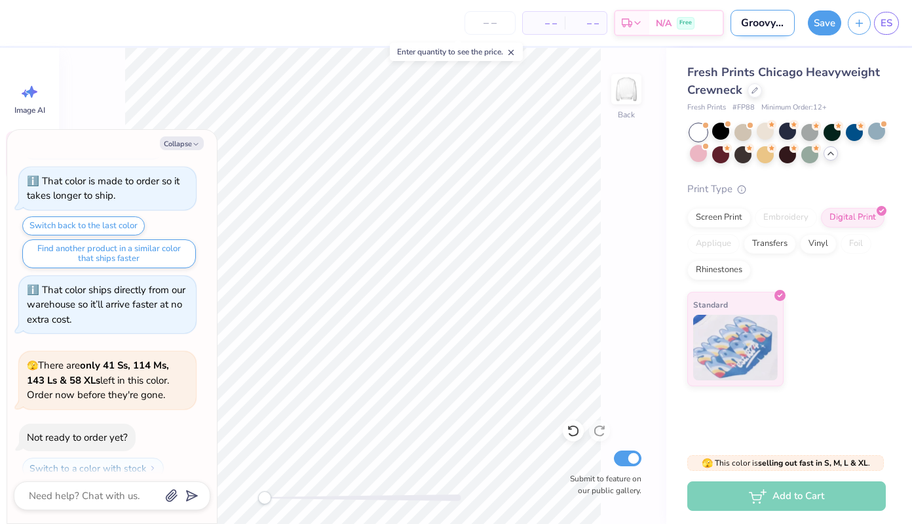
type textarea "x"
type input "Groovy Theta Cre"
type textarea "x"
type input "Groovy Theta Crew"
type textarea "x"
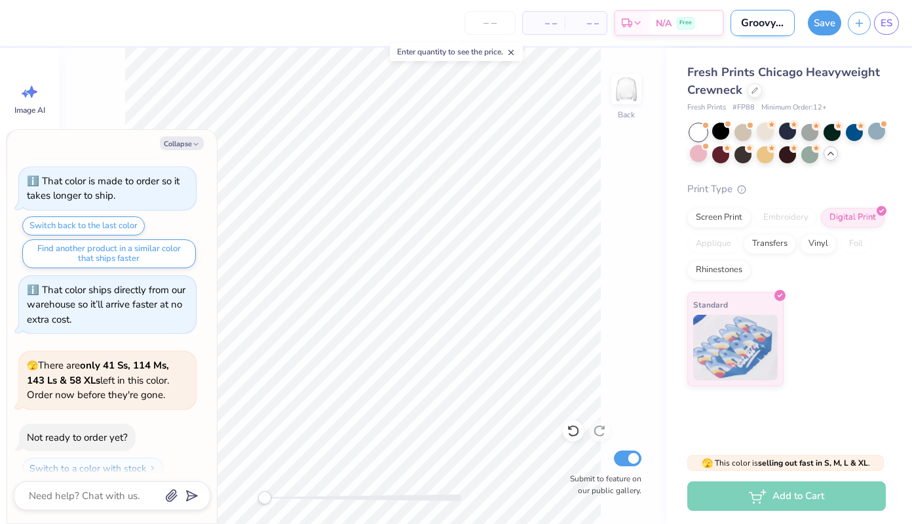
type input "Groovy Theta Crew"
type textarea "x"
type input "Groovy Theta Crew N"
type textarea "x"
type input "Groovy Theta Crew Ne"
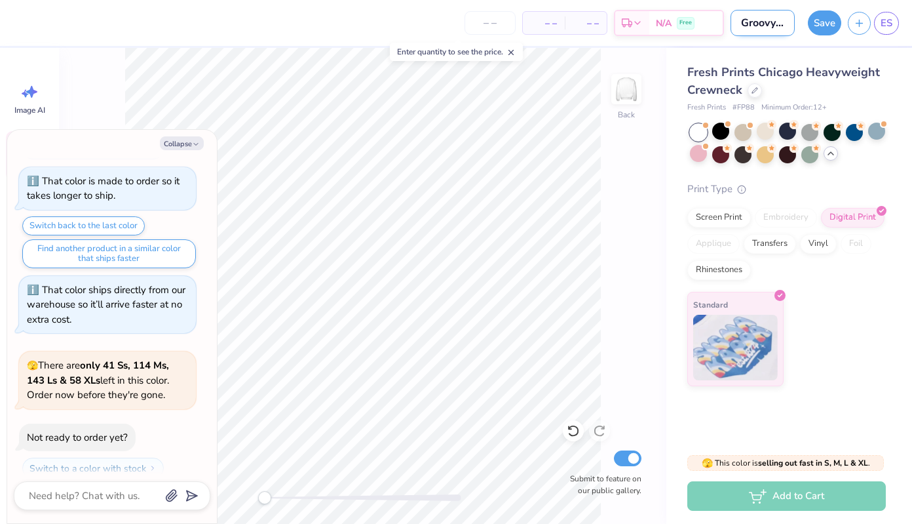
type textarea "x"
type input "Groovy Theta Crew Nec"
type textarea "x"
type input "Groovy Theta Crew Neck"
type textarea "x"
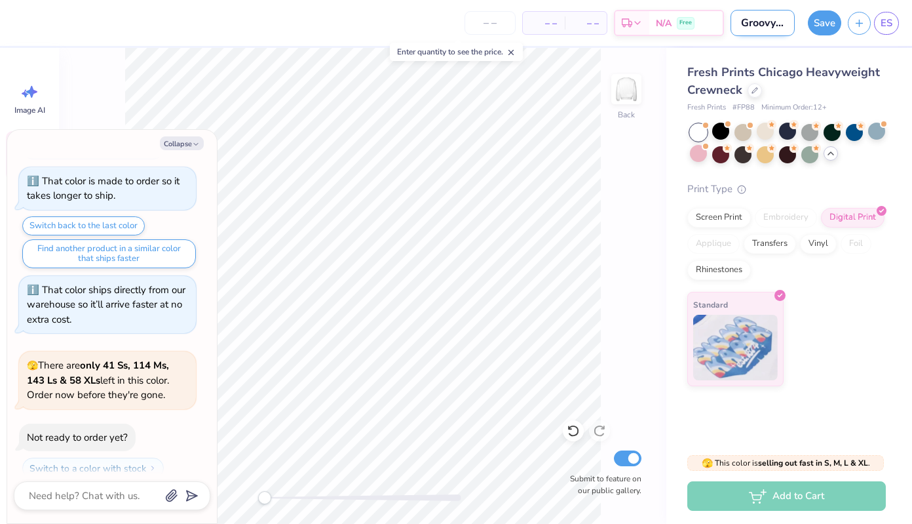
type input "Groovy Theta Crew Neck"
type textarea "x"
type input "Groovy Theta Crew Neck"
type textarea "x"
type input "Groovy Theta Crew Neck"
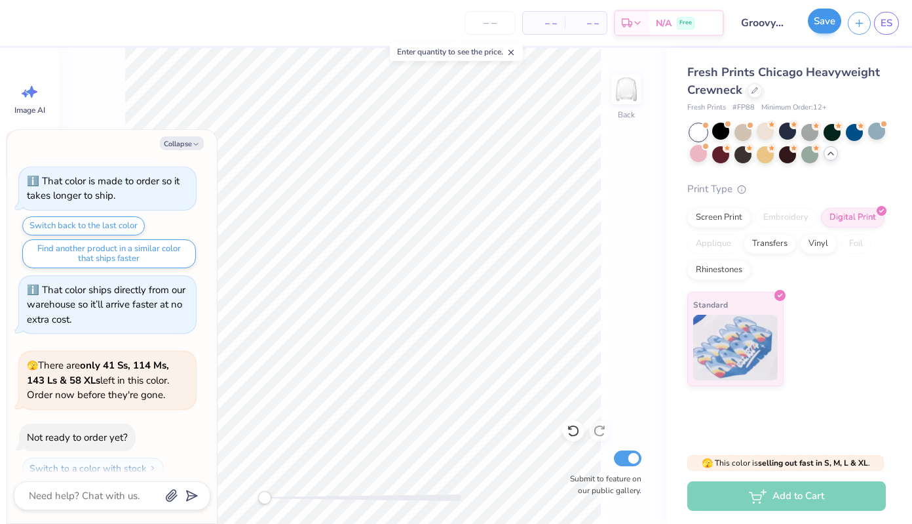
click at [826, 22] on button "Save" at bounding box center [824, 21] width 33 height 25
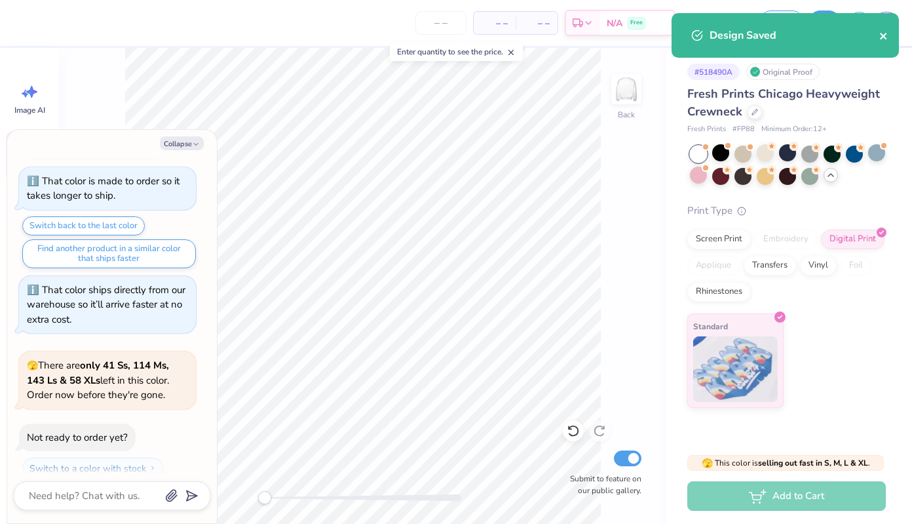
click at [885, 39] on icon "close" at bounding box center [883, 36] width 9 height 10
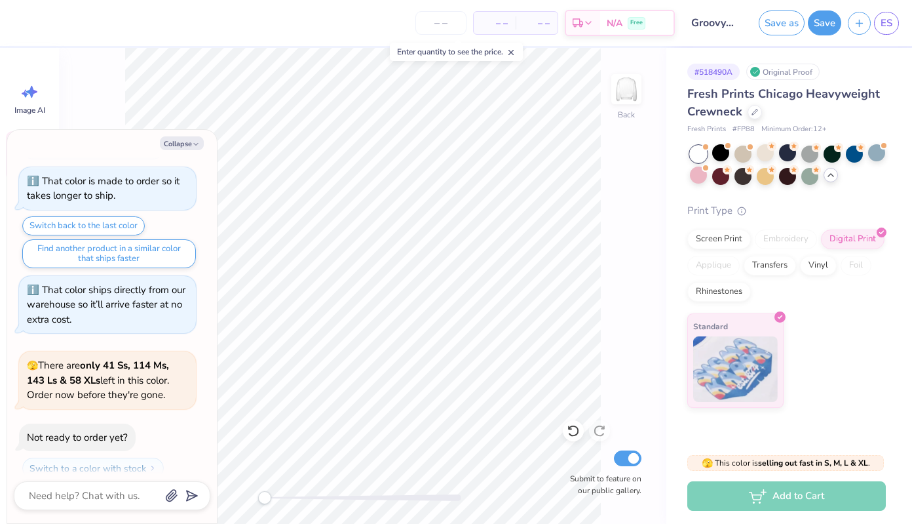
click at [884, 31] on div "Design Saved" at bounding box center [785, 40] width 233 height 60
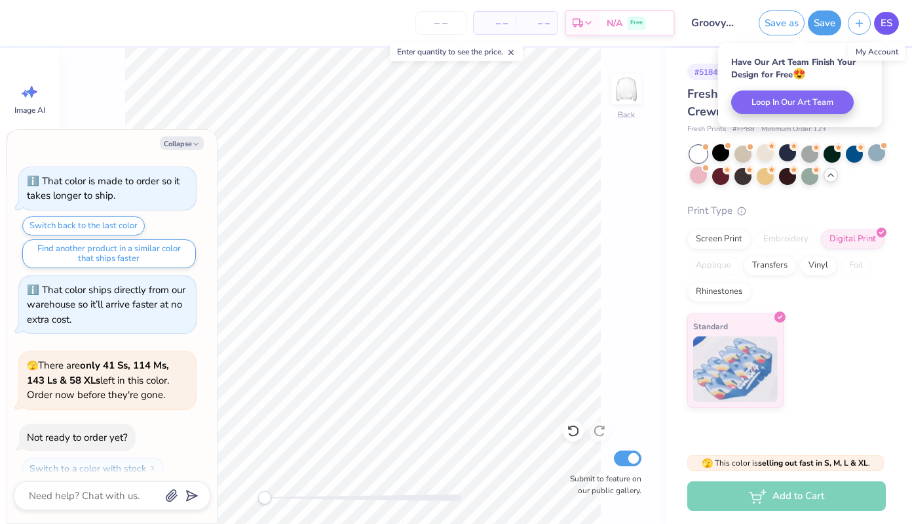
click at [884, 26] on span "ES" at bounding box center [887, 23] width 12 height 15
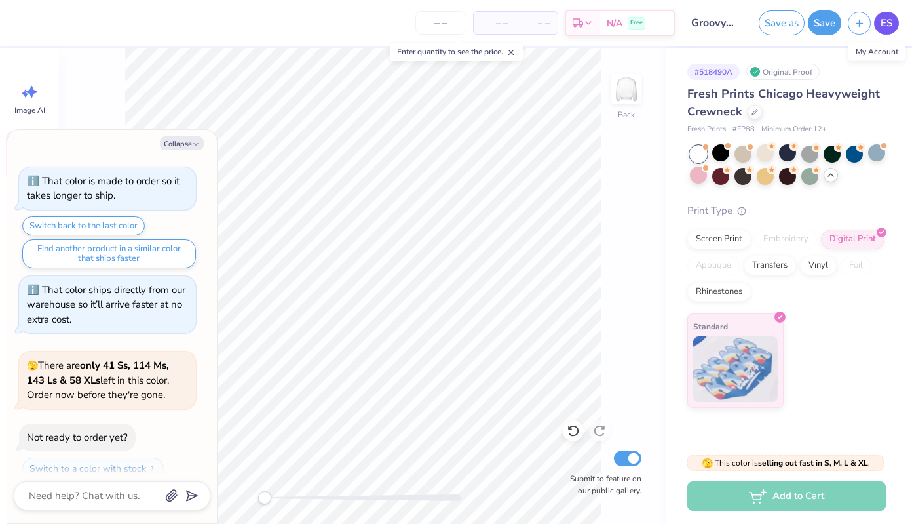
type textarea "x"
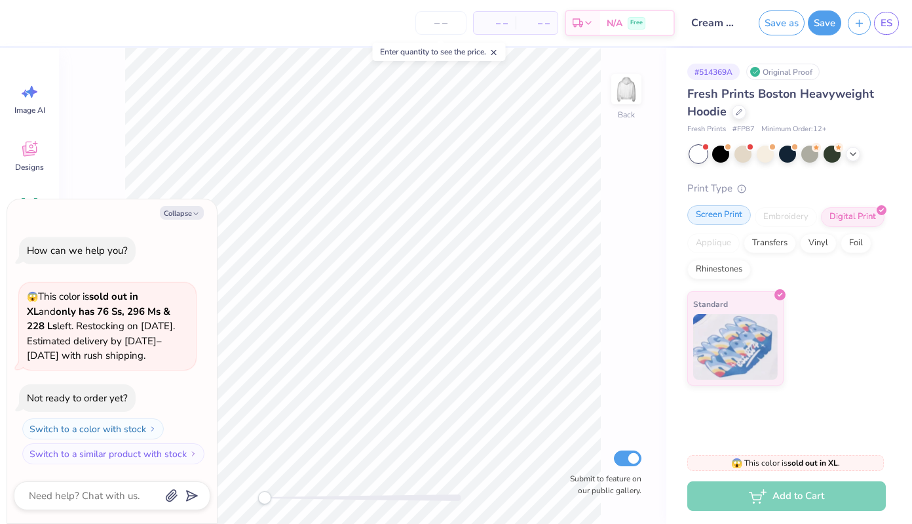
click at [705, 212] on div "Screen Print" at bounding box center [719, 215] width 64 height 20
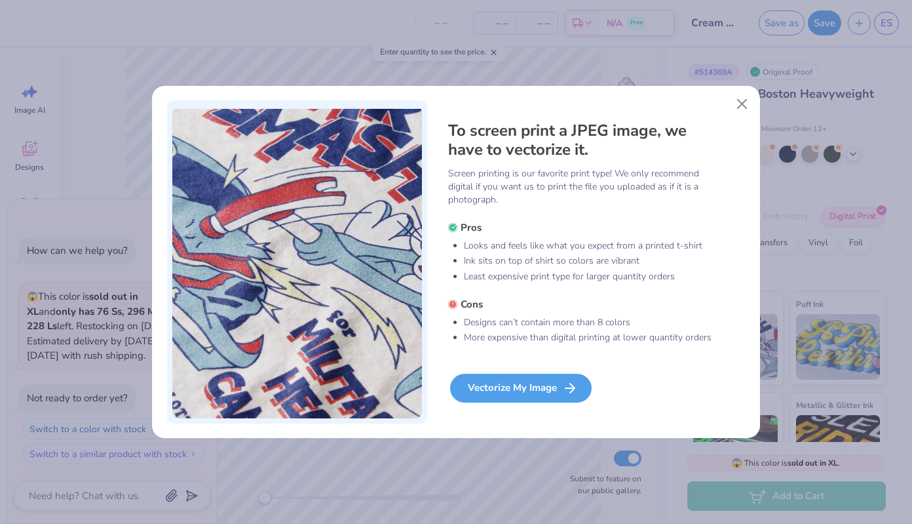
click at [523, 402] on div "Vectorize My Image" at bounding box center [521, 388] width 142 height 29
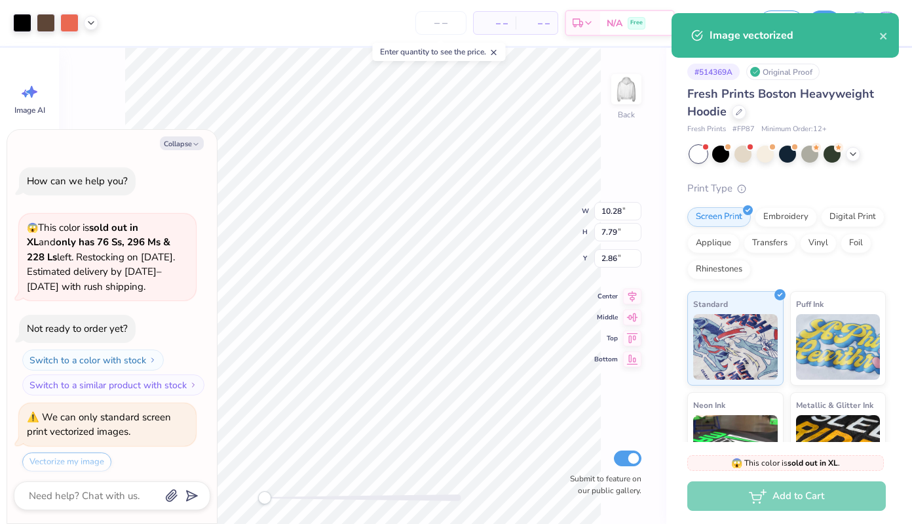
scroll to position [37, 0]
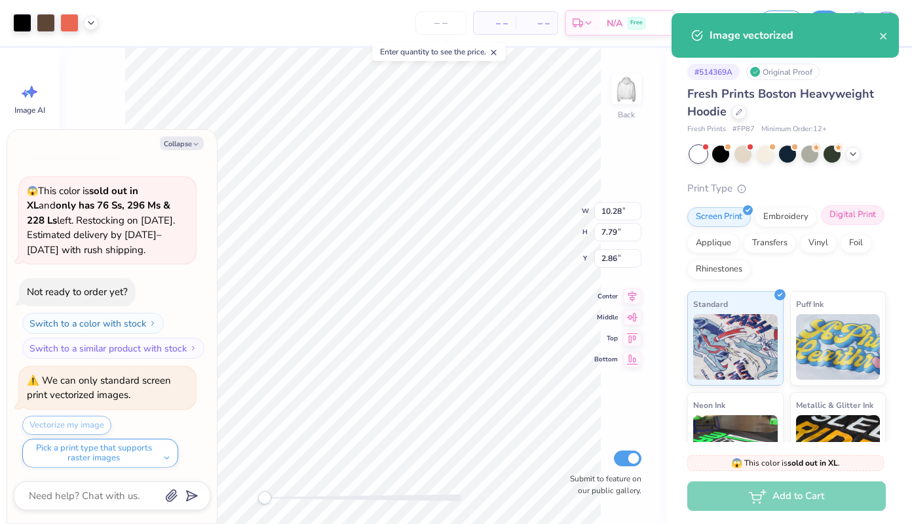
click at [838, 218] on div "Digital Print" at bounding box center [853, 215] width 64 height 20
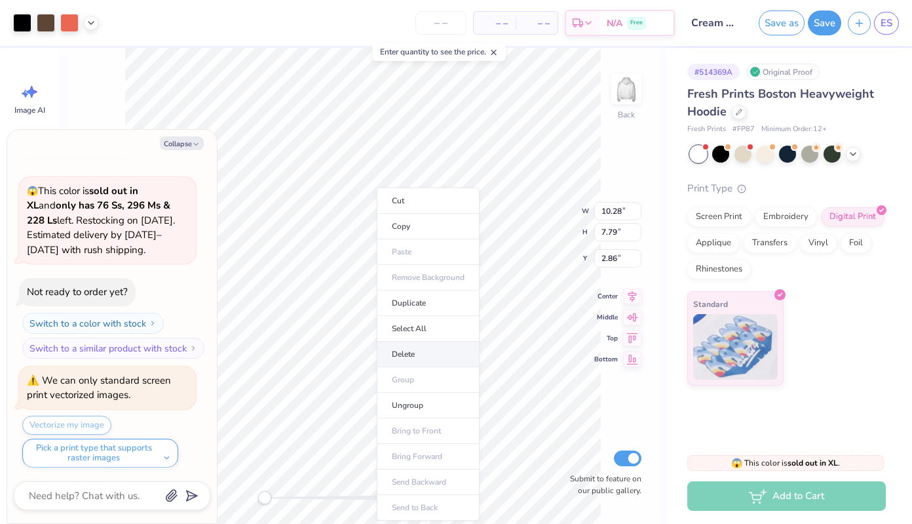
click at [406, 357] on li "Delete" at bounding box center [428, 354] width 103 height 26
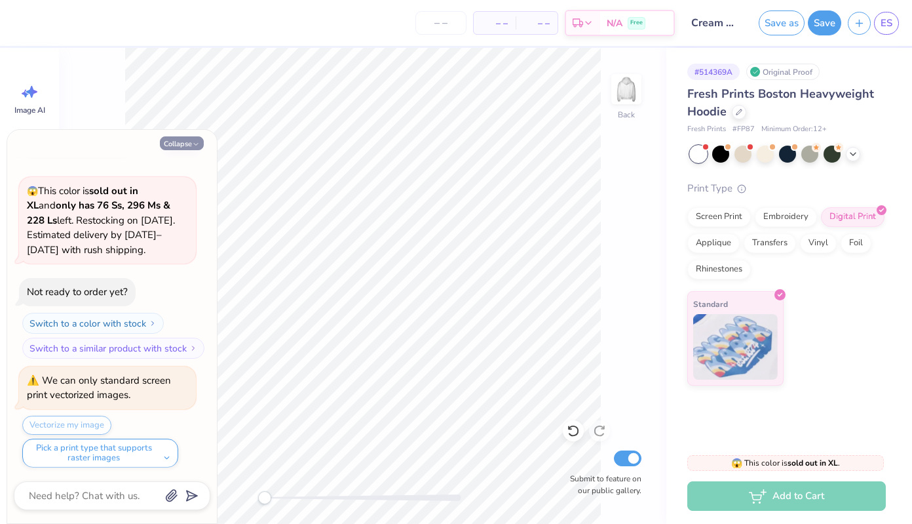
click at [192, 147] on icon "button" at bounding box center [196, 144] width 8 height 8
type textarea "x"
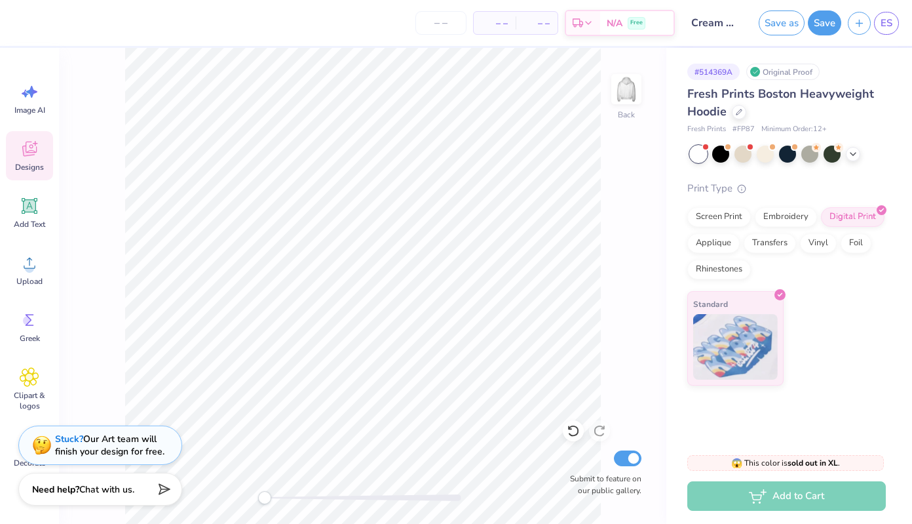
click at [29, 152] on icon at bounding box center [29, 149] width 14 height 15
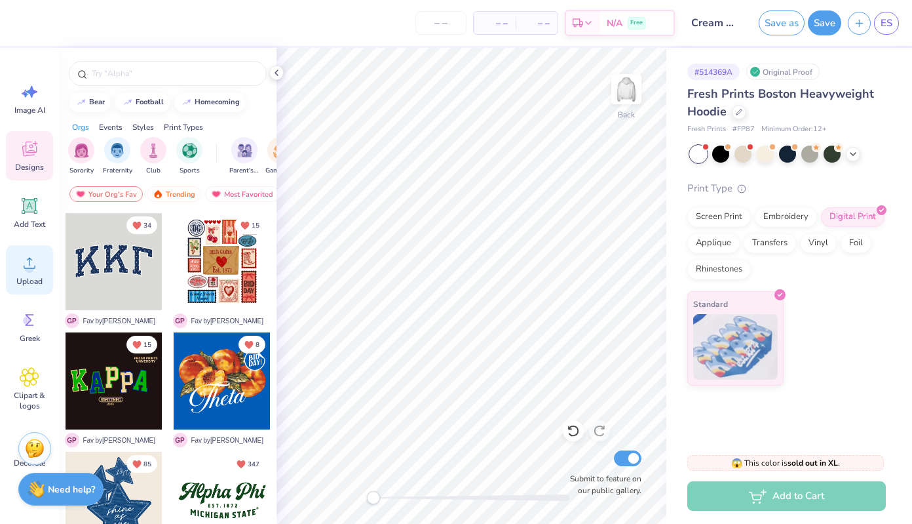
click at [35, 258] on icon at bounding box center [30, 263] width 20 height 20
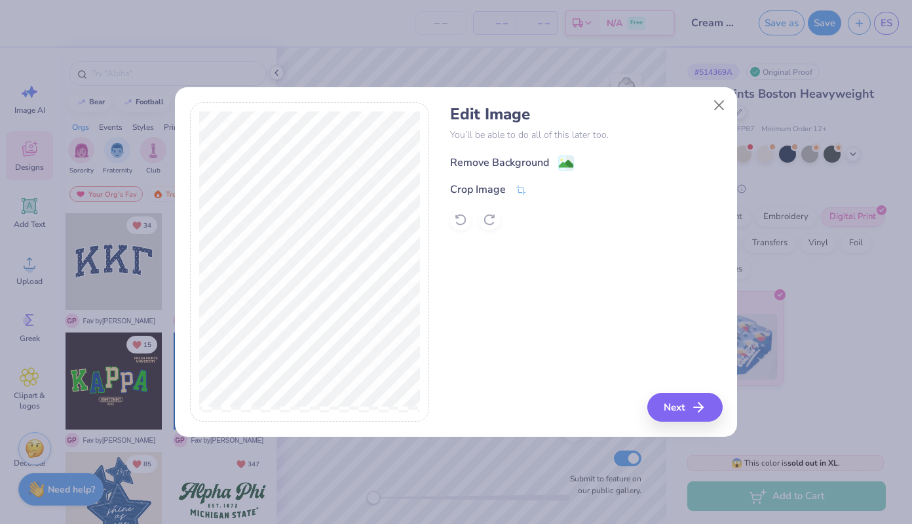
click at [515, 163] on div "Remove Background" at bounding box center [499, 163] width 99 height 16
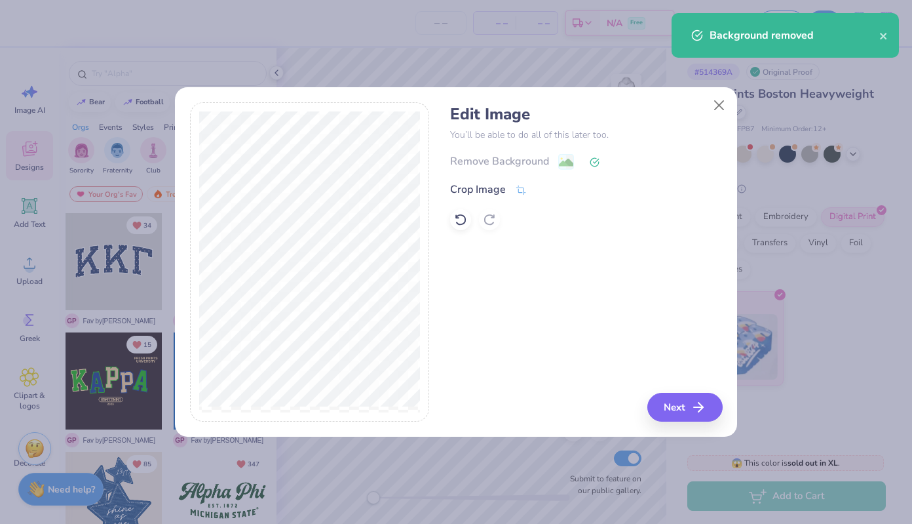
click at [687, 402] on button "Next" at bounding box center [684, 407] width 75 height 29
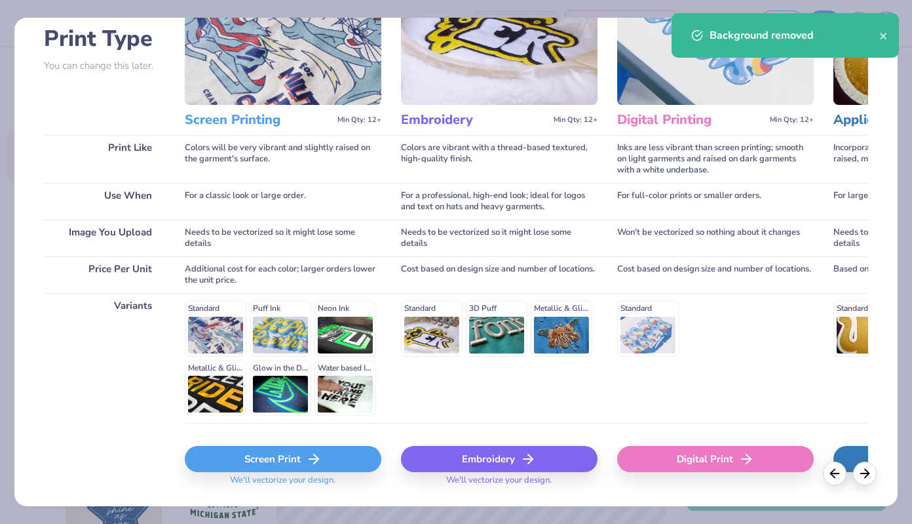
scroll to position [121, 0]
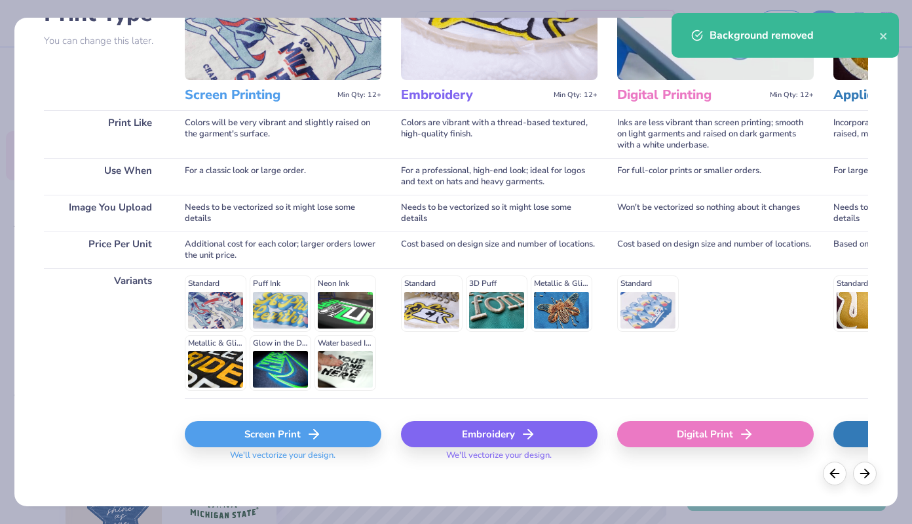
click at [714, 437] on div "Digital Print" at bounding box center [715, 434] width 197 height 26
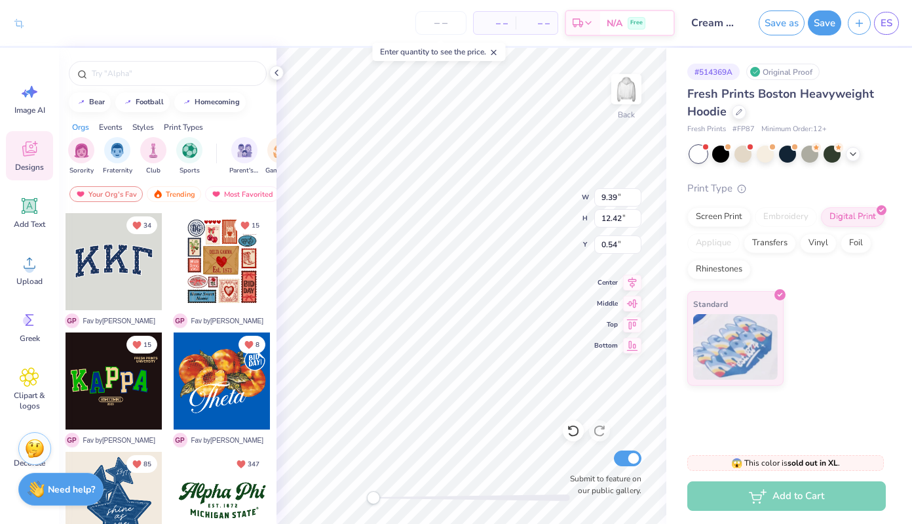
type input "12.96"
type input "9.80"
type input "1.66"
click at [829, 15] on button "Save" at bounding box center [824, 21] width 33 height 25
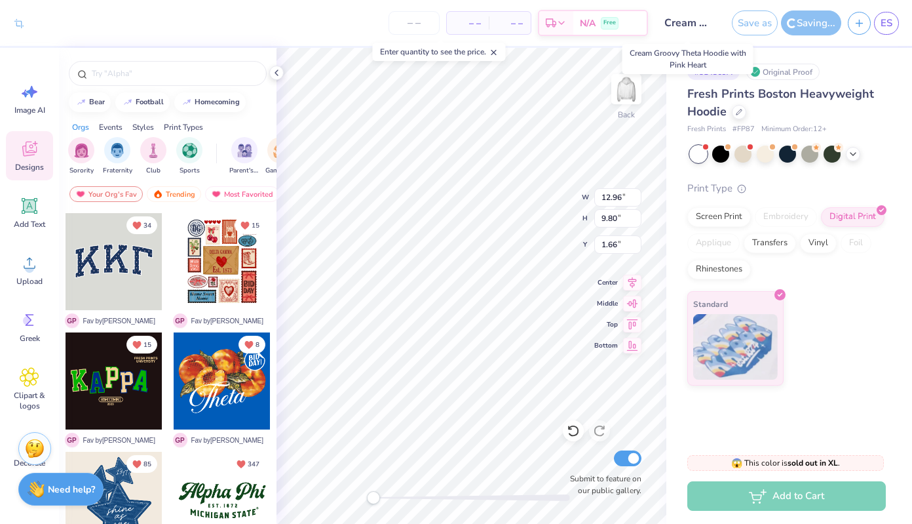
click at [685, 24] on input "Cream Groovy Theta Hoodie with Pink Heart" at bounding box center [687, 23] width 64 height 26
click at [690, 21] on input "Cream Groovy Theta Hoodie with Pink Heart" at bounding box center [687, 23] width 64 height 26
click at [724, 21] on input "Cream Groovy Theta Hoodie with Pink Heart" at bounding box center [714, 23] width 64 height 26
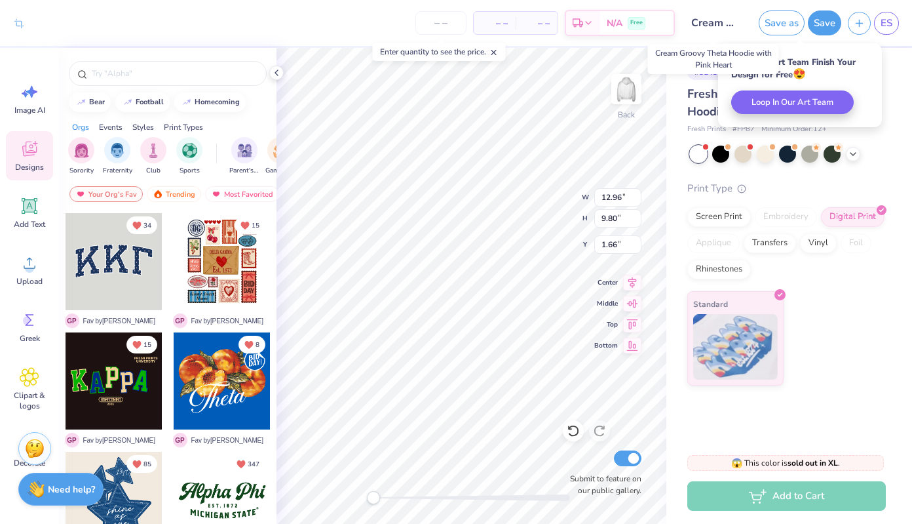
click at [737, 25] on input "Cream Groovy Theta Hoodie with Pink Heart" at bounding box center [714, 23] width 64 height 26
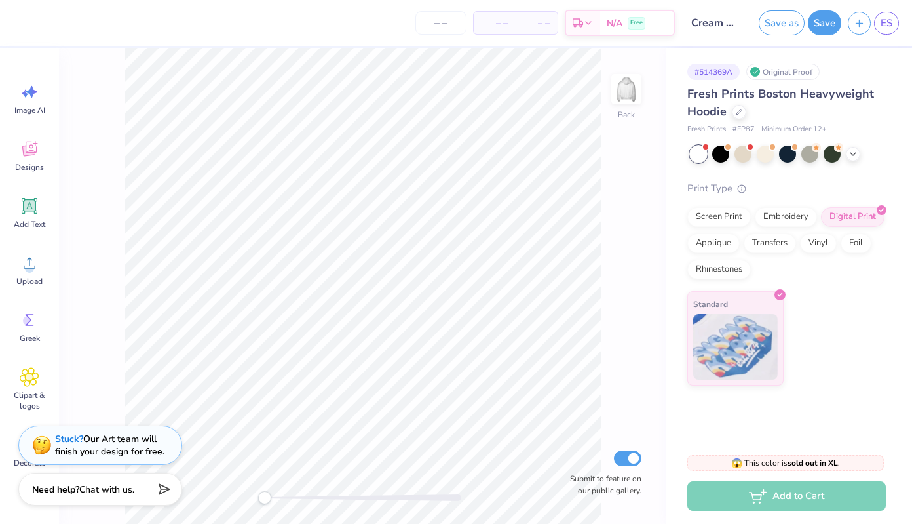
click at [716, 25] on input "Cream Groovy Theta Hoodie with Pink Heart" at bounding box center [714, 23] width 64 height 26
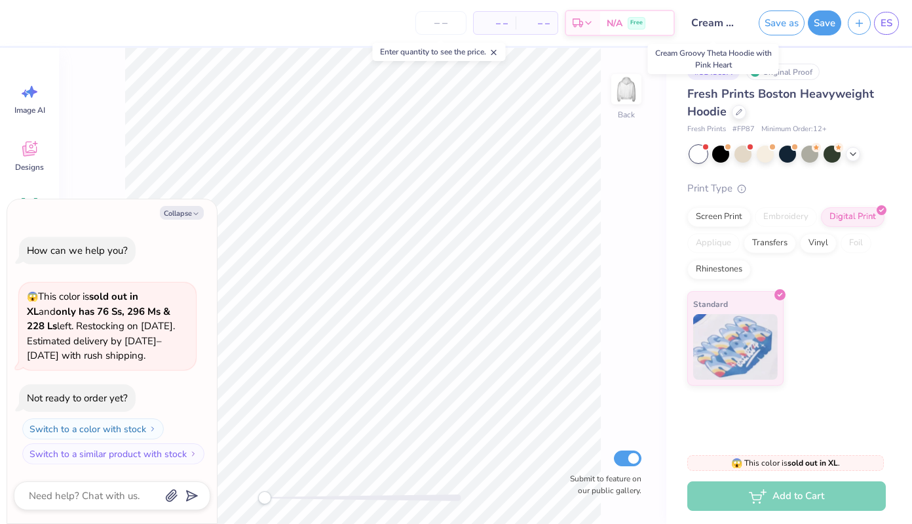
click at [699, 23] on input "Cream Groovy Theta Hoodie with Pink Heart" at bounding box center [714, 23] width 64 height 26
click at [195, 214] on polyline "button" at bounding box center [196, 213] width 4 height 2
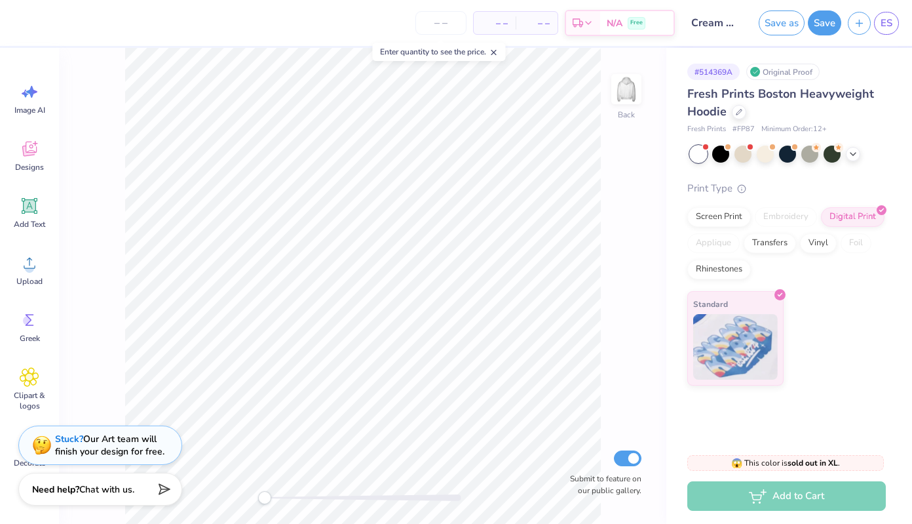
type textarea "x"
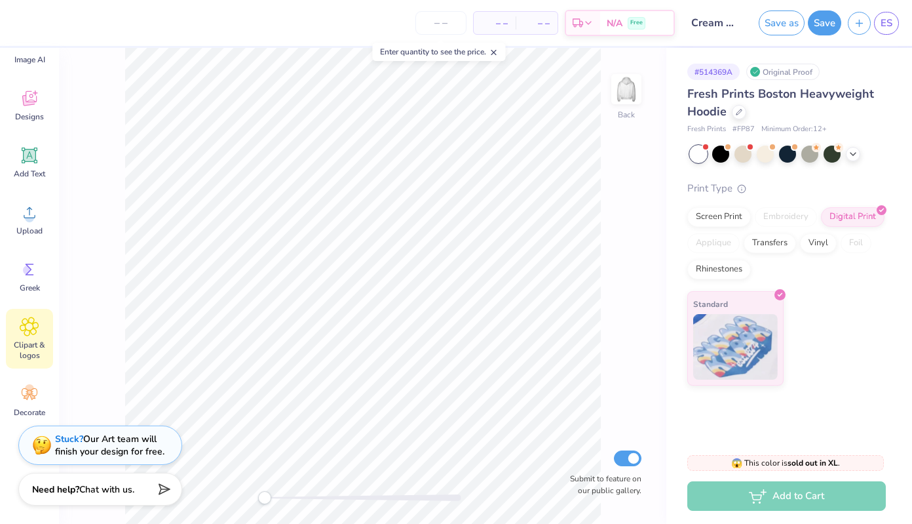
scroll to position [50, 0]
click at [696, 22] on input "Cream Groovy Theta Hoodie with Pink Heart" at bounding box center [714, 23] width 64 height 26
click at [701, 24] on input "Cream Groovy Theta Hoodie with Pink Heart" at bounding box center [714, 23] width 64 height 26
click at [782, 27] on button "Save as" at bounding box center [782, 21] width 46 height 25
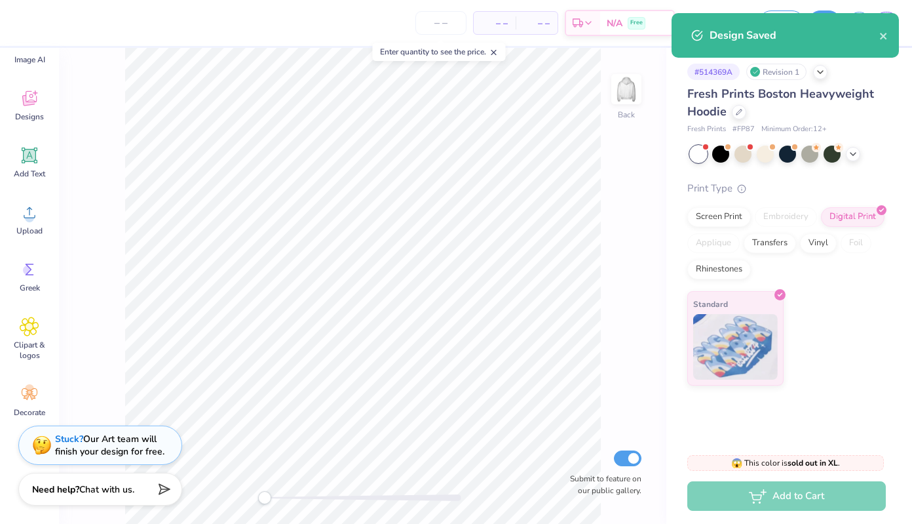
click at [891, 37] on div "Design Saved" at bounding box center [785, 35] width 227 height 45
click at [890, 37] on div "Design Saved" at bounding box center [785, 35] width 227 height 45
click at [880, 35] on icon "close" at bounding box center [883, 36] width 9 height 10
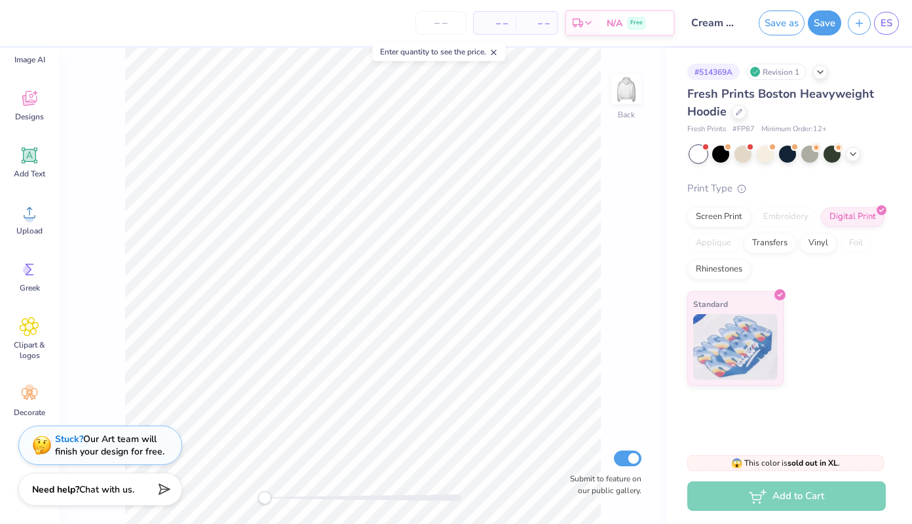
click at [883, 24] on div "Design Saved" at bounding box center [785, 40] width 233 height 60
click at [889, 28] on span "ES" at bounding box center [887, 23] width 12 height 15
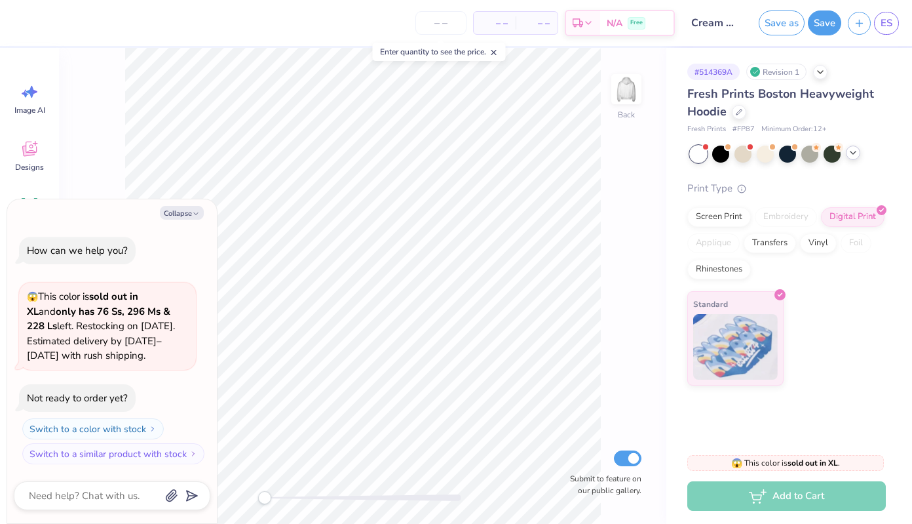
click at [858, 155] on div at bounding box center [853, 152] width 14 height 14
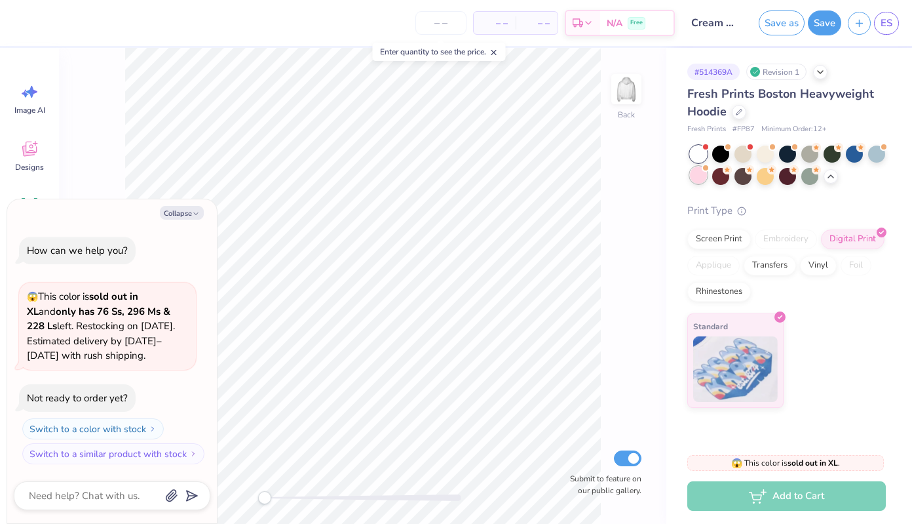
click at [695, 180] on div at bounding box center [698, 174] width 17 height 17
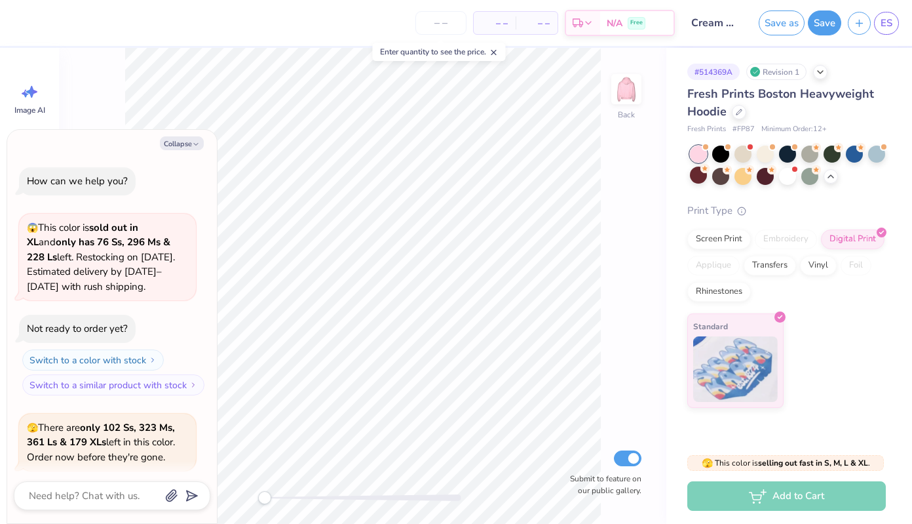
scroll to position [98, 0]
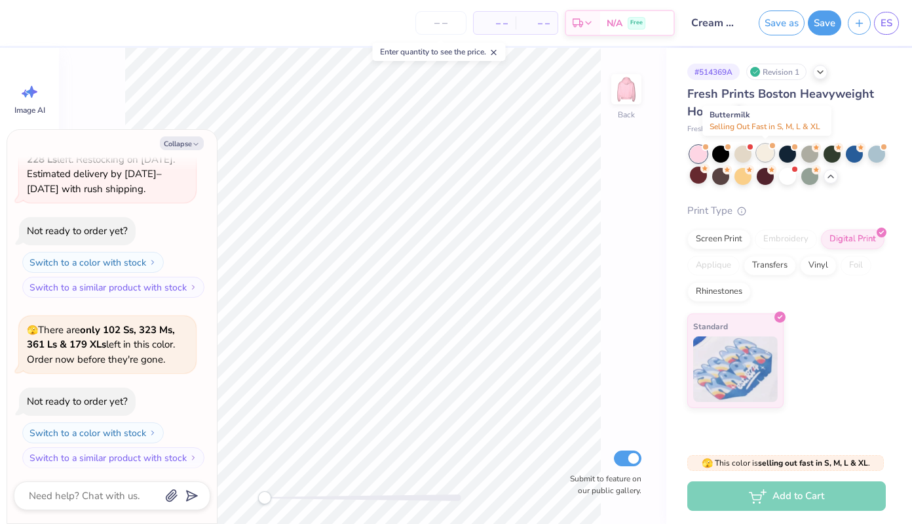
click at [771, 154] on div at bounding box center [765, 152] width 17 height 17
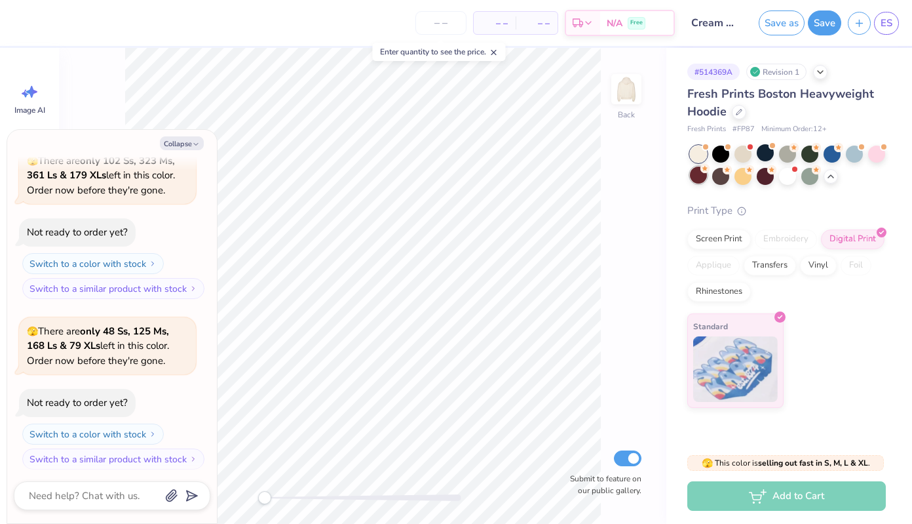
click at [699, 176] on div at bounding box center [698, 174] width 17 height 17
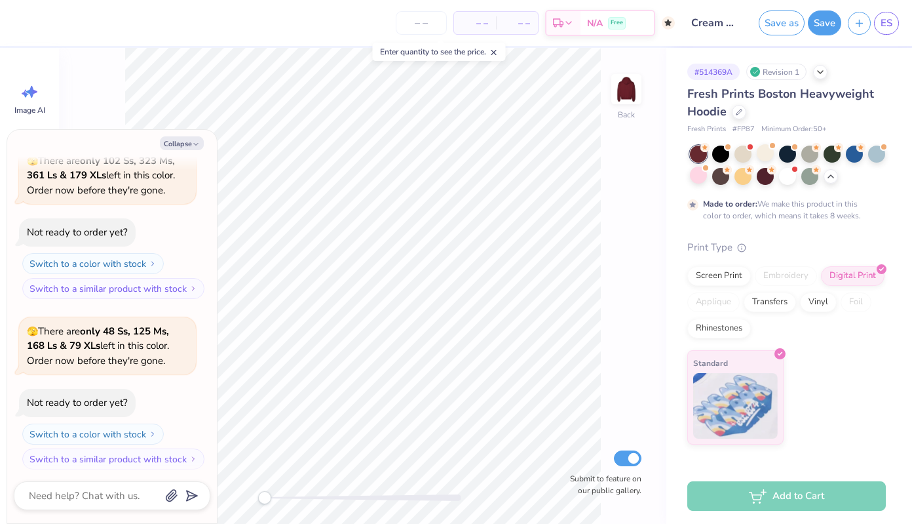
scroll to position [375, 0]
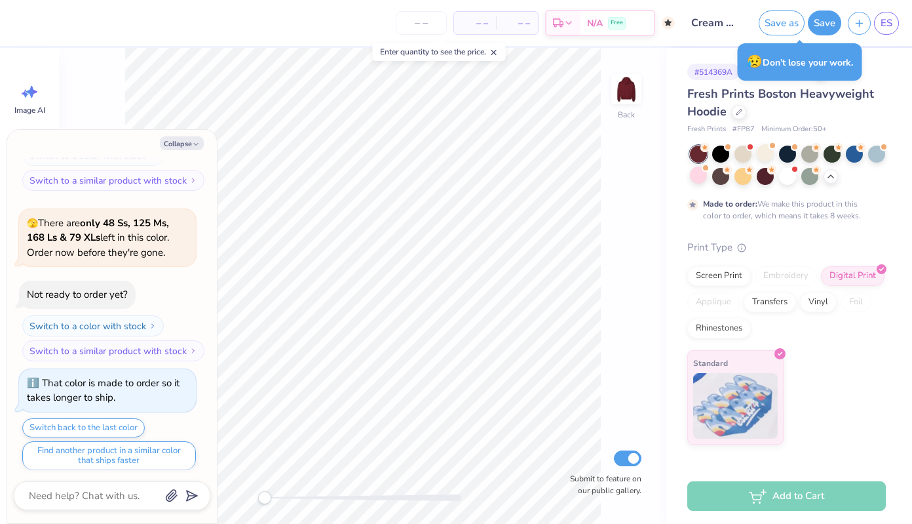
type textarea "x"
